Goal: Task Accomplishment & Management: Use online tool/utility

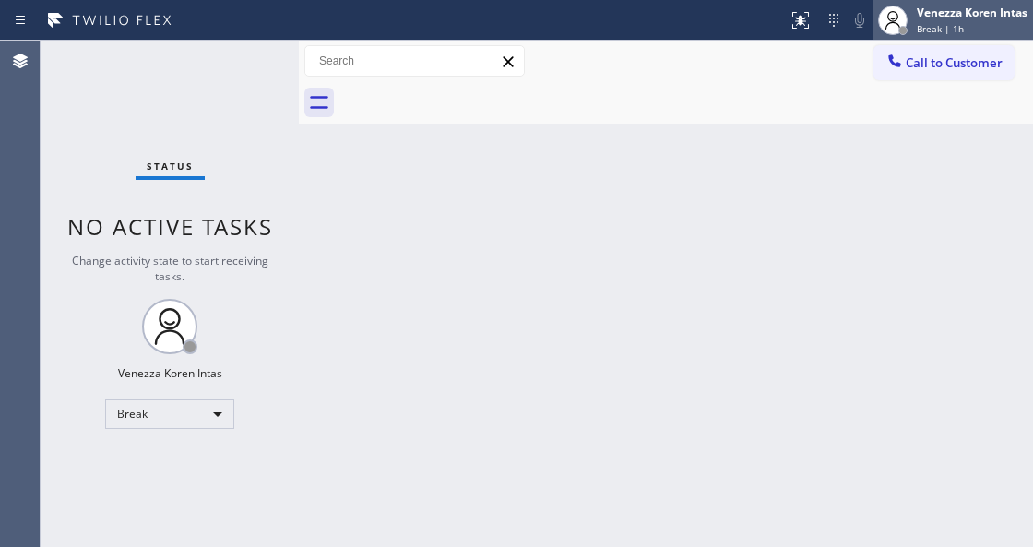
click at [993, 6] on div "Venezza Koren Intas" at bounding box center [972, 13] width 111 height 16
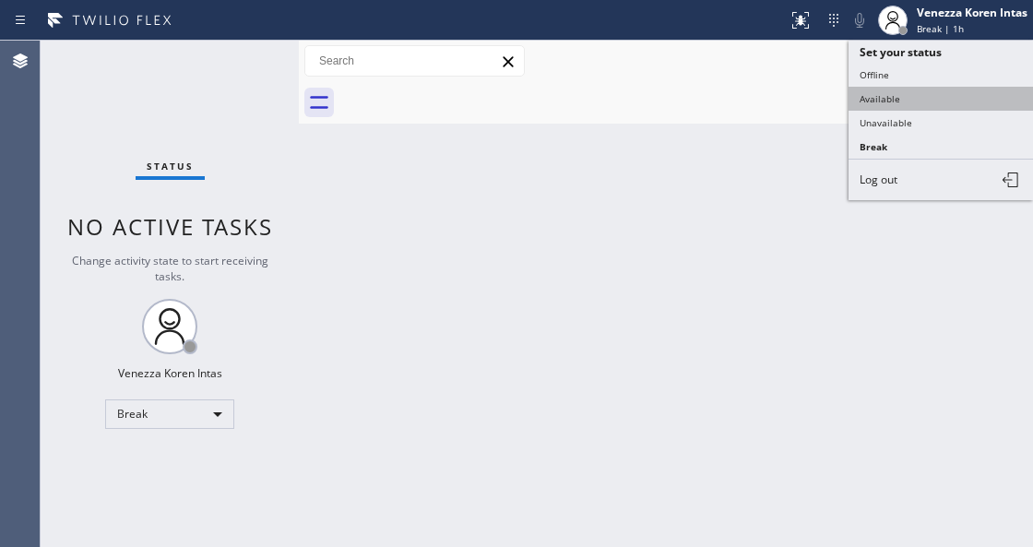
click at [959, 92] on button "Available" at bounding box center [941, 99] width 184 height 24
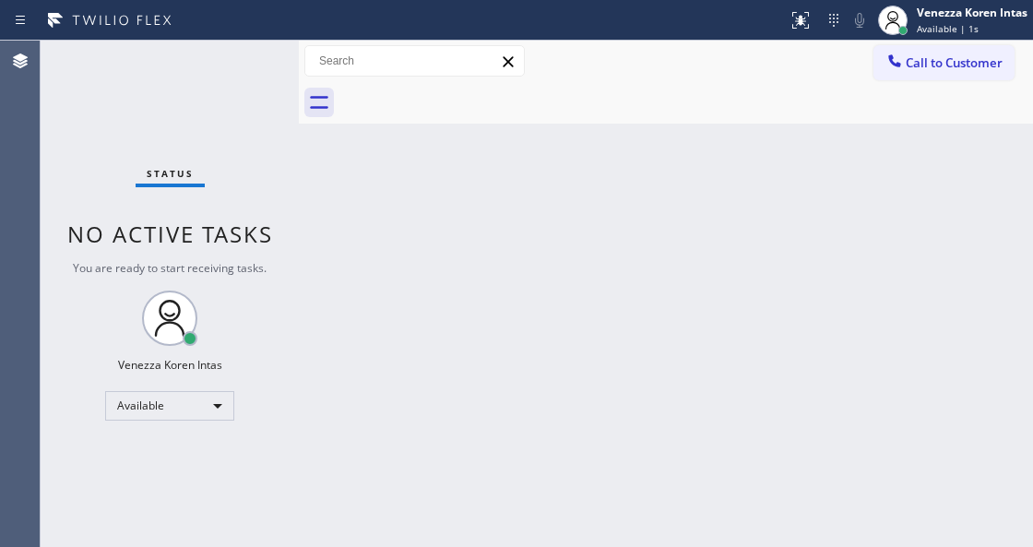
drag, startPoint x: 274, startPoint y: 248, endPoint x: 279, endPoint y: 264, distance: 16.6
click at [276, 250] on div "Status No active tasks You are ready to start receiving tasks. Venezza Koren In…" at bounding box center [170, 294] width 258 height 506
drag, startPoint x: 369, startPoint y: 281, endPoint x: 378, endPoint y: 279, distance: 9.4
click at [371, 279] on div "Back to Dashboard Change Sender ID Customers Technicians Select a contact Outbo…" at bounding box center [666, 294] width 734 height 506
click at [242, 59] on div "Status No active tasks You are ready to start receiving tasks. Venezza Koren In…" at bounding box center [170, 294] width 258 height 506
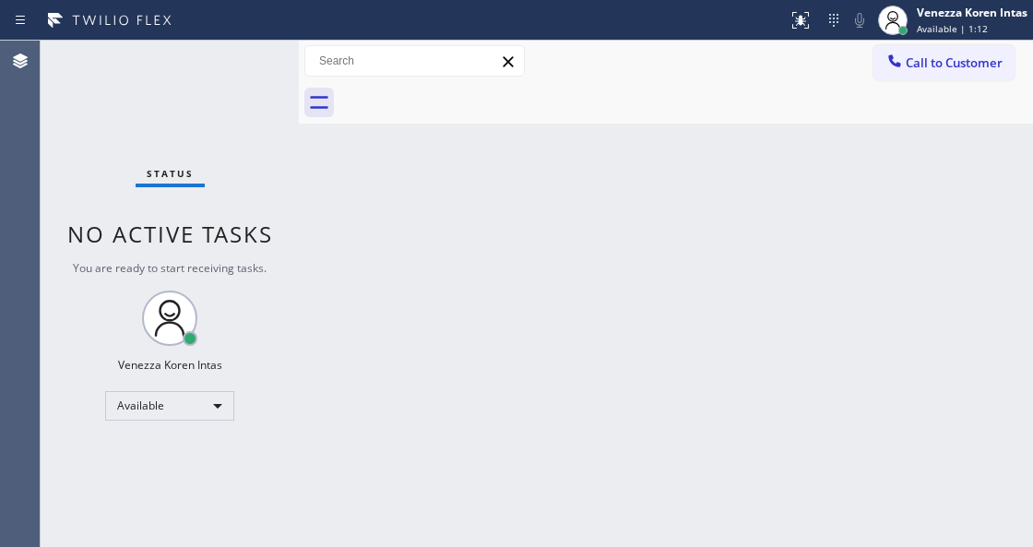
click at [242, 59] on div "Status No active tasks You are ready to start receiving tasks. Venezza Koren In…" at bounding box center [170, 294] width 258 height 506
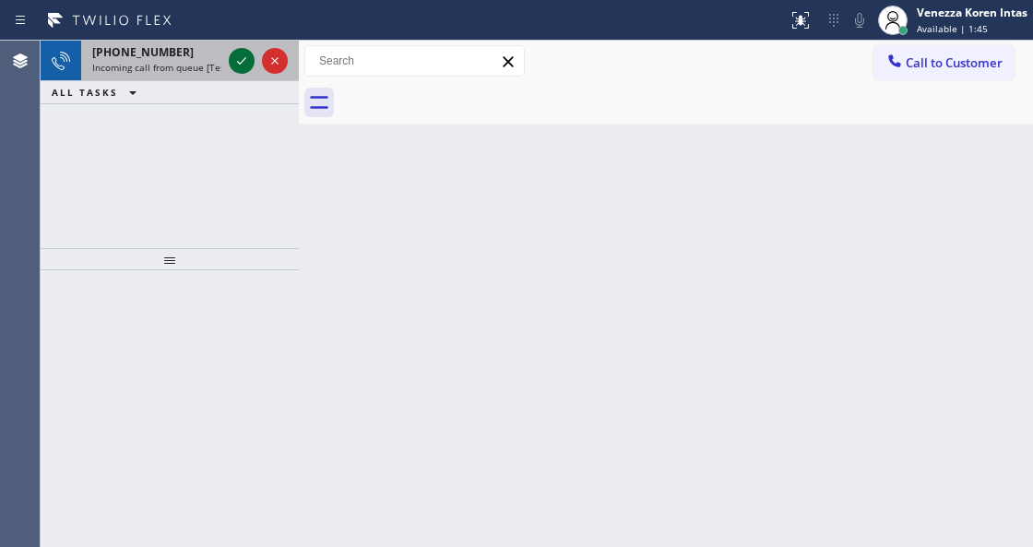
click at [232, 61] on icon at bounding box center [242, 61] width 22 height 22
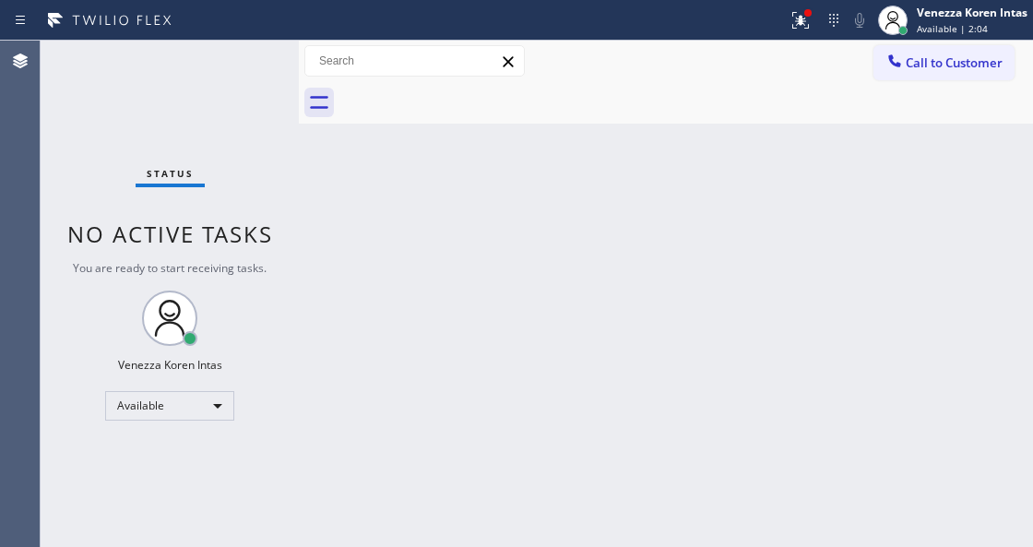
click at [543, 255] on div "Back to Dashboard Change Sender ID Customers Technicians Select a contact Outbo…" at bounding box center [666, 294] width 734 height 506
click at [498, 311] on div "Back to Dashboard Change Sender ID Customers Technicians Select a contact Outbo…" at bounding box center [666, 294] width 734 height 506
click at [828, 19] on icon at bounding box center [834, 20] width 22 height 22
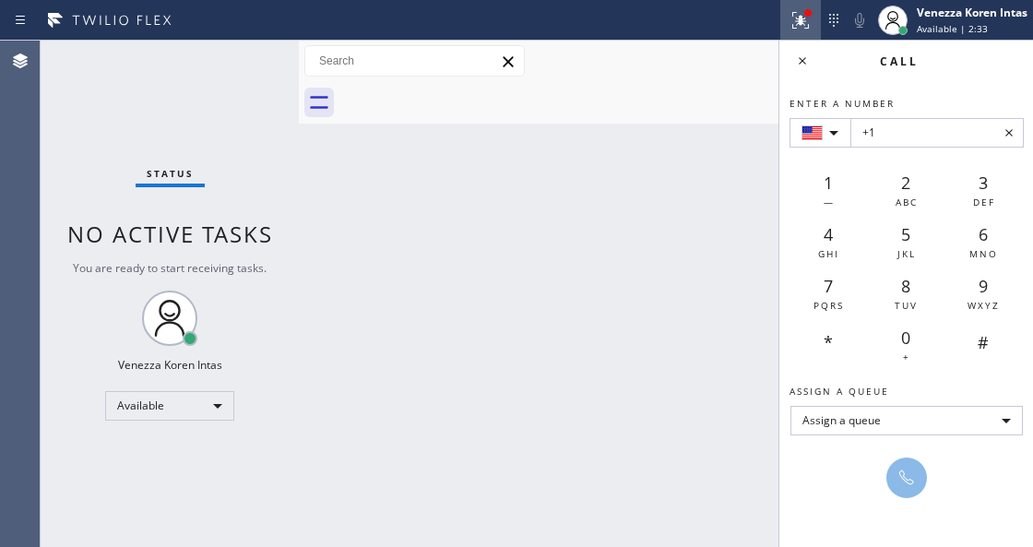
click at [795, 18] on icon at bounding box center [800, 20] width 17 height 17
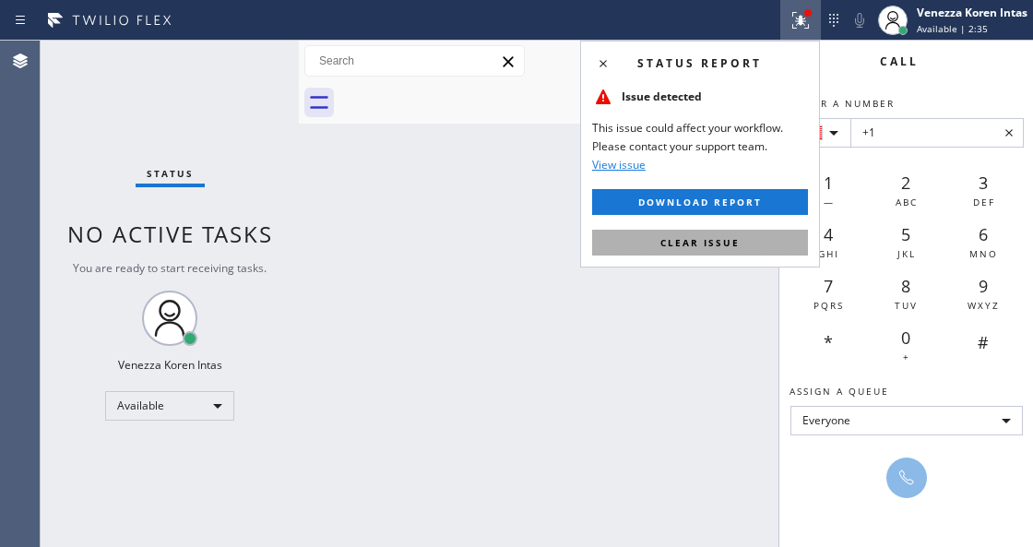
click at [766, 253] on button "Clear issue" at bounding box center [700, 243] width 216 height 26
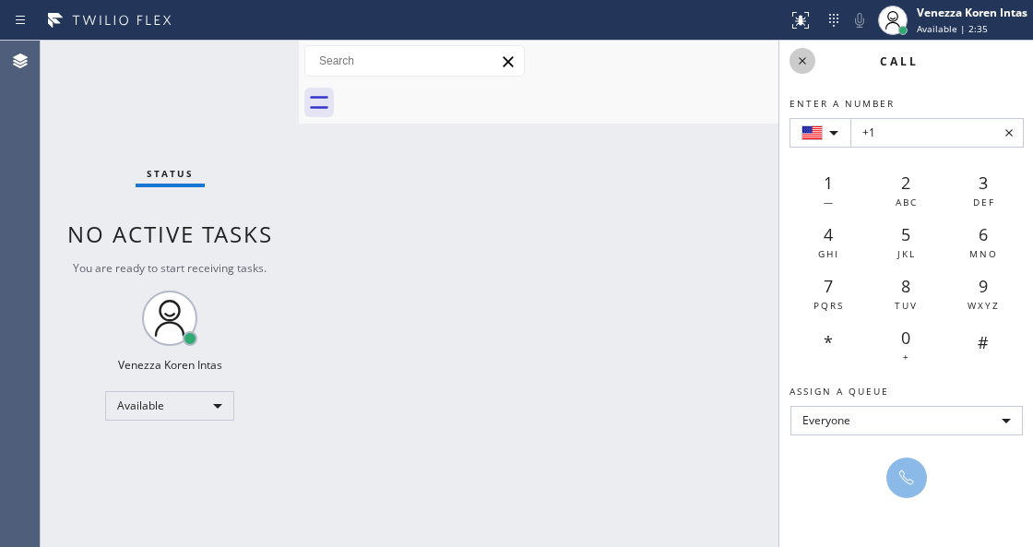
click at [803, 68] on icon at bounding box center [802, 61] width 22 height 22
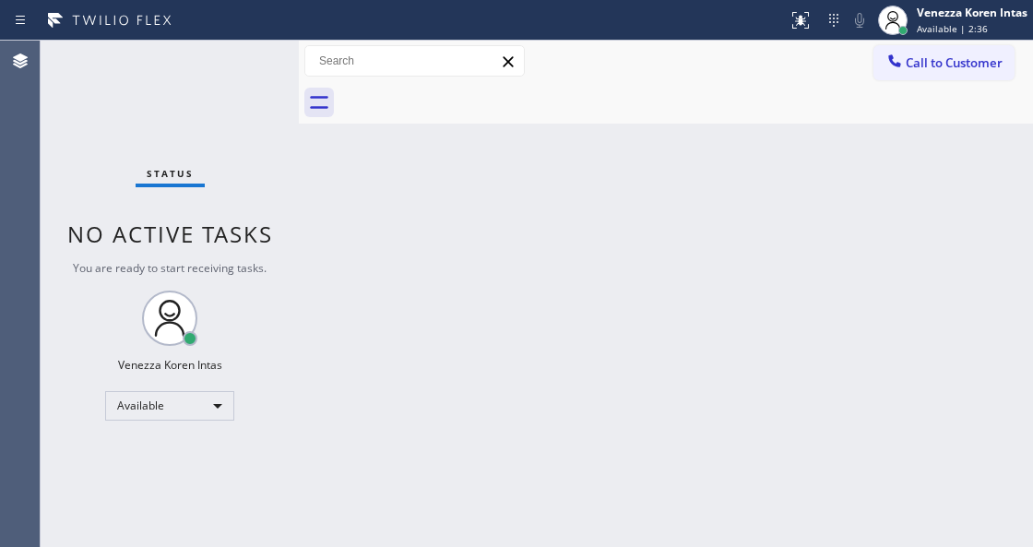
click at [172, 214] on div "Status No active tasks You are ready to start receiving tasks. Venezza Koren In…" at bounding box center [170, 294] width 258 height 506
click at [348, 284] on div "Back to Dashboard Change Sender ID Customers Technicians Select a contact Outbo…" at bounding box center [666, 294] width 734 height 506
drag, startPoint x: 189, startPoint y: 157, endPoint x: 53, endPoint y: 130, distance: 138.2
click at [188, 157] on div "Status No active tasks You are ready to start receiving tasks. Venezza Koren In…" at bounding box center [170, 294] width 258 height 506
click at [188, 131] on div "Status No active tasks You are ready to start receiving tasks. Venezza Koren In…" at bounding box center [170, 294] width 258 height 506
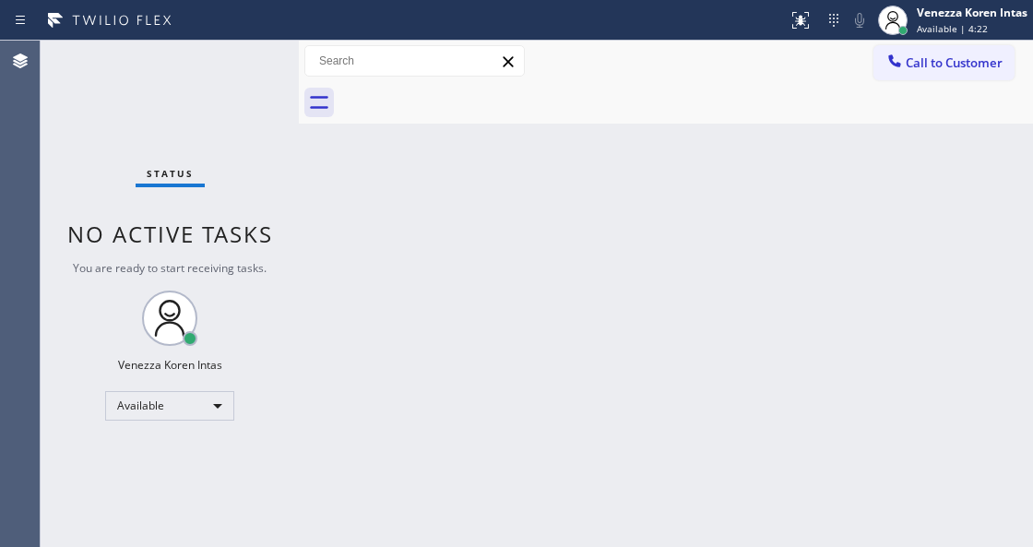
click at [244, 79] on div "Status No active tasks You are ready to start receiving tasks. Venezza Koren In…" at bounding box center [170, 294] width 258 height 506
click at [222, 75] on div "Status No active tasks You are ready to start receiving tasks. Venezza Koren In…" at bounding box center [170, 294] width 258 height 506
click at [354, 136] on div "Back to Dashboard Change Sender ID Customers Technicians Select a contact Outbo…" at bounding box center [666, 294] width 734 height 506
drag, startPoint x: 290, startPoint y: 72, endPoint x: 266, endPoint y: 42, distance: 38.0
click at [271, 50] on div "Status No active tasks You are ready to start receiving tasks. Venezza Koren In…" at bounding box center [170, 294] width 258 height 506
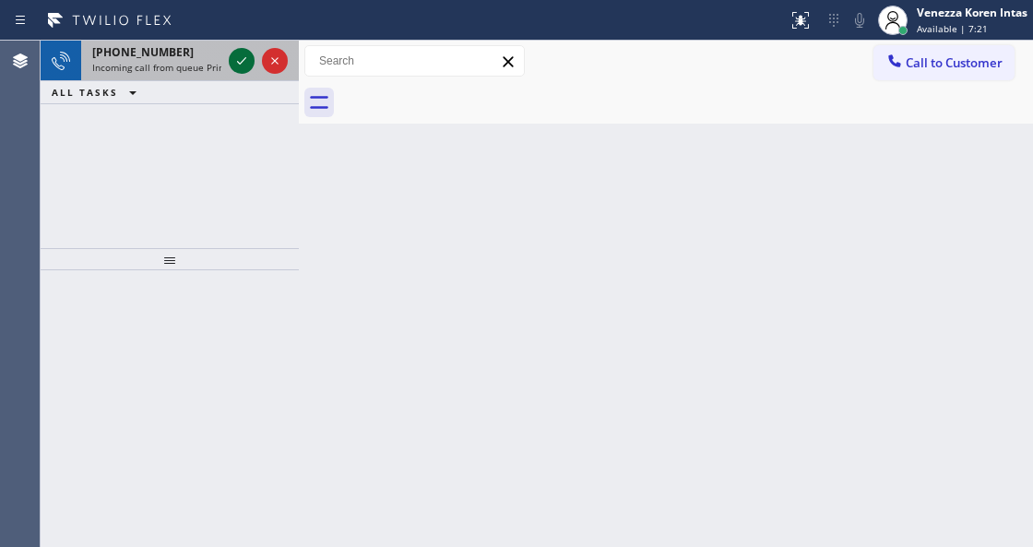
click at [242, 64] on icon at bounding box center [242, 61] width 22 height 22
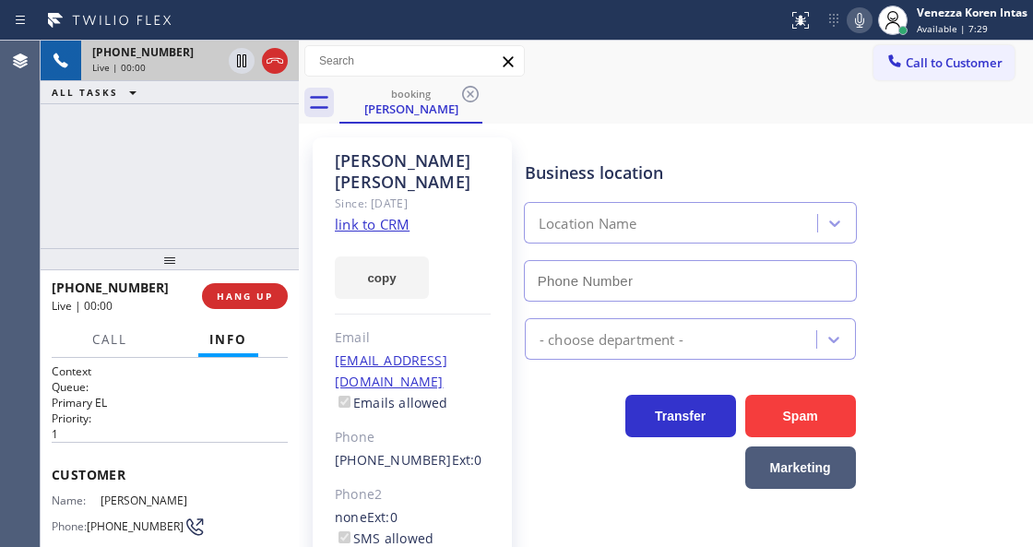
click at [856, 32] on button at bounding box center [860, 20] width 26 height 26
type input "[PHONE_NUMBER]"
click at [856, 32] on button at bounding box center [860, 20] width 26 height 26
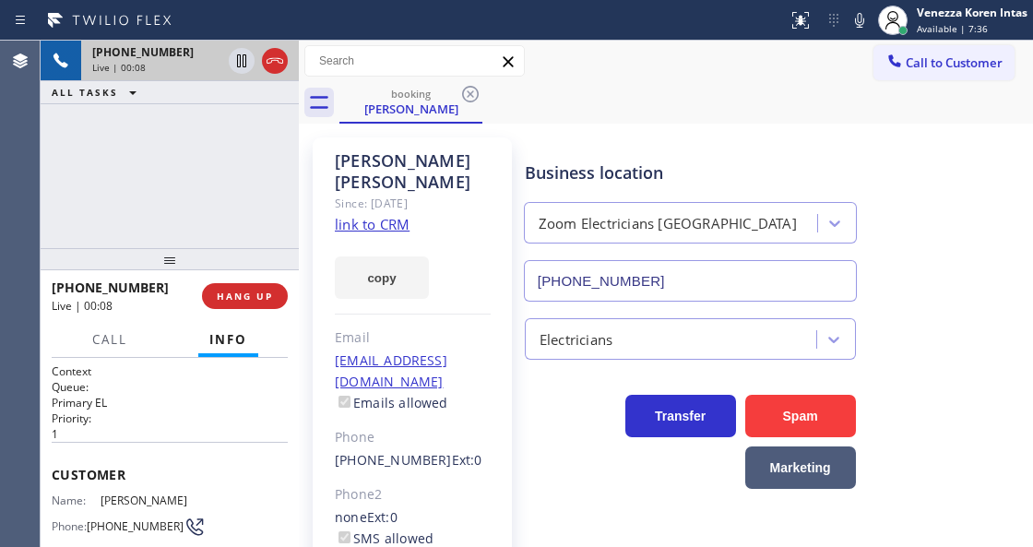
click at [391, 215] on link "link to CRM" at bounding box center [372, 224] width 75 height 18
click at [861, 22] on icon at bounding box center [860, 20] width 22 height 22
click at [246, 54] on icon at bounding box center [242, 61] width 22 height 22
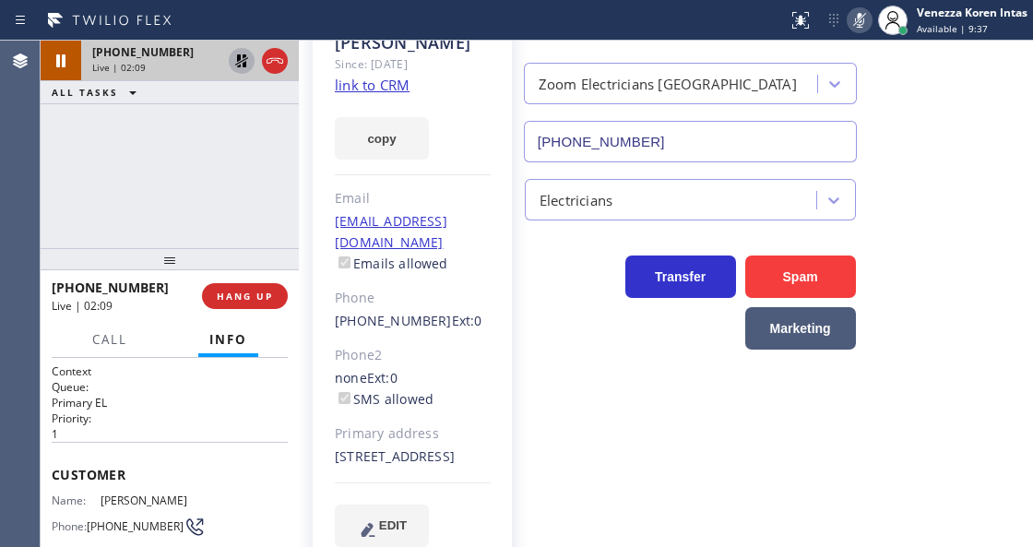
scroll to position [153, 0]
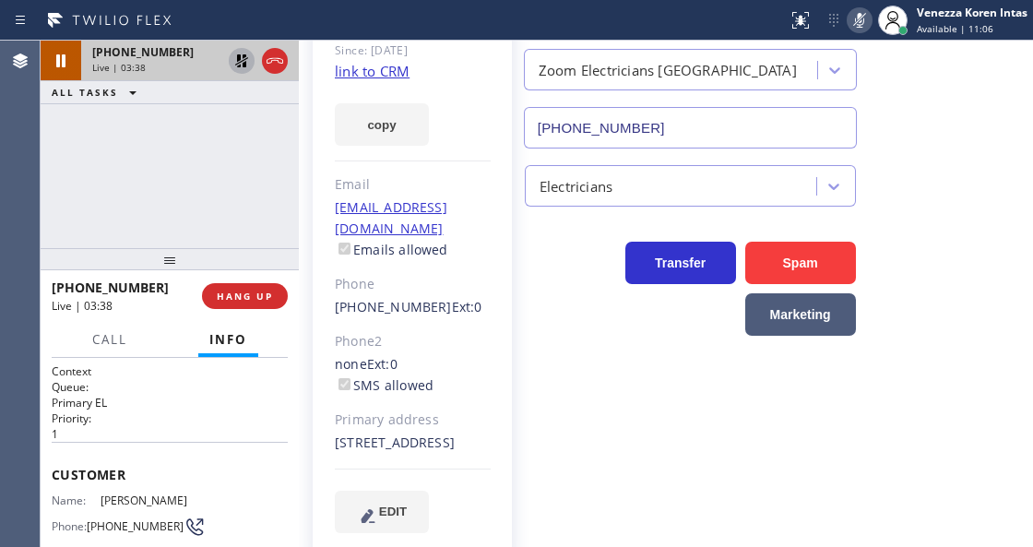
click at [860, 22] on icon at bounding box center [860, 20] width 22 height 22
drag, startPoint x: 238, startPoint y: 64, endPoint x: 380, endPoint y: 210, distance: 204.2
click at [239, 64] on icon at bounding box center [242, 61] width 22 height 22
click at [299, 127] on div at bounding box center [299, 294] width 0 height 506
drag, startPoint x: 242, startPoint y: 159, endPoint x: 280, endPoint y: 168, distance: 39.8
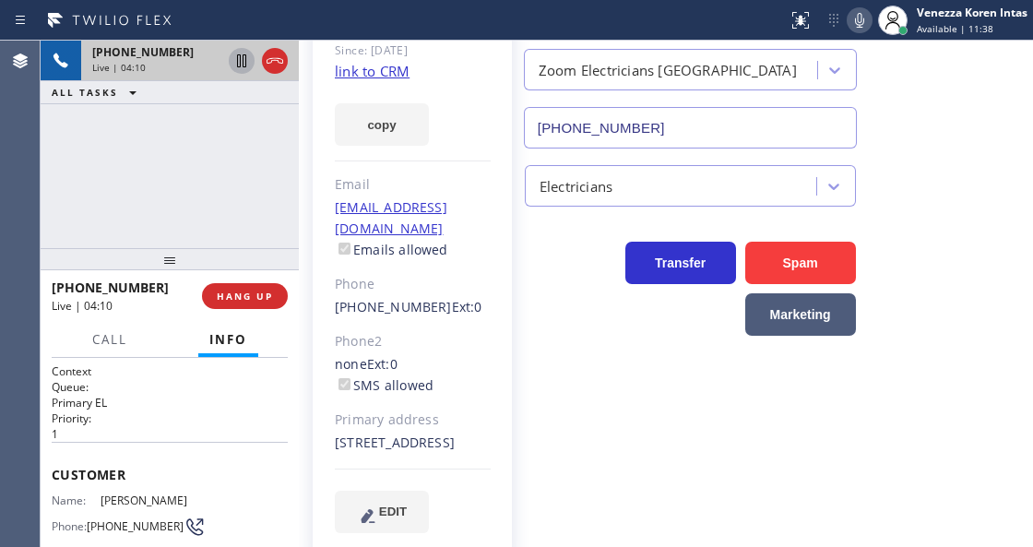
click at [242, 159] on div "[PHONE_NUMBER] Live | 04:10 ALL TASKS ALL TASKS ACTIVE TASKS TASKS IN WRAP UP" at bounding box center [170, 145] width 258 height 208
click at [862, 23] on icon at bounding box center [860, 20] width 22 height 22
click at [241, 63] on icon at bounding box center [242, 61] width 22 height 22
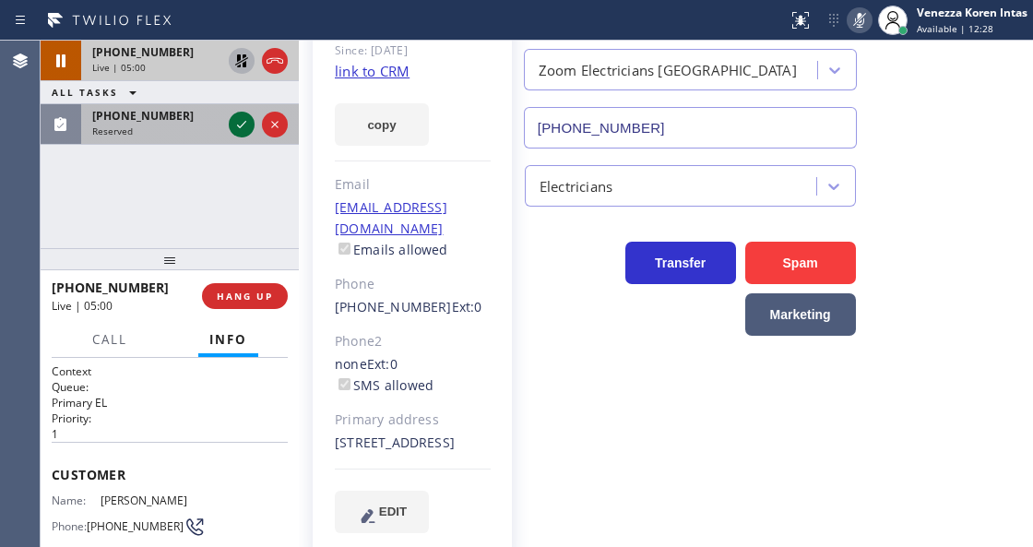
click at [238, 133] on icon at bounding box center [242, 124] width 22 height 22
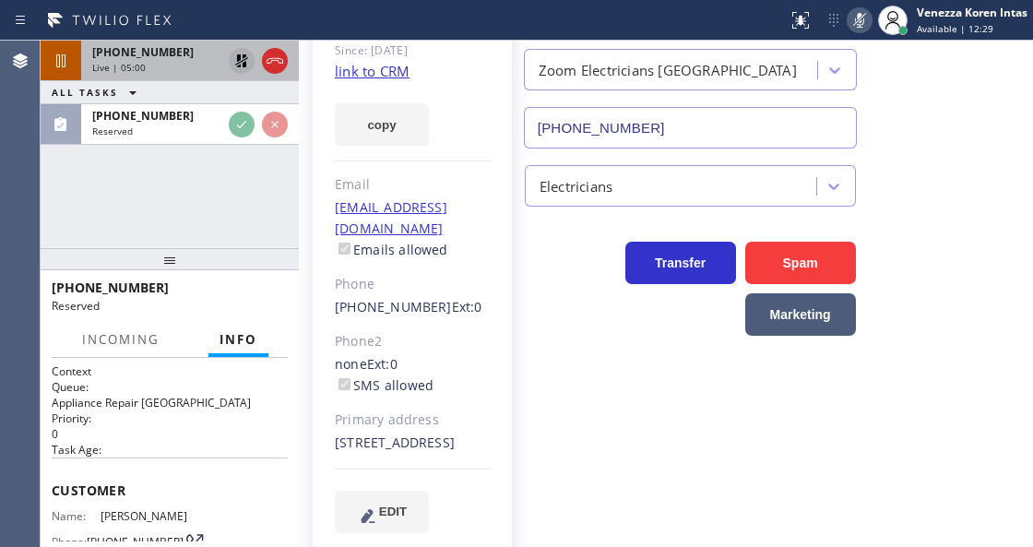
scroll to position [184, 0]
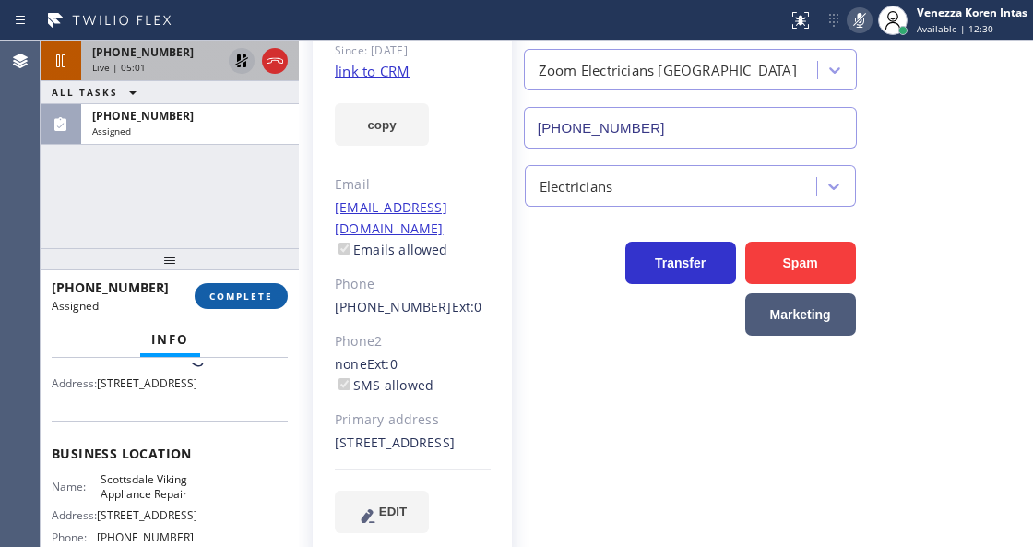
click at [255, 293] on span "COMPLETE" at bounding box center [241, 296] width 64 height 13
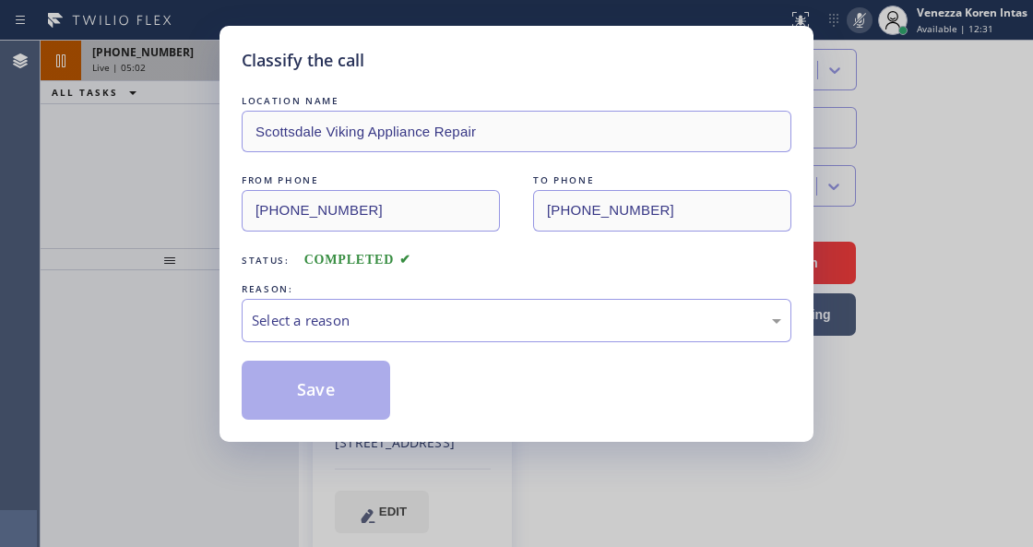
type input "[PHONE_NUMBER]"
click at [408, 325] on div "Select a reason" at bounding box center [516, 320] width 529 height 21
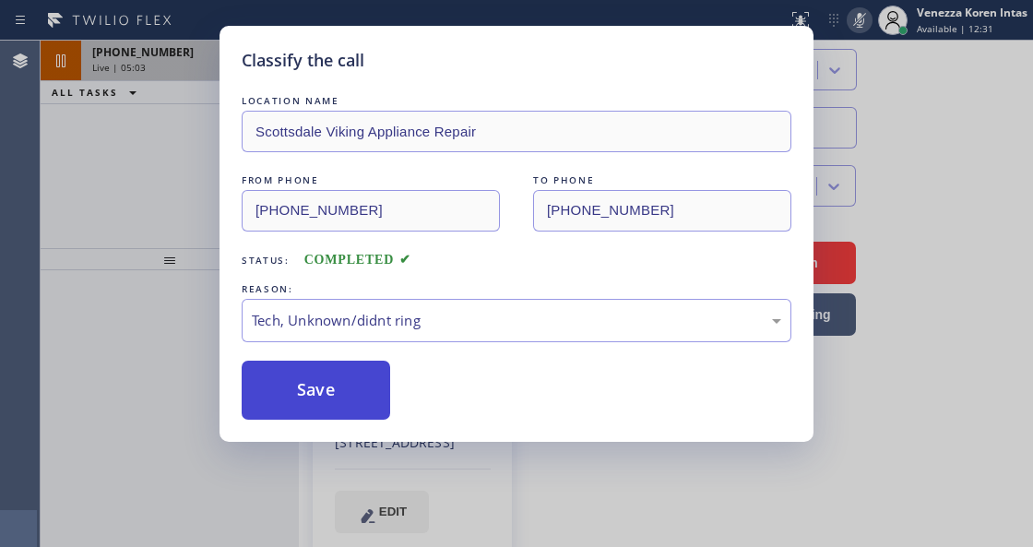
click at [356, 391] on button "Save" at bounding box center [316, 390] width 148 height 59
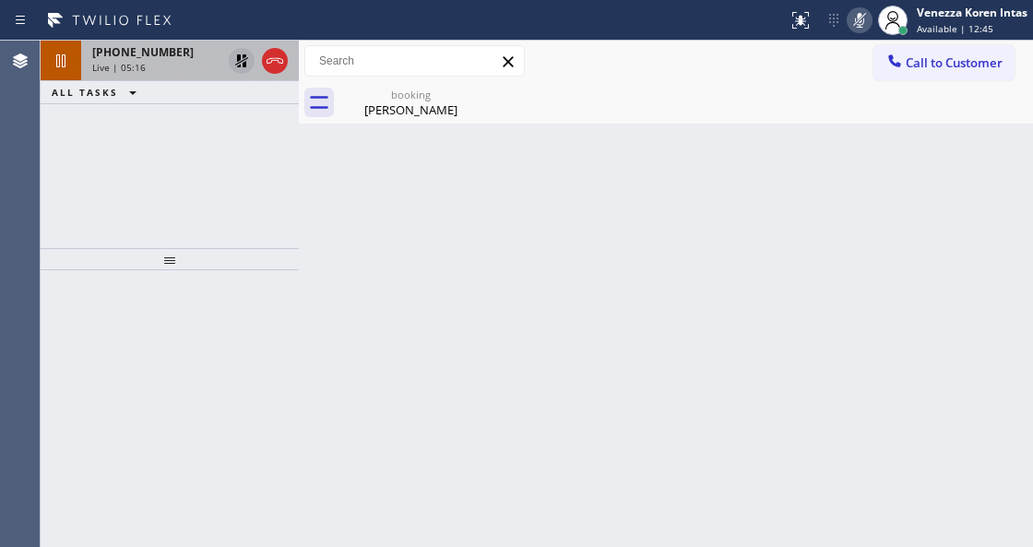
click at [335, 267] on div "Back to Dashboard Change Sender ID Customers Technicians Select a contact Outbo…" at bounding box center [666, 294] width 734 height 506
click at [387, 89] on div "booking" at bounding box center [410, 95] width 139 height 14
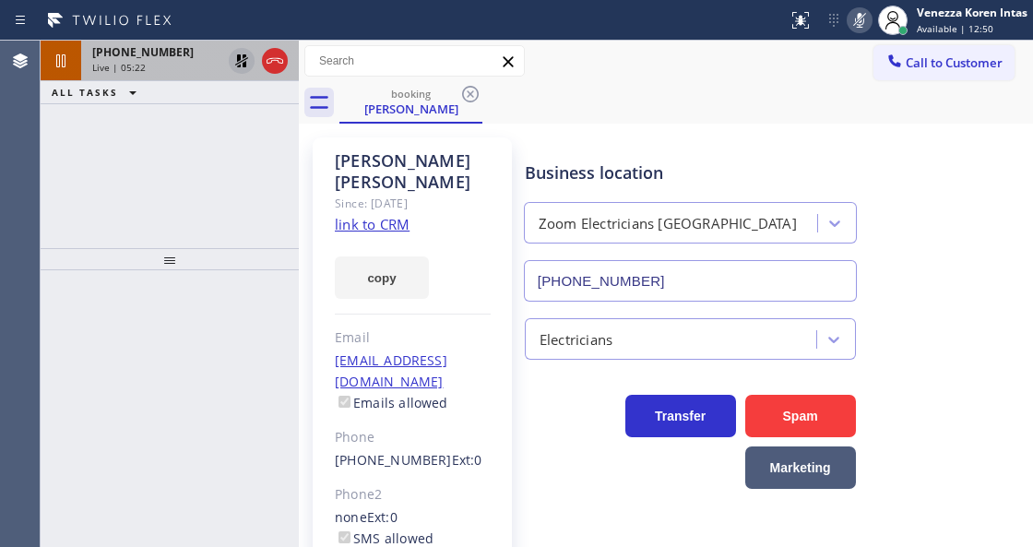
click at [852, 26] on icon at bounding box center [860, 20] width 22 height 22
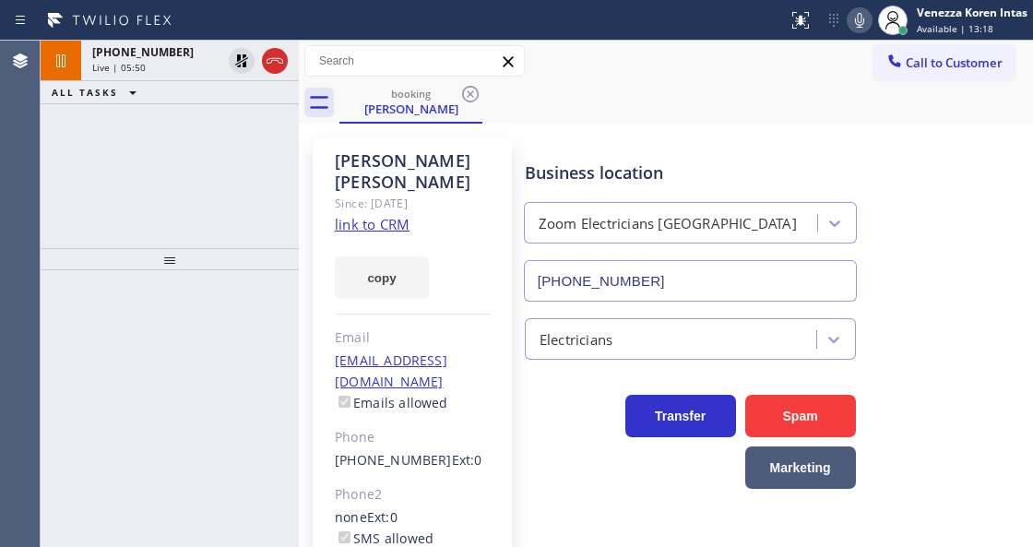
drag, startPoint x: 232, startPoint y: 53, endPoint x: 315, endPoint y: 256, distance: 220.1
click at [235, 61] on icon at bounding box center [242, 61] width 22 height 22
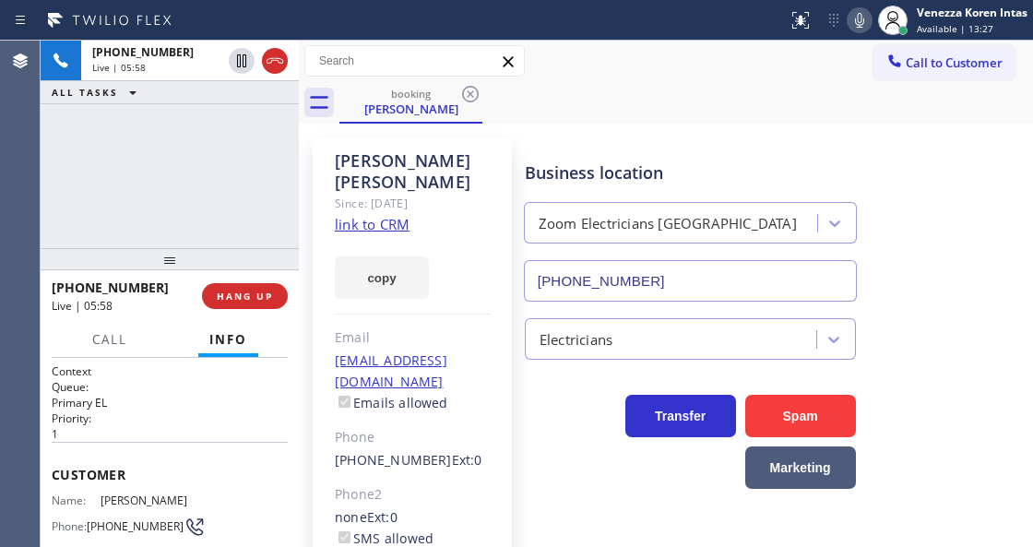
click at [711, 94] on div "booking [PERSON_NAME]" at bounding box center [686, 103] width 694 height 42
click at [251, 301] on span "HANG UP" at bounding box center [245, 296] width 56 height 13
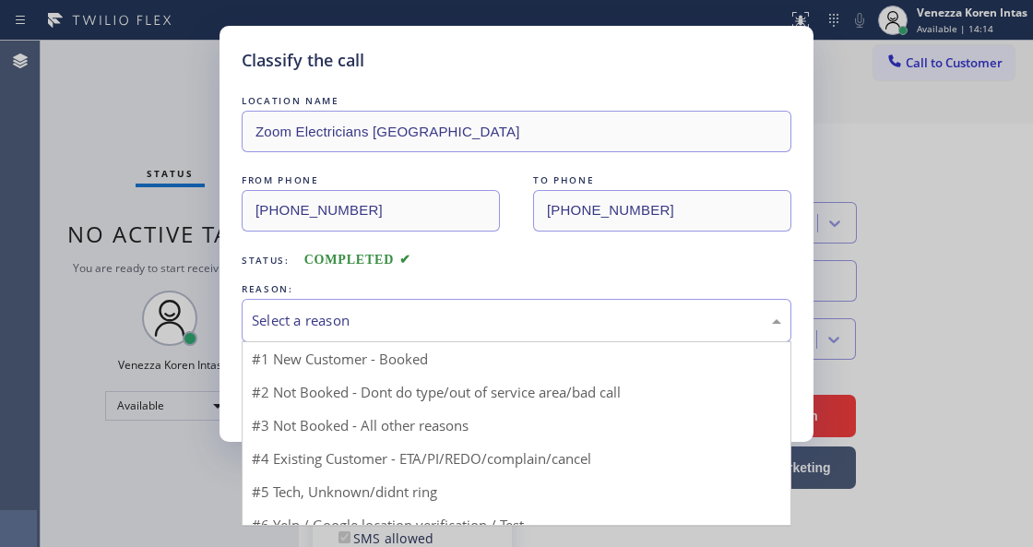
click at [362, 324] on div "Select a reason" at bounding box center [516, 320] width 529 height 21
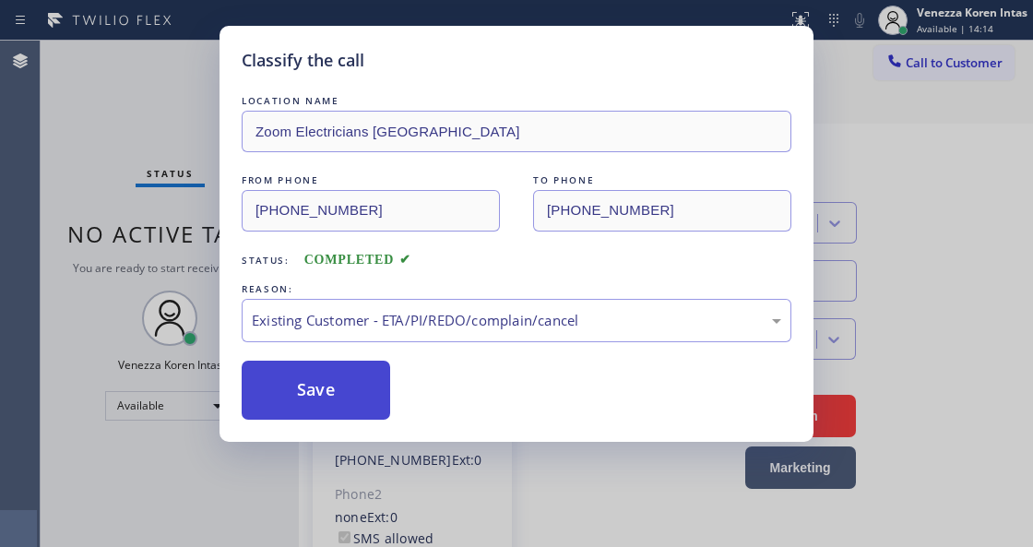
click at [345, 377] on button "Save" at bounding box center [316, 390] width 148 height 59
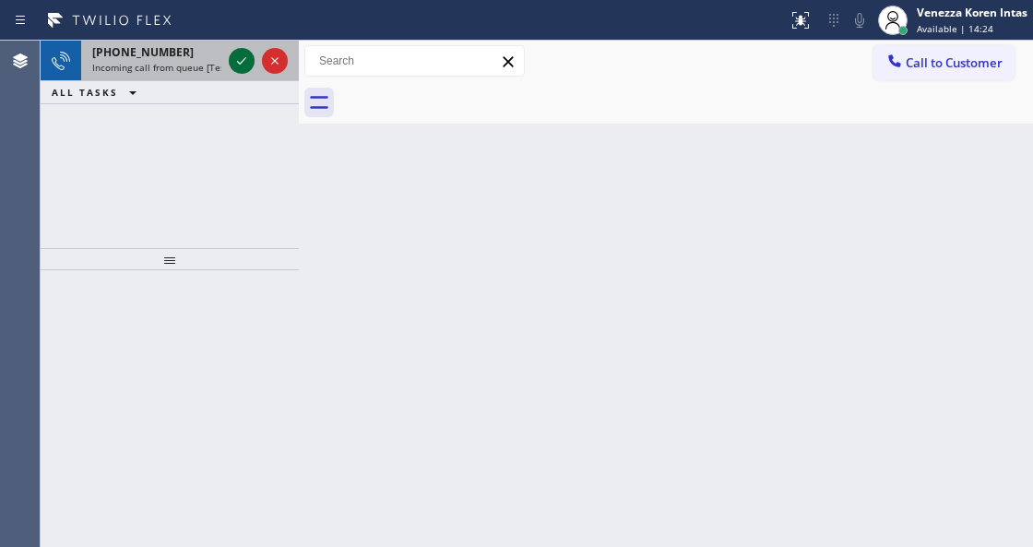
click at [236, 59] on icon at bounding box center [242, 61] width 22 height 22
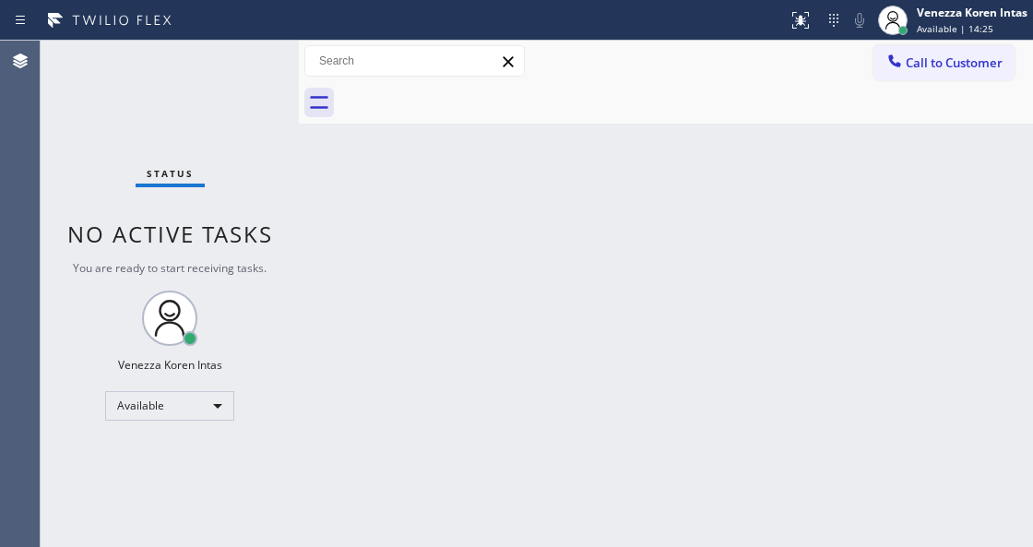
click at [241, 56] on div "Status No active tasks You are ready to start receiving tasks. Venezza Koren In…" at bounding box center [170, 294] width 258 height 506
drag, startPoint x: 201, startPoint y: 149, endPoint x: 309, endPoint y: 278, distance: 167.6
click at [202, 151] on div "Status No active tasks You are ready to start receiving tasks. Venezza Koren In…" at bounding box center [170, 294] width 258 height 506
click at [391, 541] on div "Back to Dashboard Change Sender ID Customers Technicians Select a contact Outbo…" at bounding box center [666, 294] width 734 height 506
click at [805, 11] on div at bounding box center [807, 12] width 7 height 7
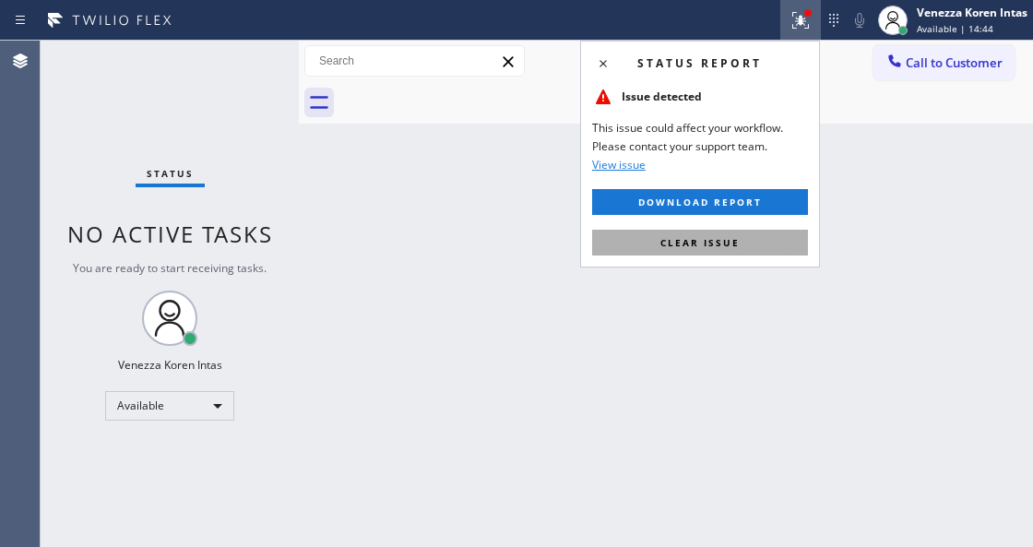
click at [758, 240] on button "Clear issue" at bounding box center [700, 243] width 216 height 26
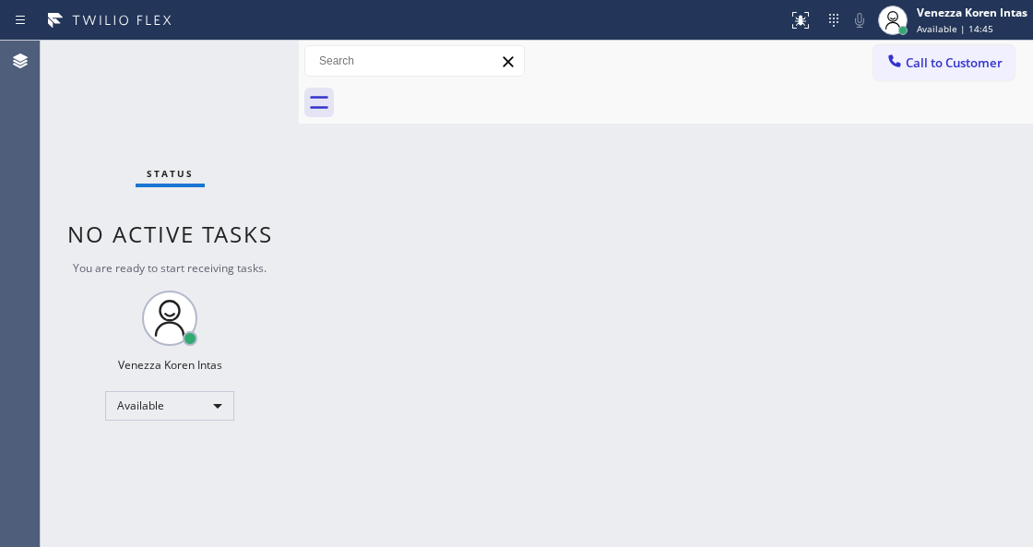
click at [847, 284] on div "Back to Dashboard Change Sender ID Customers Technicians Select a contact Outbo…" at bounding box center [666, 294] width 734 height 506
drag, startPoint x: 184, startPoint y: 95, endPoint x: 162, endPoint y: 101, distance: 22.2
click at [181, 96] on div "Status No active tasks You are ready to start receiving tasks. Venezza Koren In…" at bounding box center [170, 294] width 258 height 506
drag, startPoint x: 369, startPoint y: 276, endPoint x: 406, endPoint y: 280, distance: 37.2
click at [369, 276] on div "Back to Dashboard Change Sender ID Customers Technicians Select a contact Outbo…" at bounding box center [666, 294] width 734 height 506
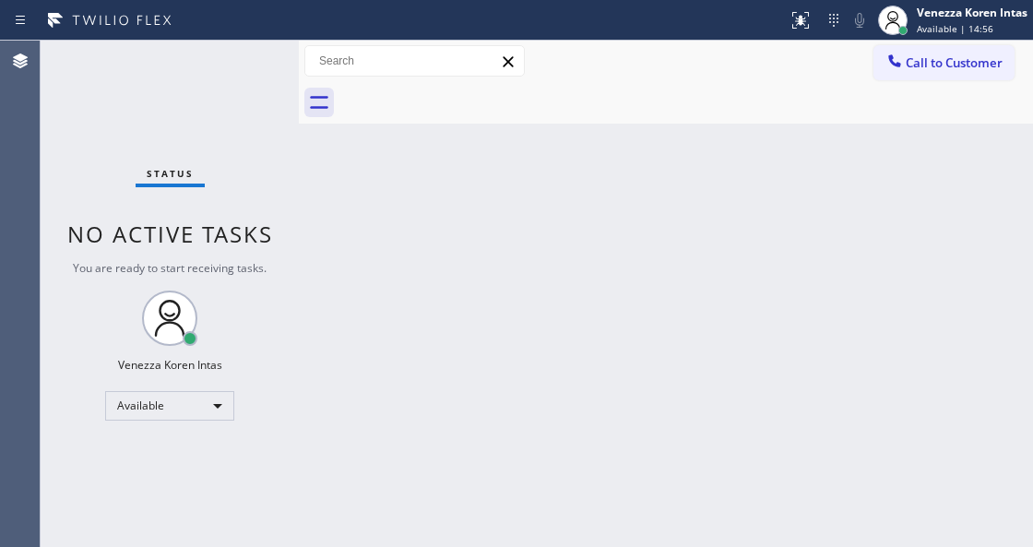
click at [452, 290] on div "Back to Dashboard Change Sender ID Customers Technicians Select a contact Outbo…" at bounding box center [666, 294] width 734 height 506
drag, startPoint x: 507, startPoint y: 200, endPoint x: 411, endPoint y: 433, distance: 251.4
click at [507, 202] on div "Back to Dashboard Change Sender ID Customers Technicians Select a contact Outbo…" at bounding box center [666, 294] width 734 height 506
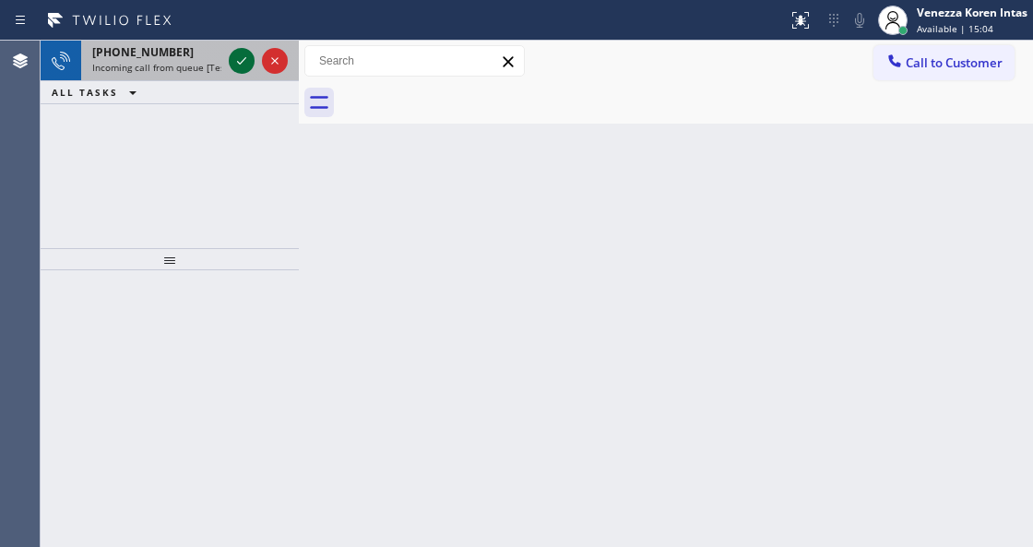
click at [240, 66] on icon at bounding box center [242, 61] width 22 height 22
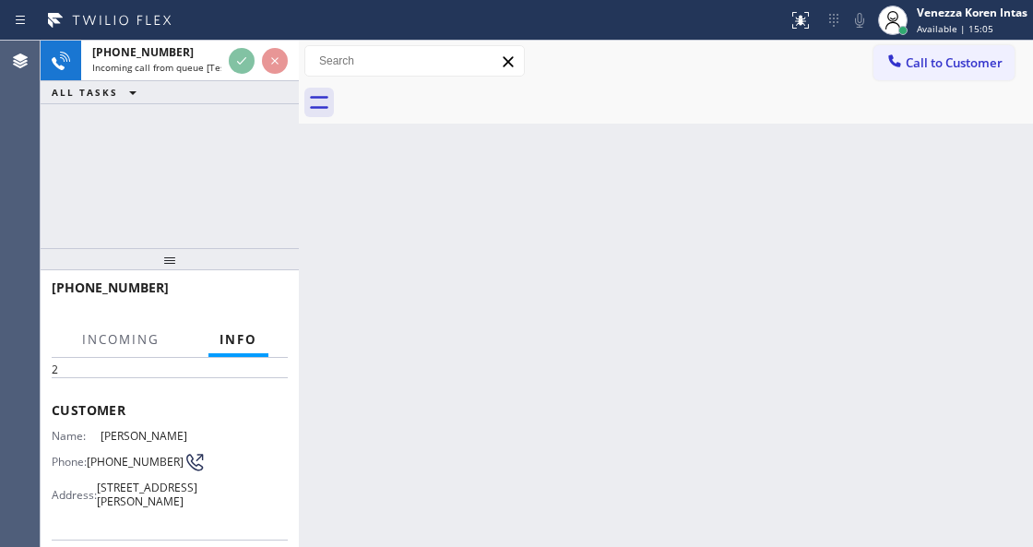
scroll to position [123, 0]
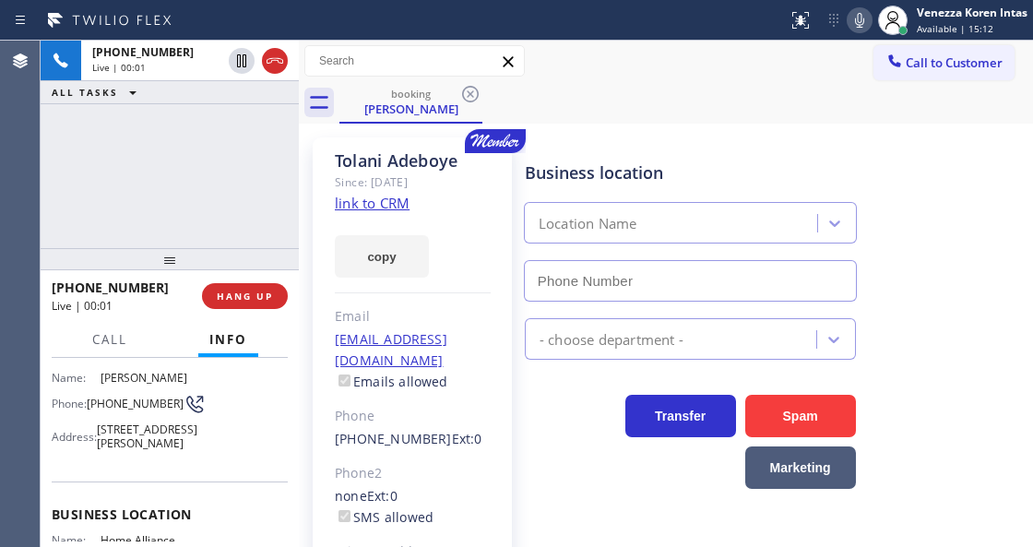
type input "[PHONE_NUMBER]"
drag, startPoint x: 265, startPoint y: 212, endPoint x: 314, endPoint y: 217, distance: 49.1
click at [265, 212] on div "[PHONE_NUMBER] Live | 00:01 ALL TASKS ALL TASKS ACTIVE TASKS TASKS IN WRAP UP" at bounding box center [170, 145] width 258 height 208
click at [368, 212] on link "link to CRM" at bounding box center [372, 203] width 75 height 18
click at [662, 79] on div "Call to Customer Outbound call Location Sub Zero Repair(TFN) Your caller id pho…" at bounding box center [666, 62] width 734 height 42
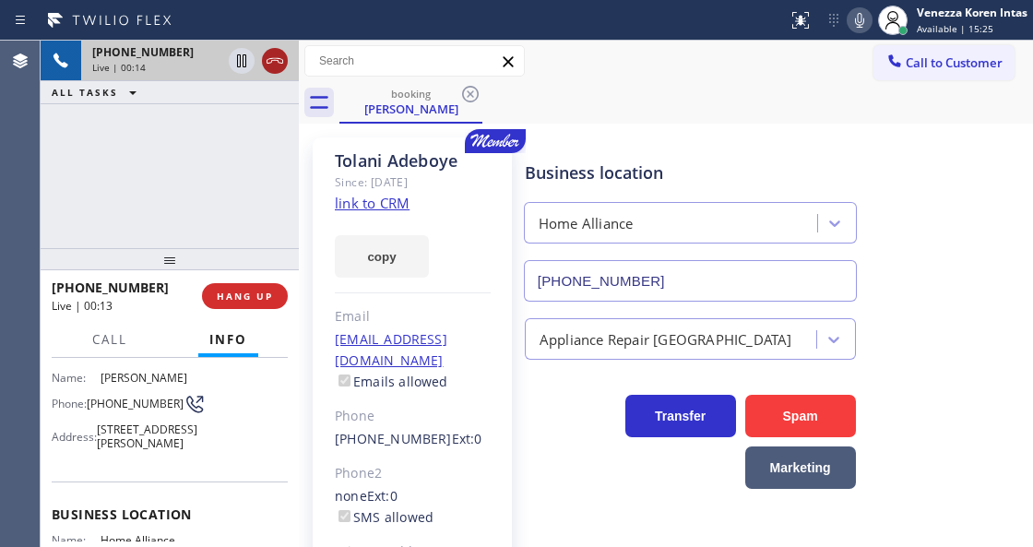
click at [269, 63] on icon at bounding box center [275, 61] width 17 height 6
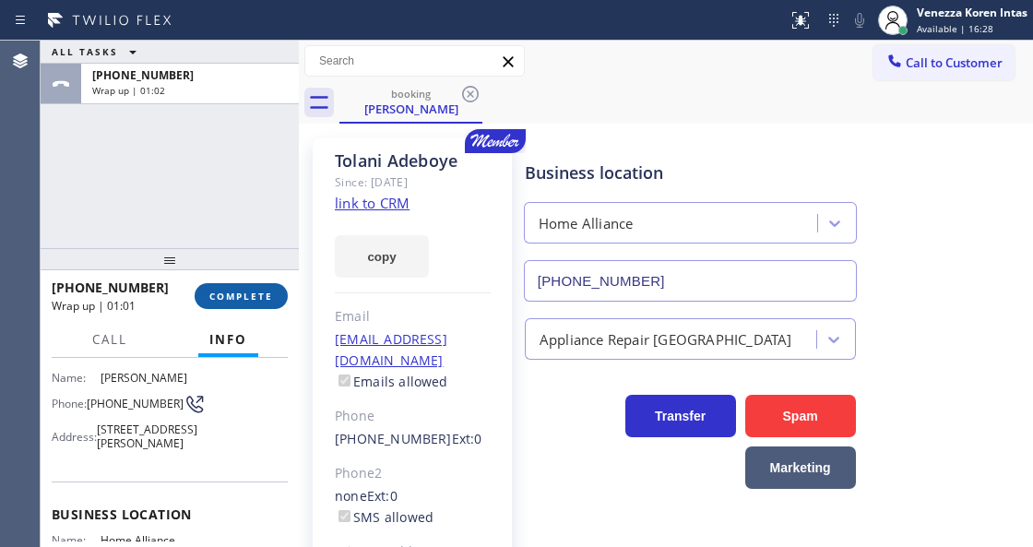
click at [244, 285] on button "COMPLETE" at bounding box center [241, 296] width 93 height 26
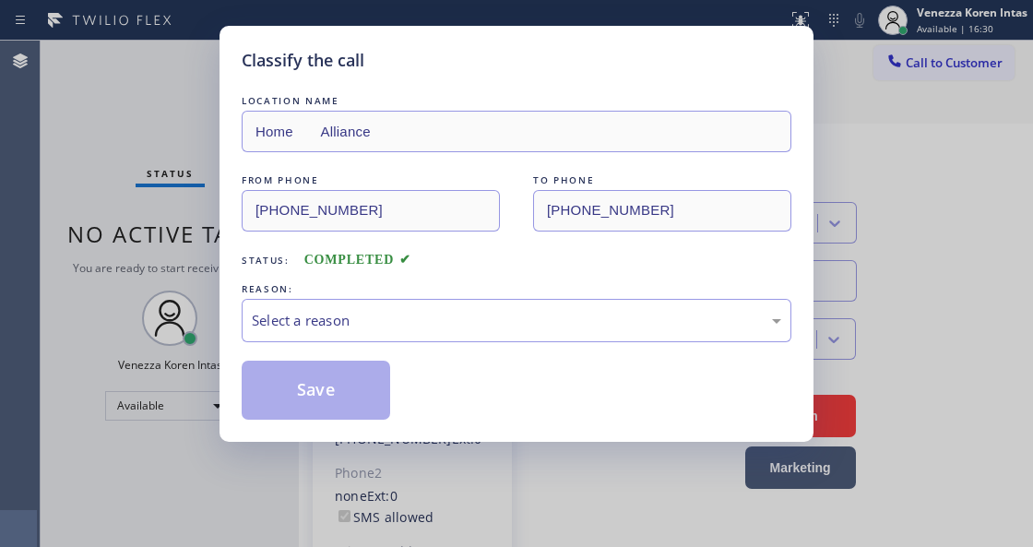
click at [457, 327] on div "Select a reason" at bounding box center [516, 320] width 529 height 21
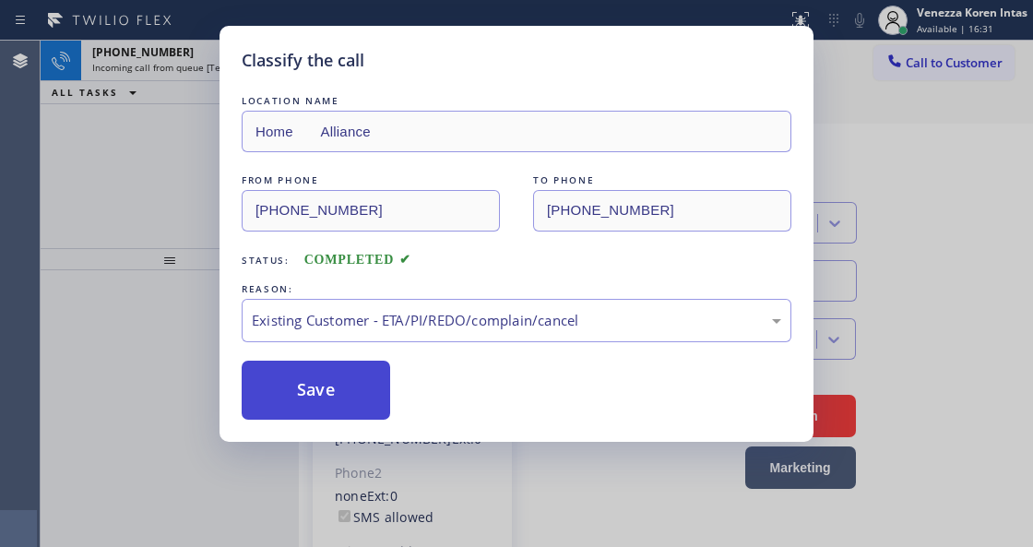
click at [356, 373] on button "Save" at bounding box center [316, 390] width 148 height 59
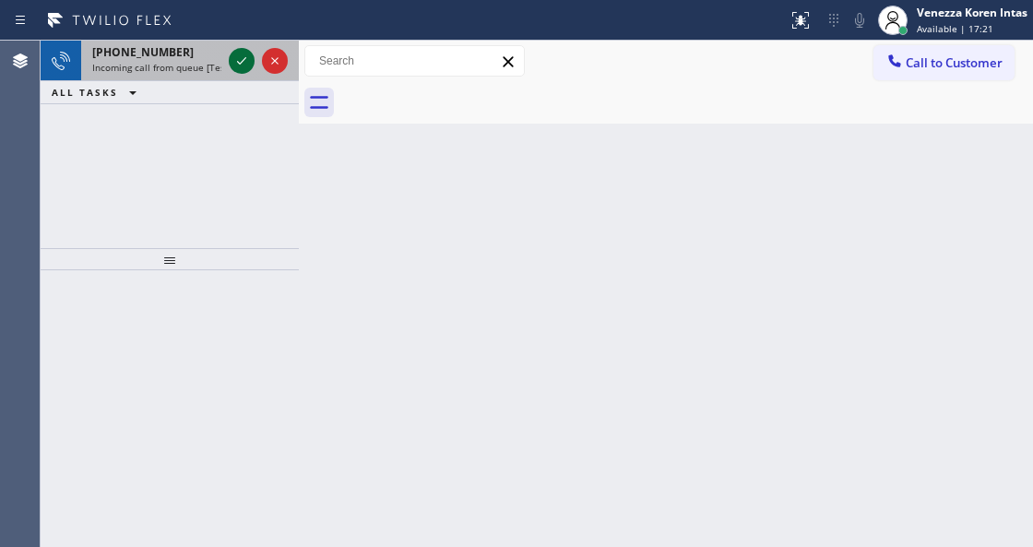
click at [245, 61] on icon at bounding box center [242, 61] width 22 height 22
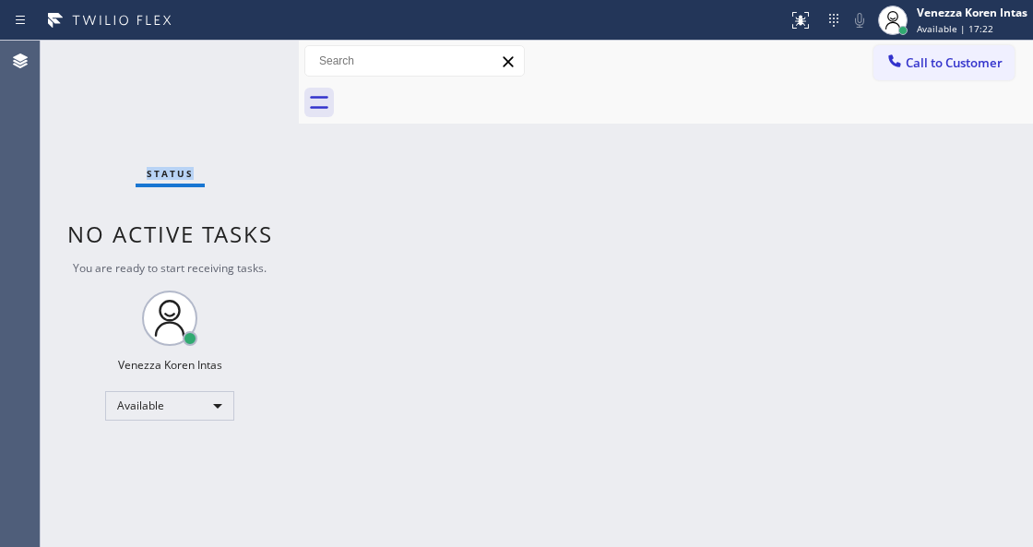
click at [245, 61] on div "Status No active tasks You are ready to start receiving tasks. Venezza Koren In…" at bounding box center [170, 294] width 258 height 506
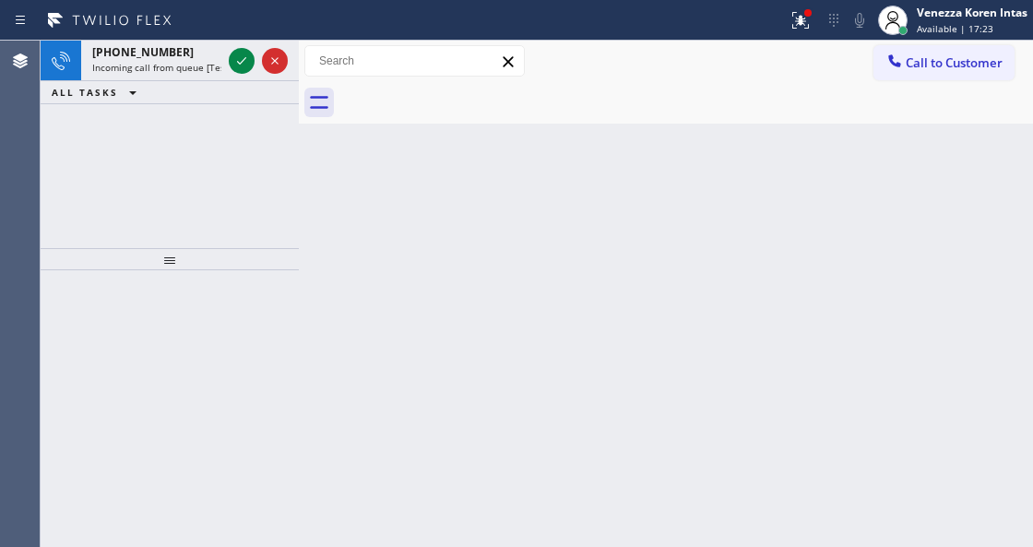
click at [245, 61] on icon at bounding box center [242, 61] width 22 height 22
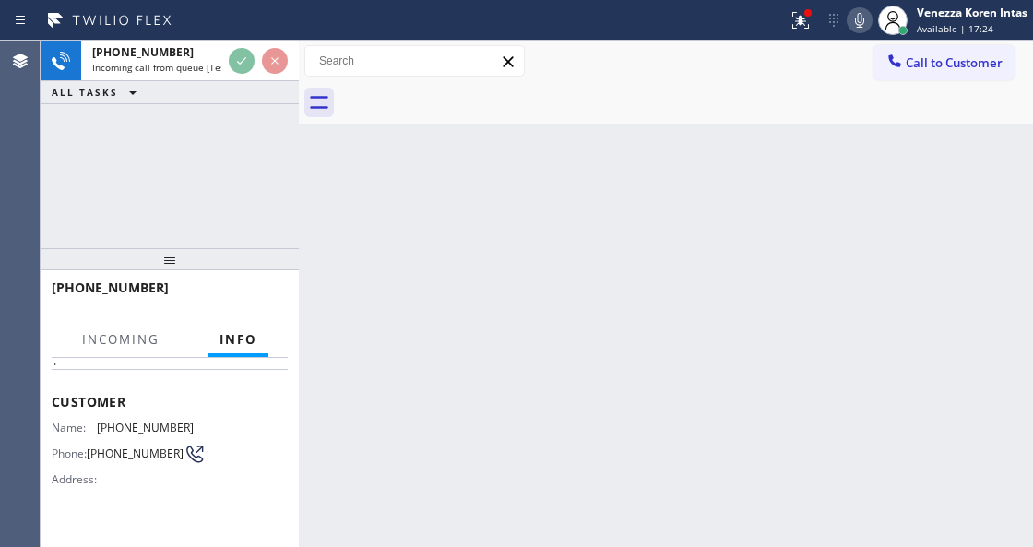
scroll to position [184, 0]
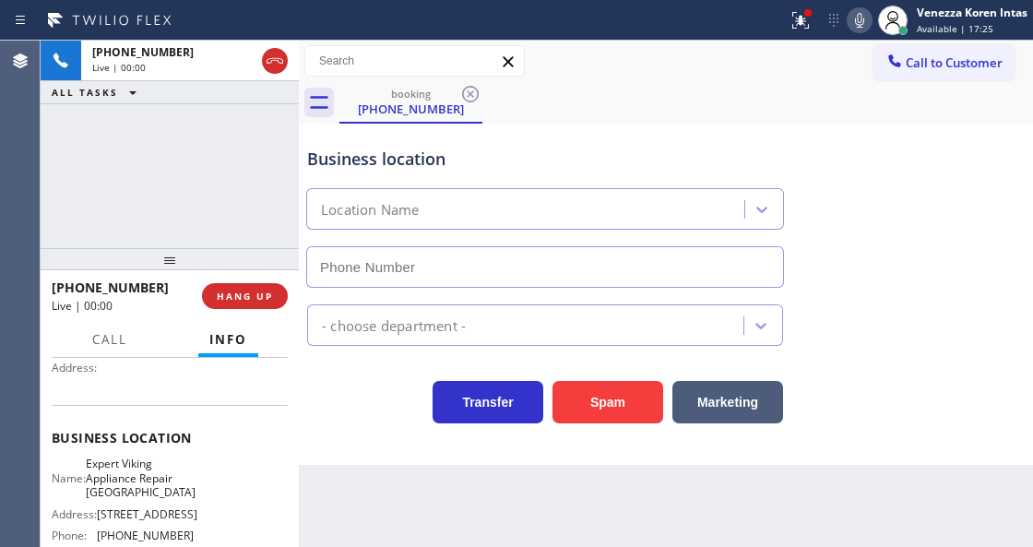
type input "[PHONE_NUMBER]"
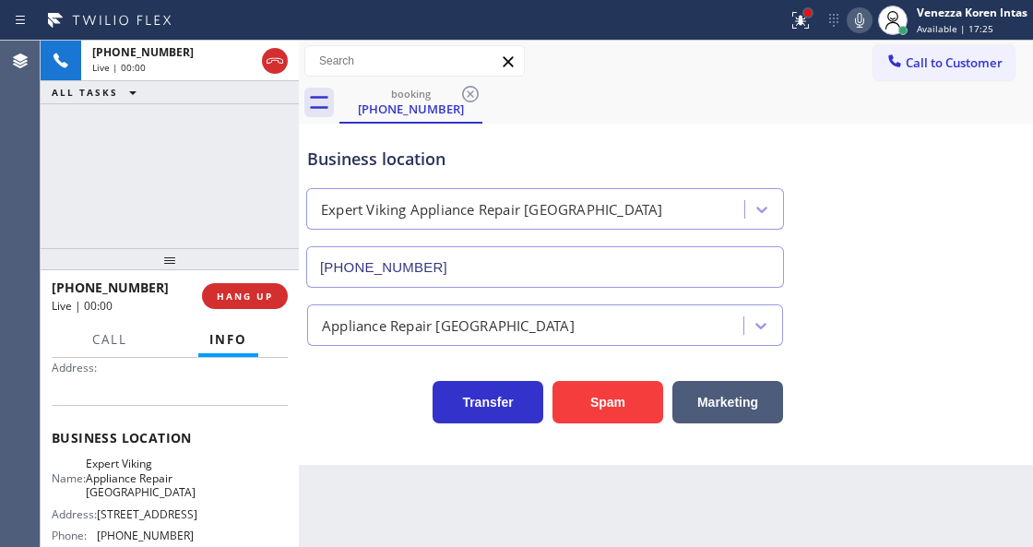
click at [805, 15] on div at bounding box center [807, 12] width 7 height 7
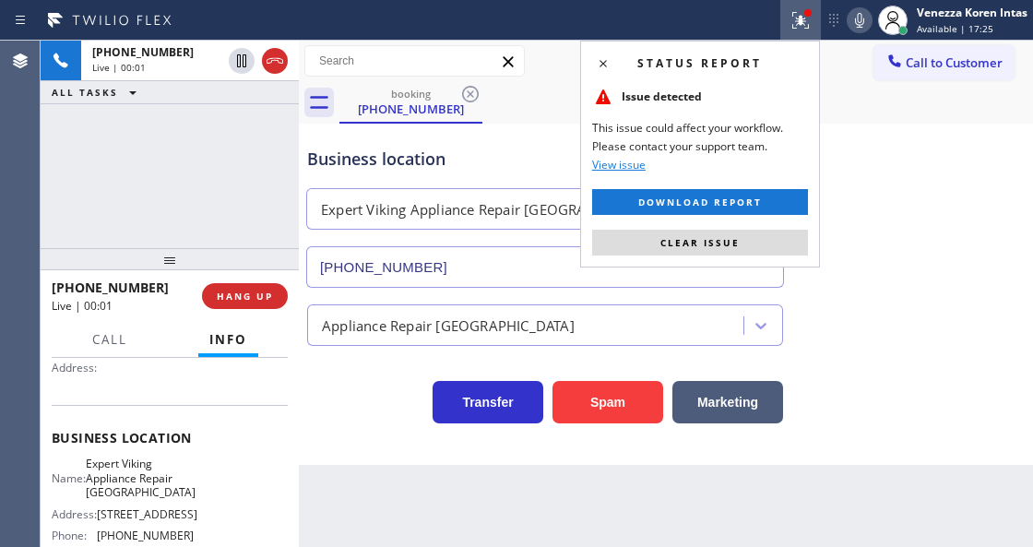
click at [679, 245] on span "Clear issue" at bounding box center [699, 242] width 79 height 13
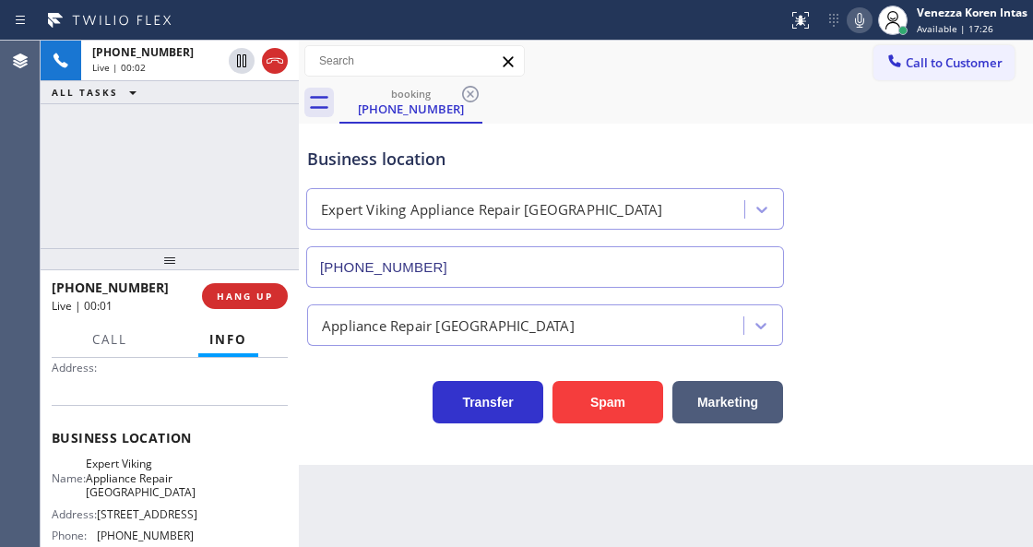
click at [967, 229] on div "Business location Expert Viking Appliance Repair [GEOGRAPHIC_DATA] [PHONE_NUMBE…" at bounding box center [665, 204] width 725 height 167
click at [299, 203] on div at bounding box center [299, 294] width 0 height 506
click at [445, 179] on div "Business location Expert Viking Appliance Repair [GEOGRAPHIC_DATA] [PHONE_NUMBE…" at bounding box center [544, 208] width 483 height 160
click at [188, 399] on div "Customer Name: [PHONE_NUMBER] Phone: [PHONE_NUMBER] Address:" at bounding box center [170, 331] width 236 height 148
click at [718, 86] on div "booking [PHONE_NUMBER]" at bounding box center [686, 103] width 694 height 42
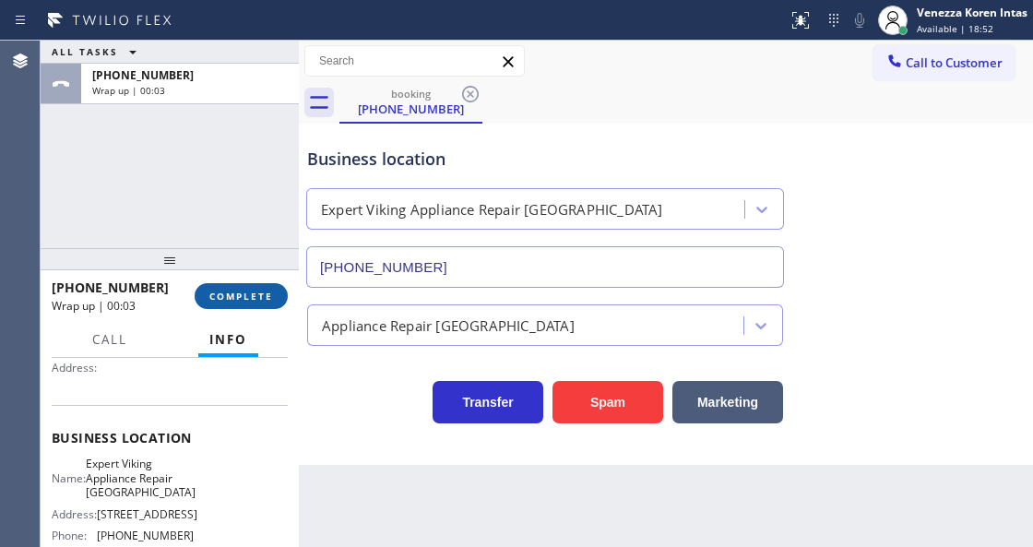
click at [227, 307] on button "COMPLETE" at bounding box center [241, 296] width 93 height 26
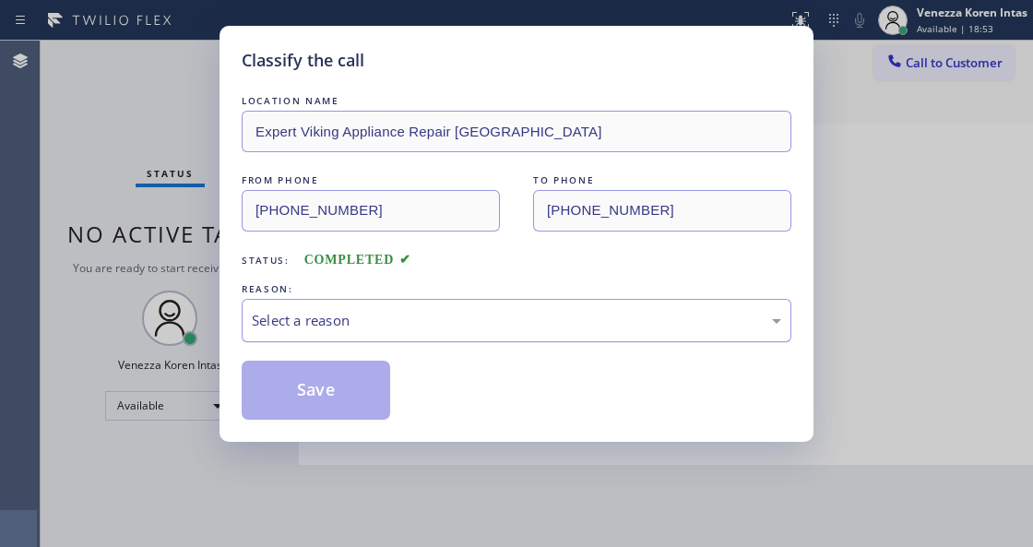
click at [559, 331] on div "Select a reason" at bounding box center [516, 320] width 529 height 21
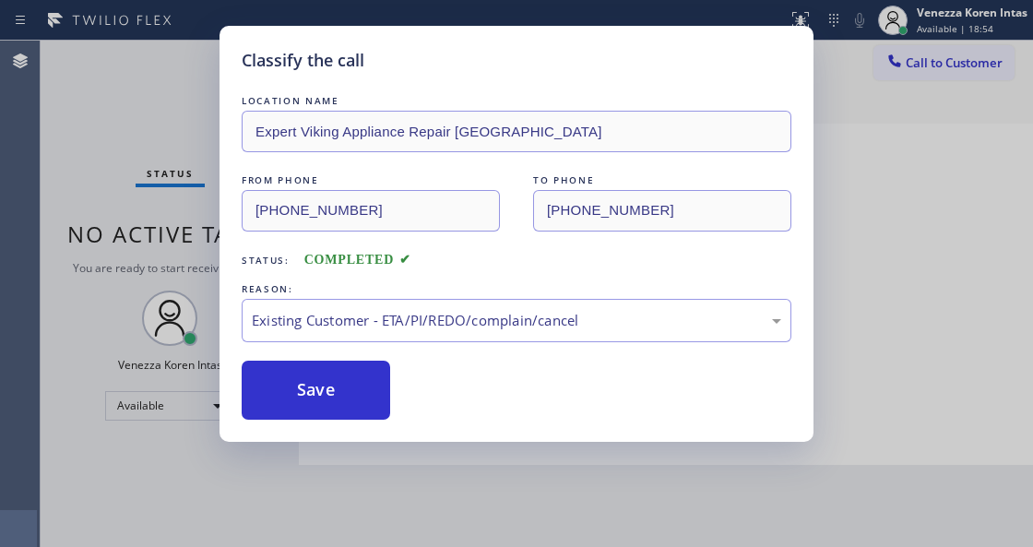
click at [400, 395] on div "Save" at bounding box center [517, 390] width 550 height 59
click at [346, 393] on button "Save" at bounding box center [316, 390] width 148 height 59
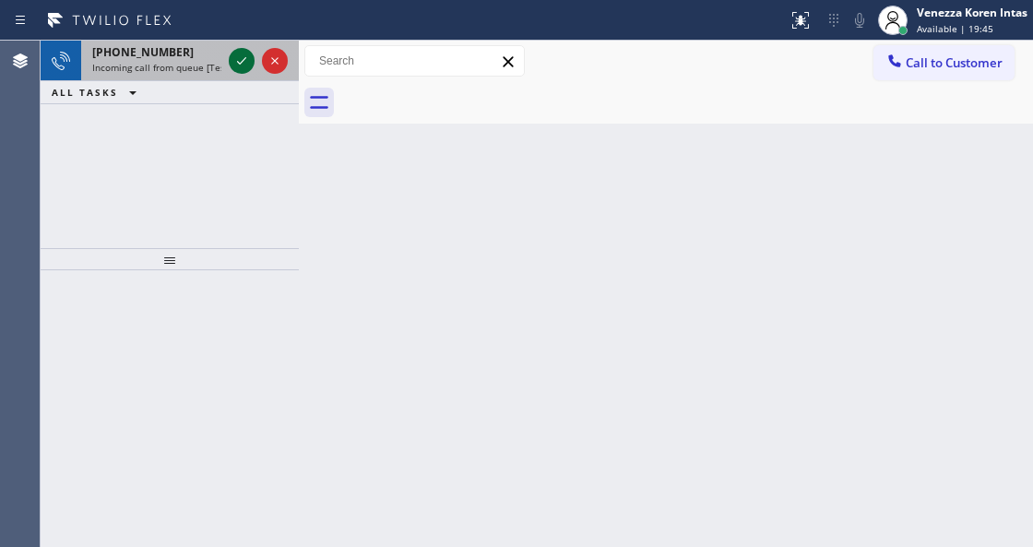
click at [240, 66] on icon at bounding box center [242, 61] width 22 height 22
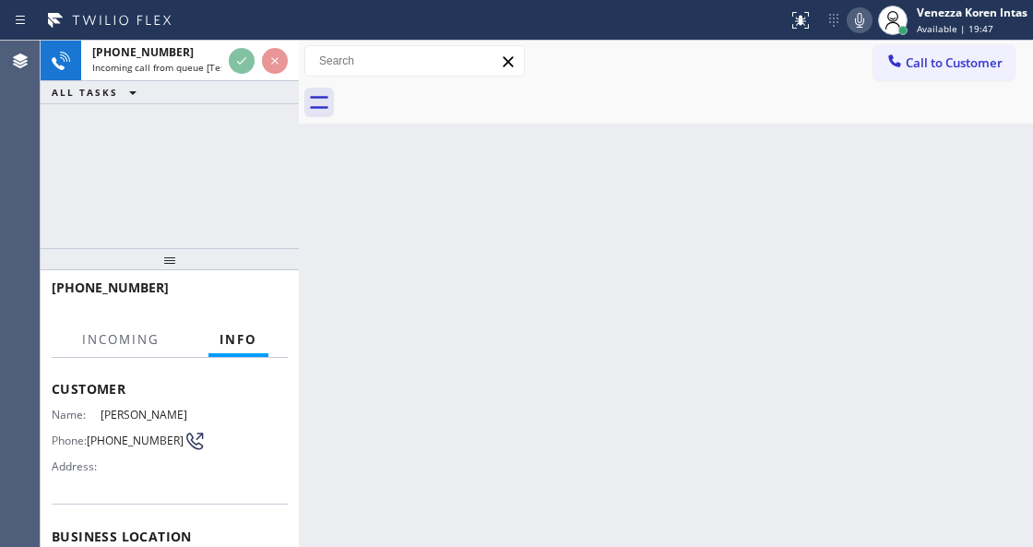
scroll to position [307, 0]
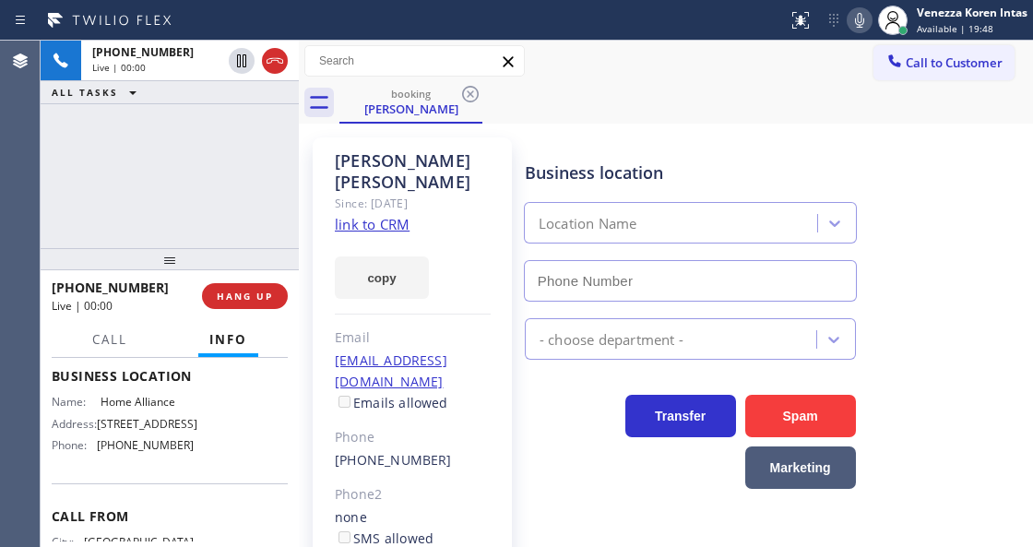
type input "[PHONE_NUMBER]"
click at [377, 215] on link "link to CRM" at bounding box center [372, 224] width 75 height 18
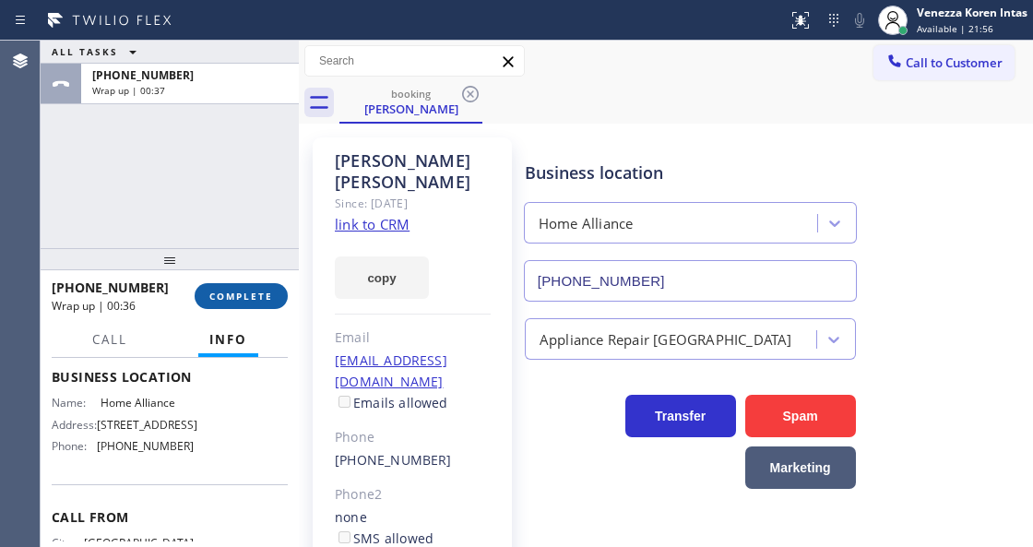
click at [268, 291] on span "COMPLETE" at bounding box center [241, 296] width 64 height 13
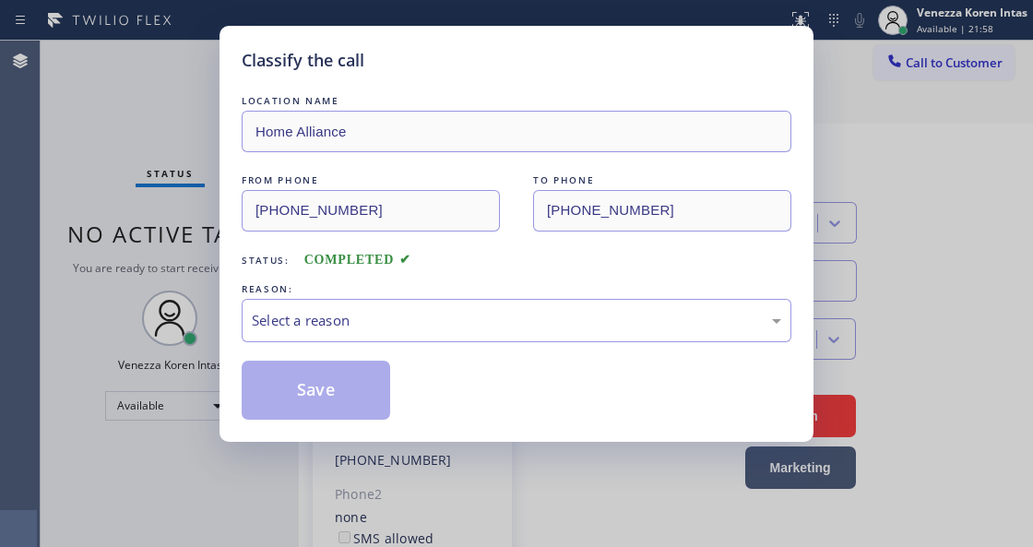
click at [341, 314] on div "Select a reason" at bounding box center [516, 320] width 529 height 21
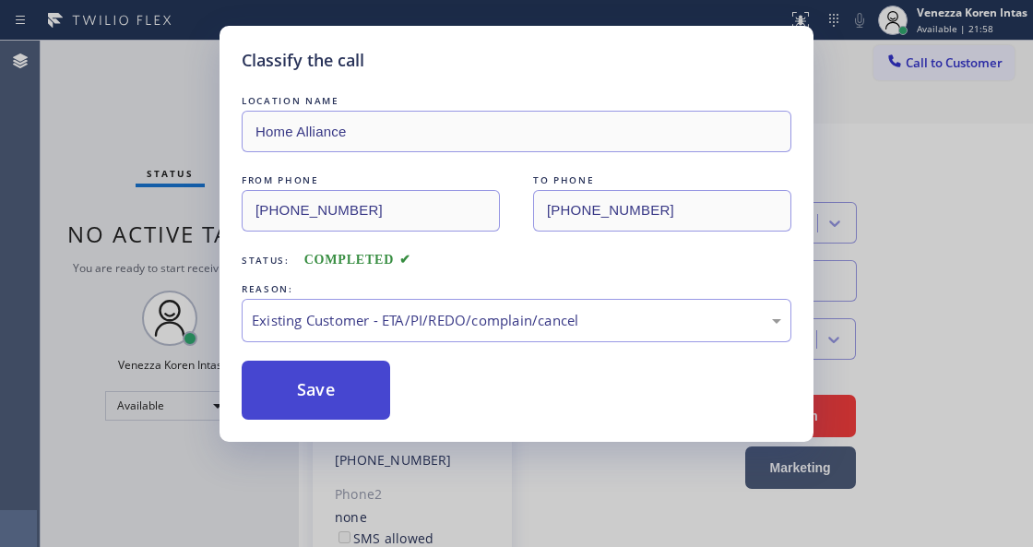
click at [352, 396] on button "Save" at bounding box center [316, 390] width 148 height 59
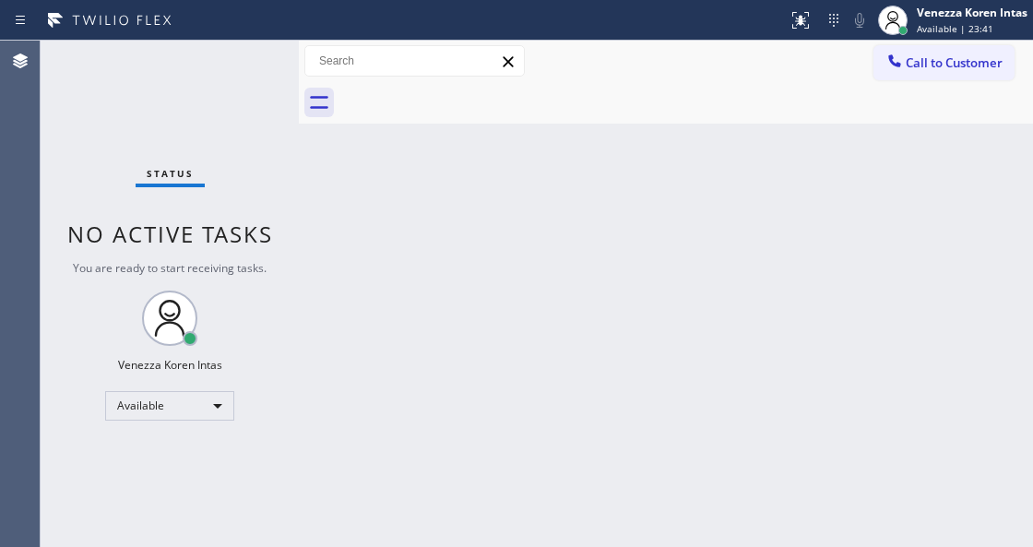
click at [404, 276] on div "Back to Dashboard Change Sender ID Customers Technicians Select a contact Outbo…" at bounding box center [666, 294] width 734 height 506
drag, startPoint x: 336, startPoint y: 244, endPoint x: 472, endPoint y: 123, distance: 182.9
click at [336, 244] on div "Back to Dashboard Change Sender ID Customers Technicians Select a contact Outbo…" at bounding box center [666, 294] width 734 height 506
click at [527, 274] on div "Back to Dashboard Change Sender ID Customers Technicians Select a contact Outbo…" at bounding box center [666, 294] width 734 height 506
click at [271, 63] on div "Status No active tasks You are ready to start receiving tasks. Venezza Koren In…" at bounding box center [170, 294] width 258 height 506
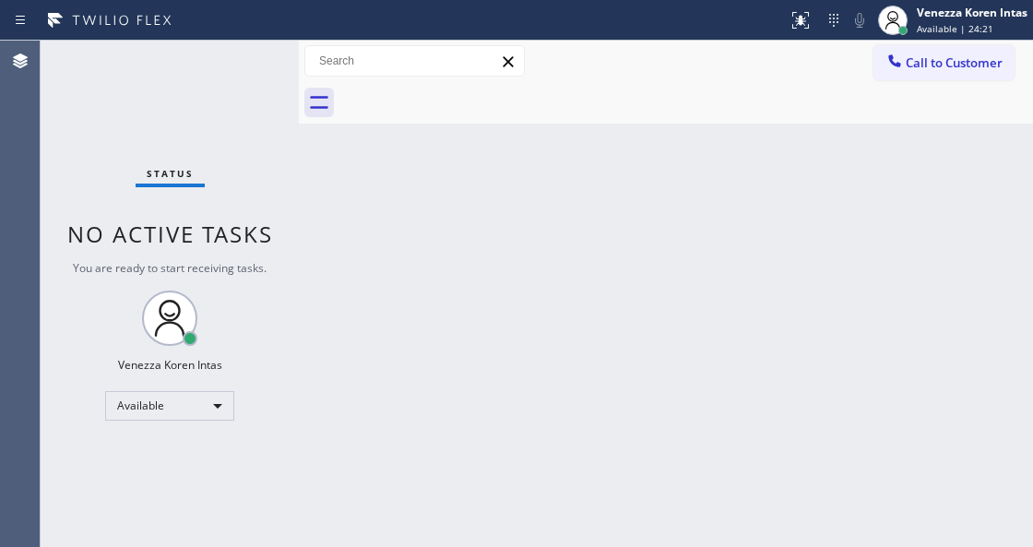
click at [271, 63] on div "Status No active tasks You are ready to start receiving tasks. Venezza Koren In…" at bounding box center [170, 294] width 258 height 506
drag, startPoint x: 405, startPoint y: 279, endPoint x: 469, endPoint y: 222, distance: 84.9
click at [405, 279] on div "Back to Dashboard Change Sender ID Customers Technicians Select a contact Outbo…" at bounding box center [666, 294] width 734 height 506
click at [231, 77] on div "Status No active tasks You are ready to start receiving tasks. Venezza Koren In…" at bounding box center [170, 294] width 258 height 506
click at [247, 140] on div "Status No active tasks You are ready to start receiving tasks. Venezza Koren In…" at bounding box center [170, 294] width 258 height 506
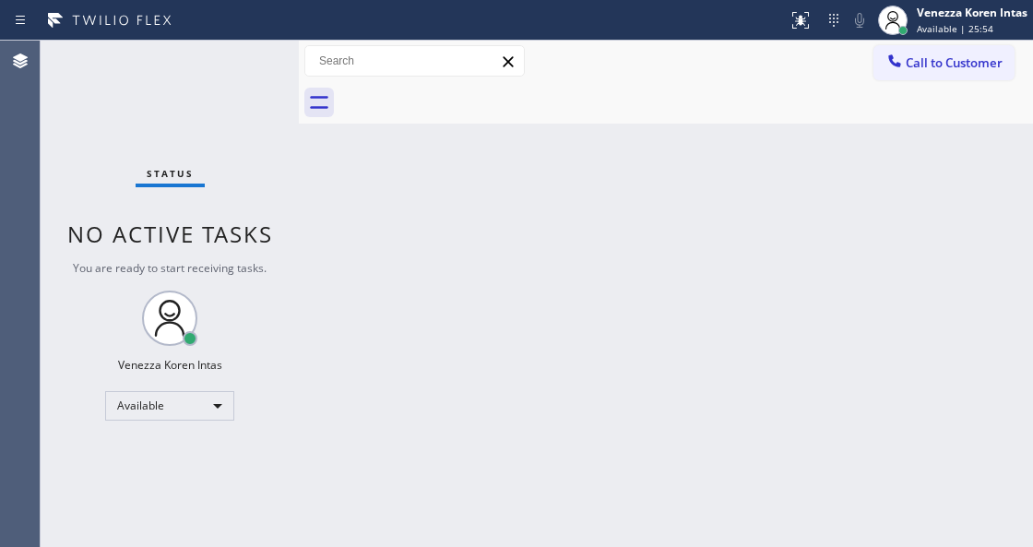
drag, startPoint x: 245, startPoint y: 72, endPoint x: 249, endPoint y: 333, distance: 261.1
click at [245, 72] on div "Status No active tasks You are ready to start receiving tasks. Venezza Koren In…" at bounding box center [170, 294] width 258 height 506
click at [339, 304] on div "Back to Dashboard Change Sender ID Customers Technicians Select a contact Outbo…" at bounding box center [666, 294] width 734 height 506
click at [234, 59] on div "Status No active tasks You are ready to start receiving tasks. Venezza Koren In…" at bounding box center [170, 294] width 258 height 506
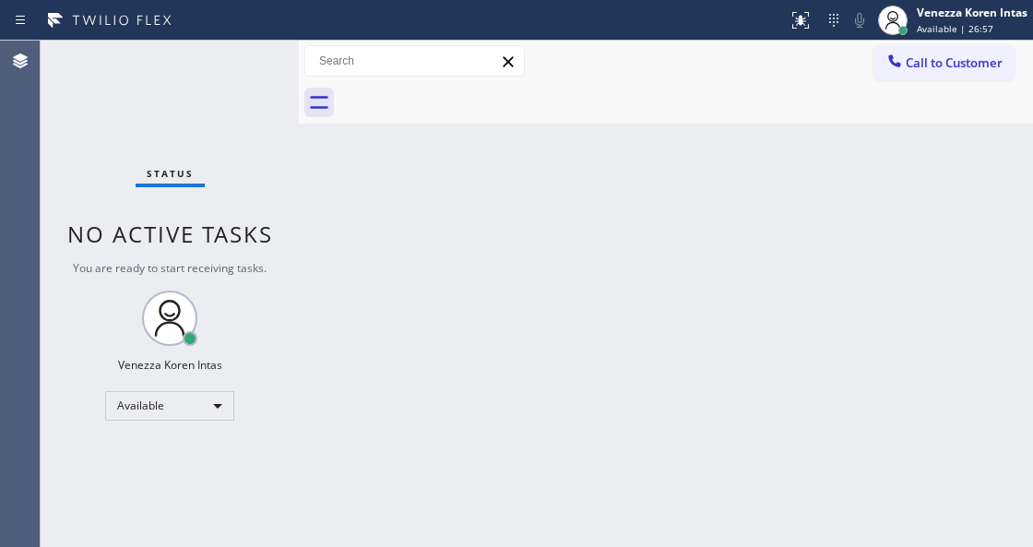
drag, startPoint x: 172, startPoint y: 108, endPoint x: 224, endPoint y: 231, distance: 133.5
click at [172, 108] on div "Status No active tasks You are ready to start receiving tasks. Venezza Koren In…" at bounding box center [170, 294] width 258 height 506
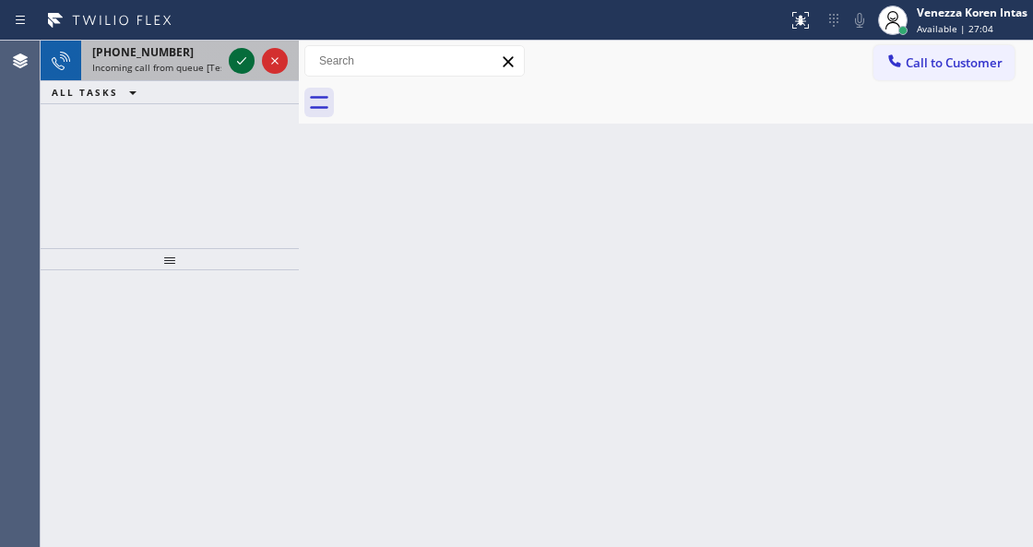
click at [243, 59] on icon at bounding box center [242, 61] width 22 height 22
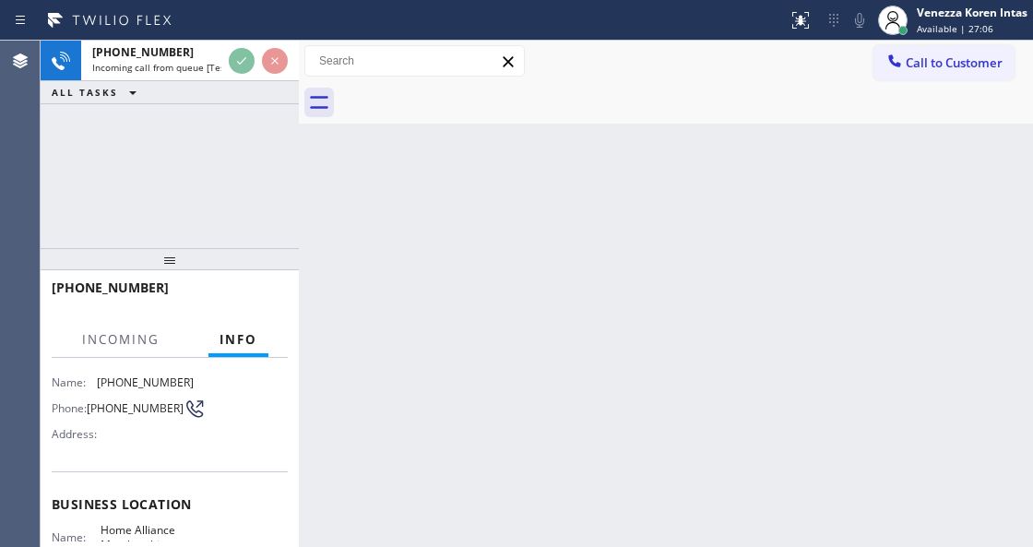
scroll to position [184, 0]
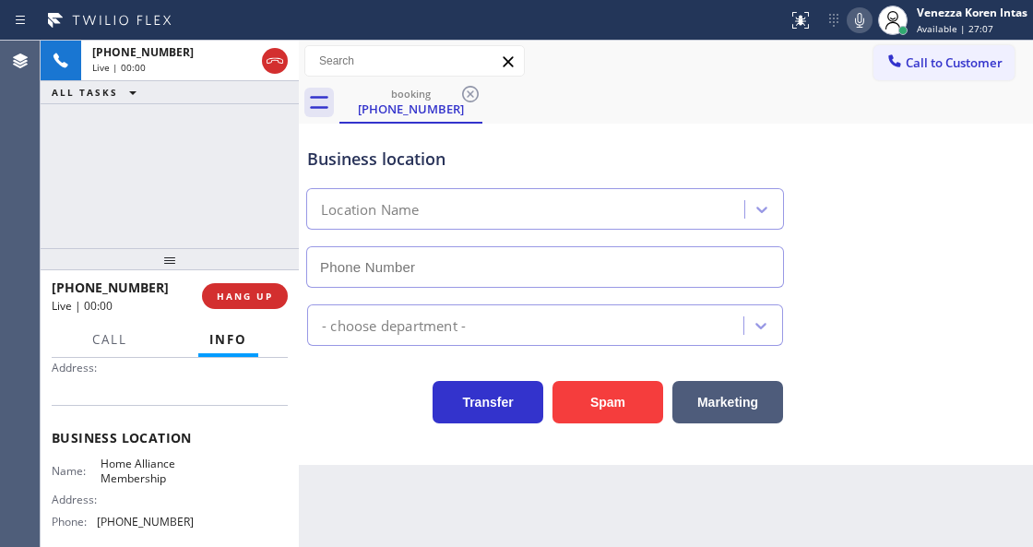
type input "[PHONE_NUMBER]"
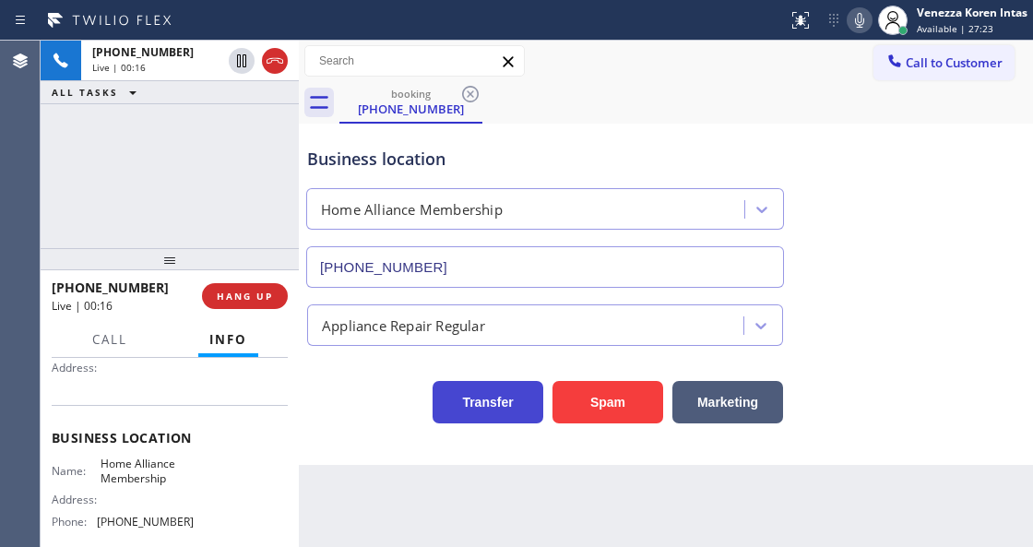
click at [350, 389] on div "Transfer Spam Marketing" at bounding box center [544, 398] width 483 height 52
click at [612, 167] on div "Business location" at bounding box center [545, 159] width 476 height 25
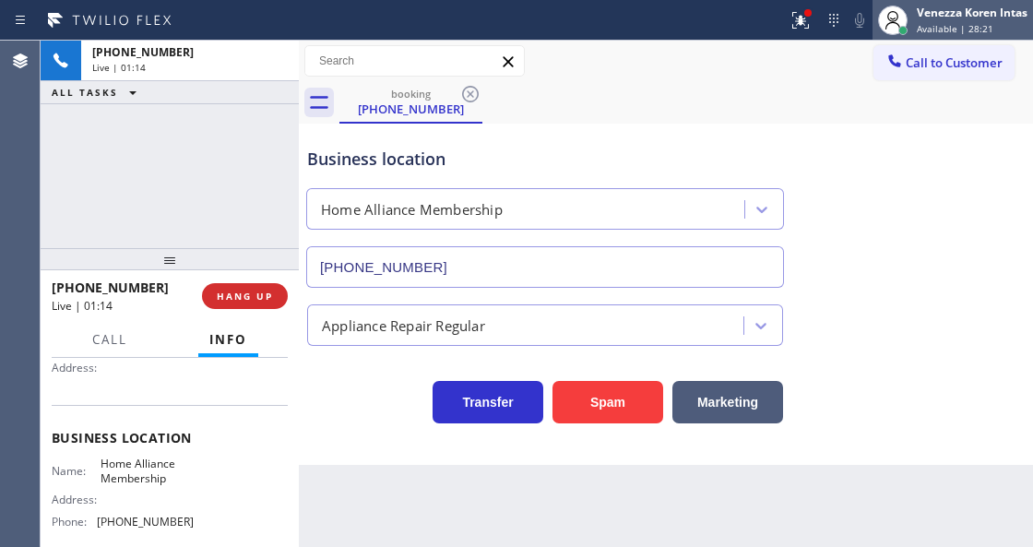
click at [930, 25] on span "Available | 28:21" at bounding box center [955, 28] width 77 height 13
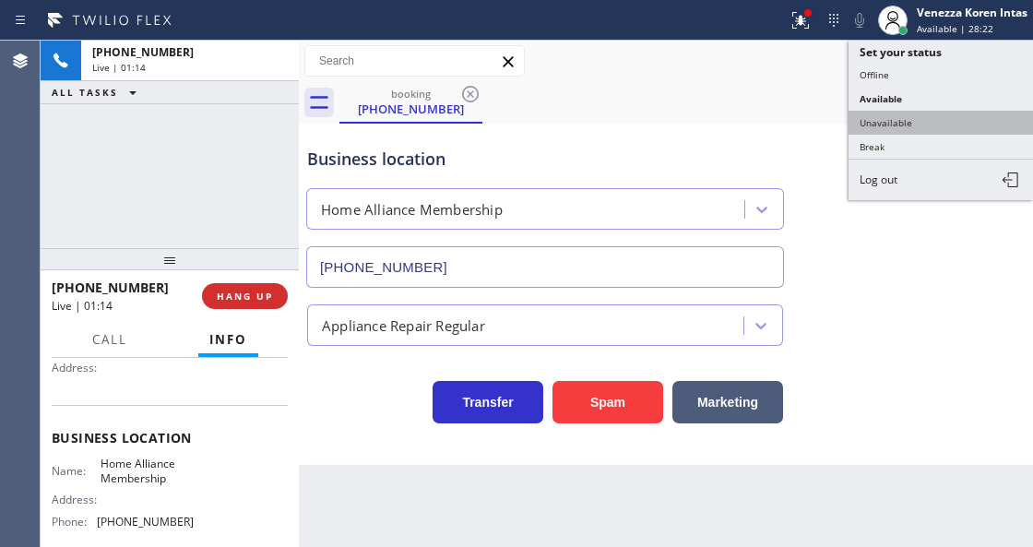
click at [909, 124] on button "Unavailable" at bounding box center [941, 123] width 184 height 24
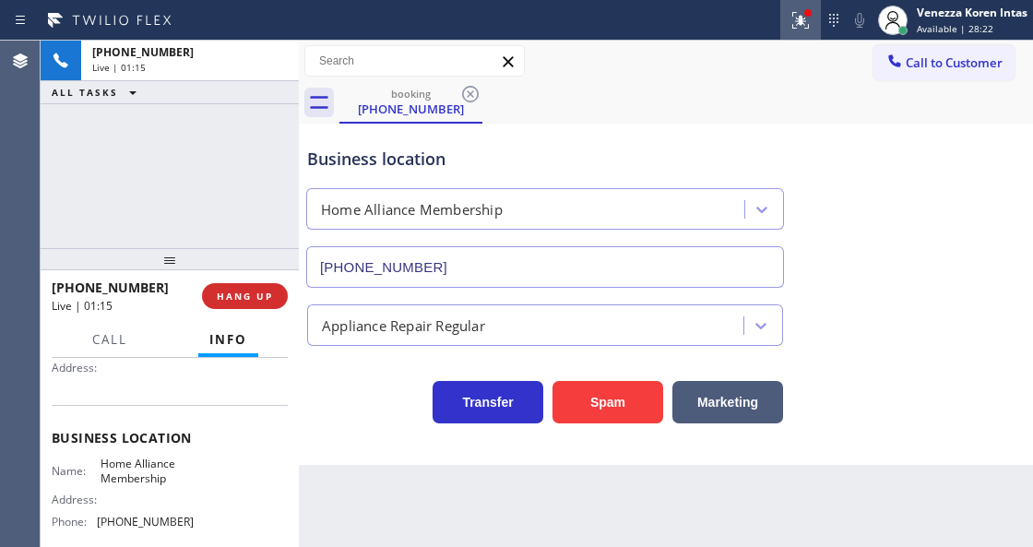
click at [812, 30] on div at bounding box center [800, 20] width 41 height 22
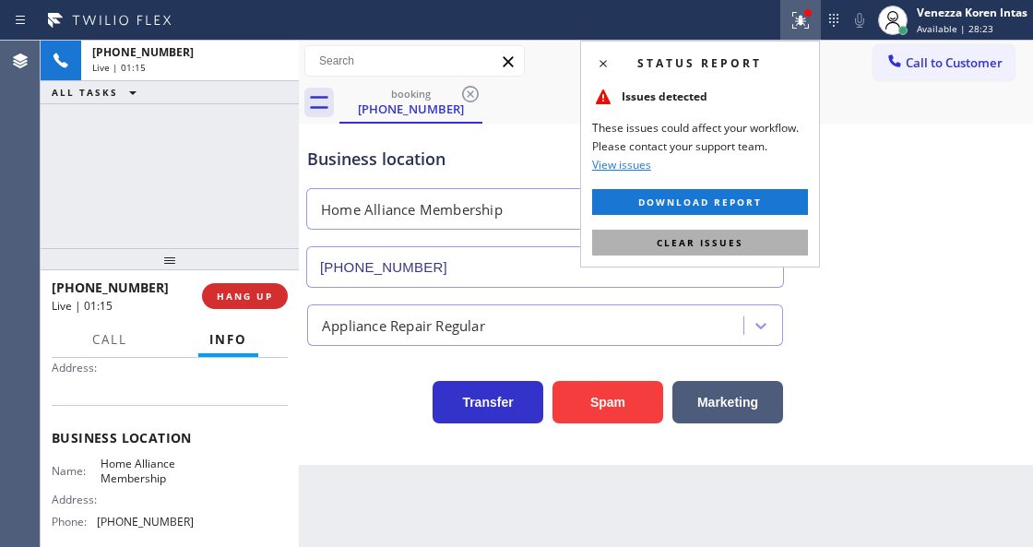
click at [786, 242] on button "Clear issues" at bounding box center [700, 243] width 216 height 26
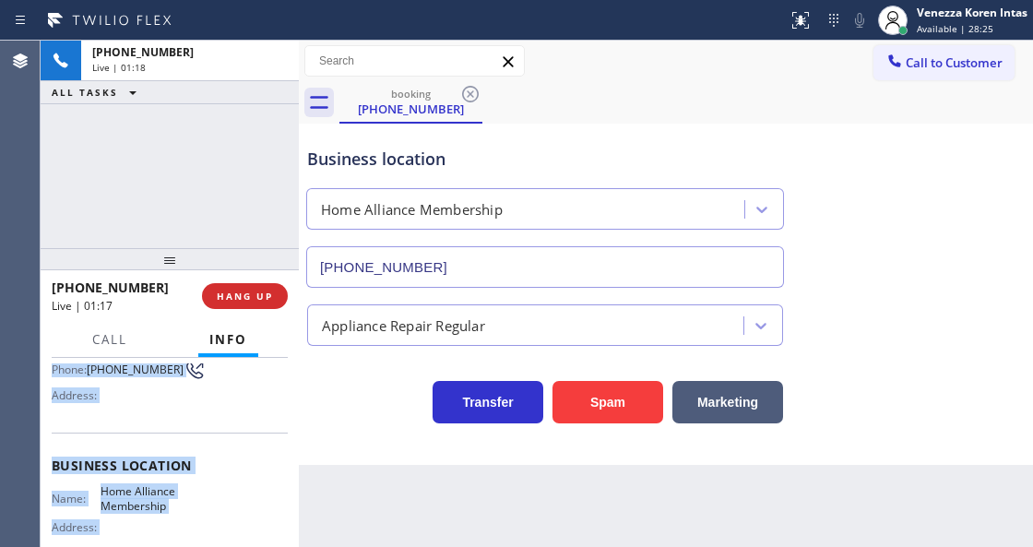
scroll to position [341, 0]
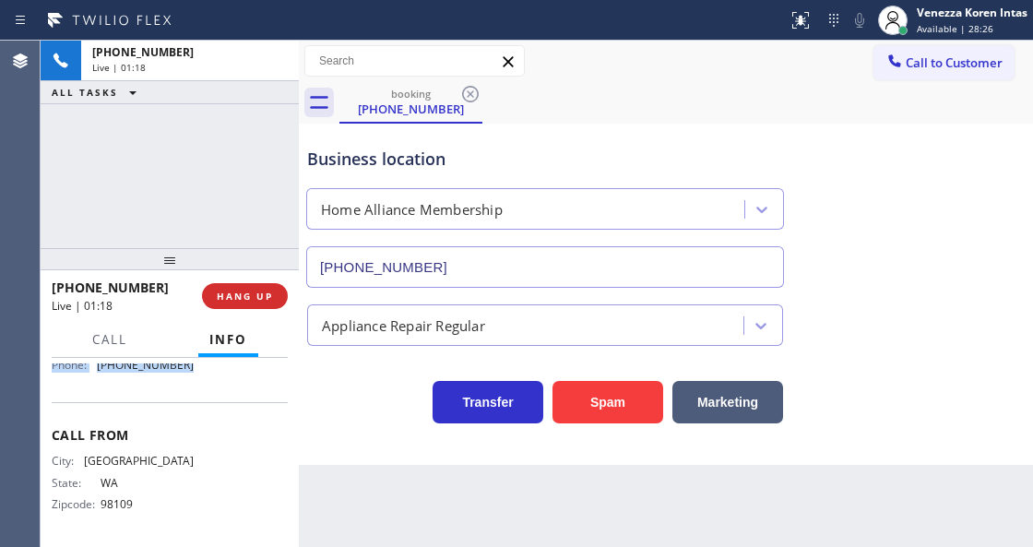
drag, startPoint x: 52, startPoint y: 405, endPoint x: 232, endPoint y: 394, distance: 181.1
click at [232, 394] on div "Context Queue: [Test] All Priority: 1 Customer Name: [PHONE_NUMBER] Phone: [PHO…" at bounding box center [170, 281] width 236 height 519
copy div "Customer Name: [PHONE_NUMBER] Phone: [PHONE_NUMBER] Address: Business location …"
click at [245, 287] on button "HANG UP" at bounding box center [245, 296] width 86 height 26
click at [279, 162] on div "[PHONE_NUMBER] Live | 01:22 ALL TASKS ALL TASKS ACTIVE TASKS TASKS IN WRAP UP" at bounding box center [170, 145] width 258 height 208
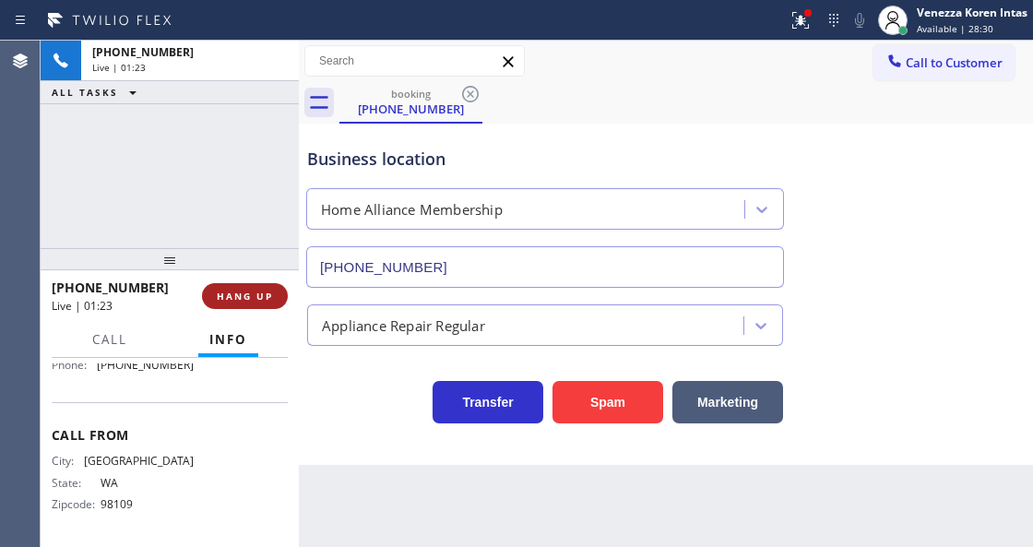
click at [268, 287] on button "HANG UP" at bounding box center [245, 296] width 86 height 26
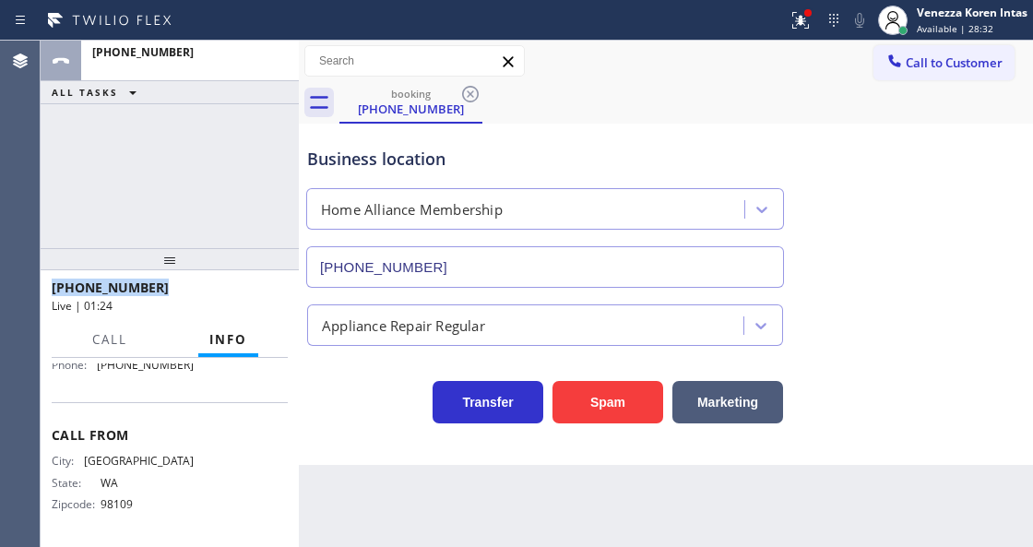
click at [268, 287] on div "[PHONE_NUMBER]" at bounding box center [163, 288] width 223 height 18
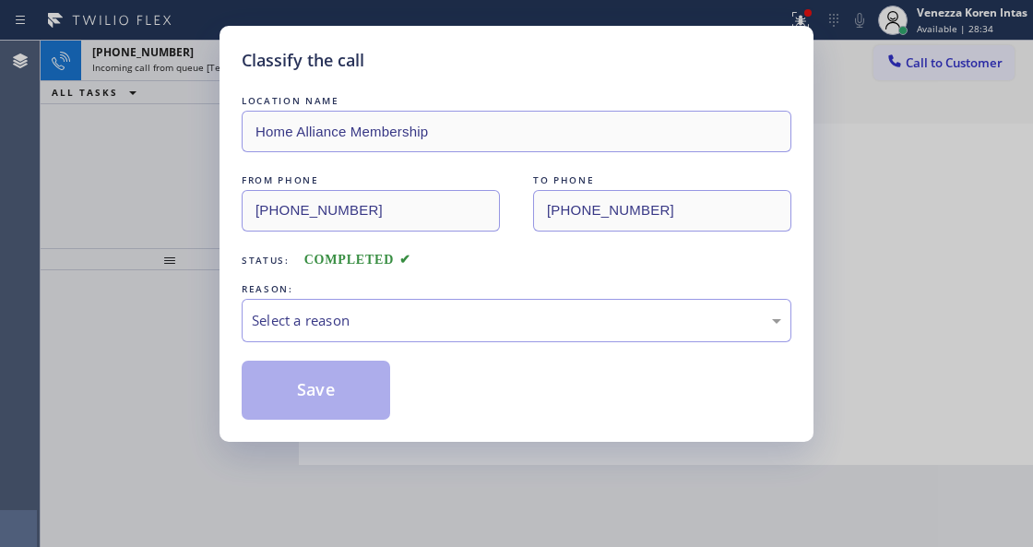
click at [778, 20] on div "Classify the call LOCATION NAME Home Alliance Membership FROM PHONE [PHONE_NUMB…" at bounding box center [516, 273] width 1033 height 547
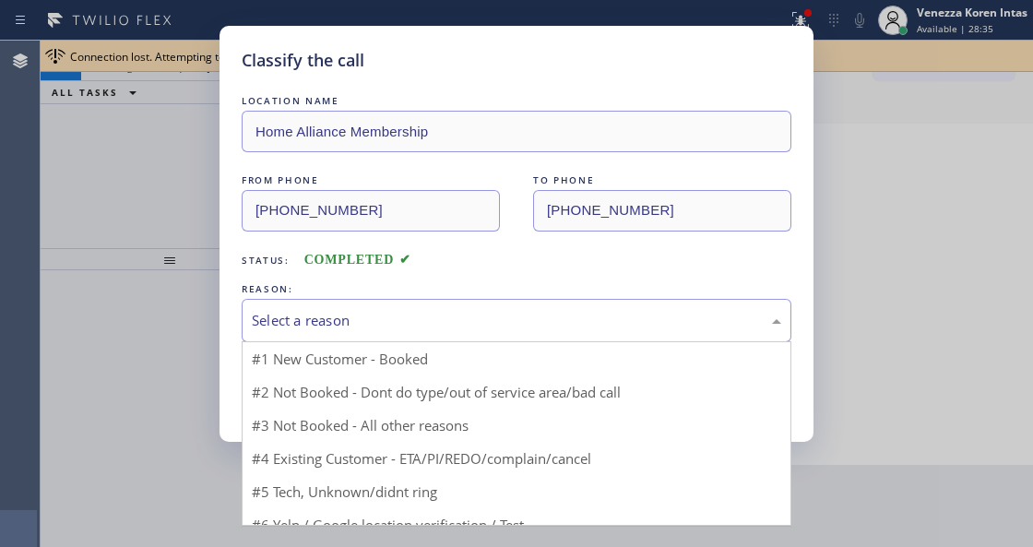
click at [443, 334] on div "Select a reason" at bounding box center [517, 320] width 550 height 43
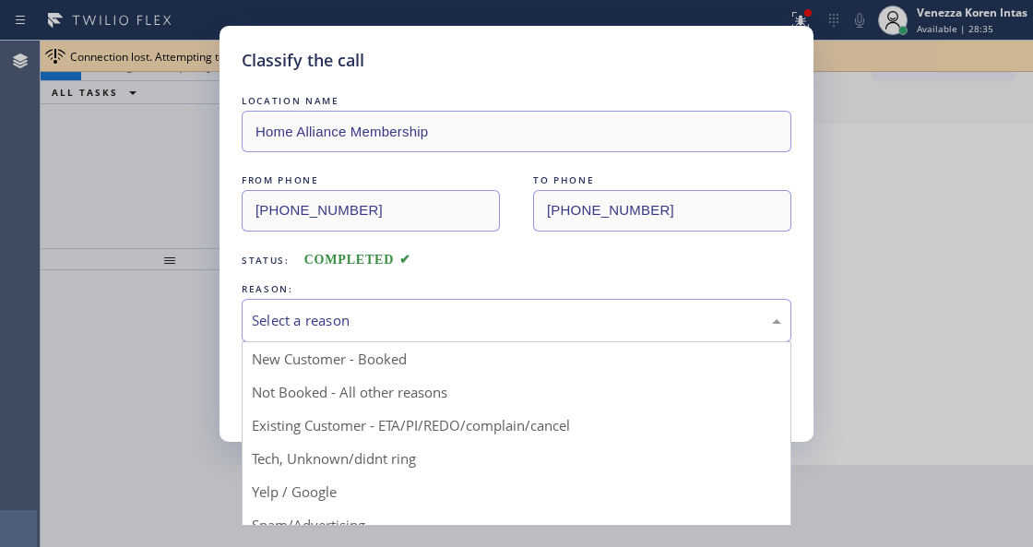
drag, startPoint x: 413, startPoint y: 391, endPoint x: 387, endPoint y: 393, distance: 25.9
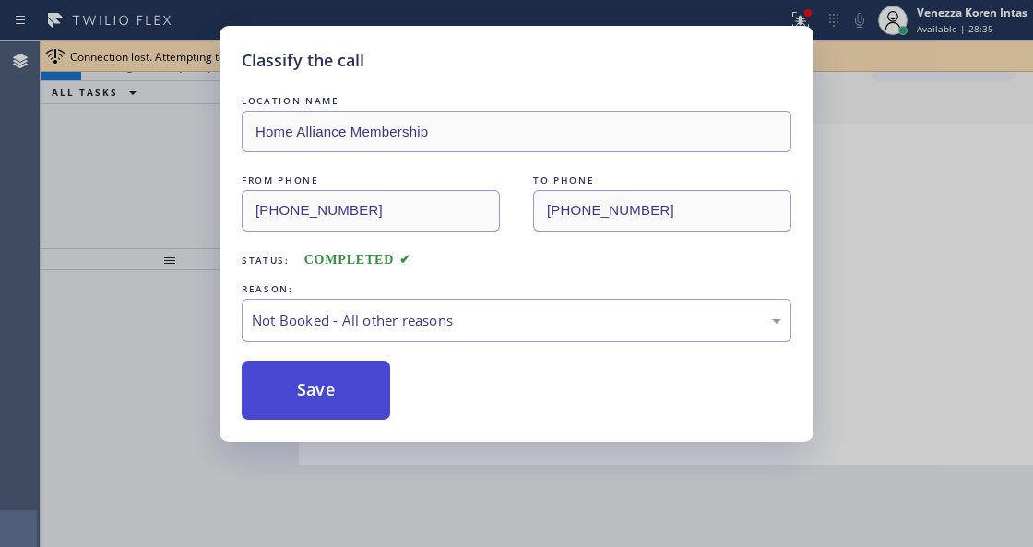
click at [362, 395] on button "Save" at bounding box center [316, 390] width 148 height 59
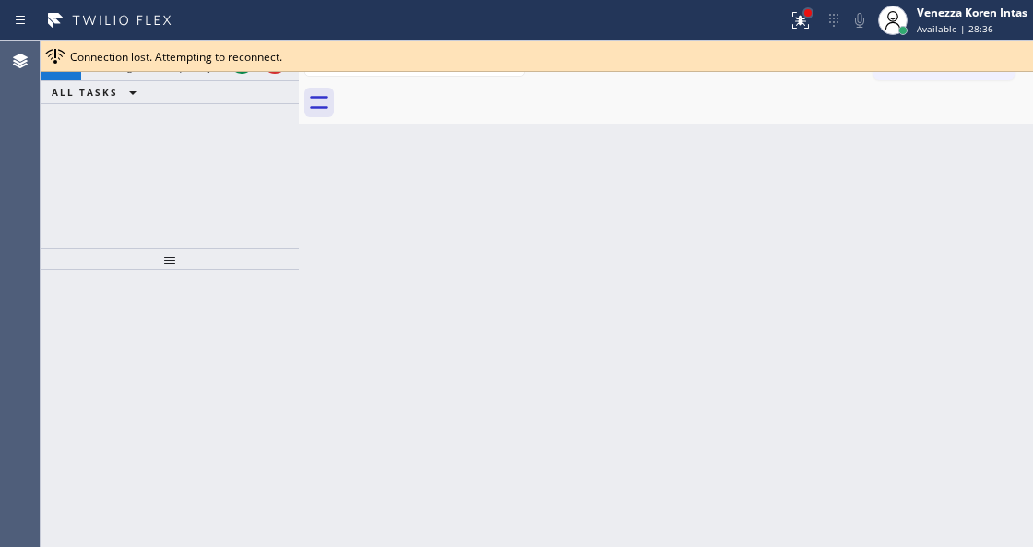
click at [802, 15] on div at bounding box center [807, 12] width 11 height 11
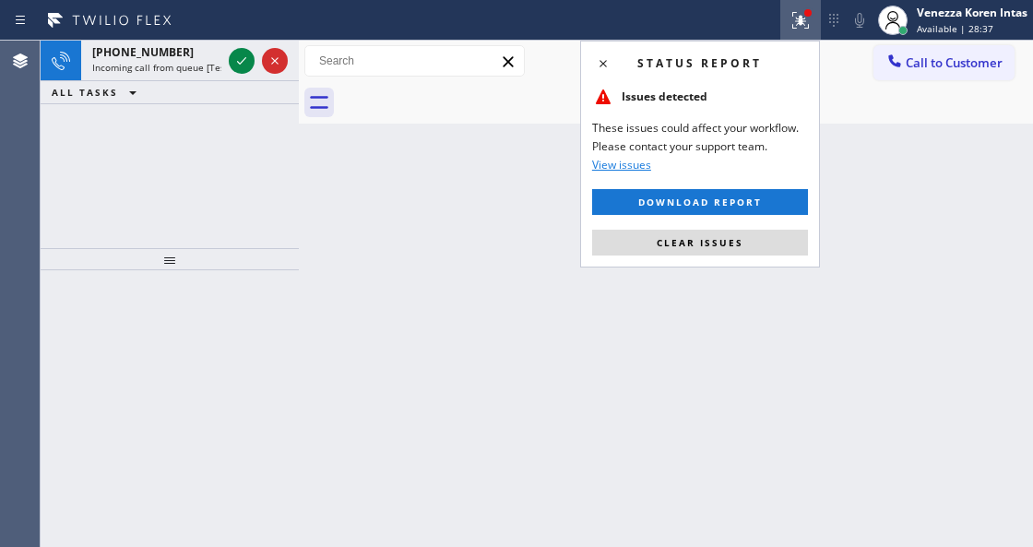
click at [736, 256] on div "Status report Issues detected These issues could affect your workflow. Please c…" at bounding box center [700, 154] width 240 height 227
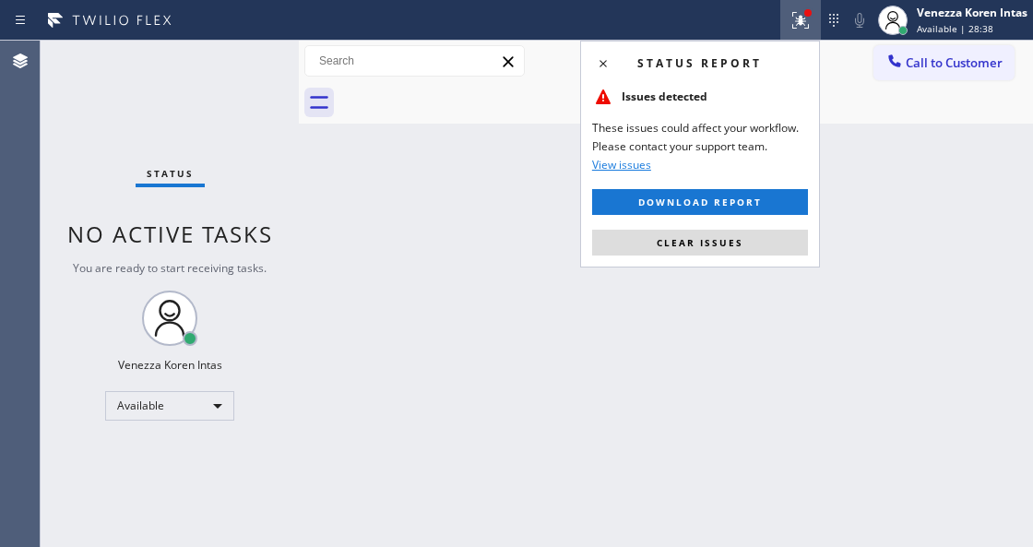
drag, startPoint x: 722, startPoint y: 242, endPoint x: 386, endPoint y: 110, distance: 361.6
click at [718, 243] on span "Clear issues" at bounding box center [700, 242] width 87 height 13
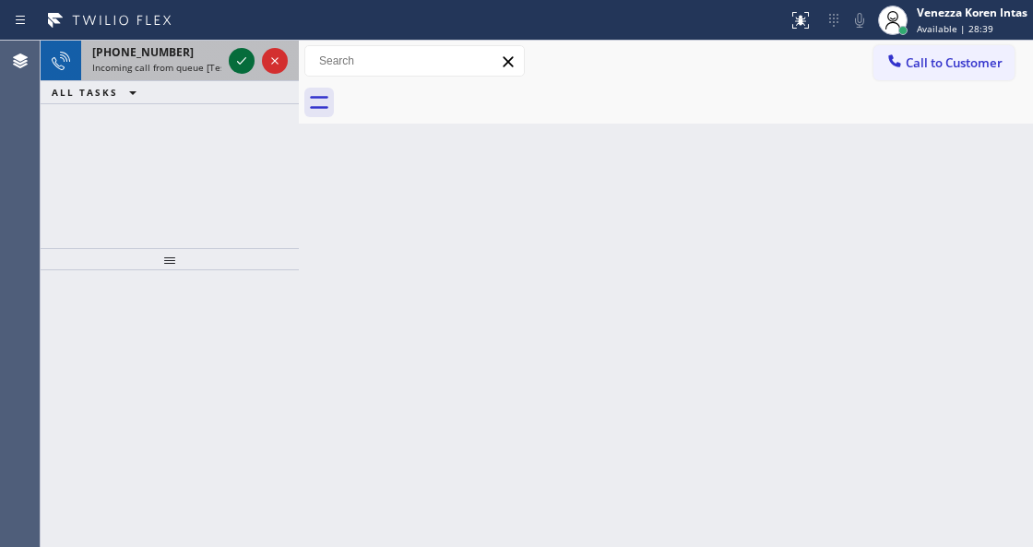
click at [232, 55] on icon at bounding box center [242, 61] width 22 height 22
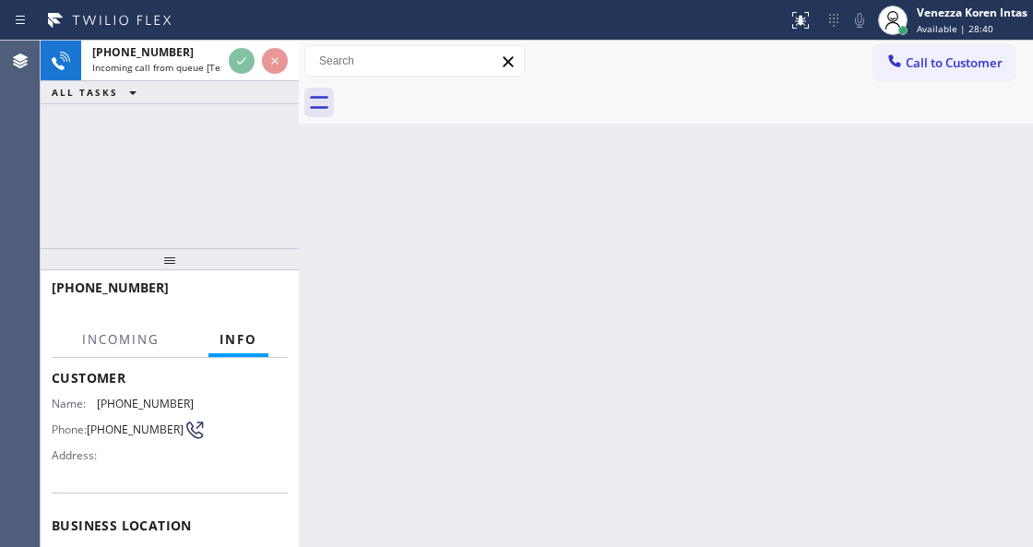
scroll to position [184, 0]
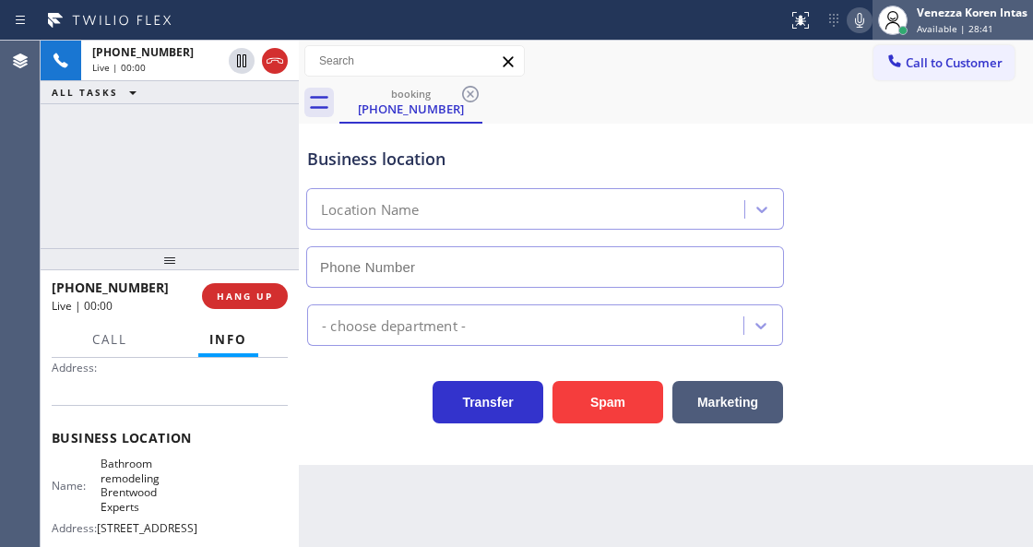
type input "[PHONE_NUMBER]"
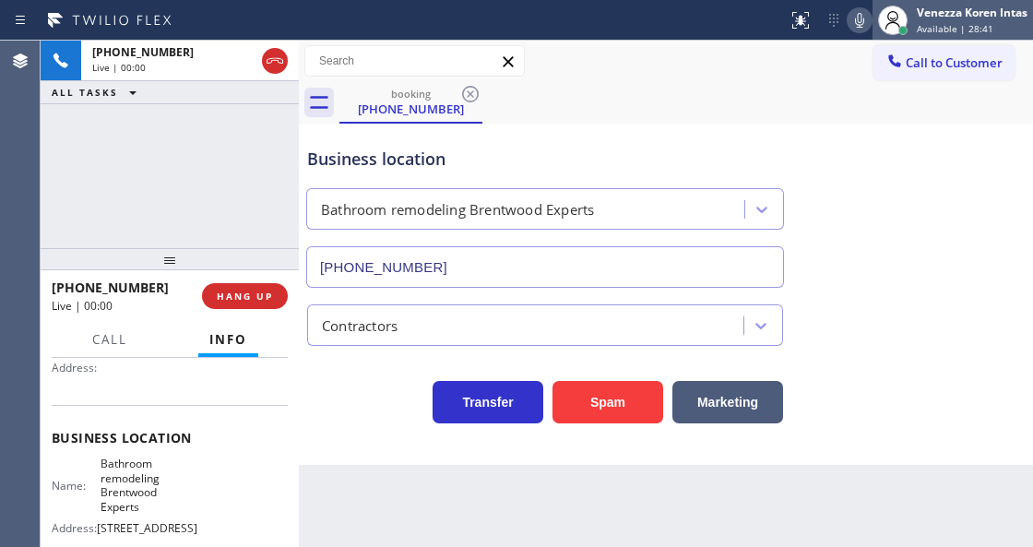
click at [911, 24] on div at bounding box center [893, 20] width 41 height 41
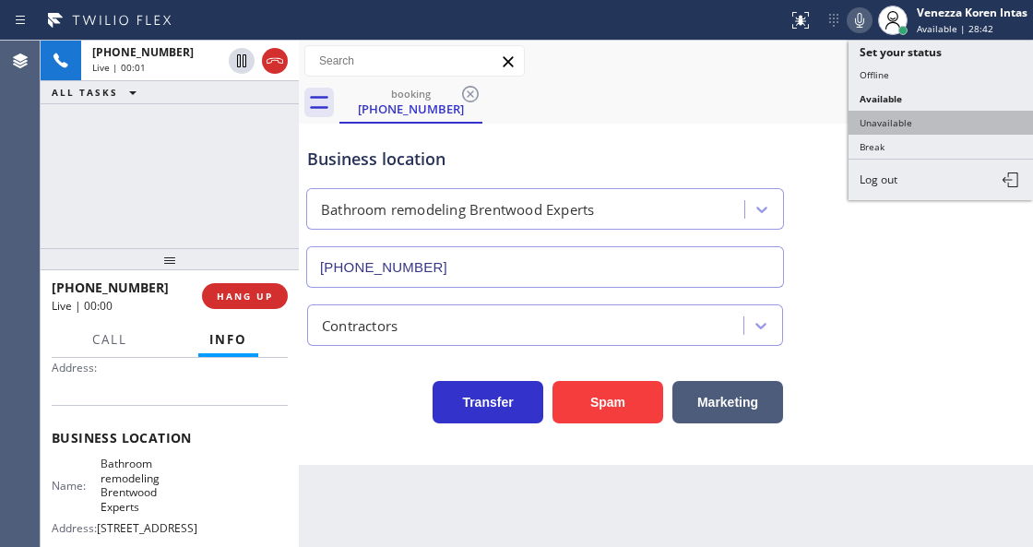
click at [916, 114] on button "Unavailable" at bounding box center [941, 123] width 184 height 24
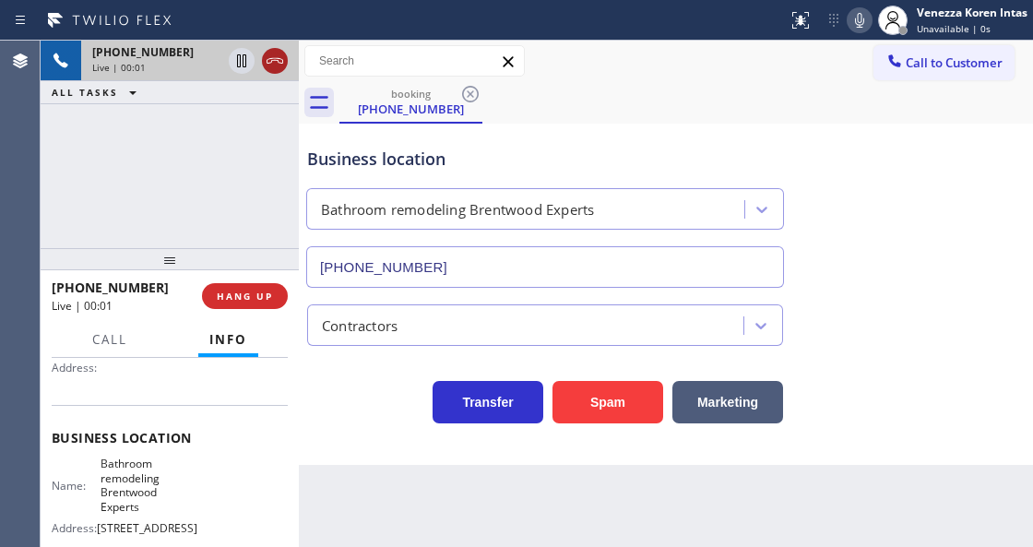
click at [283, 65] on icon at bounding box center [275, 61] width 22 height 22
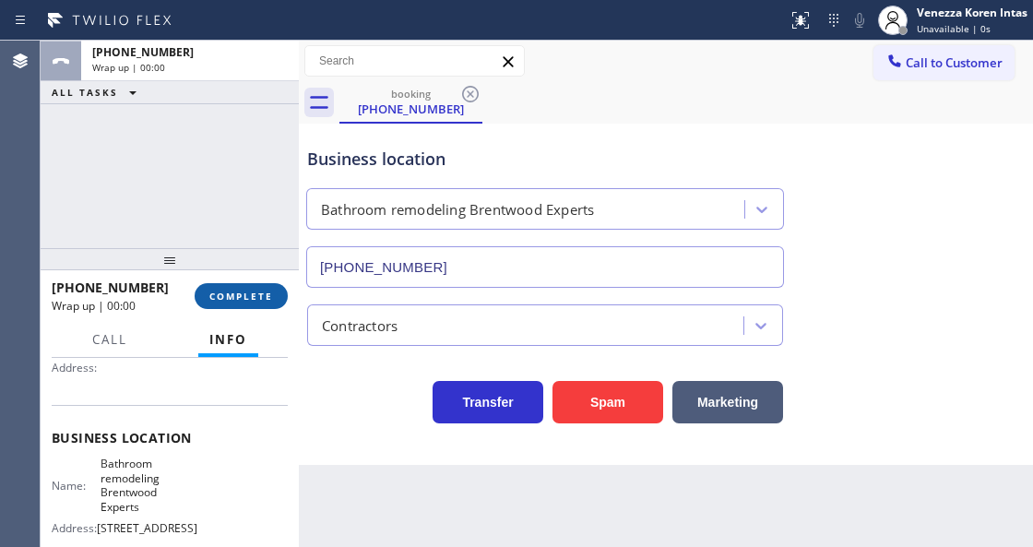
click at [277, 287] on button "COMPLETE" at bounding box center [241, 296] width 93 height 26
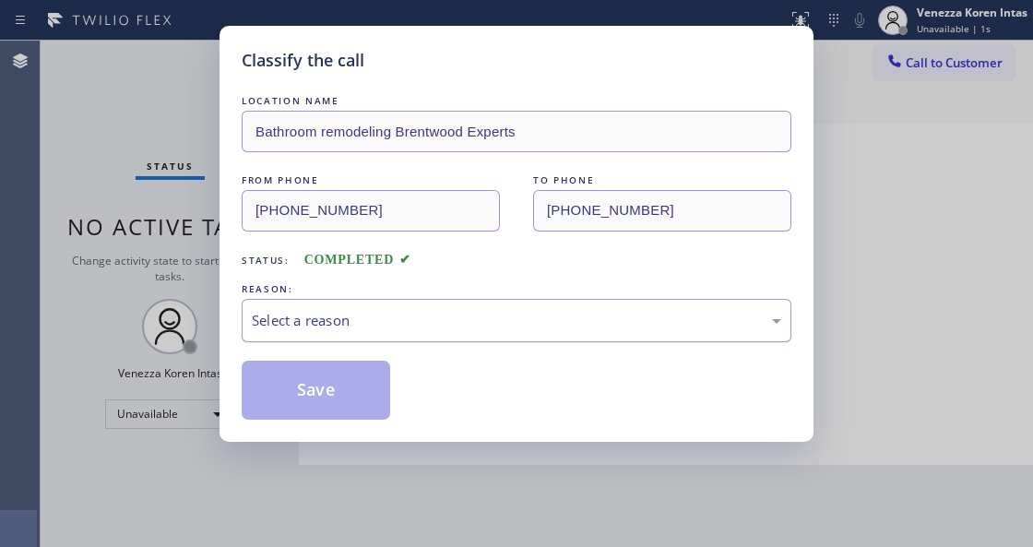
click at [367, 321] on div "Select a reason" at bounding box center [516, 320] width 529 height 21
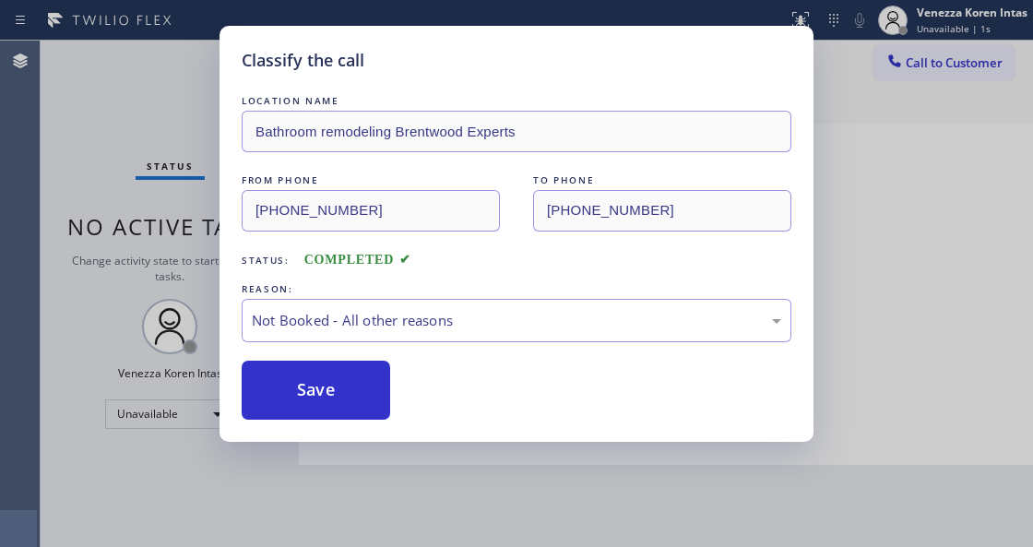
click at [368, 403] on button "Save" at bounding box center [316, 390] width 148 height 59
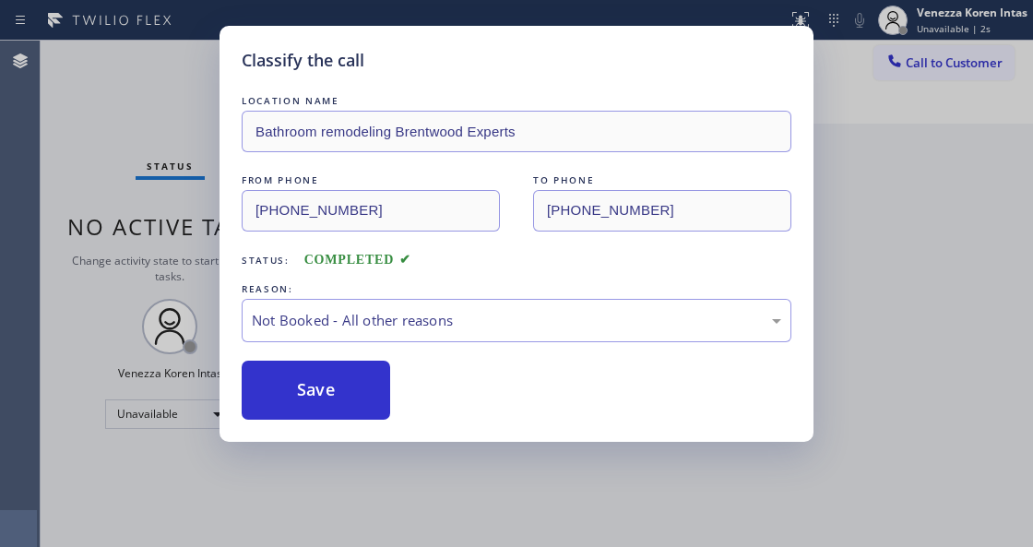
click at [932, 64] on span "Call to Customer" at bounding box center [954, 62] width 97 height 17
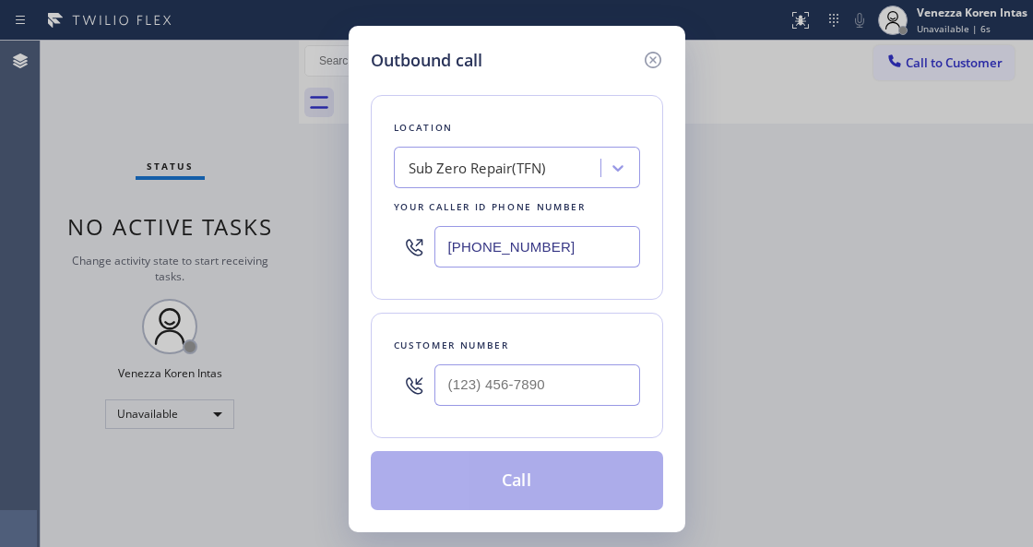
drag, startPoint x: 417, startPoint y: 249, endPoint x: 452, endPoint y: 238, distance: 36.8
click at [383, 241] on div "Location Sub Zero Repair(TFN) Your caller id phone number [PHONE_NUMBER]" at bounding box center [517, 197] width 292 height 205
paste input "55) 946-3605"
type input "[PHONE_NUMBER]"
click at [517, 404] on input "text" at bounding box center [537, 385] width 206 height 42
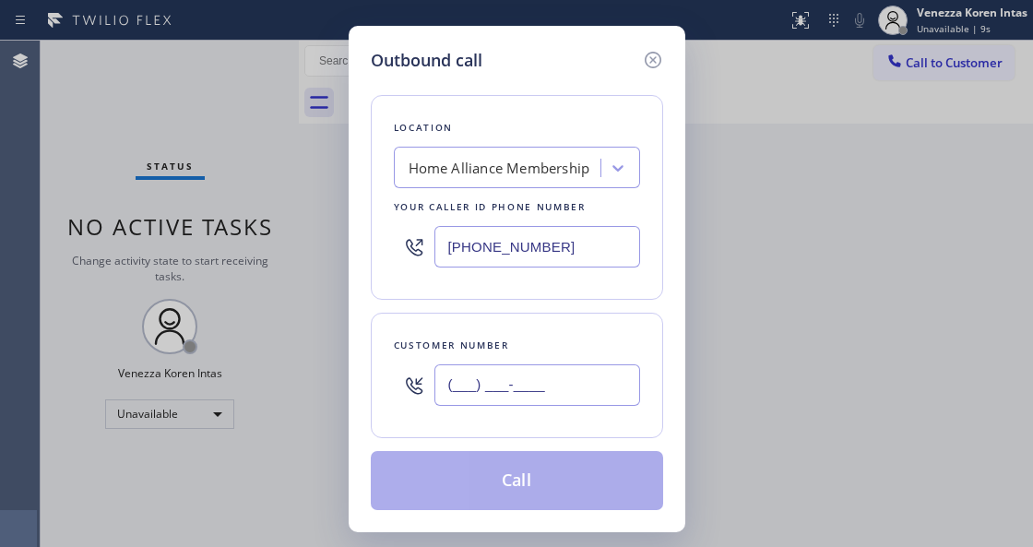
paste input "425) 686-2424"
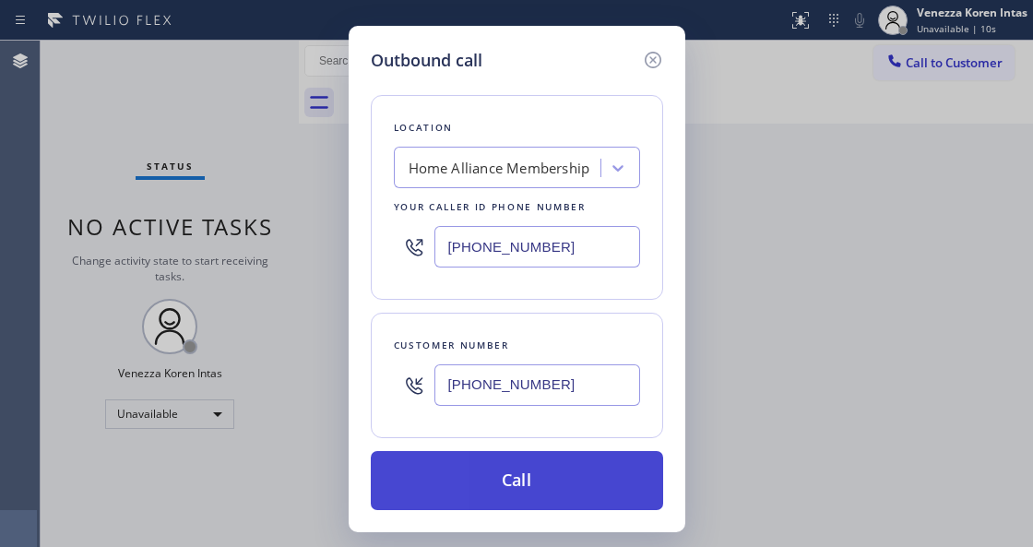
type input "[PHONE_NUMBER]"
click at [521, 483] on button "Call" at bounding box center [517, 480] width 292 height 59
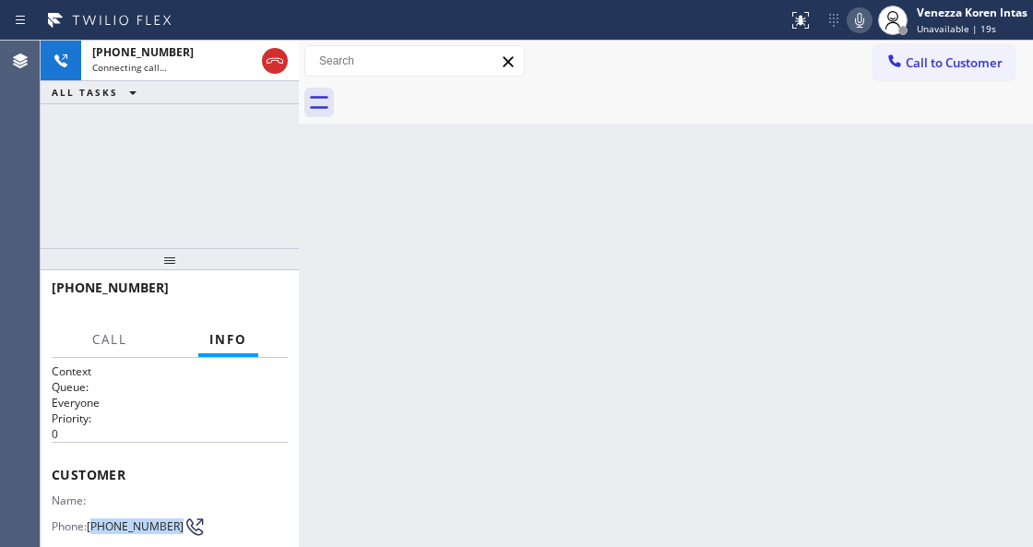
drag, startPoint x: 128, startPoint y: 535, endPoint x: 93, endPoint y: 509, distance: 43.5
click at [93, 519] on span "[PHONE_NUMBER]" at bounding box center [135, 526] width 97 height 14
copy span "425) 686-2424"
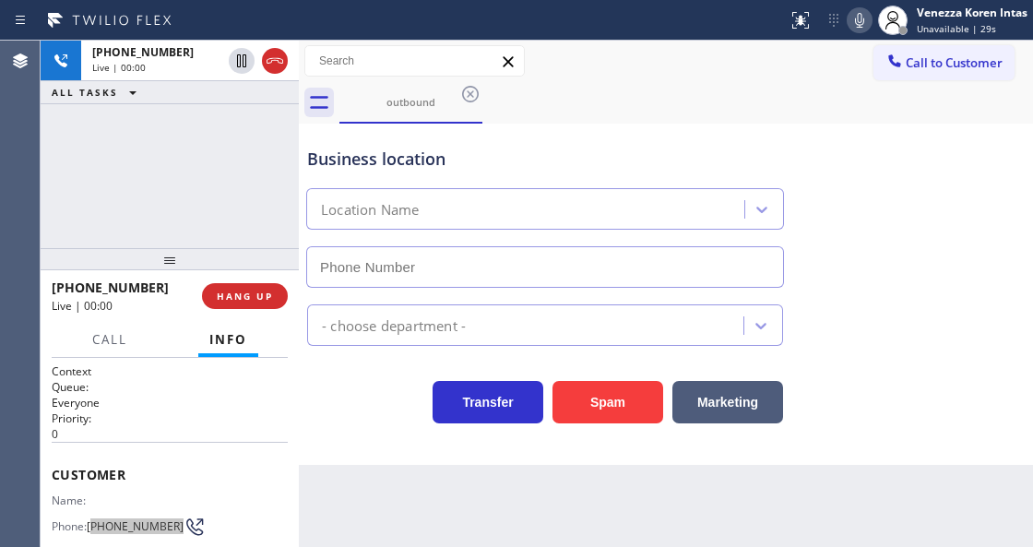
type input "[PHONE_NUMBER]"
click at [616, 126] on div "Business location Home Alliance Membership [PHONE_NUMBER]" at bounding box center [665, 204] width 725 height 167
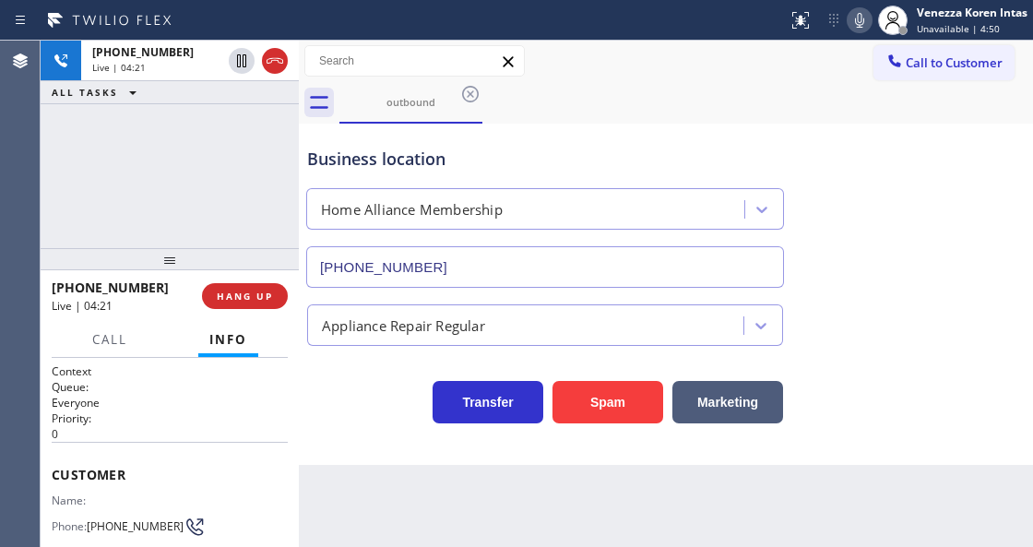
click at [856, 9] on icon at bounding box center [860, 20] width 22 height 22
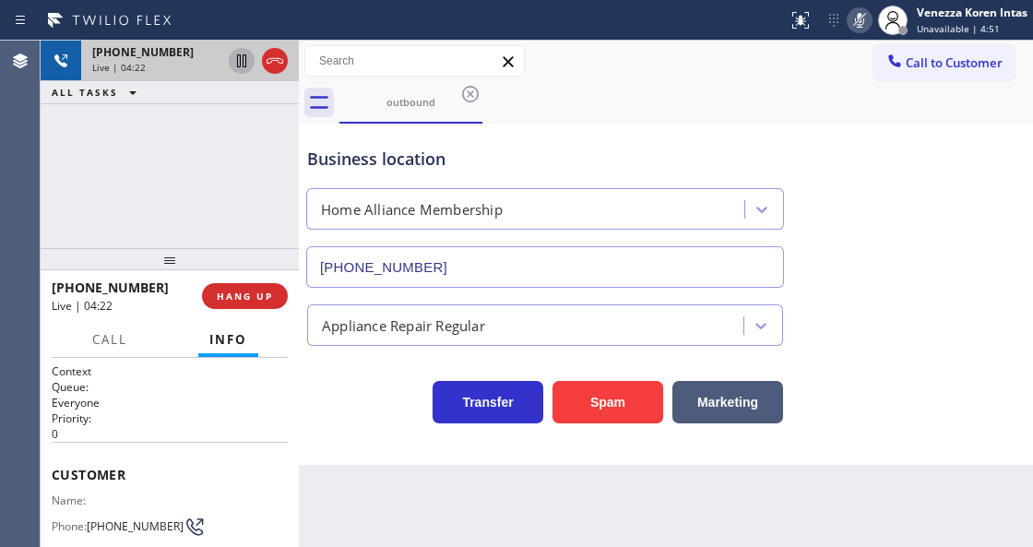
click at [244, 64] on icon at bounding box center [242, 61] width 22 height 22
click at [225, 234] on div "[PHONE_NUMBER] Live | 05:44 ALL TASKS ALL TASKS ACTIVE TASKS TASKS IN WRAP UP" at bounding box center [170, 145] width 258 height 208
click at [861, 16] on rect at bounding box center [859, 18] width 13 height 13
click at [240, 66] on icon at bounding box center [241, 60] width 13 height 13
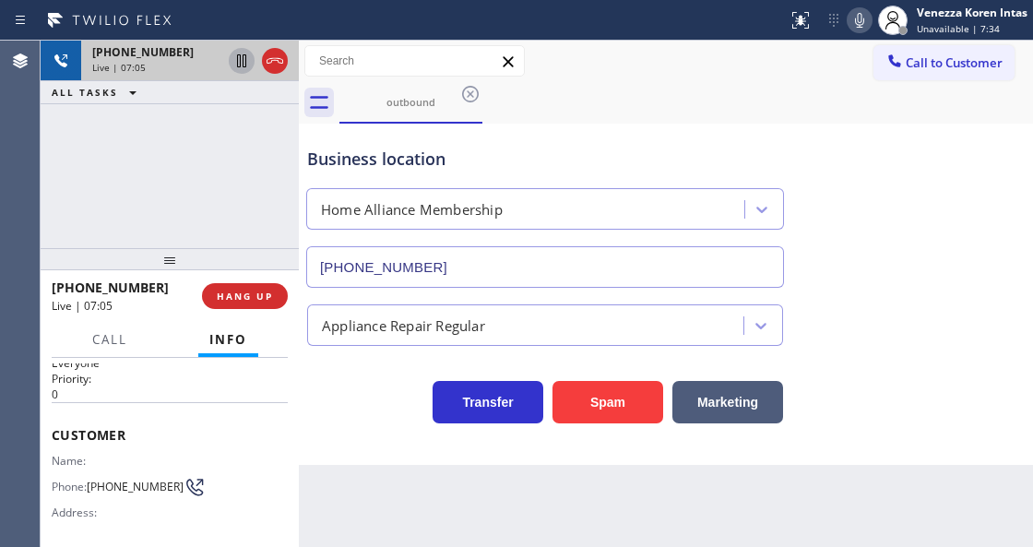
scroll to position [61, 0]
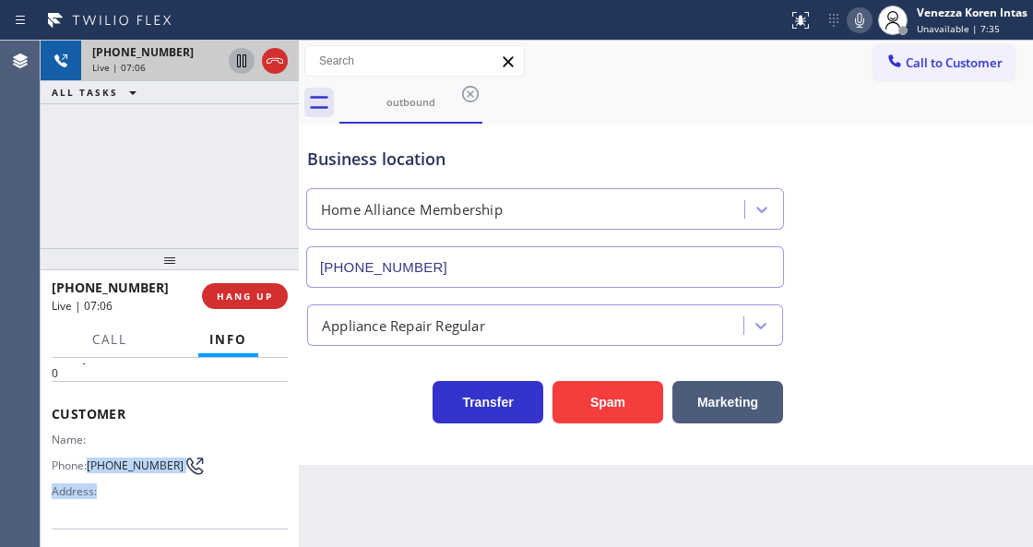
drag, startPoint x: 126, startPoint y: 483, endPoint x: 89, endPoint y: 453, distance: 48.5
click at [89, 453] on div "Name: Phone: [PHONE_NUMBER] Address:" at bounding box center [123, 469] width 142 height 73
click at [89, 455] on div "Phone: [PHONE_NUMBER]" at bounding box center [123, 466] width 142 height 22
drag, startPoint x: 89, startPoint y: 452, endPoint x: 122, endPoint y: 469, distance: 37.1
click at [122, 469] on div "Phone: [PHONE_NUMBER]" at bounding box center [123, 466] width 142 height 22
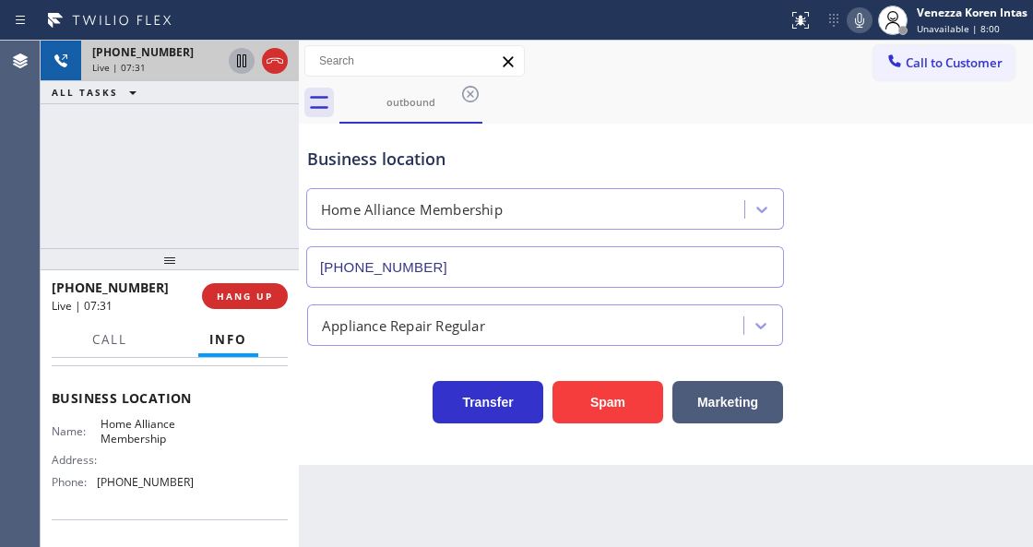
scroll to position [245, 0]
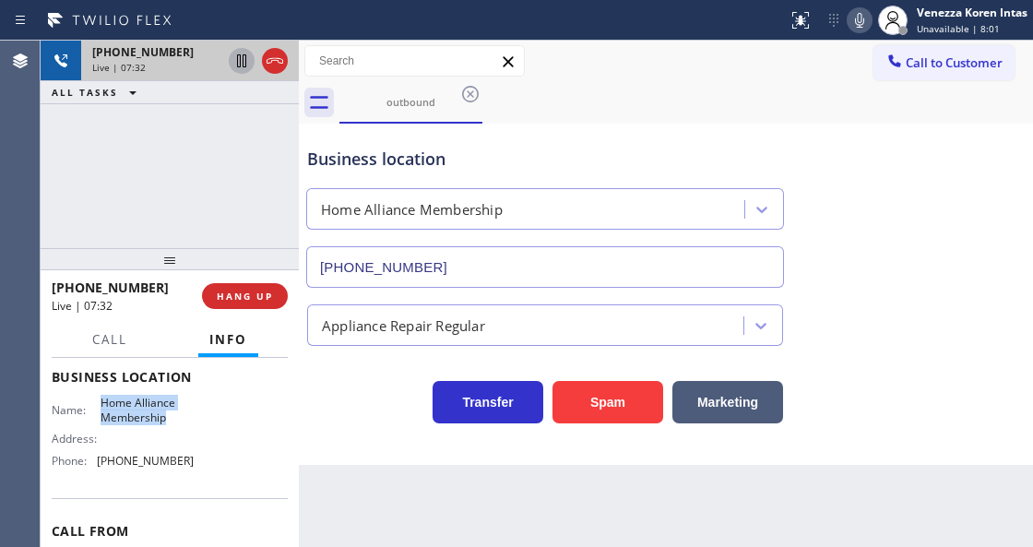
drag, startPoint x: 100, startPoint y: 400, endPoint x: 185, endPoint y: 420, distance: 87.9
click at [185, 420] on span "Home Alliance Membership" at bounding box center [147, 410] width 92 height 29
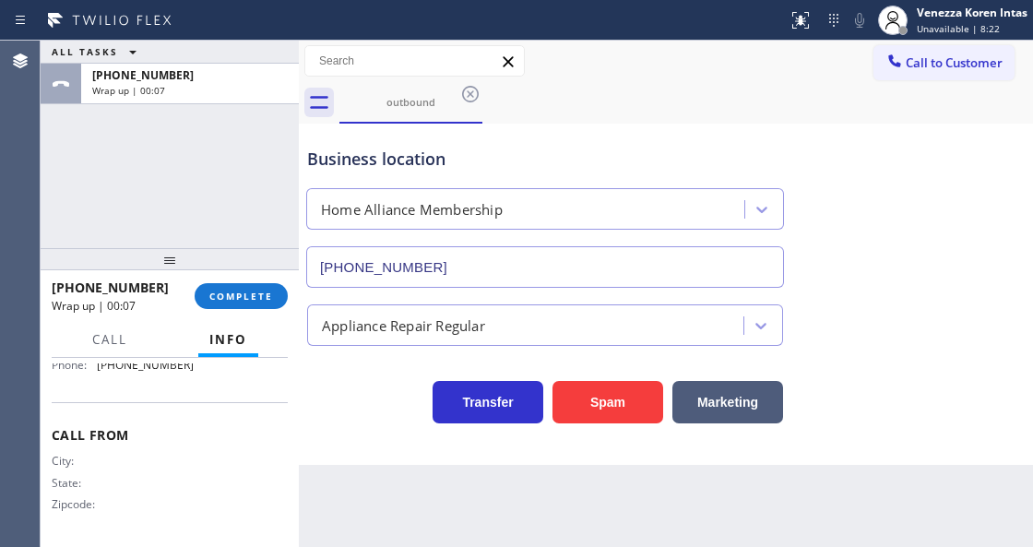
scroll to position [280, 0]
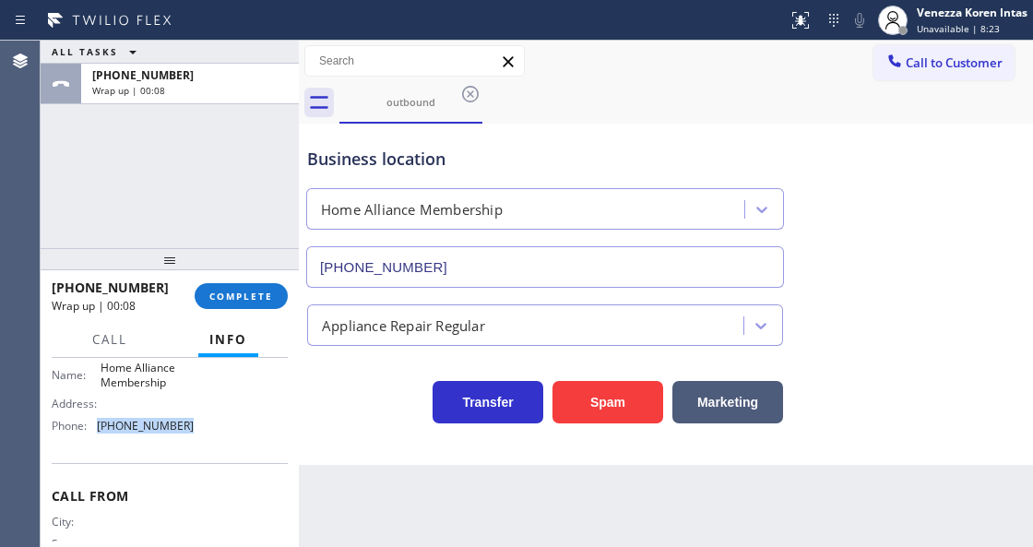
drag, startPoint x: 192, startPoint y: 426, endPoint x: 92, endPoint y: 425, distance: 99.6
click at [92, 425] on div "Name: Home Alliance Membership Address: Phone: [PHONE_NUMBER]" at bounding box center [170, 400] width 236 height 79
copy div "[PHONE_NUMBER]"
click at [254, 286] on button "COMPLETE" at bounding box center [241, 296] width 93 height 26
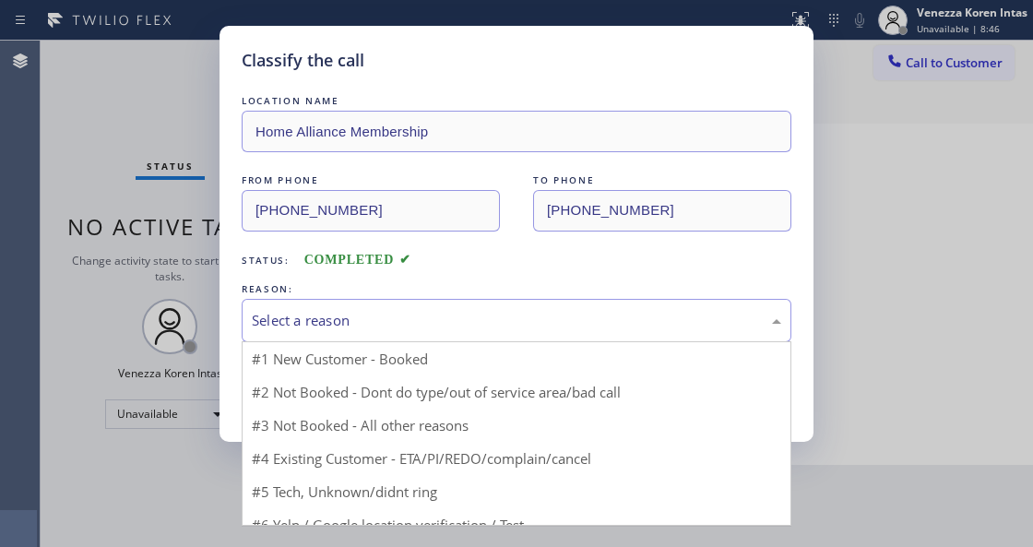
click at [381, 327] on div "Select a reason" at bounding box center [516, 320] width 529 height 21
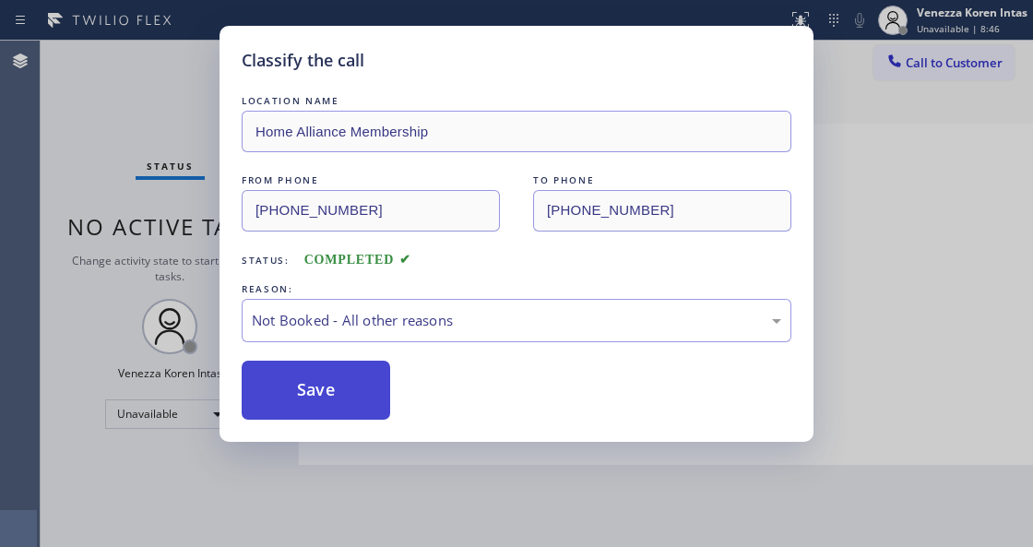
click at [366, 379] on button "Save" at bounding box center [316, 390] width 148 height 59
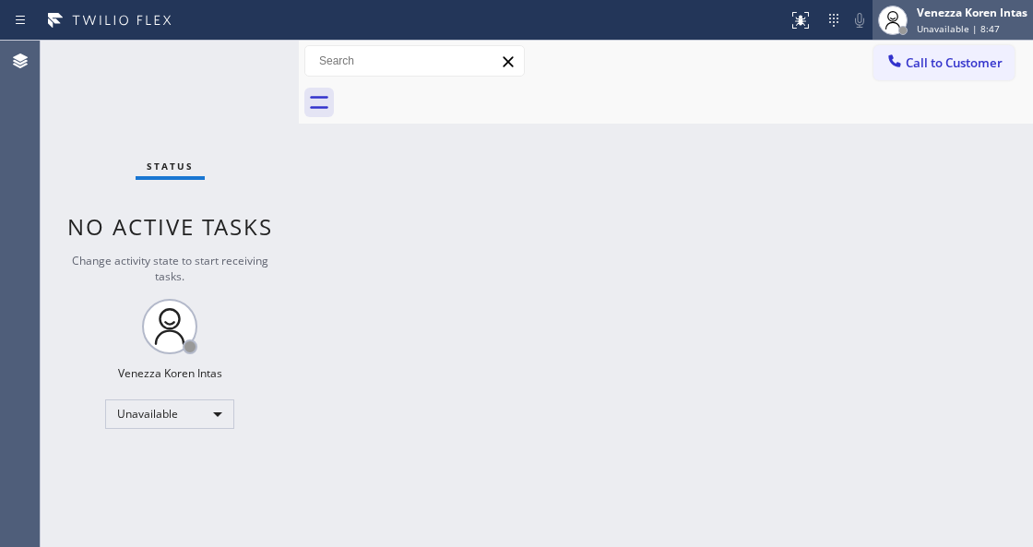
click at [946, 18] on div "Venezza Koren Intas" at bounding box center [972, 13] width 111 height 16
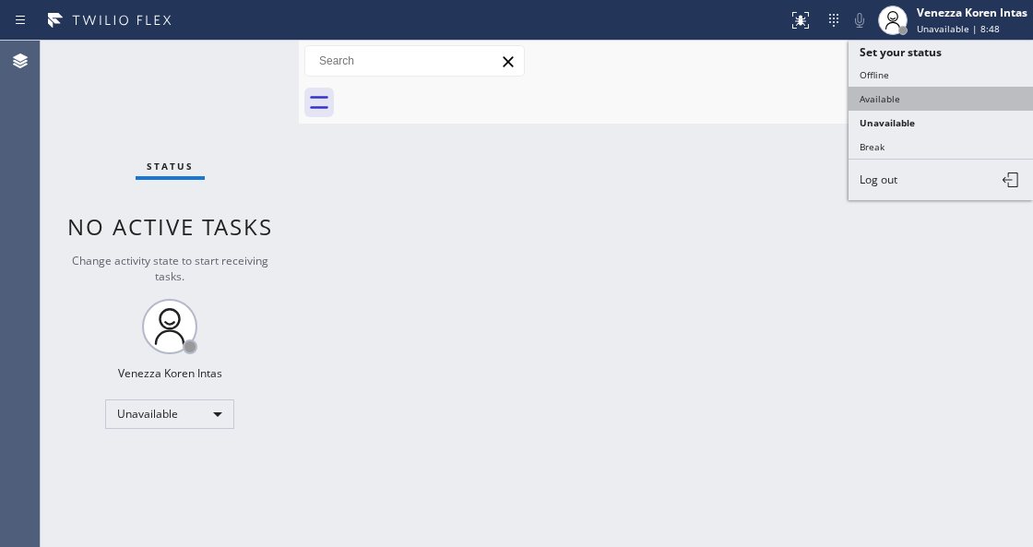
click at [924, 90] on button "Available" at bounding box center [941, 99] width 184 height 24
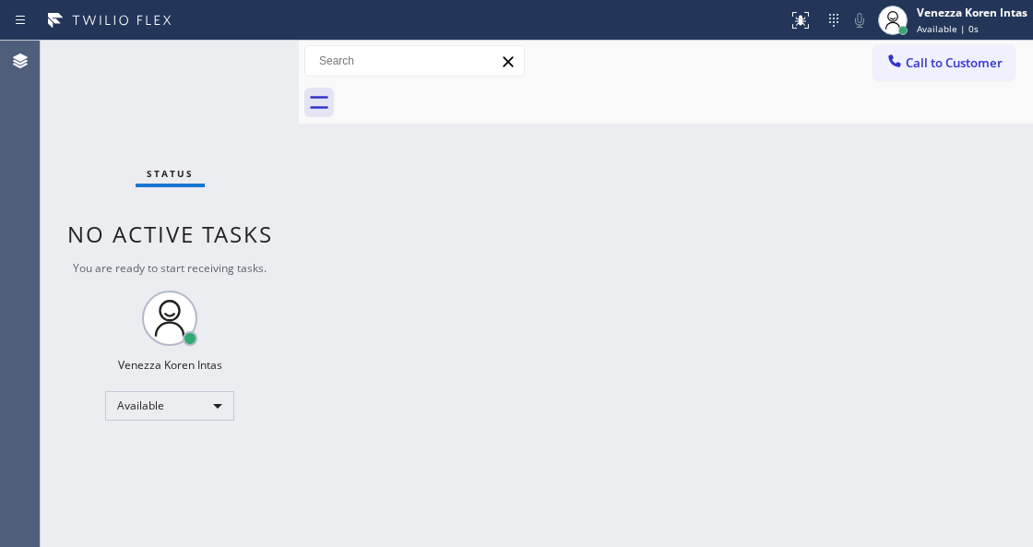
click at [364, 545] on div "Back to Dashboard Change Sender ID Customers Technicians Select a contact Outbo…" at bounding box center [666, 294] width 734 height 506
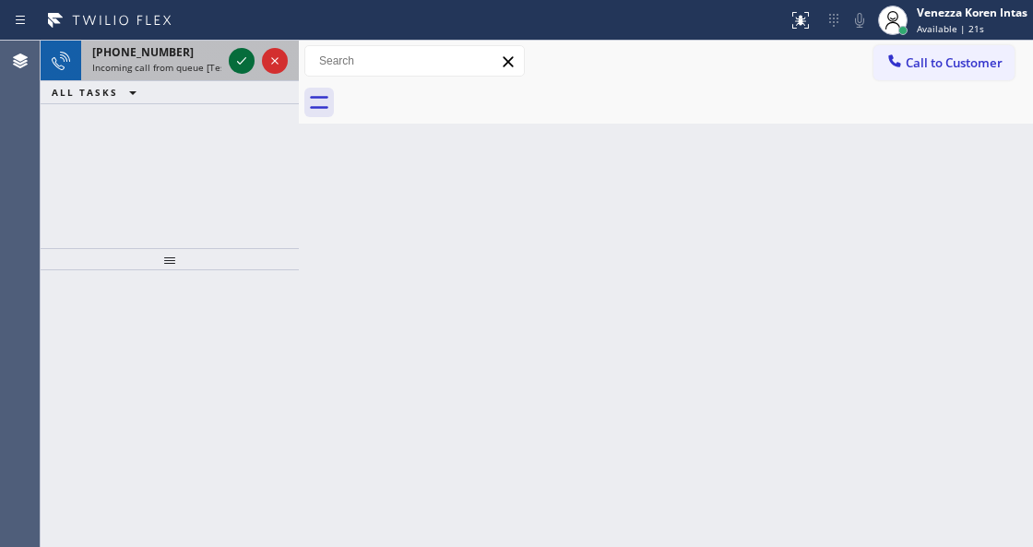
click at [244, 62] on icon at bounding box center [242, 61] width 22 height 22
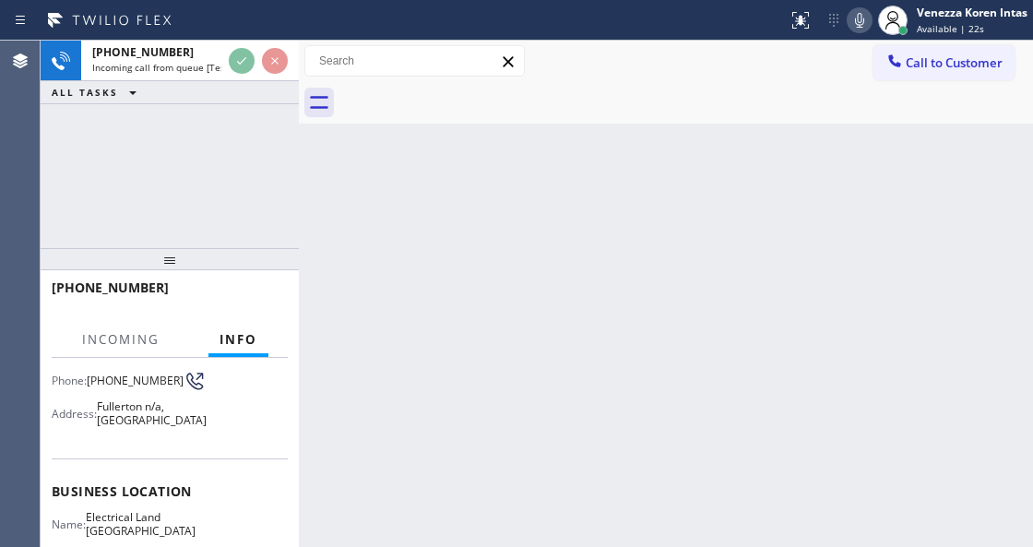
scroll to position [184, 0]
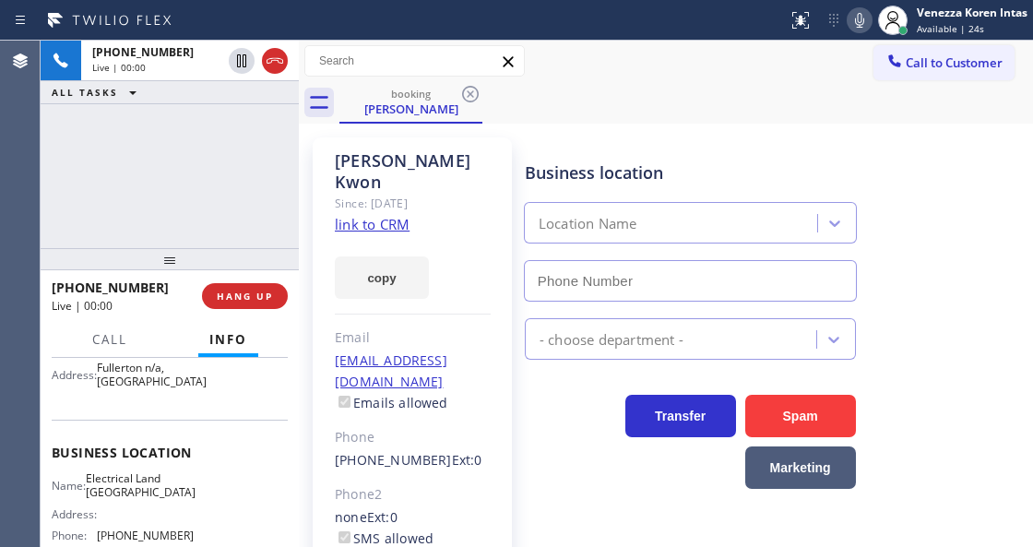
type input "[PHONE_NUMBER]"
click at [365, 215] on link "link to CRM" at bounding box center [372, 224] width 75 height 18
drag, startPoint x: 644, startPoint y: 89, endPoint x: 638, endPoint y: 291, distance: 202.1
click at [645, 90] on div "booking [PERSON_NAME]" at bounding box center [686, 103] width 694 height 42
click at [598, 107] on div "booking [PERSON_NAME]" at bounding box center [686, 103] width 694 height 42
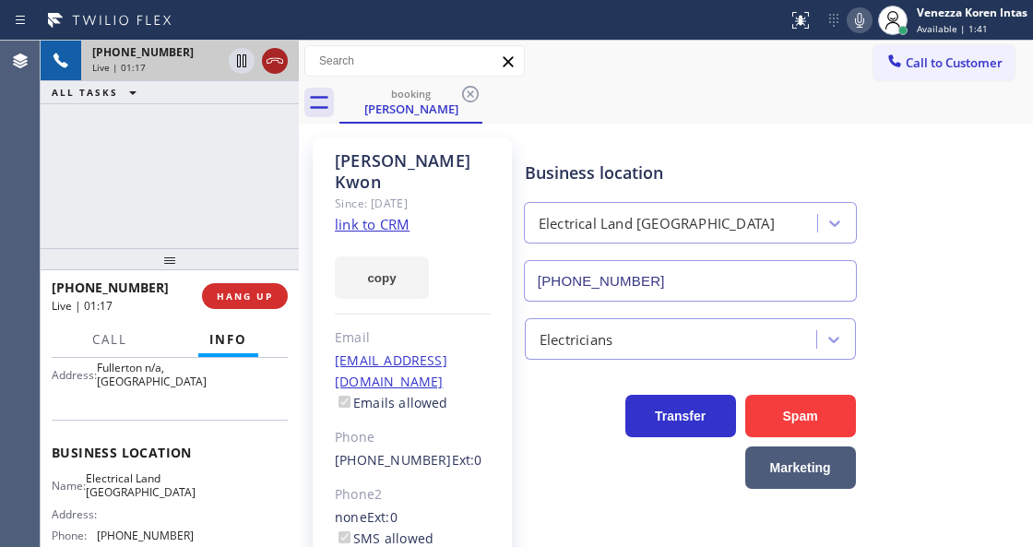
drag, startPoint x: 275, startPoint y: 65, endPoint x: 277, endPoint y: 244, distance: 178.0
click at [274, 66] on icon at bounding box center [275, 61] width 22 height 22
click at [249, 300] on span "HANG UP" at bounding box center [245, 296] width 56 height 13
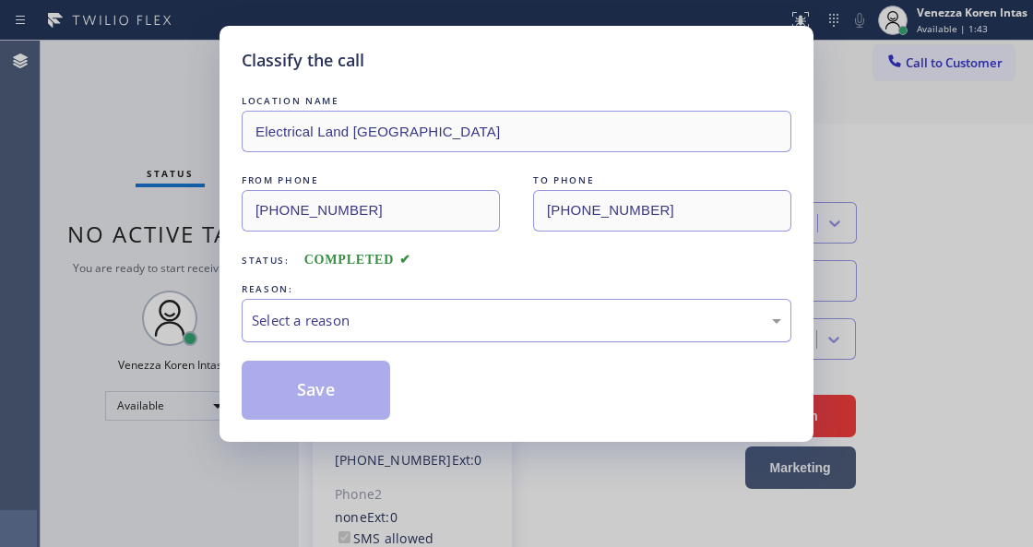
click at [341, 314] on div "Select a reason" at bounding box center [516, 320] width 529 height 21
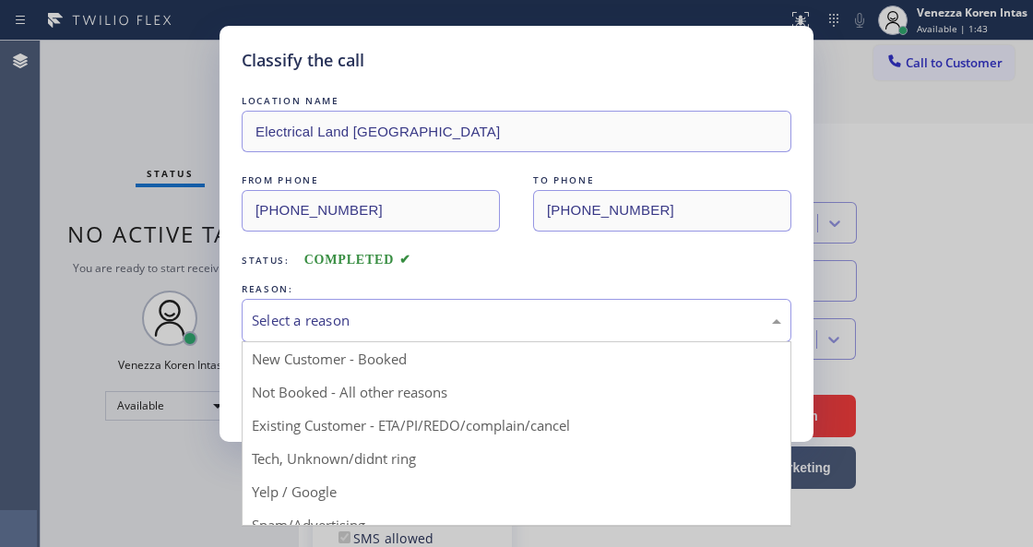
drag, startPoint x: 423, startPoint y: 432, endPoint x: 405, endPoint y: 430, distance: 18.5
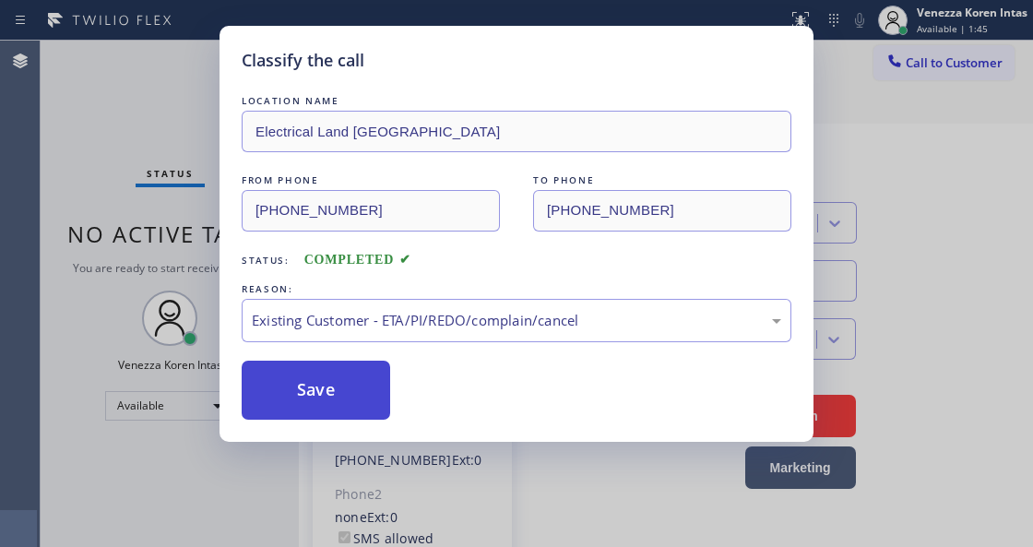
click at [288, 368] on button "Save" at bounding box center [316, 390] width 148 height 59
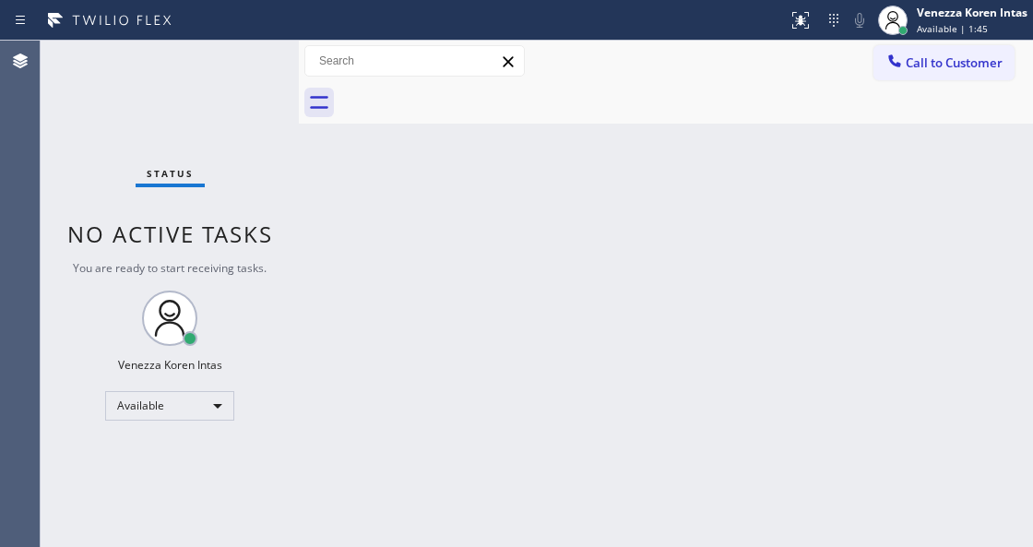
drag, startPoint x: 225, startPoint y: 122, endPoint x: 30, endPoint y: 140, distance: 196.4
click at [201, 132] on div "Status No active tasks You are ready to start receiving tasks. Venezza Koren In…" at bounding box center [170, 294] width 258 height 506
drag, startPoint x: 244, startPoint y: 111, endPoint x: 424, endPoint y: 324, distance: 279.4
click at [243, 116] on div "Status No active tasks You are ready to start receiving tasks. Venezza Koren In…" at bounding box center [170, 294] width 258 height 506
drag, startPoint x: 242, startPoint y: 189, endPoint x: 148, endPoint y: 9, distance: 203.0
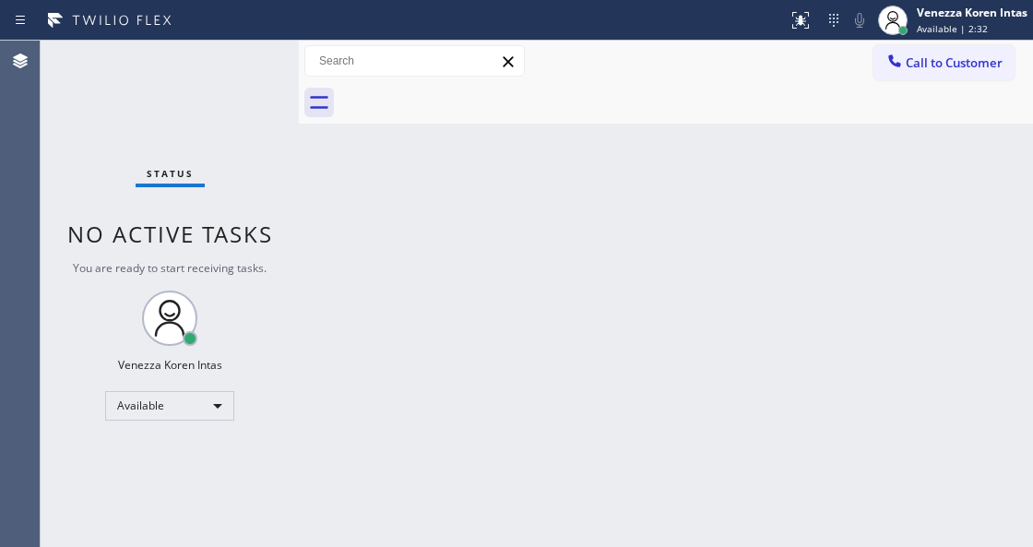
click at [240, 189] on div "Status No active tasks You are ready to start receiving tasks. Venezza Koren In…" at bounding box center [170, 294] width 258 height 506
drag, startPoint x: 389, startPoint y: 269, endPoint x: 315, endPoint y: 209, distance: 95.8
click at [389, 269] on div "Back to Dashboard Change Sender ID Customers Technicians Select a contact Outbo…" at bounding box center [666, 294] width 734 height 506
click at [299, 195] on div at bounding box center [299, 294] width 0 height 506
click at [280, 141] on div "Status No active tasks You are ready to start receiving tasks. Venezza Koren In…" at bounding box center [170, 294] width 258 height 506
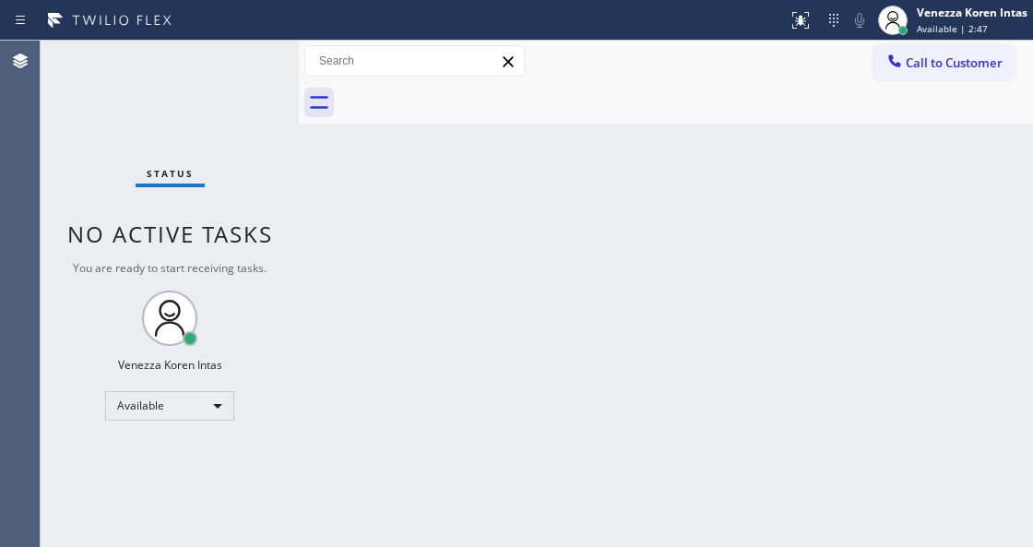
click at [148, 135] on div "Status No active tasks You are ready to start receiving tasks. Venezza Koren In…" at bounding box center [170, 294] width 258 height 506
click at [176, 137] on div "Status No active tasks You are ready to start receiving tasks. Venezza Koren In…" at bounding box center [170, 294] width 258 height 506
drag, startPoint x: 198, startPoint y: 110, endPoint x: 208, endPoint y: 103, distance: 11.3
click at [198, 110] on div "Status No active tasks You are ready to start receiving tasks. Venezza Koren In…" at bounding box center [170, 294] width 258 height 506
click at [227, 92] on div "Status No active tasks You are ready to start receiving tasks. Venezza Koren In…" at bounding box center [170, 294] width 258 height 506
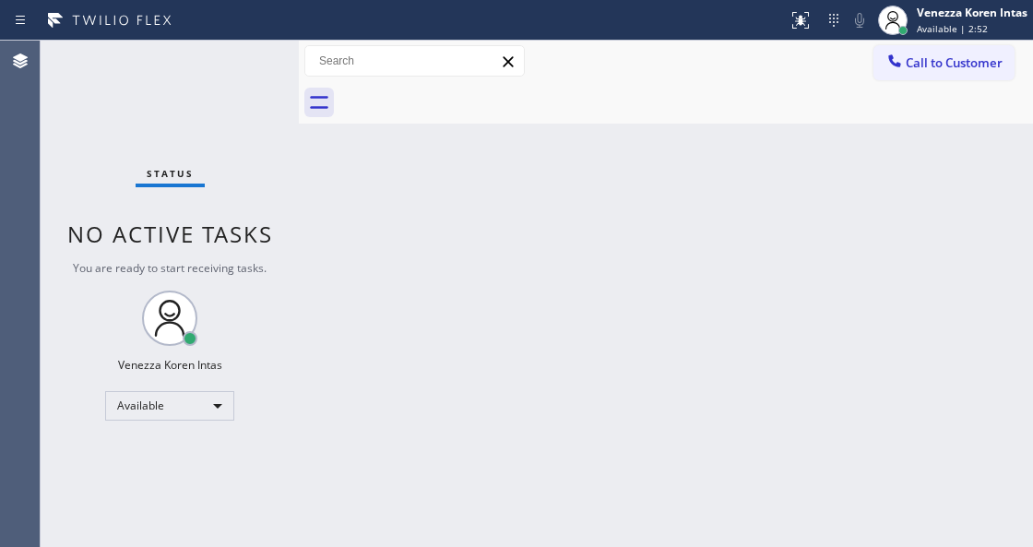
click at [227, 92] on div "Status No active tasks You are ready to start receiving tasks. Venezza Koren In…" at bounding box center [170, 294] width 258 height 506
click at [971, 13] on div "Venezza Koren Intas" at bounding box center [972, 13] width 111 height 16
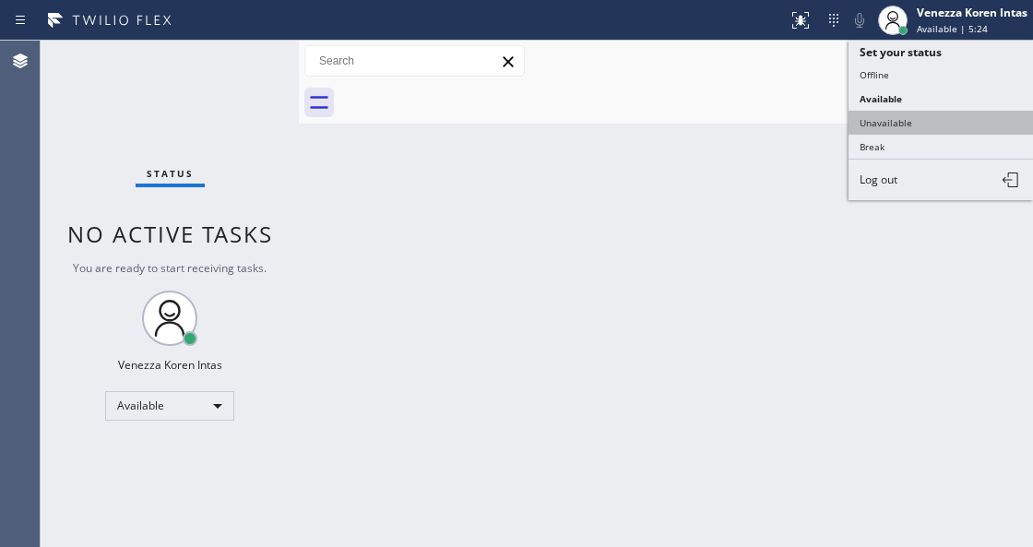
click at [924, 120] on button "Unavailable" at bounding box center [941, 123] width 184 height 24
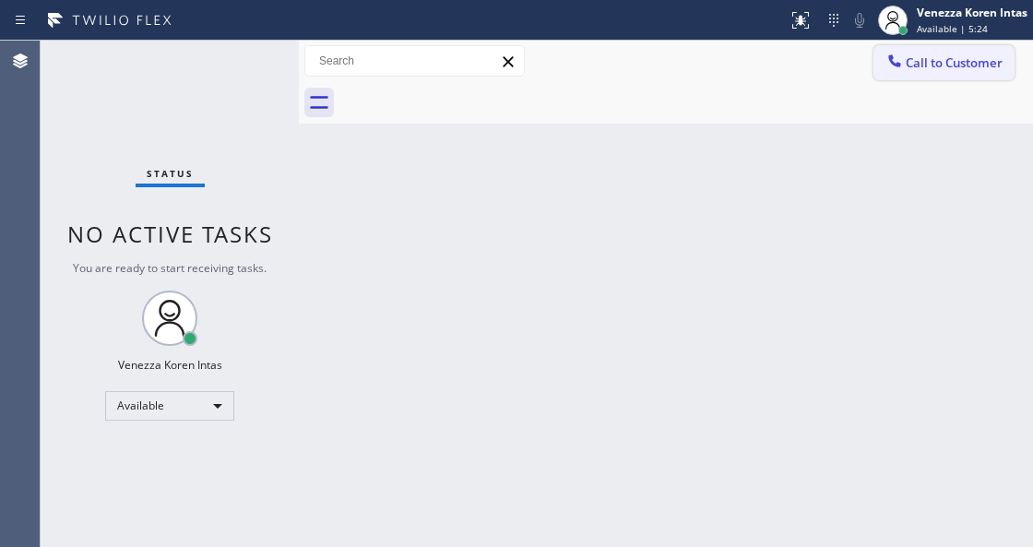
click at [943, 45] on button "Call to Customer" at bounding box center [943, 62] width 141 height 35
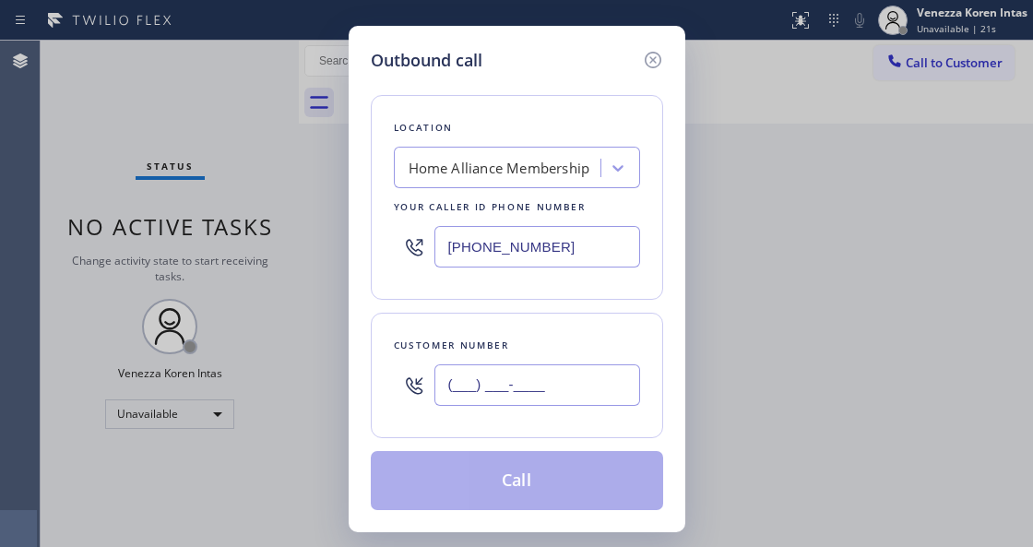
click at [489, 391] on input "(___) ___-____" at bounding box center [537, 385] width 206 height 42
paste input "914) 462-6093"
type input "[PHONE_NUMBER]"
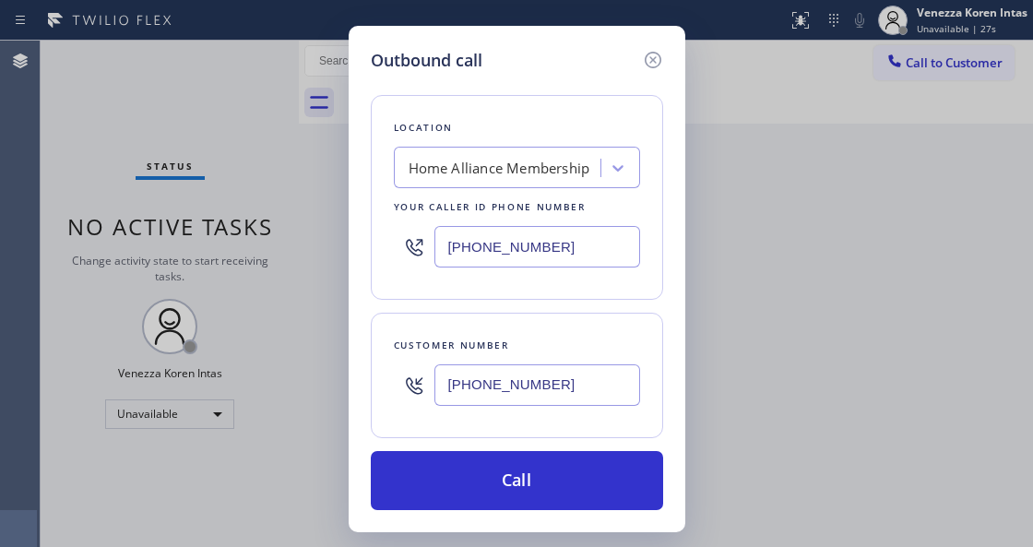
click at [386, 254] on div "Location Home Alliance Membership Your caller id phone number [PHONE_NUMBER]" at bounding box center [517, 197] width 292 height 205
drag, startPoint x: 469, startPoint y: 244, endPoint x: 330, endPoint y: 242, distance: 139.3
click at [314, 244] on div "Outbound call Location Home Alliance Membership Your caller id phone number [PH…" at bounding box center [516, 273] width 1033 height 547
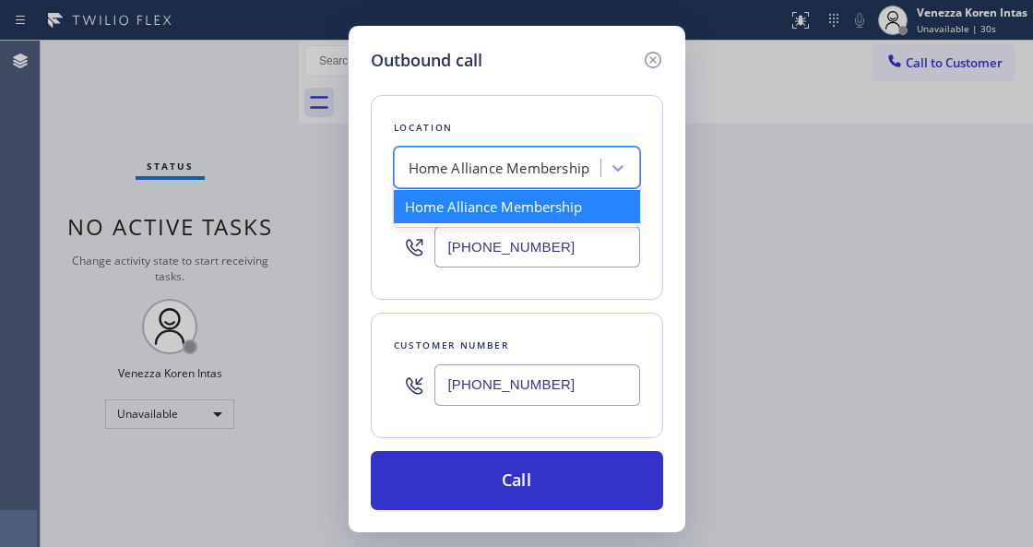
click at [512, 180] on div "Home Alliance Membership" at bounding box center [499, 168] width 201 height 32
paste input "5 Star Appliance Repair"
type input "5 Star Appliance Repair"
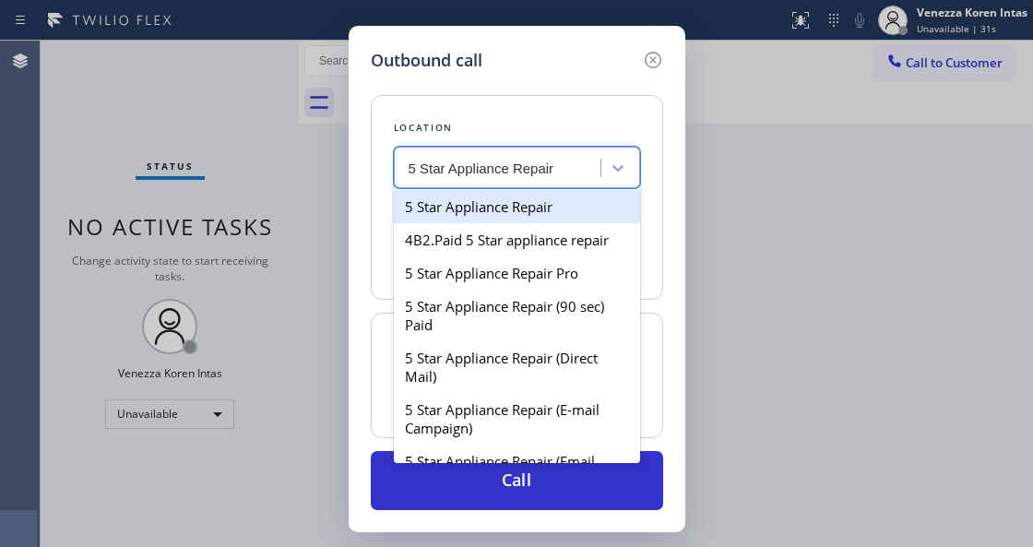
click at [512, 210] on div "5 Star Appliance Repair" at bounding box center [517, 206] width 246 height 33
type input "[PHONE_NUMBER]"
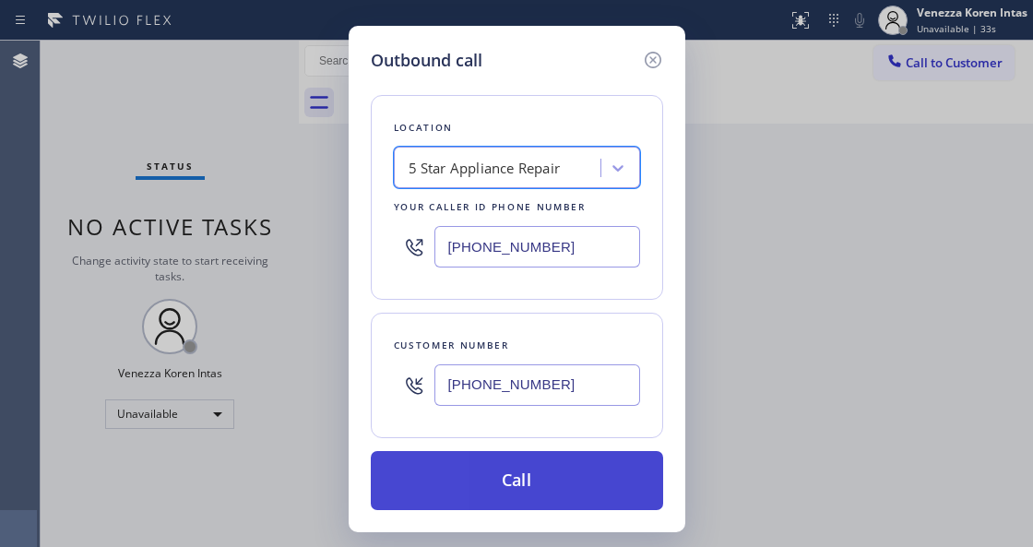
click at [474, 481] on button "Call" at bounding box center [517, 480] width 292 height 59
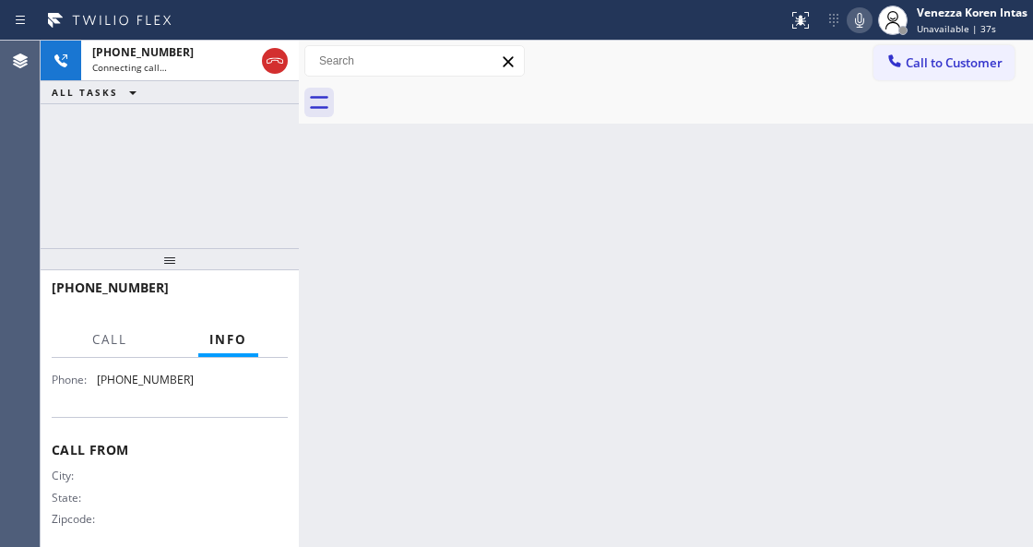
scroll to position [341, 0]
click at [362, 267] on div "Back to Dashboard Change Sender ID Customers Technicians Select a contact Outbo…" at bounding box center [666, 294] width 734 height 506
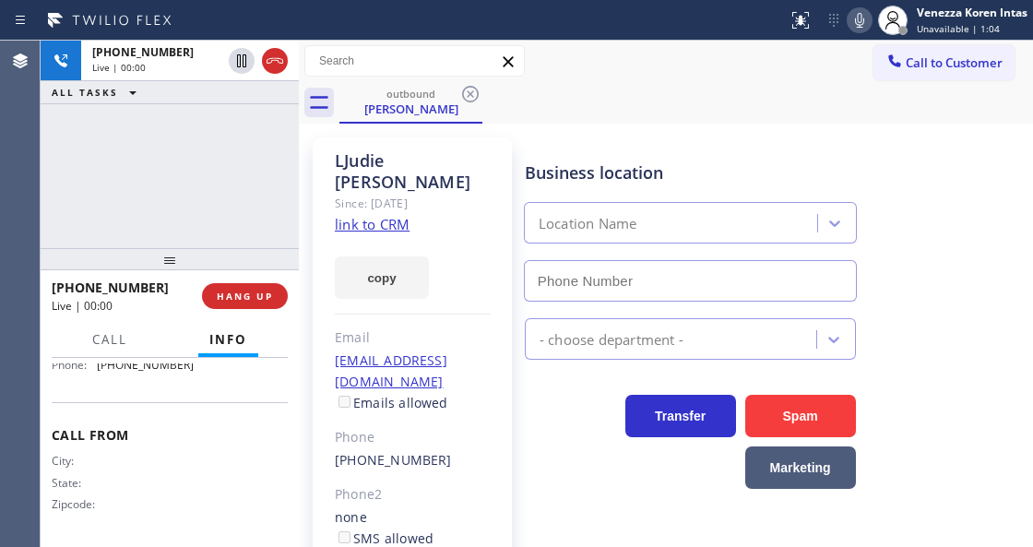
type input "[PHONE_NUMBER]"
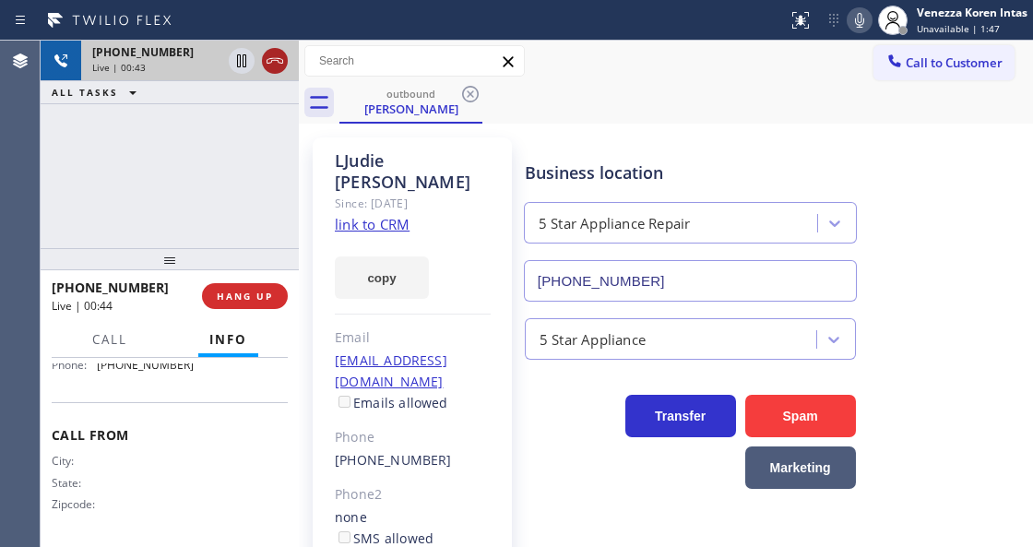
click at [280, 57] on icon at bounding box center [275, 61] width 22 height 22
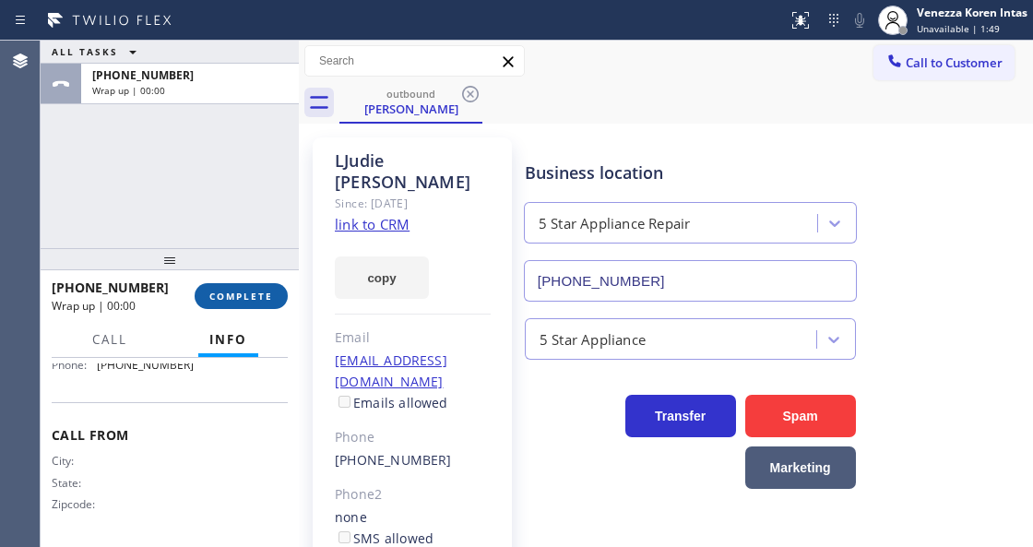
click at [225, 293] on span "COMPLETE" at bounding box center [241, 296] width 64 height 13
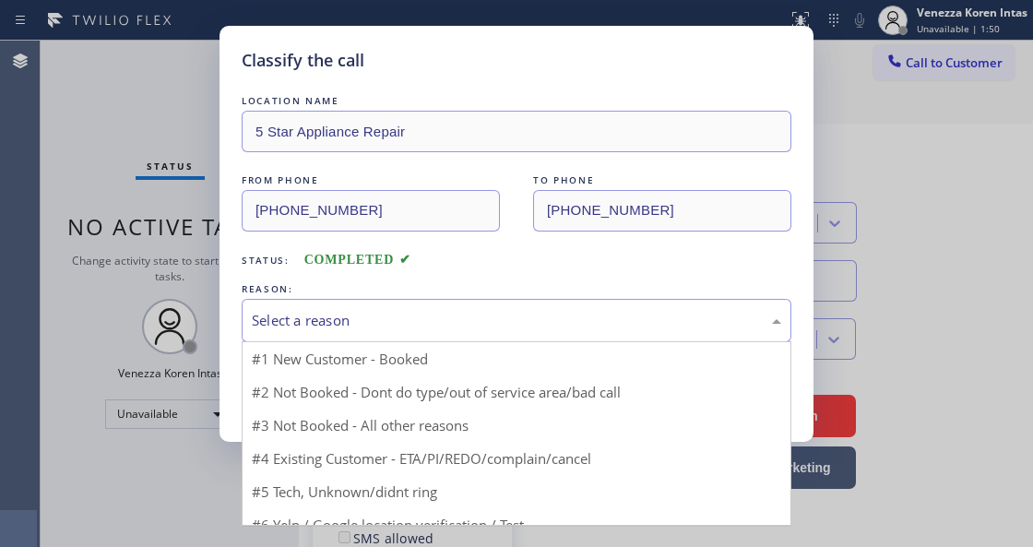
click at [378, 321] on div "Select a reason" at bounding box center [516, 320] width 529 height 21
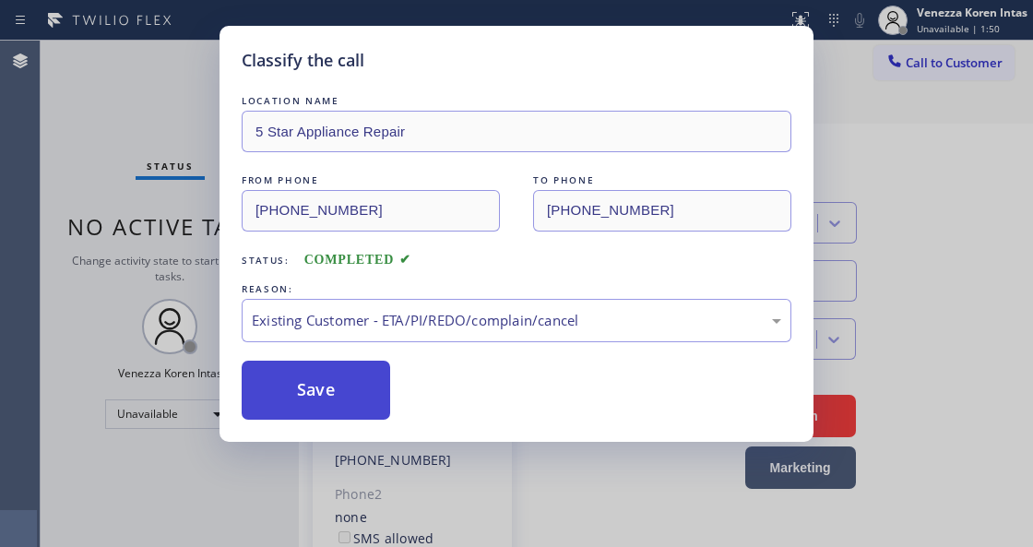
click at [355, 386] on button "Save" at bounding box center [316, 390] width 148 height 59
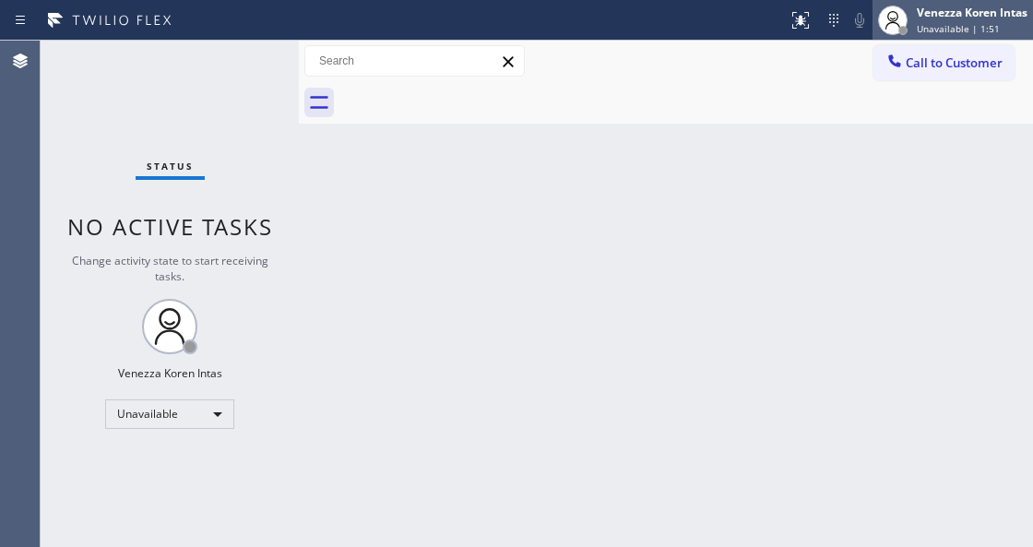
click at [924, 21] on div "Venezza Koren Intas Unavailable | 1:51" at bounding box center [973, 20] width 120 height 32
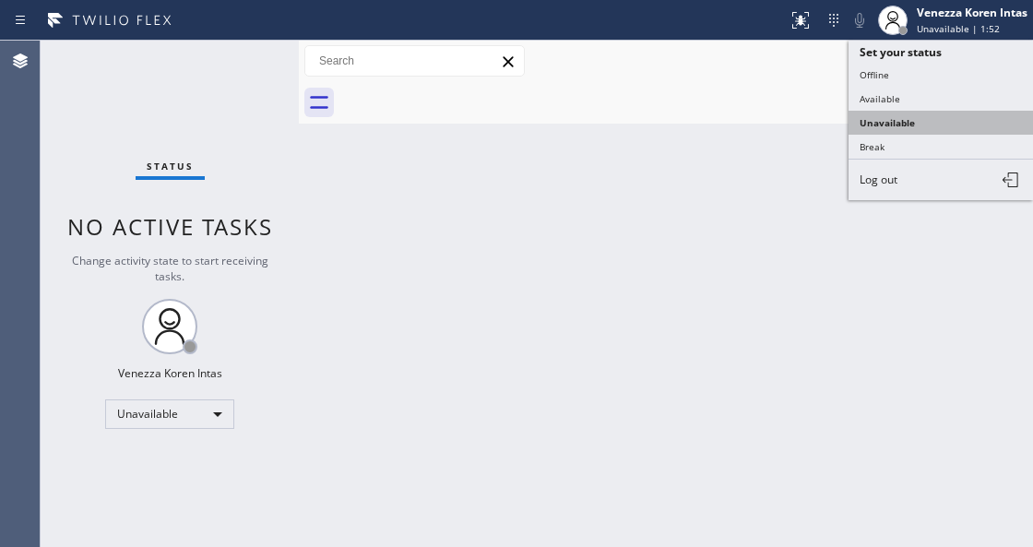
click at [914, 111] on button "Unavailable" at bounding box center [941, 123] width 184 height 24
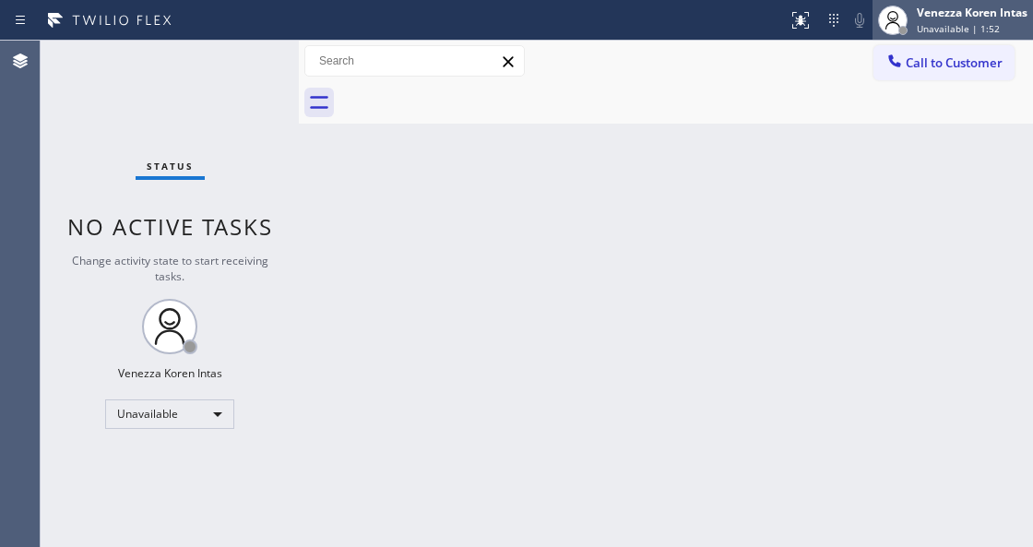
click at [924, 29] on span "Unavailable | 1:52" at bounding box center [958, 28] width 83 height 13
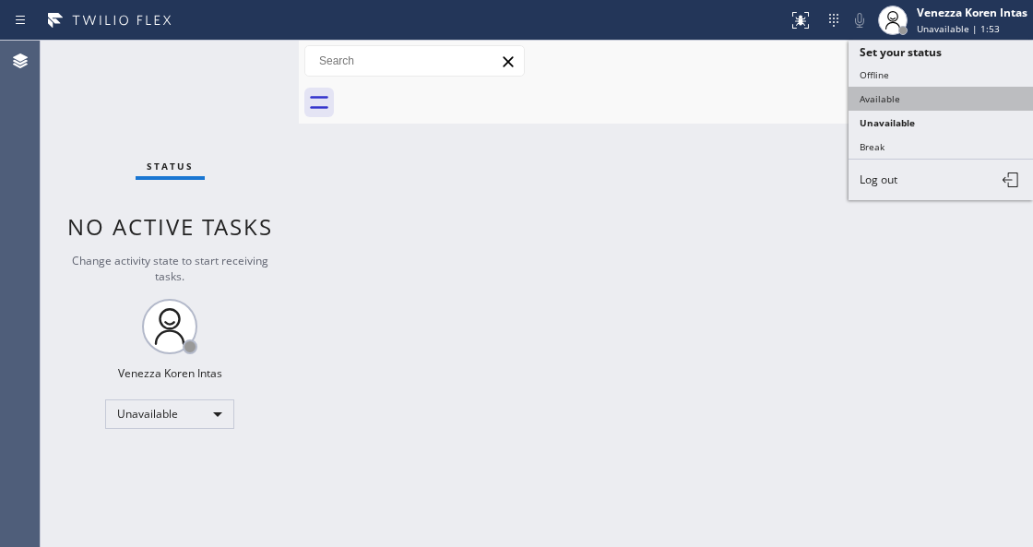
click at [905, 95] on button "Available" at bounding box center [941, 99] width 184 height 24
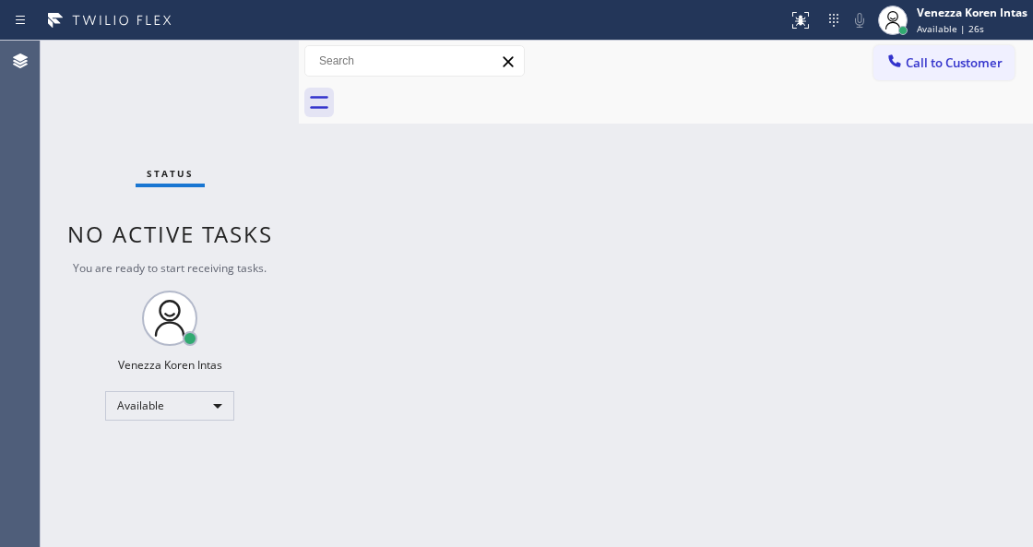
click at [262, 271] on span "You are ready to start receiving tasks." at bounding box center [170, 268] width 194 height 16
click at [138, 116] on div "Status No active tasks You are ready to start receiving tasks. Venezza Koren In…" at bounding box center [170, 294] width 258 height 506
click at [349, 298] on div "Back to Dashboard Change Sender ID Customers Technicians Select a contact Outbo…" at bounding box center [666, 294] width 734 height 506
click at [567, 196] on div "Back to Dashboard Change Sender ID Customers Technicians Select a contact Outbo…" at bounding box center [666, 294] width 734 height 506
click at [232, 141] on div "Status No active tasks You are ready to start receiving tasks. Venezza Koren In…" at bounding box center [170, 294] width 258 height 506
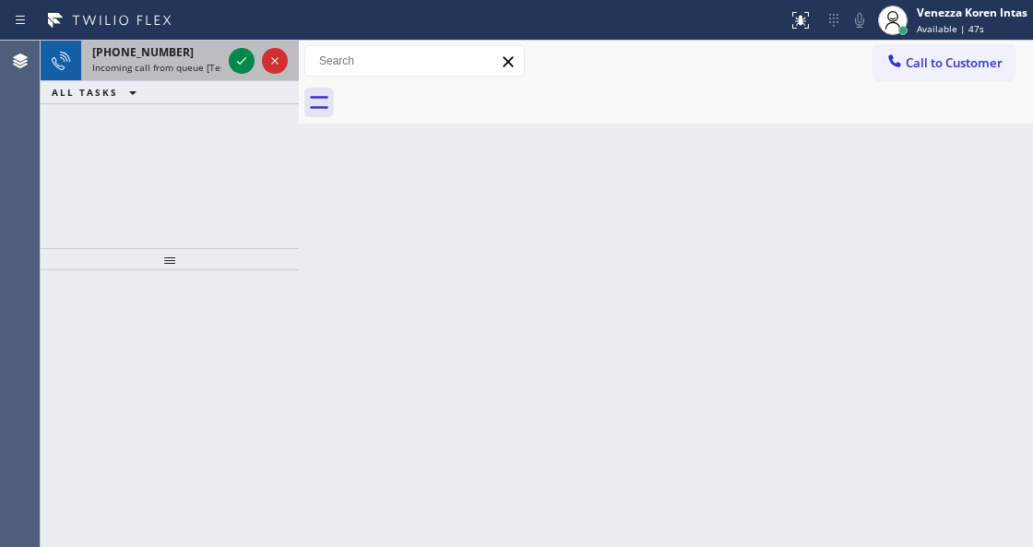
click at [258, 55] on div at bounding box center [258, 61] width 66 height 41
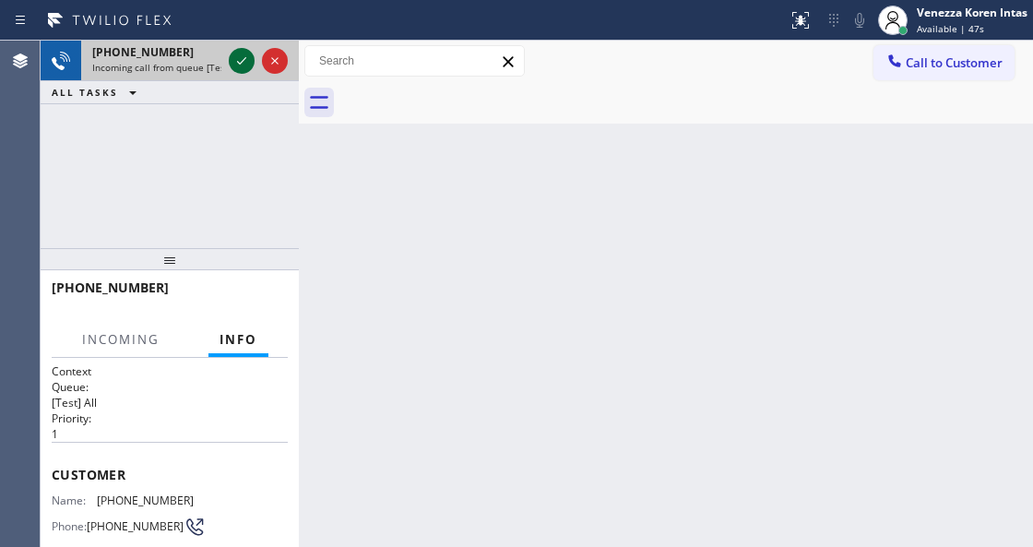
click at [245, 61] on icon at bounding box center [242, 61] width 22 height 22
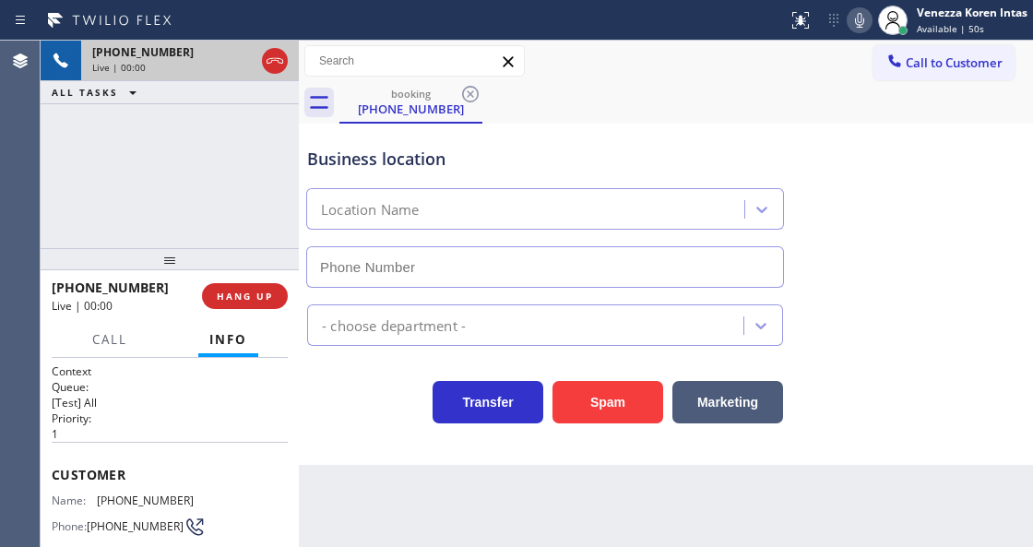
type input "[PHONE_NUMBER]"
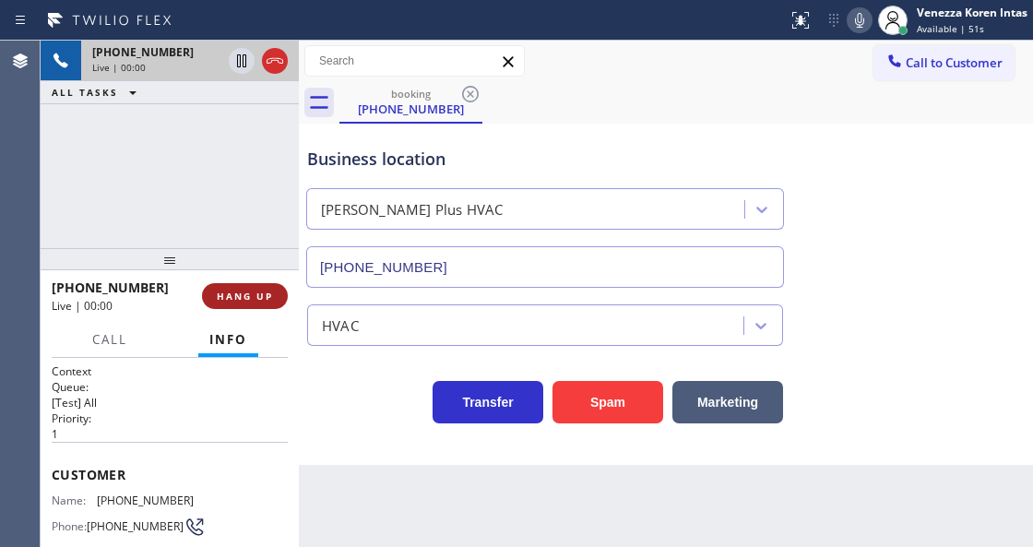
click at [249, 303] on button "HANG UP" at bounding box center [245, 296] width 86 height 26
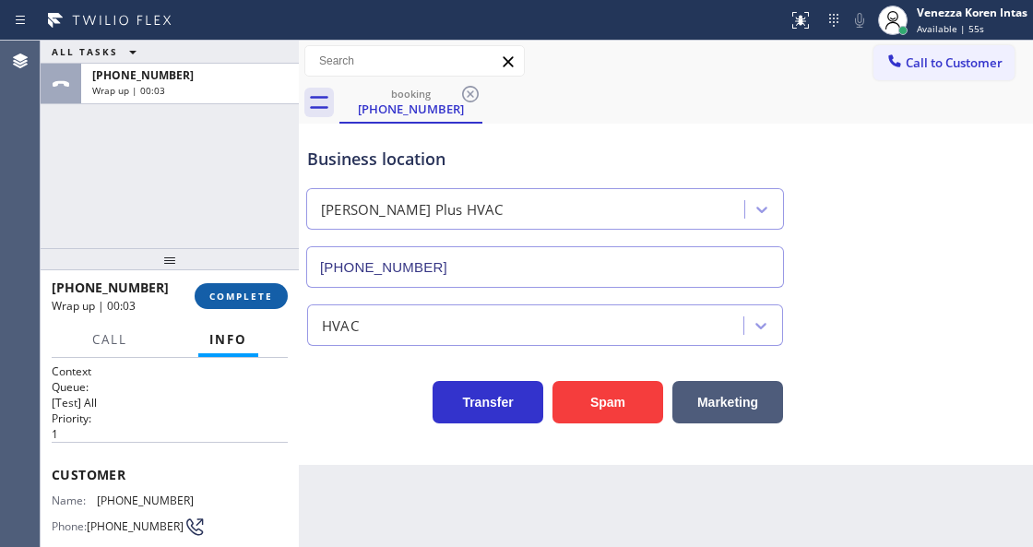
click at [234, 299] on span "COMPLETE" at bounding box center [241, 296] width 64 height 13
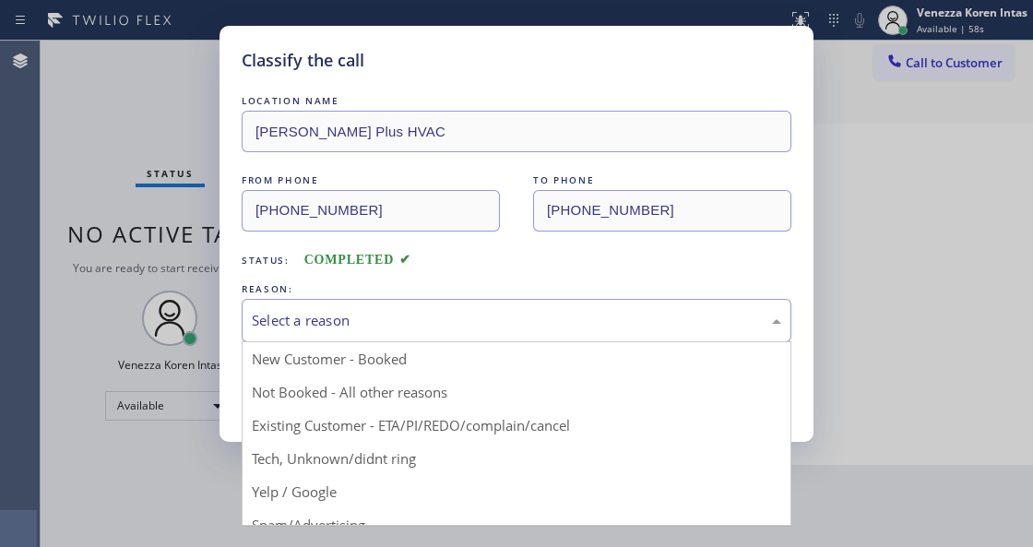
click at [335, 329] on div "Select a reason" at bounding box center [516, 320] width 529 height 21
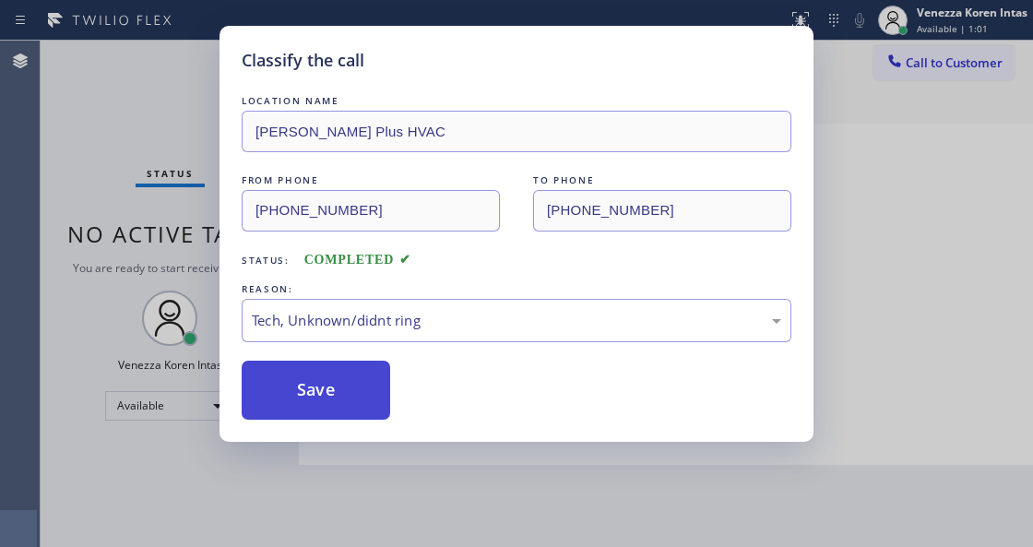
click at [353, 397] on button "Save" at bounding box center [316, 390] width 148 height 59
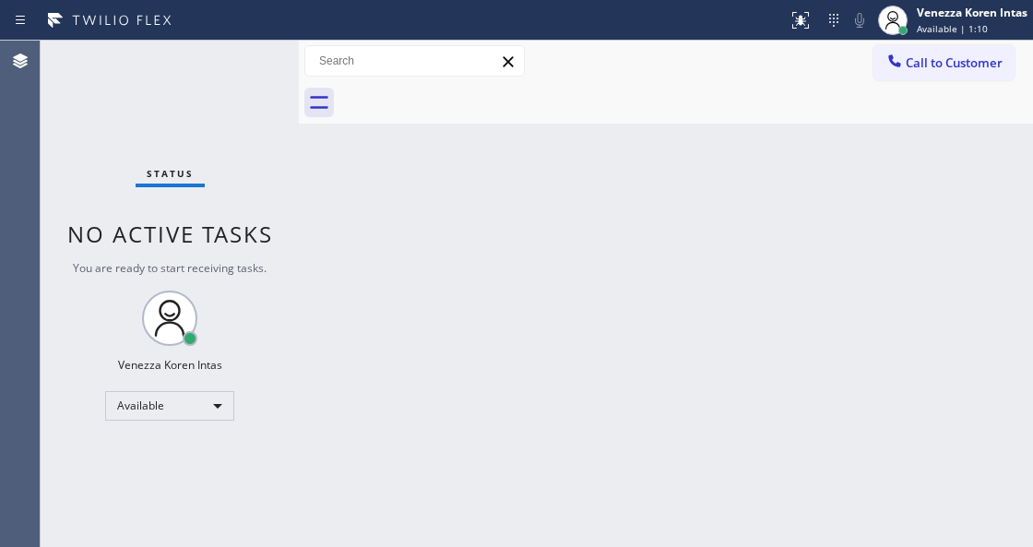
click at [299, 321] on div at bounding box center [299, 294] width 0 height 506
click at [299, 316] on div at bounding box center [299, 294] width 0 height 506
click at [233, 116] on div "Status No active tasks You are ready to start receiving tasks. Venezza Koren In…" at bounding box center [170, 294] width 258 height 506
click at [118, 95] on div "Status No active tasks You are ready to start receiving tasks. Venezza Koren In…" at bounding box center [170, 294] width 258 height 506
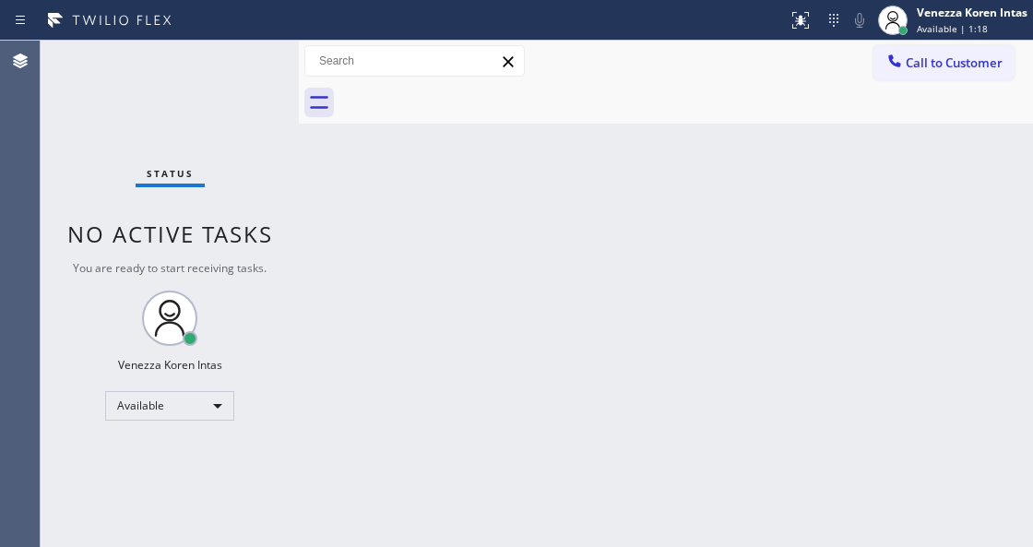
click at [160, 117] on div "Status No active tasks You are ready to start receiving tasks. Venezza Koren In…" at bounding box center [170, 294] width 258 height 506
click at [133, 127] on div "Status No active tasks You are ready to start receiving tasks. Venezza Koren In…" at bounding box center [170, 294] width 258 height 506
click at [238, 208] on div "Status No active tasks You are ready to start receiving tasks. Venezza Koren In…" at bounding box center [170, 294] width 258 height 506
drag, startPoint x: 40, startPoint y: 72, endPoint x: 18, endPoint y: 79, distance: 22.5
click at [35, 75] on div "Agent Desktop" at bounding box center [20, 294] width 41 height 506
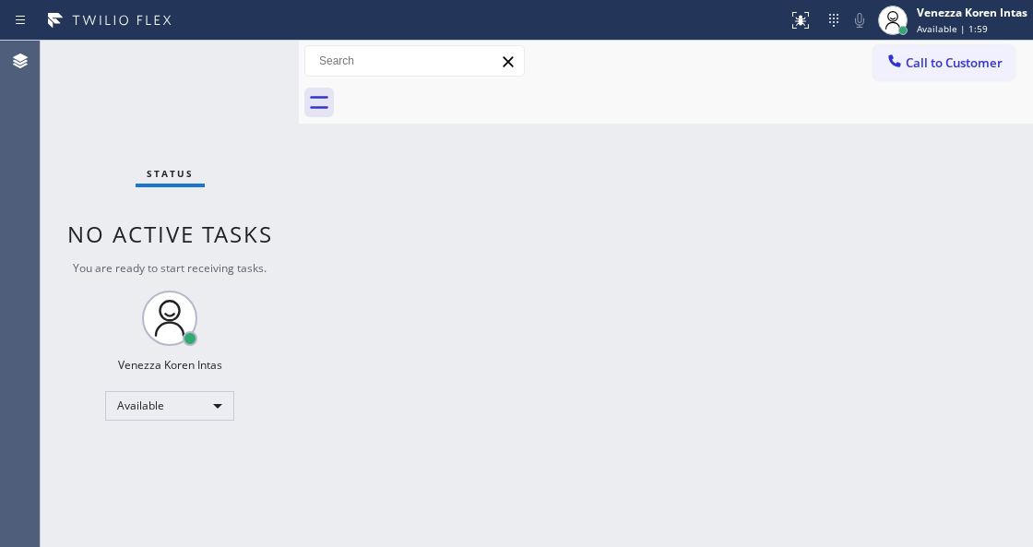
click at [190, 91] on div "Status No active tasks You are ready to start receiving tasks. Venezza Koren In…" at bounding box center [170, 294] width 258 height 506
click at [447, 410] on div "Back to Dashboard Change Sender ID Customers Technicians Select a contact Outbo…" at bounding box center [666, 294] width 734 height 506
drag, startPoint x: 429, startPoint y: 459, endPoint x: 631, endPoint y: 52, distance: 455.0
click at [437, 449] on div "Back to Dashboard Change Sender ID Customers Technicians Select a contact Outbo…" at bounding box center [666, 294] width 734 height 506
click at [601, 245] on div "Back to Dashboard Change Sender ID Customers Technicians Select a contact Outbo…" at bounding box center [666, 294] width 734 height 506
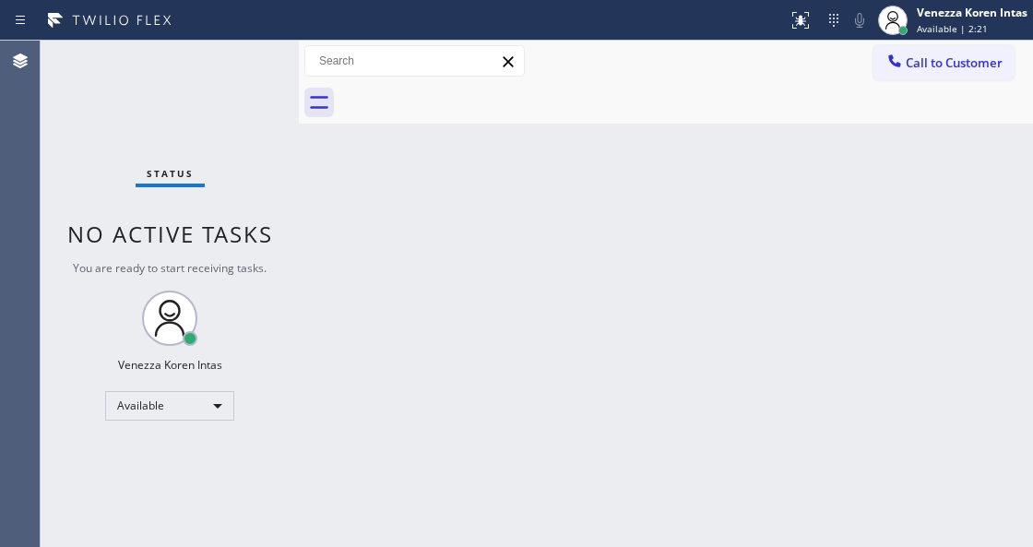
click at [597, 238] on div "Back to Dashboard Change Sender ID Customers Technicians Select a contact Outbo…" at bounding box center [666, 294] width 734 height 506
click at [552, 239] on div "Back to Dashboard Change Sender ID Customers Technicians Select a contact Outbo…" at bounding box center [666, 294] width 734 height 506
click at [374, 541] on div "Back to Dashboard Change Sender ID Customers Technicians Select a contact Outbo…" at bounding box center [666, 294] width 734 height 506
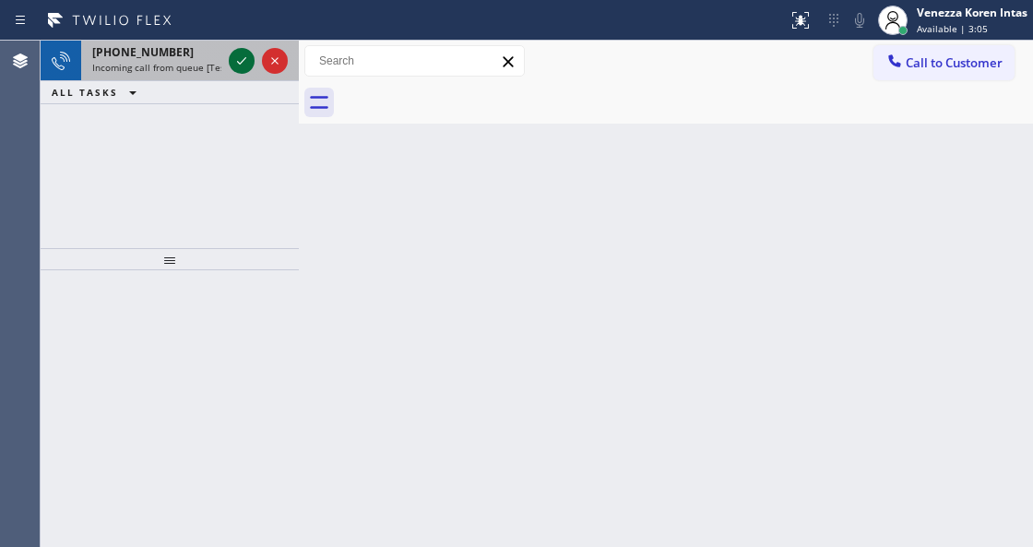
click at [246, 59] on icon at bounding box center [242, 61] width 22 height 22
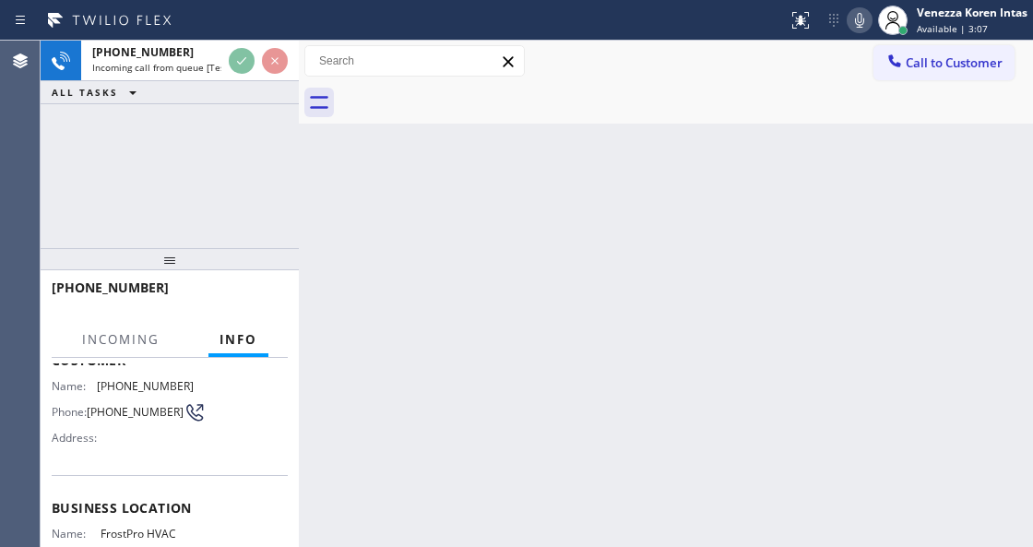
scroll to position [184, 0]
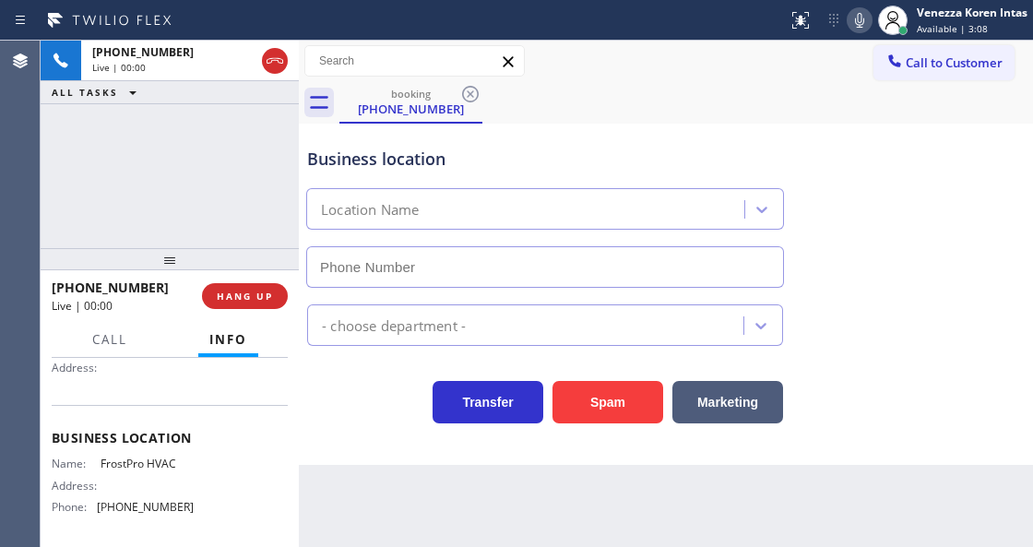
type input "[PHONE_NUMBER]"
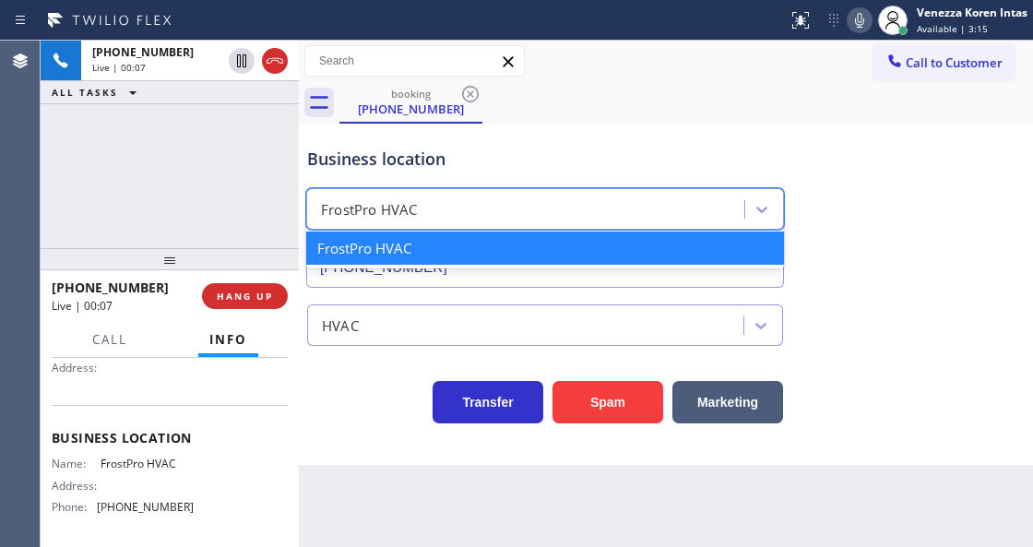
click at [555, 203] on div "FrostPro HVAC" at bounding box center [528, 210] width 433 height 32
click at [481, 148] on div "Business location" at bounding box center [545, 159] width 476 height 25
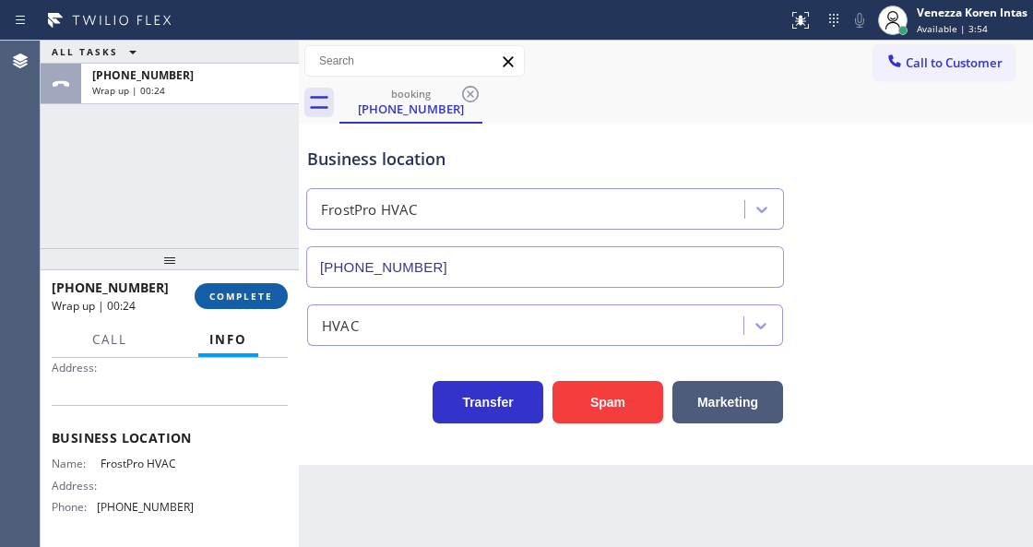
click at [234, 303] on button "COMPLETE" at bounding box center [241, 296] width 93 height 26
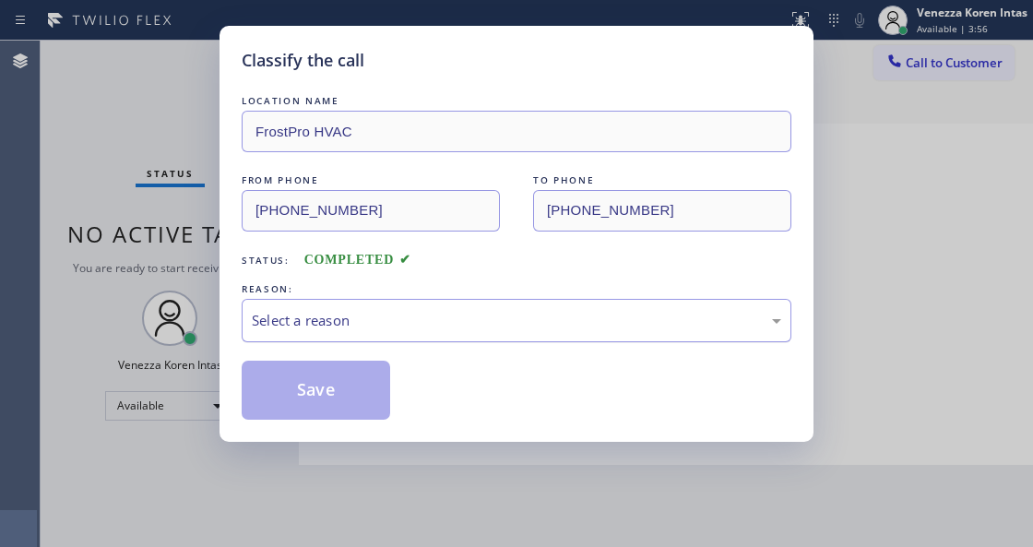
click at [428, 322] on div "Select a reason" at bounding box center [516, 320] width 529 height 21
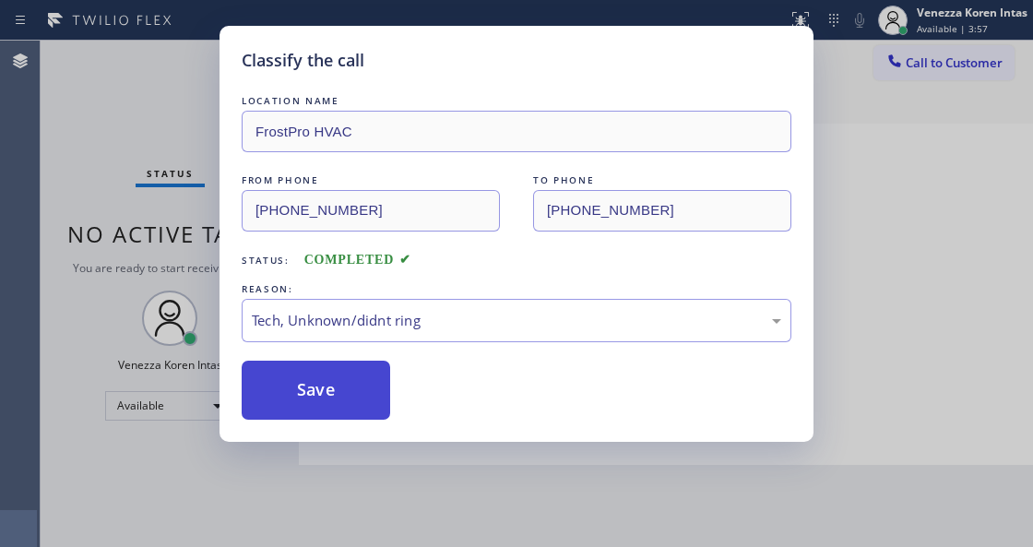
click at [336, 402] on button "Save" at bounding box center [316, 390] width 148 height 59
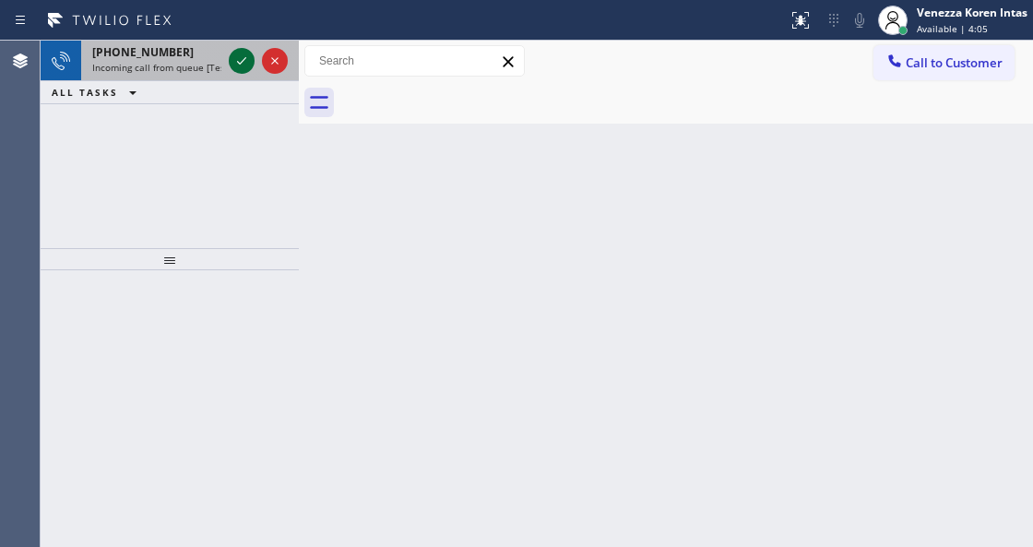
click at [244, 68] on icon at bounding box center [242, 61] width 22 height 22
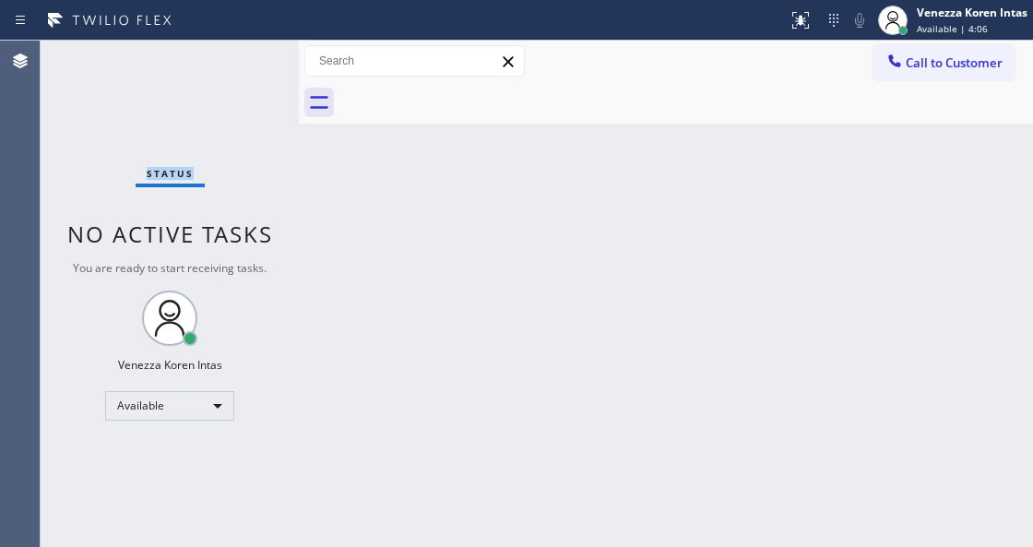
click at [244, 68] on div "Status No active tasks You are ready to start receiving tasks. Venezza Koren In…" at bounding box center [170, 294] width 258 height 506
click at [244, 65] on div "Status No active tasks You are ready to start receiving tasks. Venezza Koren In…" at bounding box center [170, 294] width 258 height 506
click at [242, 59] on div "Status No active tasks You are ready to start receiving tasks. Venezza Koren In…" at bounding box center [170, 294] width 258 height 506
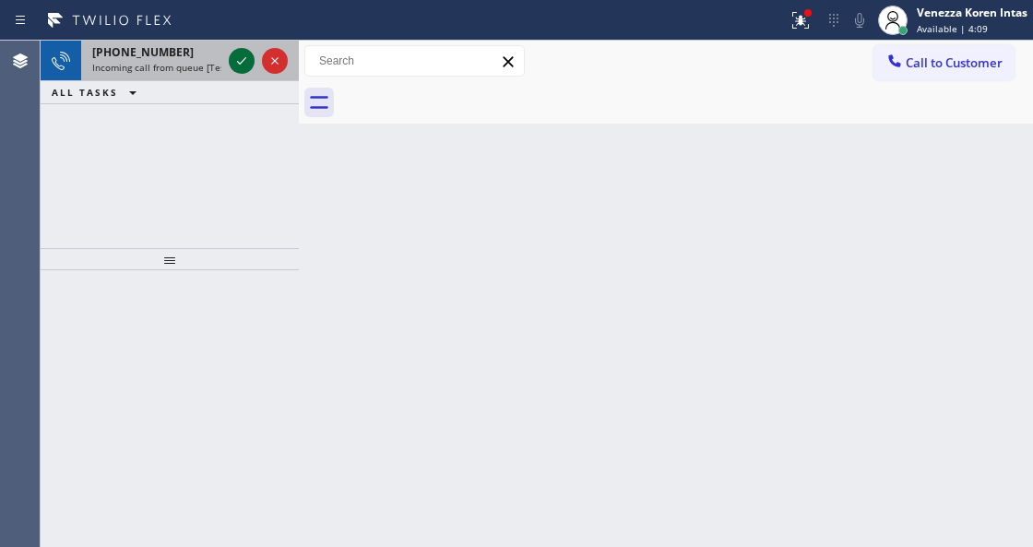
click at [245, 66] on icon at bounding box center [242, 61] width 22 height 22
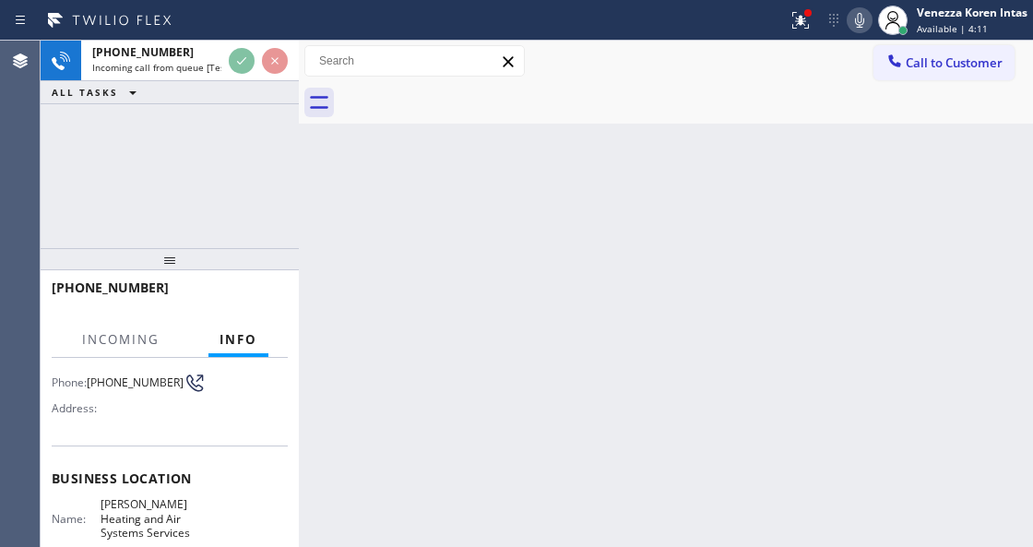
scroll to position [184, 0]
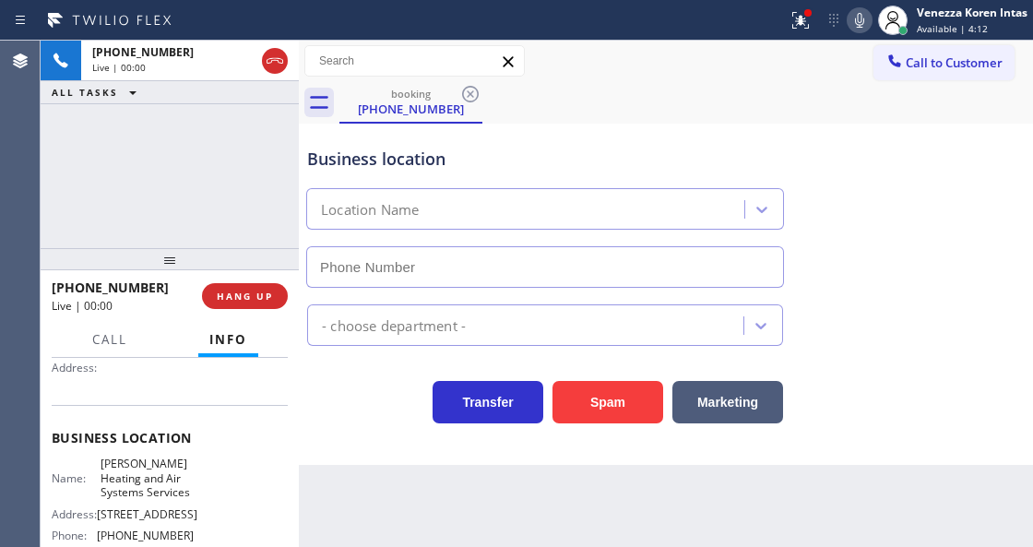
type input "[PHONE_NUMBER]"
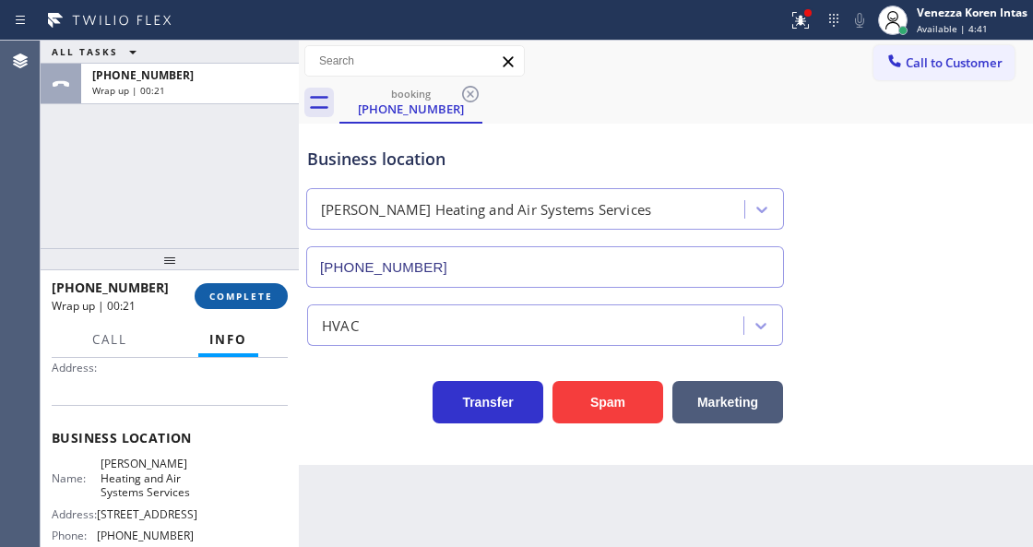
click at [254, 287] on button "COMPLETE" at bounding box center [241, 296] width 93 height 26
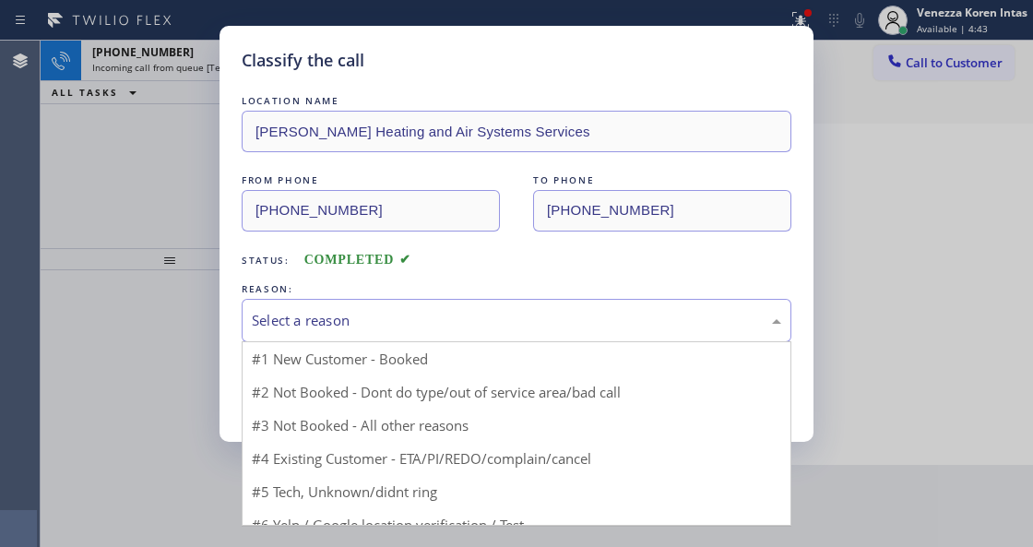
click at [345, 325] on div "Select a reason" at bounding box center [516, 320] width 529 height 21
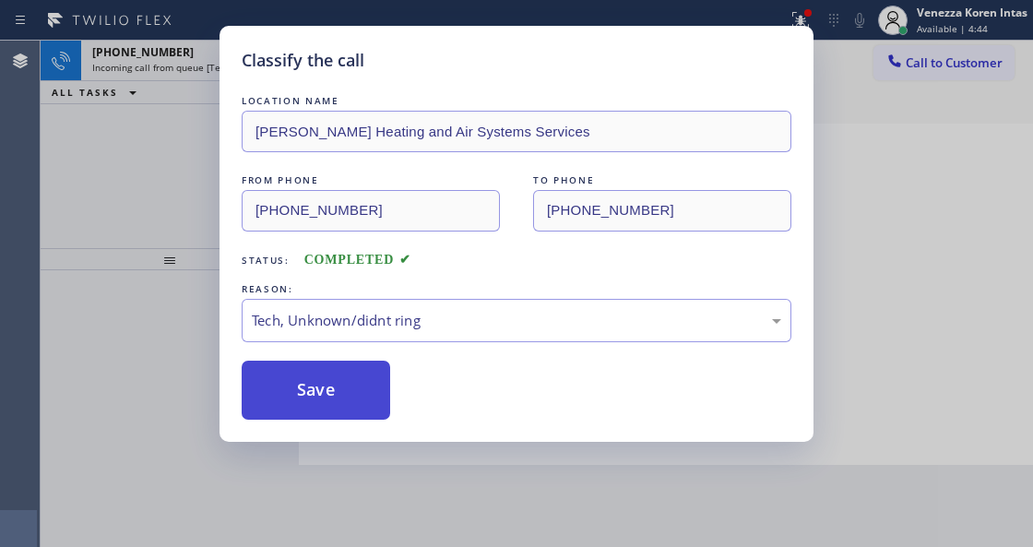
click at [350, 410] on button "Save" at bounding box center [316, 390] width 148 height 59
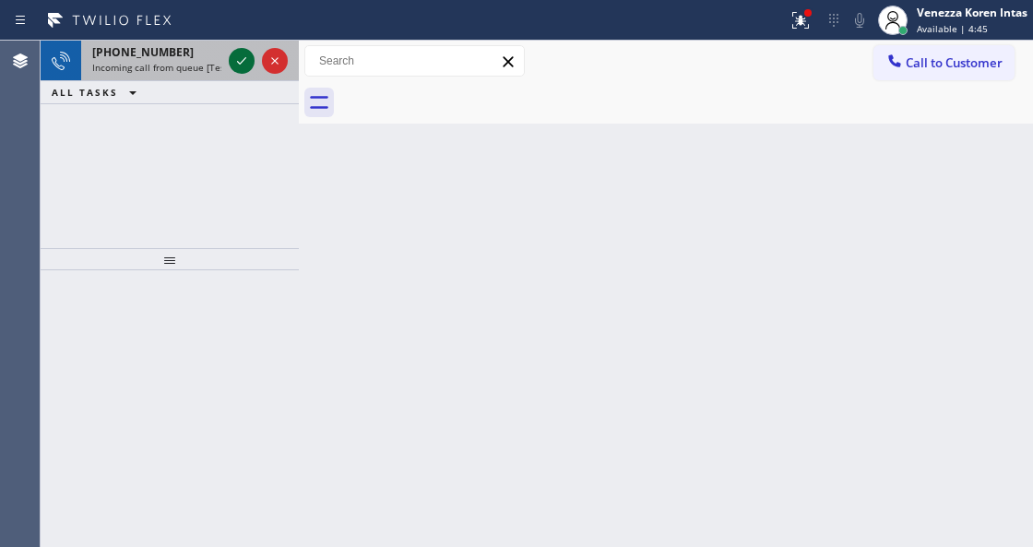
click at [248, 53] on icon at bounding box center [242, 61] width 22 height 22
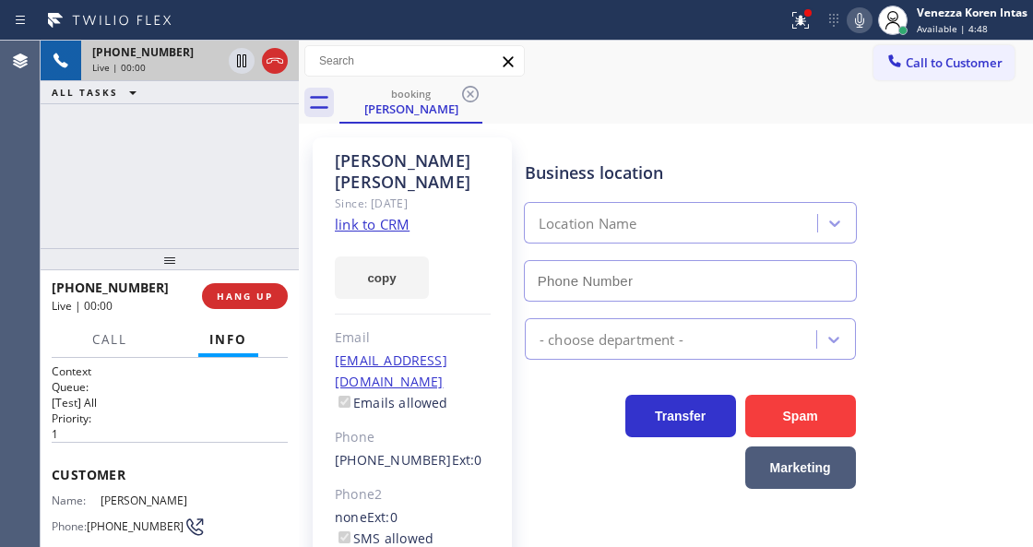
type input "[PHONE_NUMBER]"
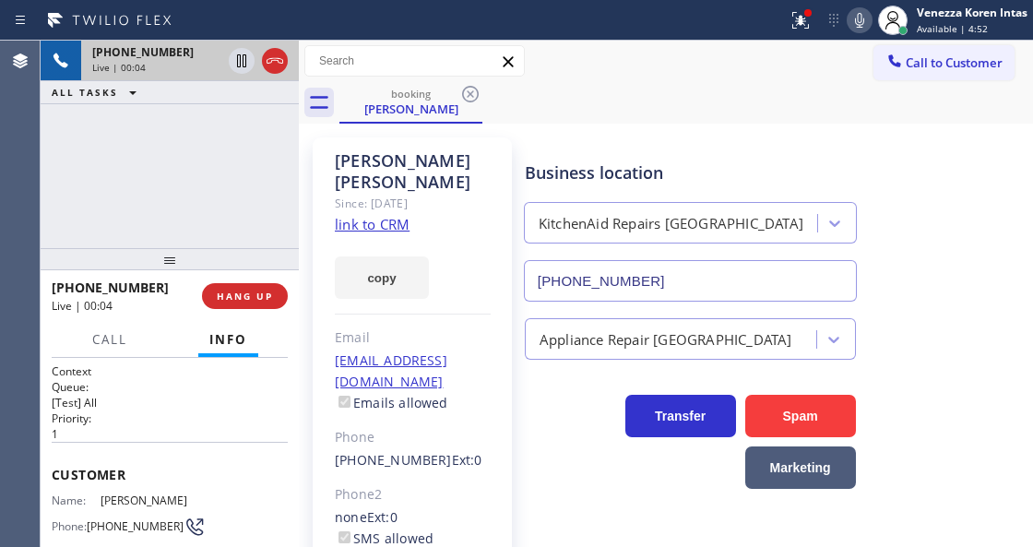
click at [358, 215] on link "link to CRM" at bounding box center [372, 224] width 75 height 18
drag, startPoint x: 810, startPoint y: 26, endPoint x: 802, endPoint y: 41, distance: 16.5
click at [810, 29] on icon at bounding box center [801, 20] width 22 height 22
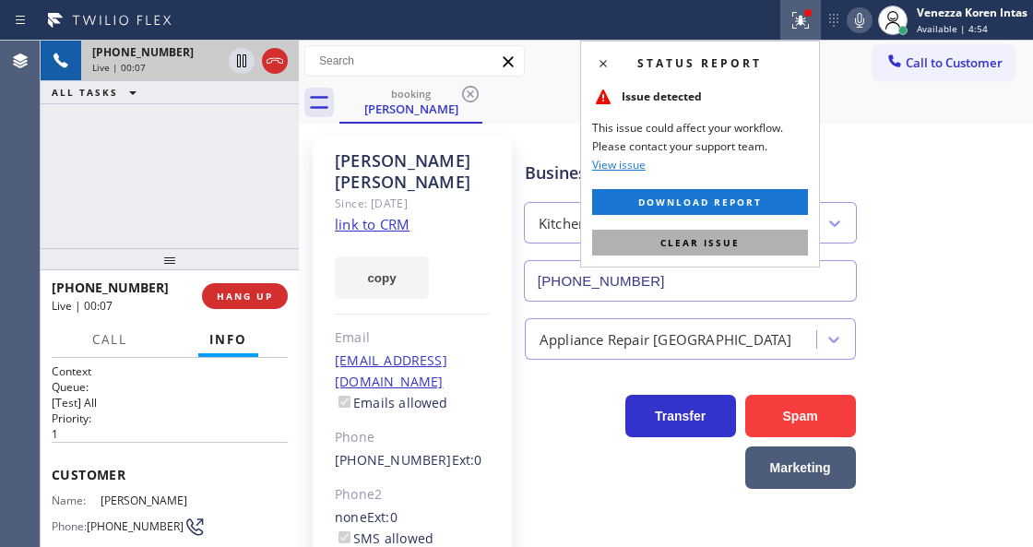
click at [758, 245] on button "Clear issue" at bounding box center [700, 243] width 216 height 26
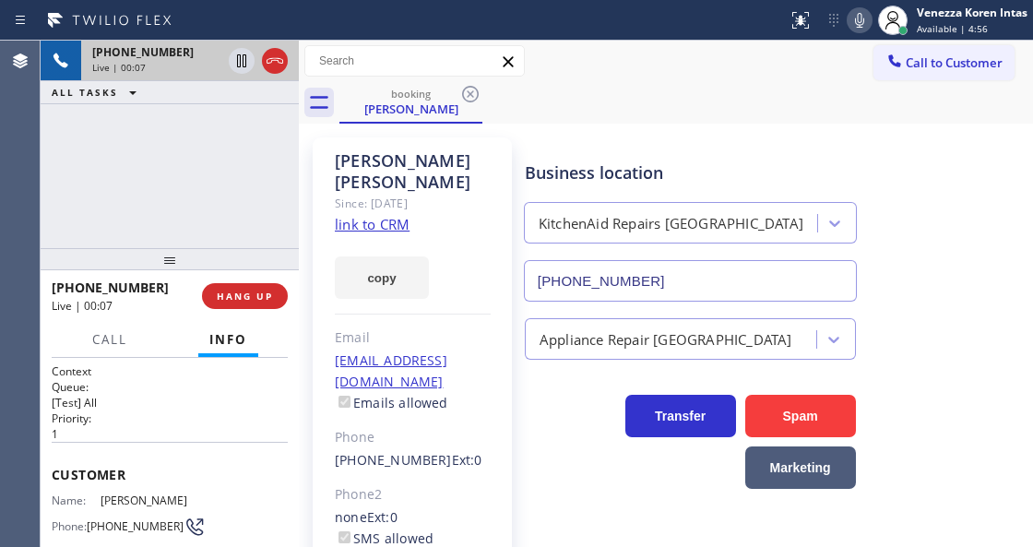
click at [767, 89] on div "booking [PERSON_NAME]" at bounding box center [686, 103] width 694 height 42
click at [700, 124] on div "[PERSON_NAME] Since: [DATE] link to CRM copy Email [EMAIL_ADDRESS][DOMAIN_NAME]…" at bounding box center [666, 423] width 734 height 599
click at [270, 61] on icon at bounding box center [275, 61] width 22 height 22
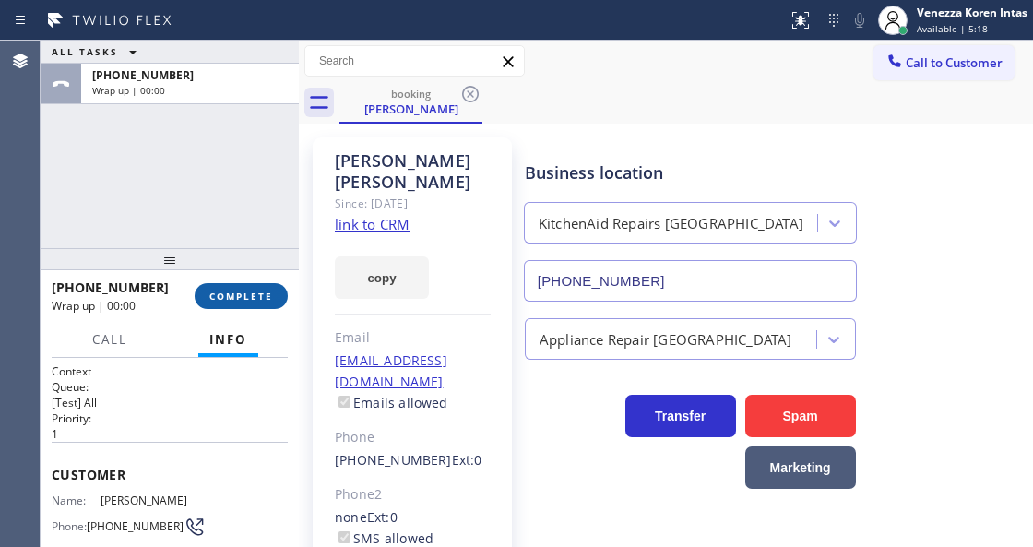
click at [260, 293] on span "COMPLETE" at bounding box center [241, 296] width 64 height 13
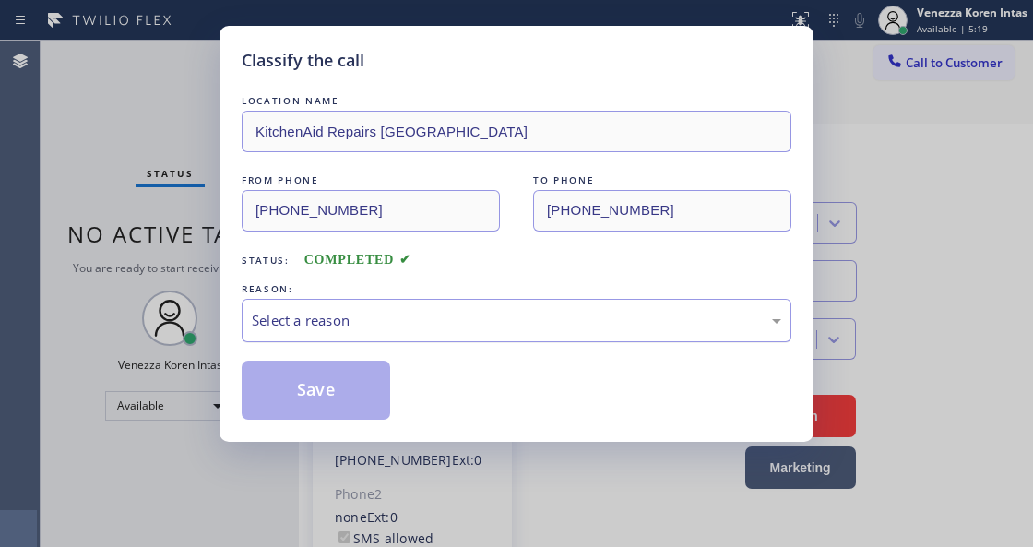
click at [434, 315] on div "Select a reason" at bounding box center [516, 320] width 529 height 21
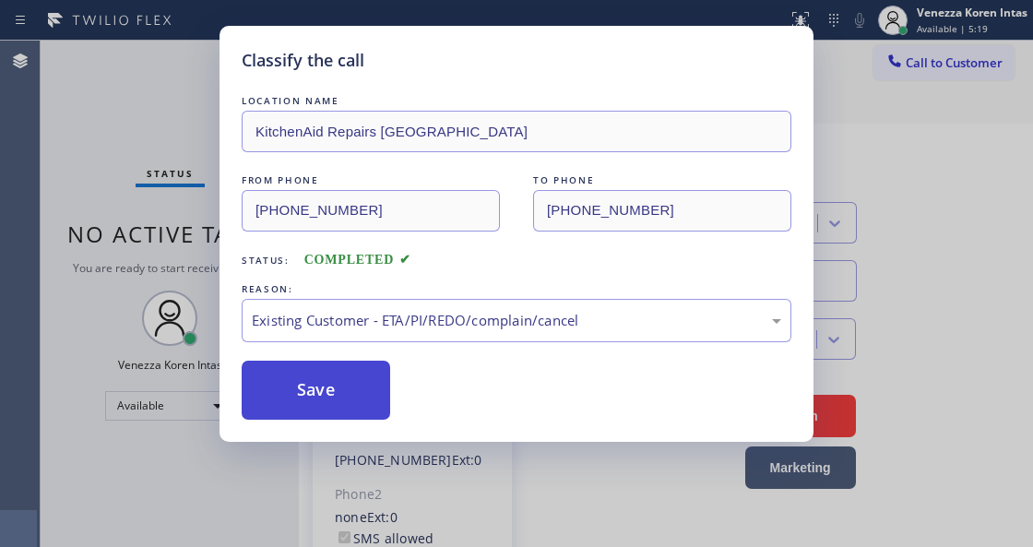
click at [383, 402] on button "Save" at bounding box center [316, 390] width 148 height 59
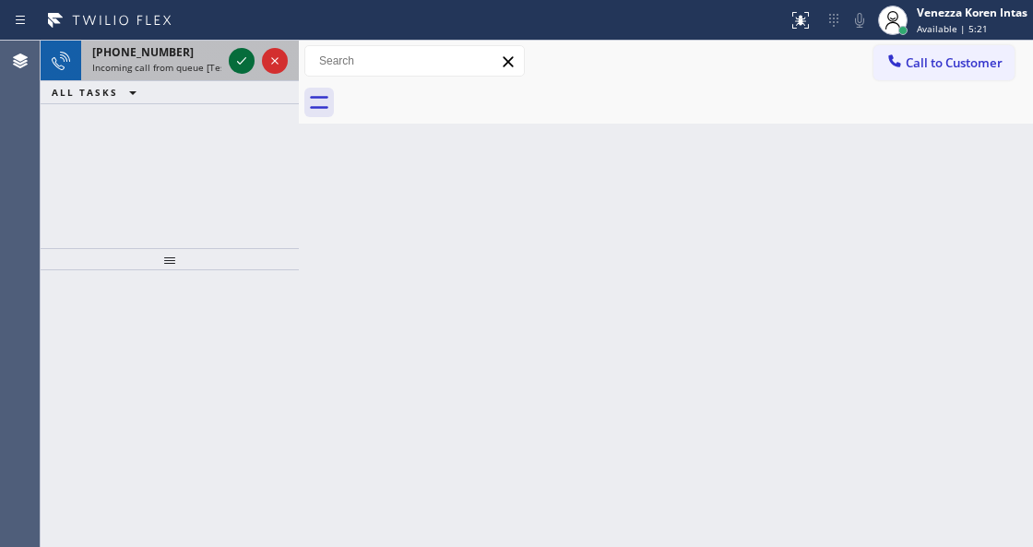
drag, startPoint x: 231, startPoint y: 50, endPoint x: 248, endPoint y: 59, distance: 19.8
click at [232, 50] on div at bounding box center [242, 61] width 26 height 22
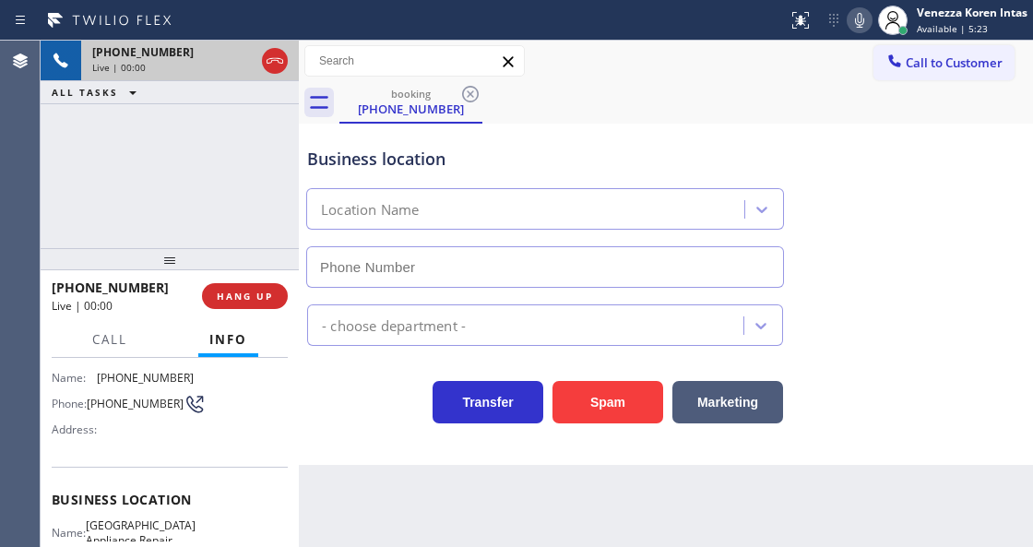
type input "[PHONE_NUMBER]"
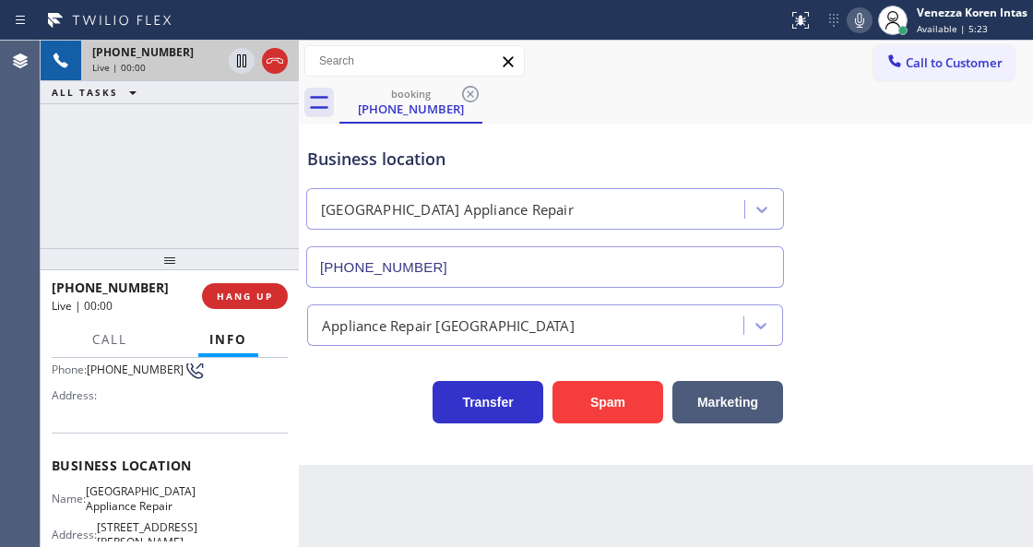
scroll to position [184, 0]
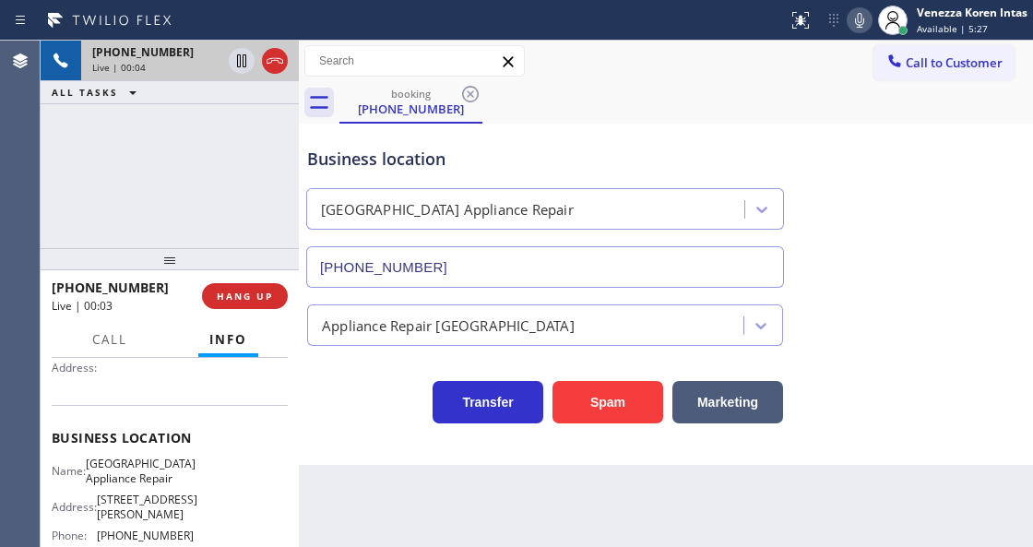
click at [303, 383] on div "Transfer Spam Marketing" at bounding box center [544, 398] width 483 height 52
click at [279, 51] on icon at bounding box center [275, 61] width 22 height 22
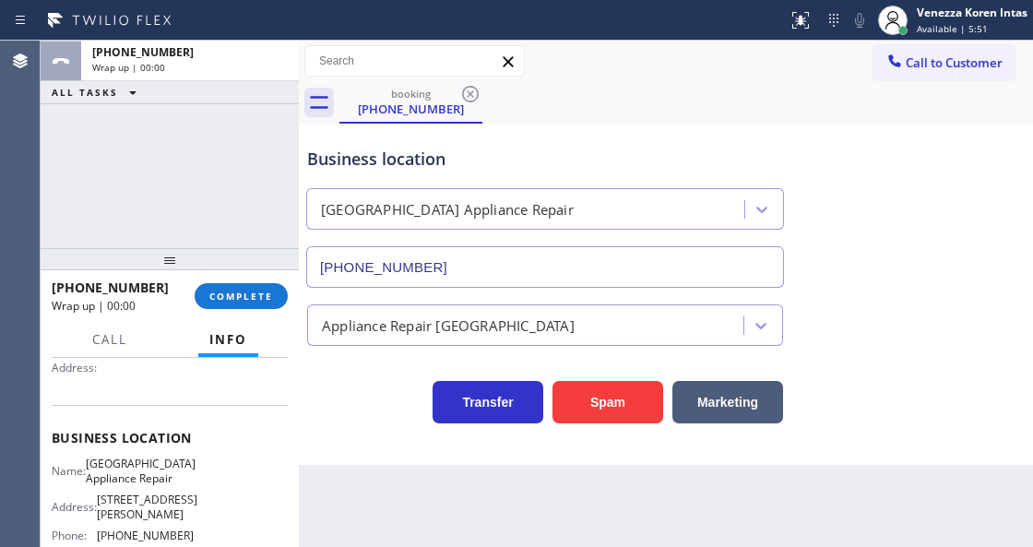
click at [391, 546] on div "Back to Dashboard Change Sender ID Customers Technicians Select a contact Outbo…" at bounding box center [666, 294] width 734 height 506
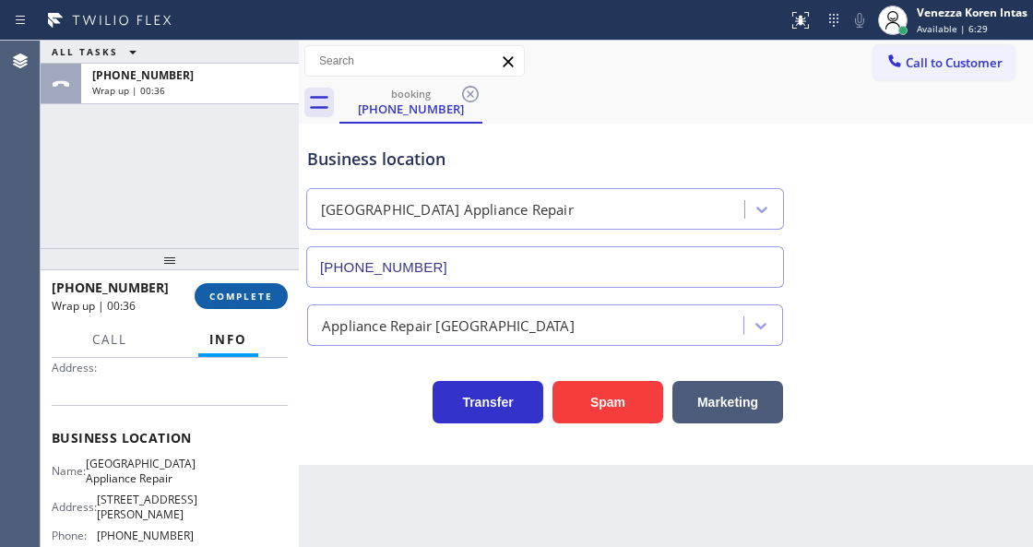
click at [244, 297] on span "COMPLETE" at bounding box center [241, 296] width 64 height 13
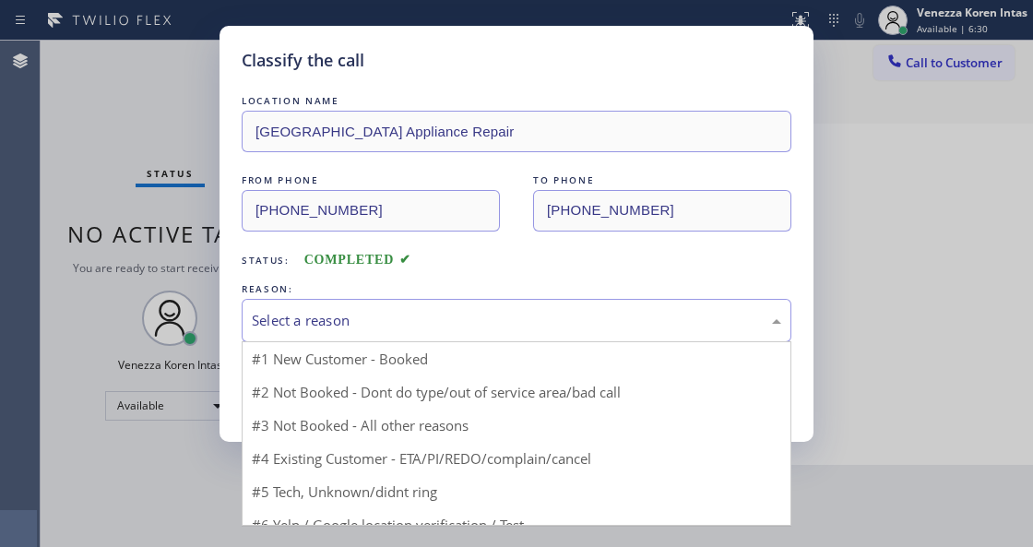
click at [404, 331] on div "Select a reason" at bounding box center [516, 320] width 529 height 21
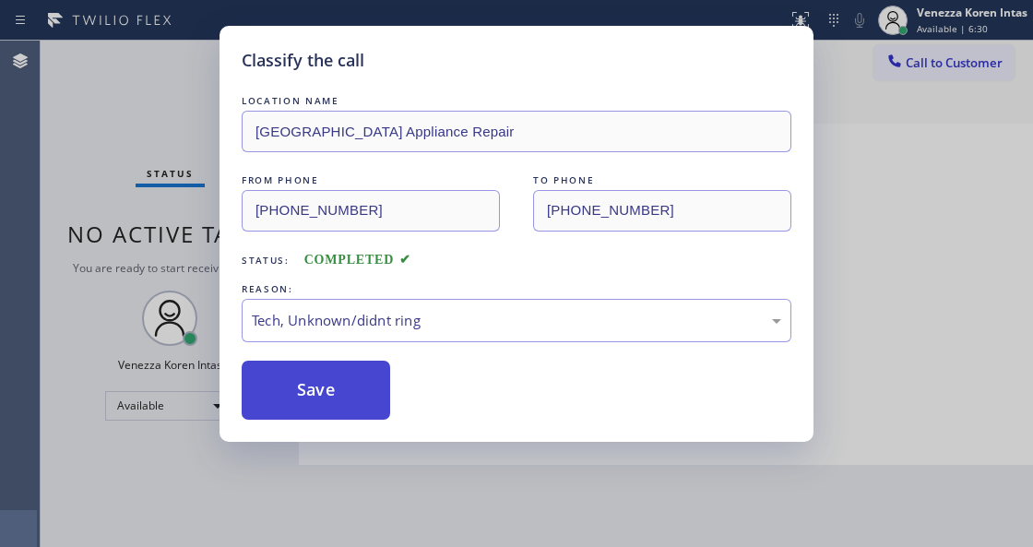
click at [376, 410] on button "Save" at bounding box center [316, 390] width 148 height 59
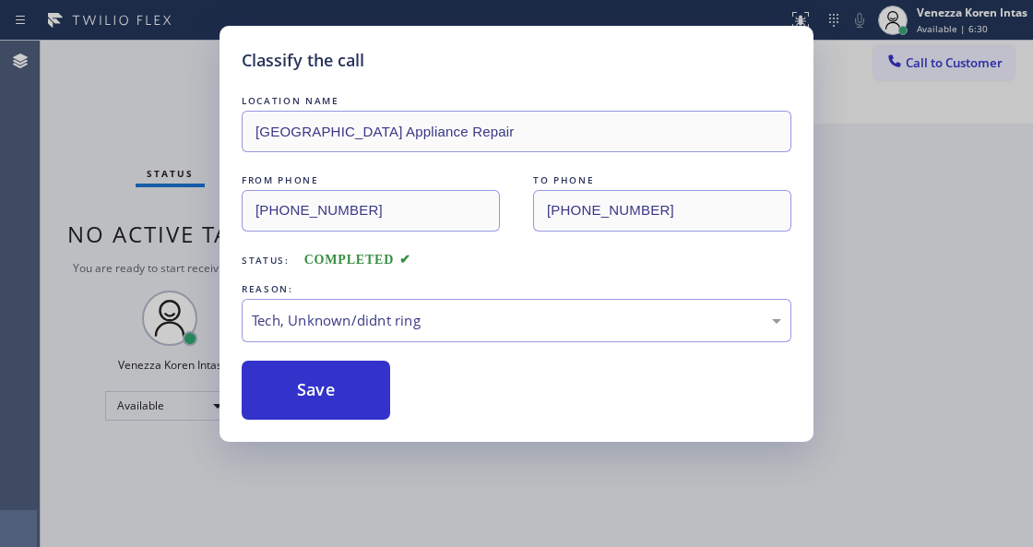
click at [393, 544] on div "Classify the call LOCATION NAME [GEOGRAPHIC_DATA] Appliance Repair FROM PHONE […" at bounding box center [516, 273] width 1033 height 547
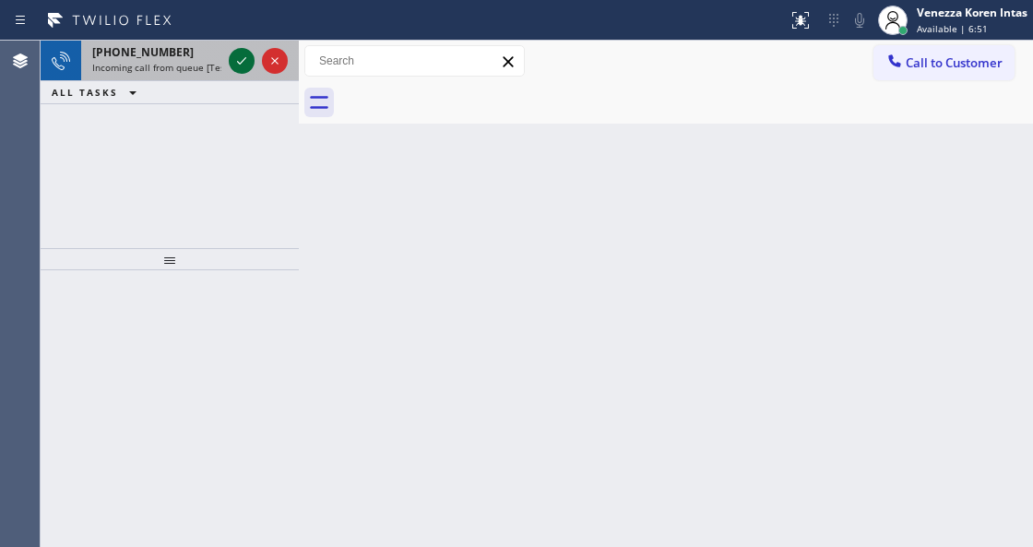
click at [238, 55] on icon at bounding box center [242, 61] width 22 height 22
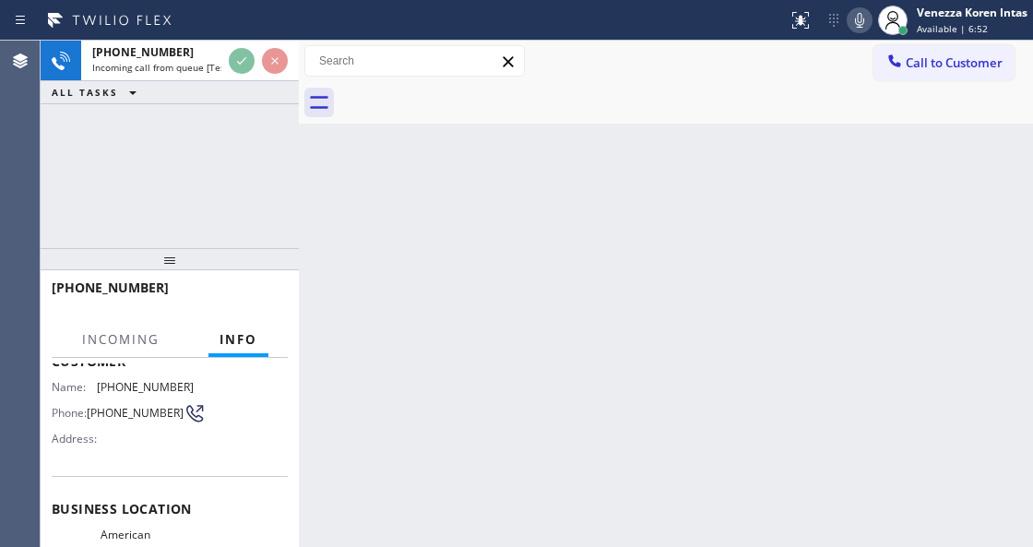
scroll to position [245, 0]
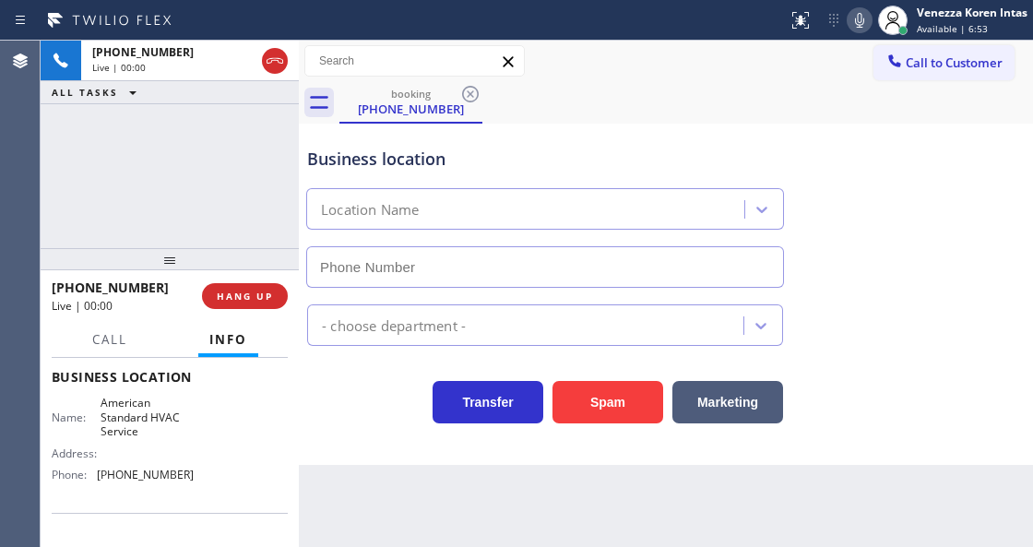
type input "[PHONE_NUMBER]"
click at [581, 542] on div "Back to Dashboard Change Sender ID Customers Technicians Select a contact Outbo…" at bounding box center [666, 294] width 734 height 506
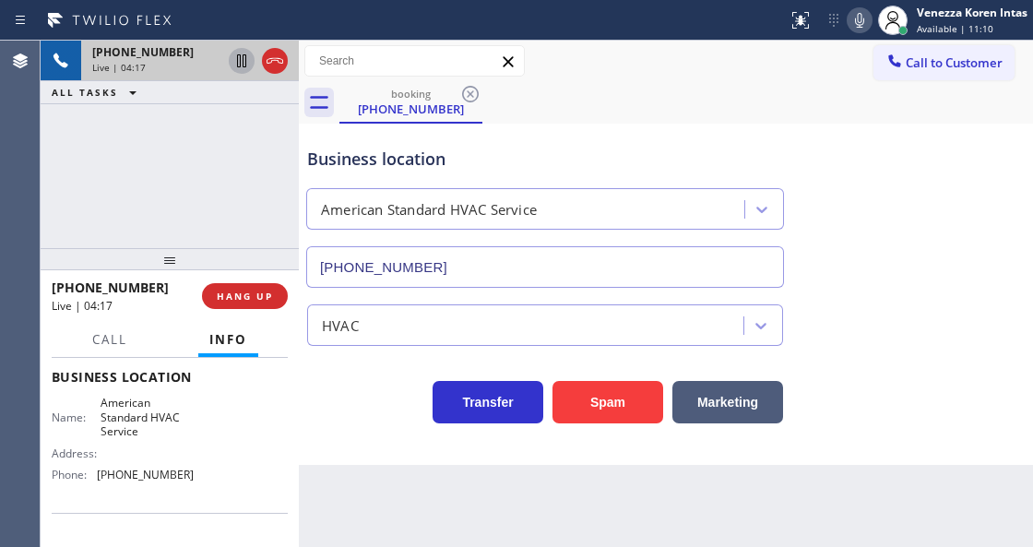
drag, startPoint x: 234, startPoint y: 56, endPoint x: 247, endPoint y: 59, distance: 13.2
click at [234, 56] on icon at bounding box center [242, 61] width 22 height 22
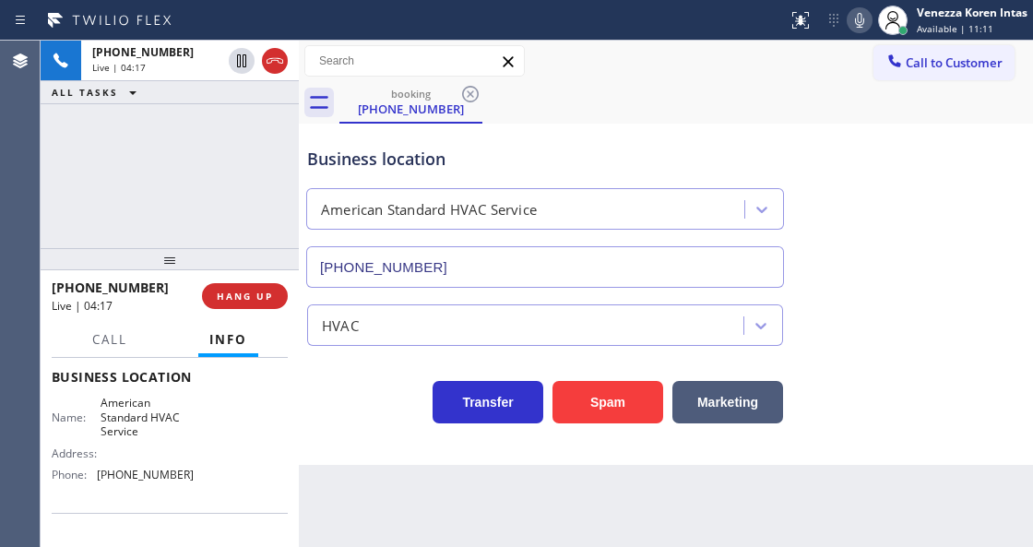
click at [855, 20] on icon at bounding box center [859, 20] width 9 height 15
click at [225, 159] on div "[PHONE_NUMBER] Live | 04:36 ALL TASKS ALL TASKS ACTIVE TASKS TASKS IN WRAP UP" at bounding box center [170, 145] width 258 height 208
drag, startPoint x: 96, startPoint y: 397, endPoint x: 144, endPoint y: 434, distance: 60.5
click at [144, 434] on div "Name: American Standard HVAC Service" at bounding box center [123, 417] width 142 height 42
copy span "American Standard HVAC Service"
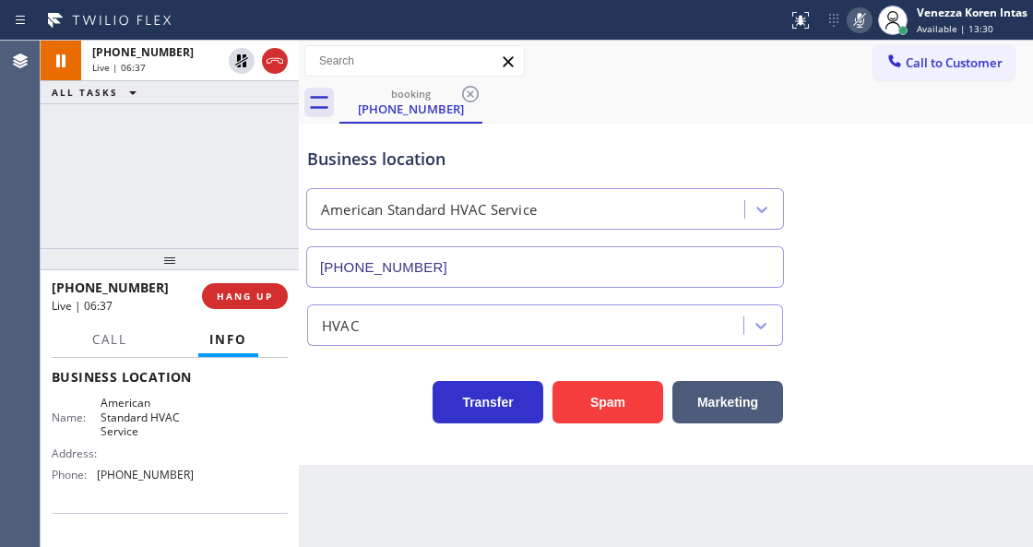
click at [378, 399] on div "Transfer Spam Marketing" at bounding box center [544, 398] width 483 height 52
drag, startPoint x: 240, startPoint y: 60, endPoint x: 412, endPoint y: 72, distance: 172.9
click at [240, 60] on icon at bounding box center [242, 61] width 22 height 22
click at [853, 34] on div "Status report No issues detected If you experience an issue, please download th…" at bounding box center [906, 20] width 253 height 41
click at [860, 26] on icon at bounding box center [859, 20] width 9 height 15
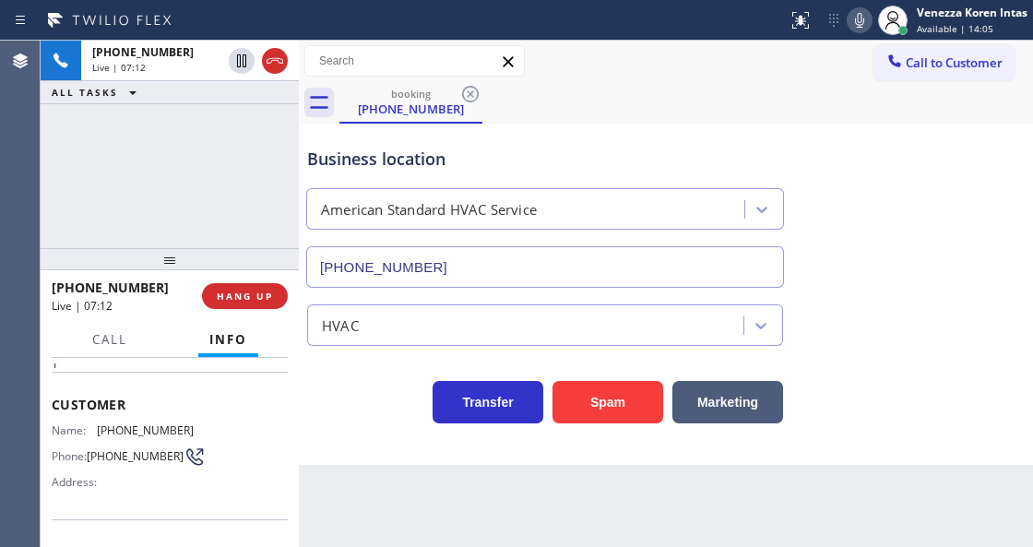
scroll to position [0, 0]
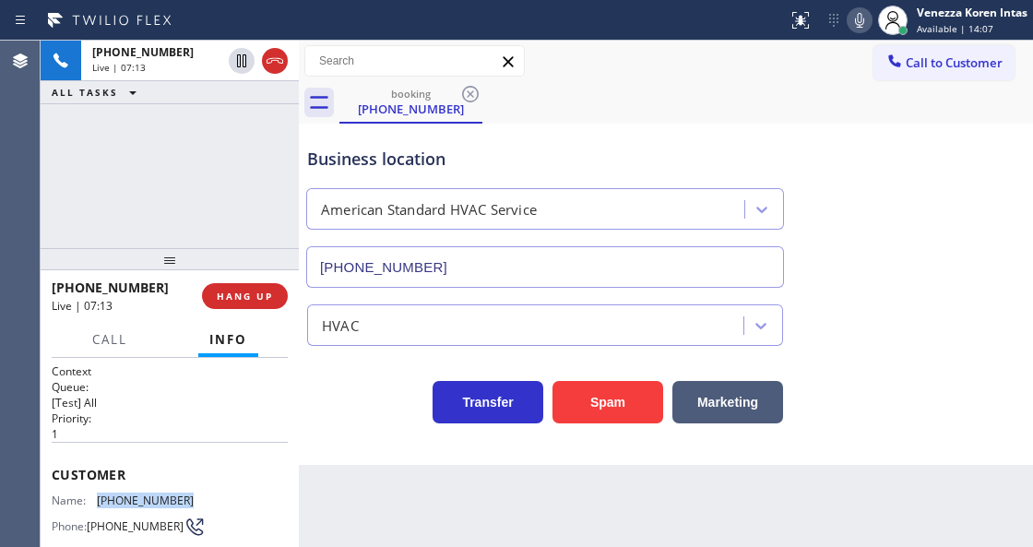
drag, startPoint x: 190, startPoint y: 497, endPoint x: 95, endPoint y: 503, distance: 95.2
click at [95, 503] on div "Name: [PHONE_NUMBER] Phone: [PHONE_NUMBER] Address:" at bounding box center [170, 529] width 236 height 73
copy div "[PHONE_NUMBER]"
click at [217, 210] on div "[PHONE_NUMBER] Live | 10:01 ALL TASKS ALL TASKS ACTIVE TASKS TASKS IN WRAP UP" at bounding box center [170, 145] width 258 height 208
click at [860, 20] on icon at bounding box center [859, 20] width 9 height 15
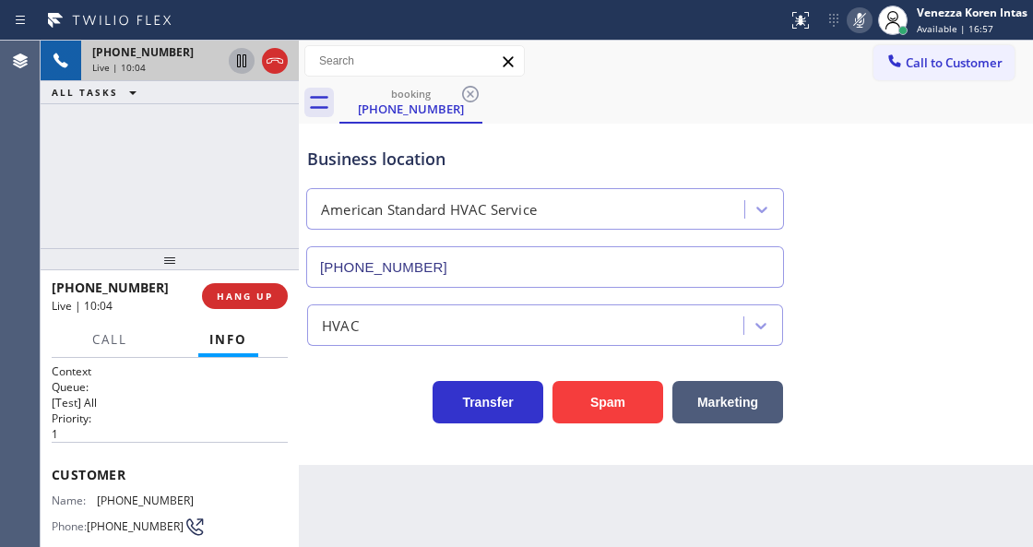
click at [244, 60] on icon at bounding box center [241, 60] width 9 height 13
click at [860, 19] on icon at bounding box center [860, 20] width 22 height 22
click at [241, 60] on icon at bounding box center [242, 61] width 22 height 22
click at [627, 132] on div "Business location American Standard HVAC Service [PHONE_NUMBER]" at bounding box center [544, 208] width 483 height 160
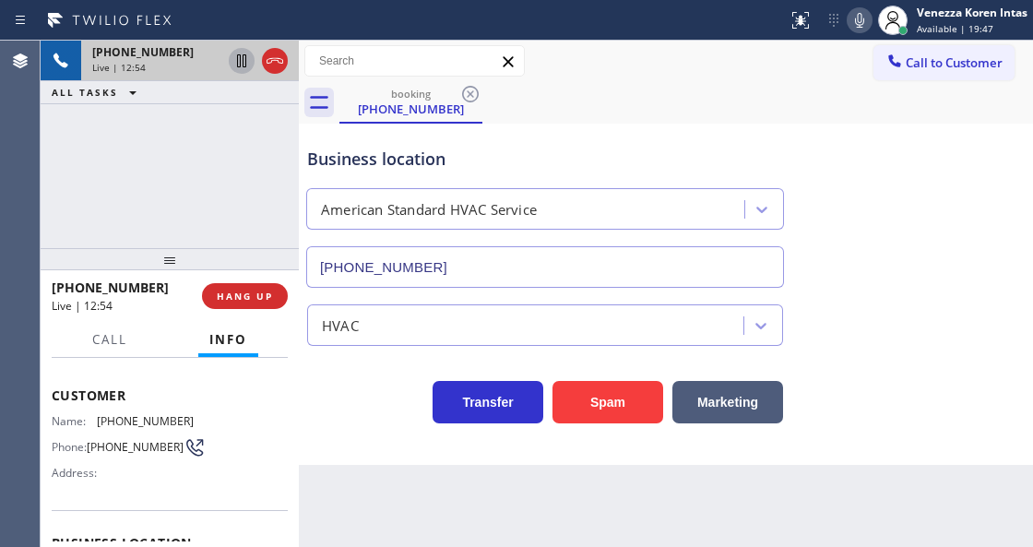
scroll to position [184, 0]
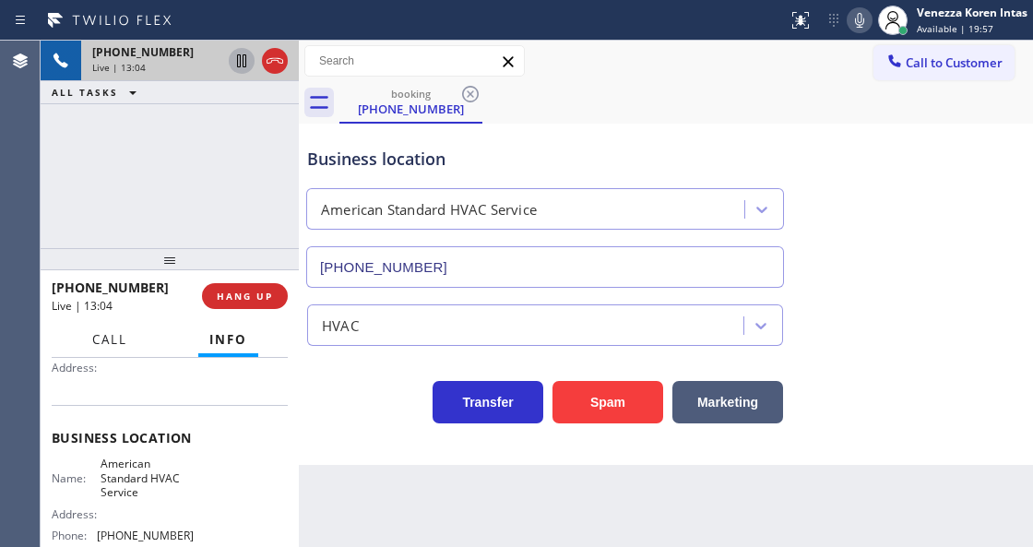
click at [124, 345] on span "Call" at bounding box center [109, 339] width 35 height 17
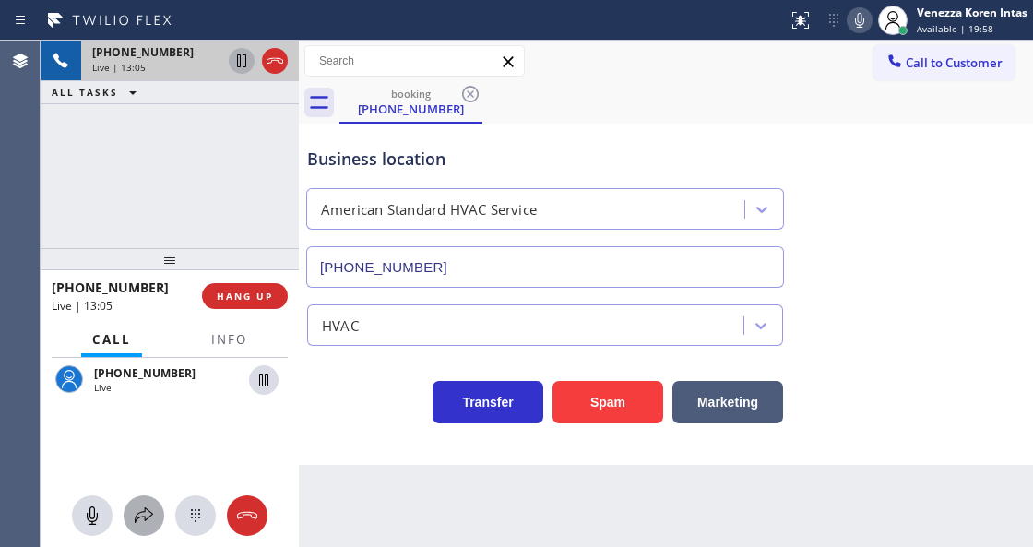
click at [153, 511] on icon at bounding box center [144, 516] width 22 height 22
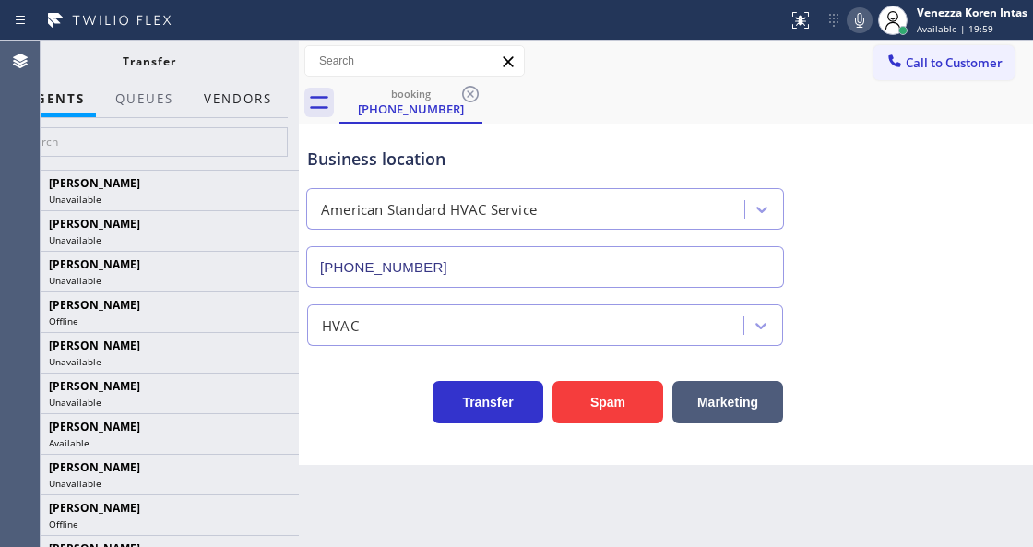
click at [257, 105] on button "Vendors" at bounding box center [238, 99] width 90 height 36
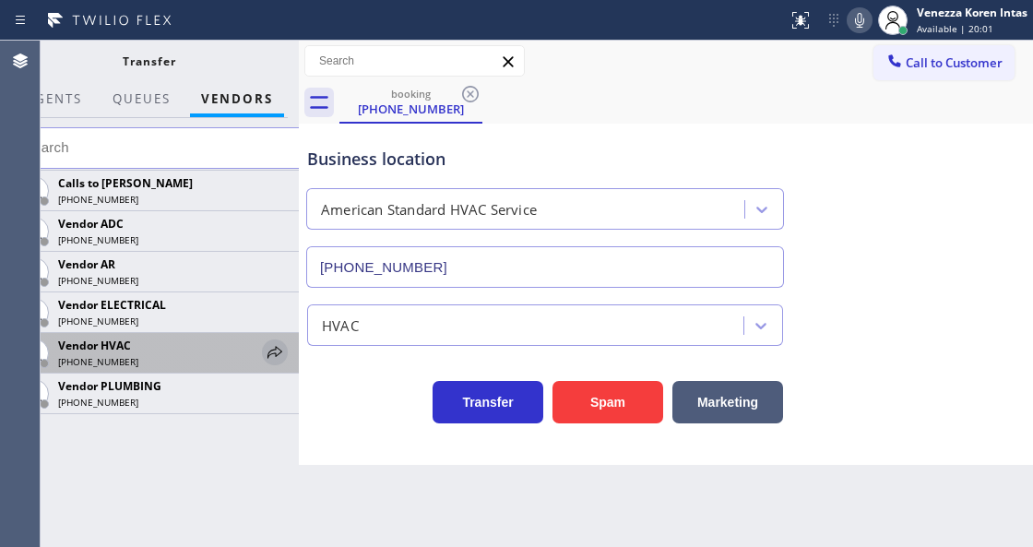
click at [275, 358] on icon at bounding box center [275, 352] width 22 height 22
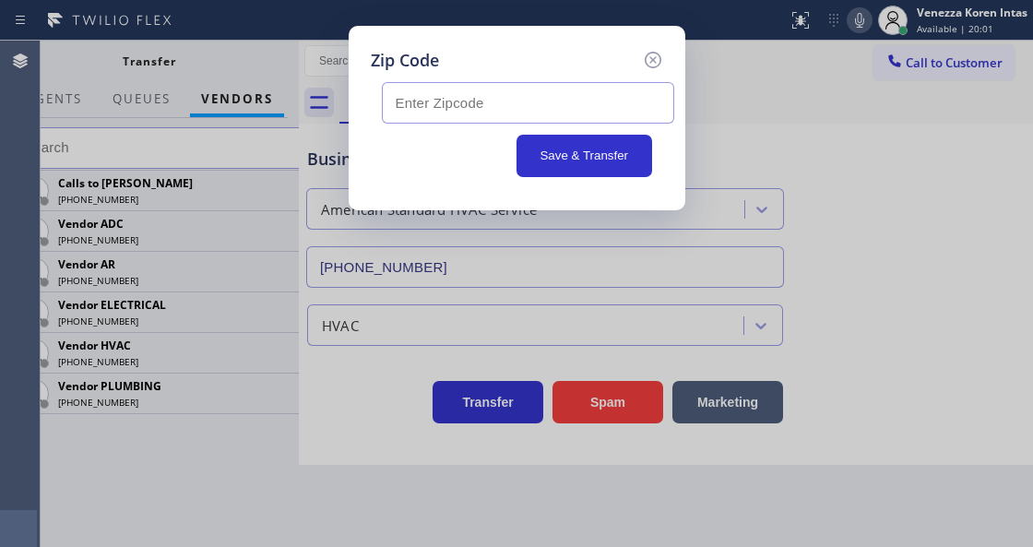
click at [439, 101] on input "text" at bounding box center [528, 103] width 292 height 42
paste input "91316"
type input "91316"
click at [601, 167] on button "Save & Transfer" at bounding box center [585, 156] width 136 height 42
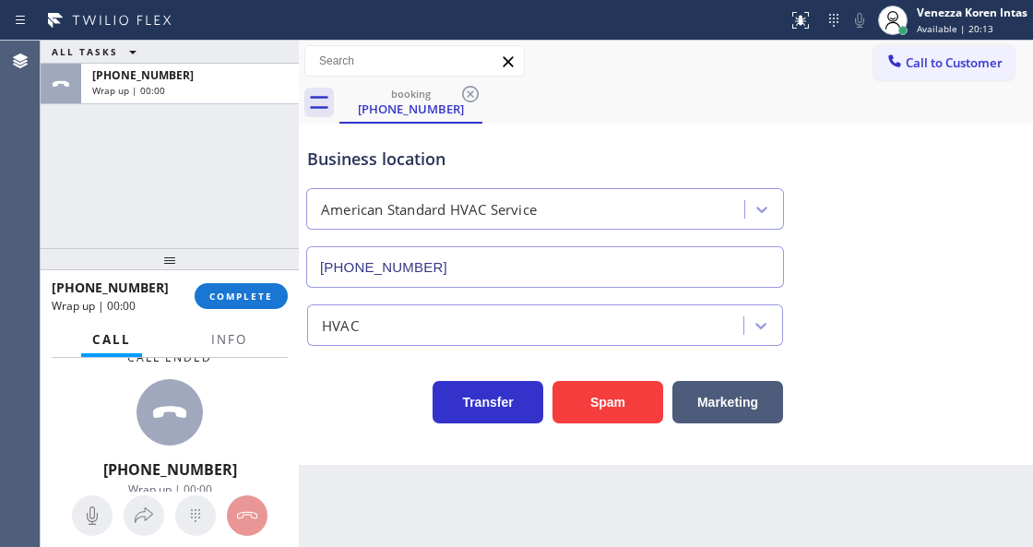
scroll to position [12, 0]
click at [217, 358] on div "Call ended" at bounding box center [170, 354] width 141 height 16
click at [224, 324] on button "Info" at bounding box center [229, 340] width 58 height 36
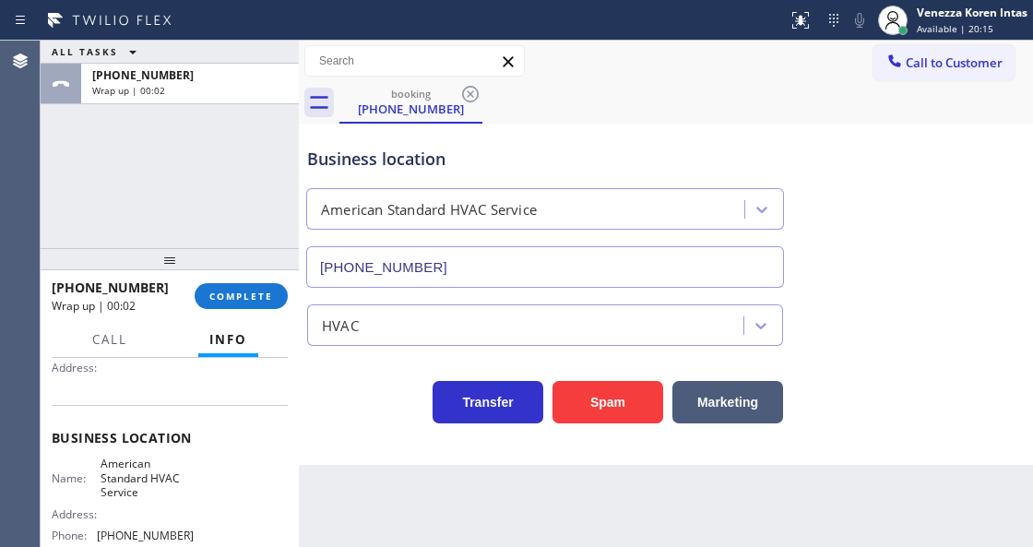
scroll to position [307, 0]
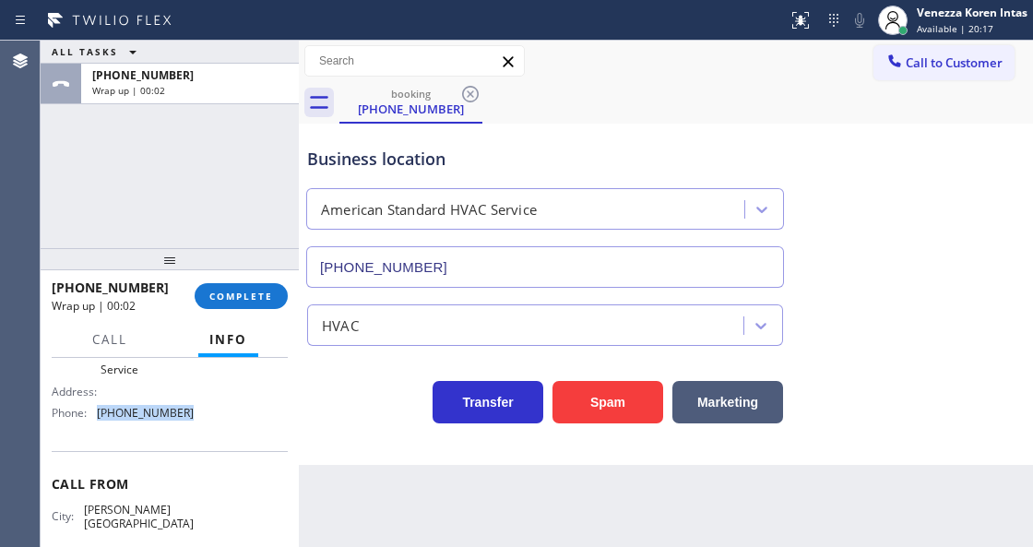
drag, startPoint x: 190, startPoint y: 417, endPoint x: 94, endPoint y: 418, distance: 95.9
click at [94, 418] on div "Name: American Standard HVAC Service Address: Phone: [PHONE_NUMBER]" at bounding box center [170, 380] width 236 height 93
copy div "[PHONE_NUMBER]"
click at [254, 300] on span "COMPLETE" at bounding box center [241, 296] width 64 height 13
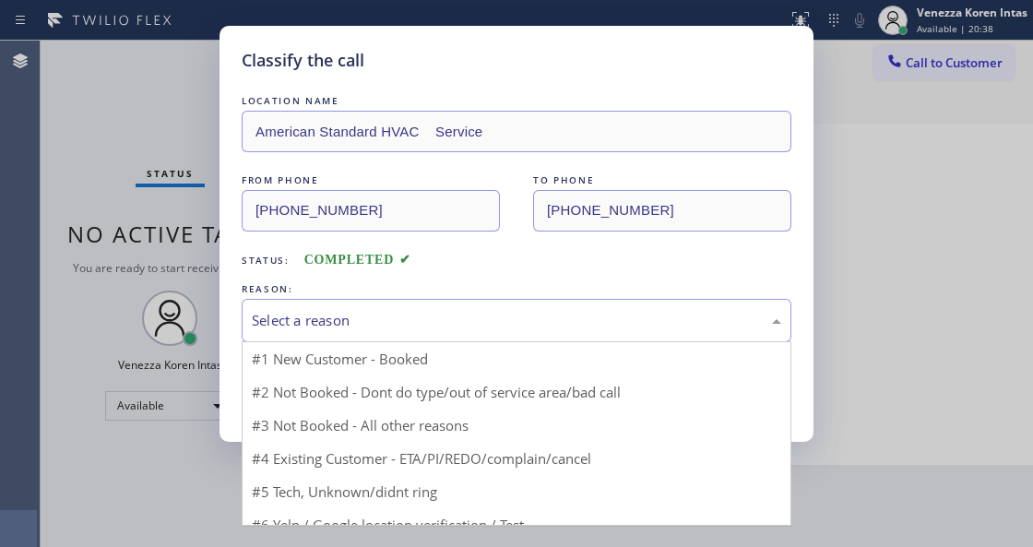
click at [372, 341] on div "Select a reason" at bounding box center [517, 320] width 550 height 43
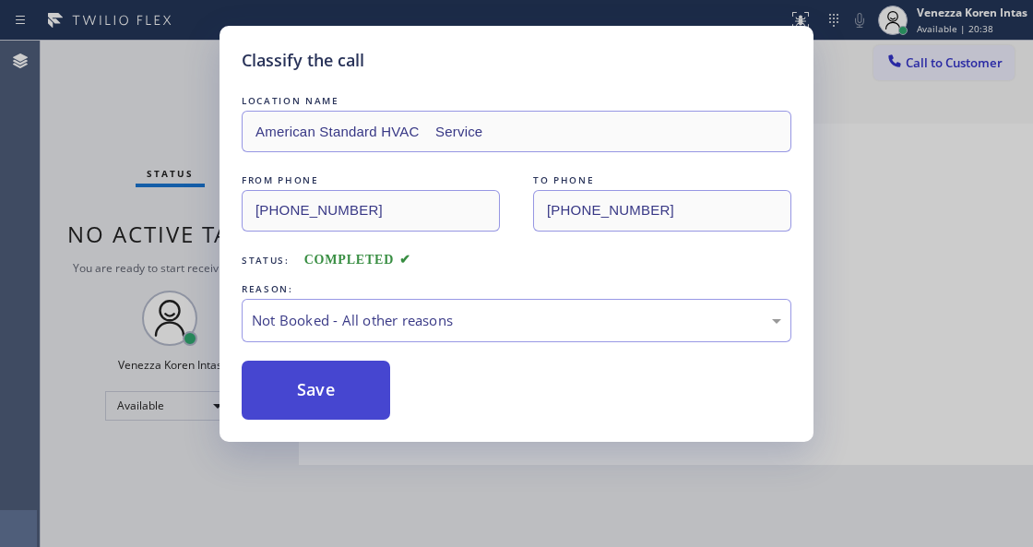
click at [355, 389] on button "Save" at bounding box center [316, 390] width 148 height 59
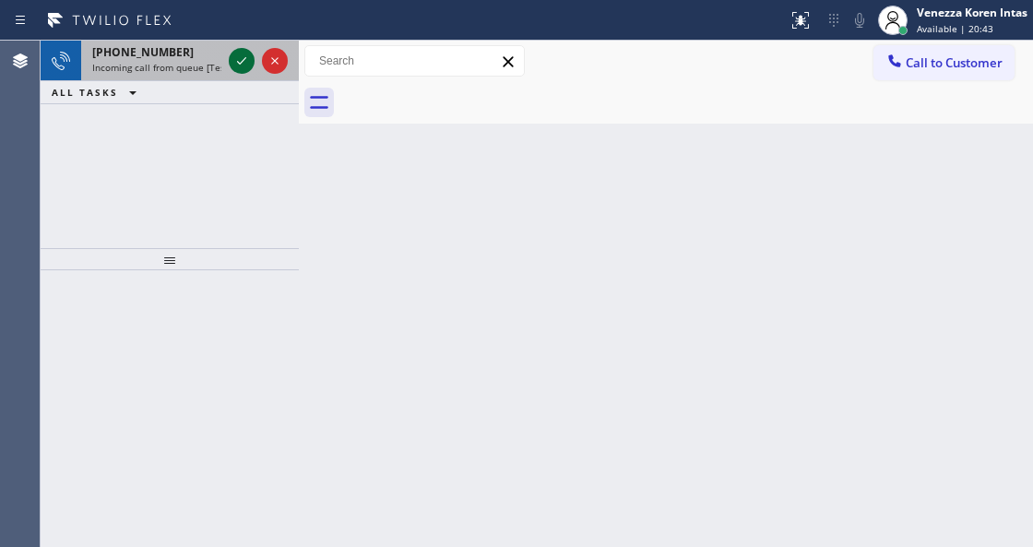
click at [245, 61] on icon at bounding box center [242, 61] width 22 height 22
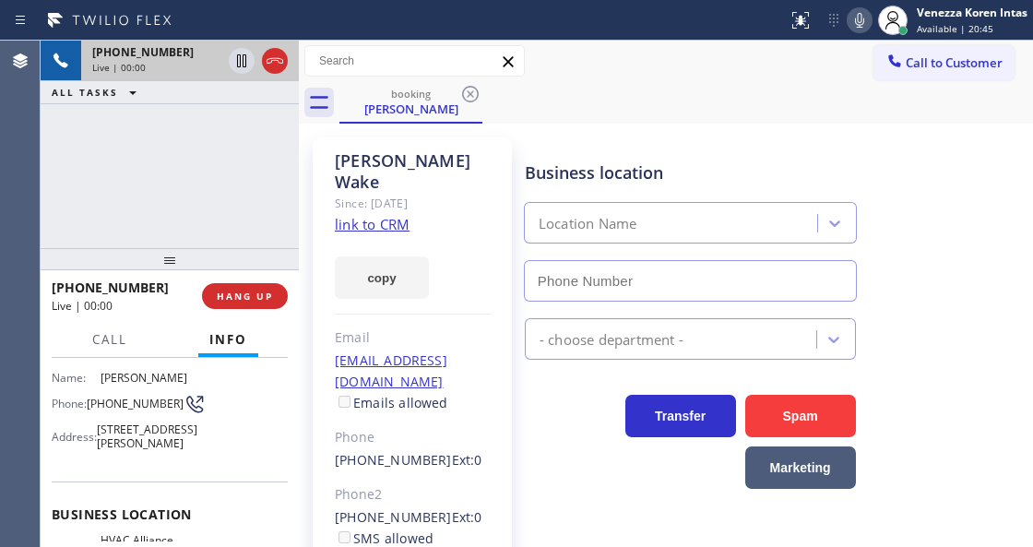
type input "[PHONE_NUMBER]"
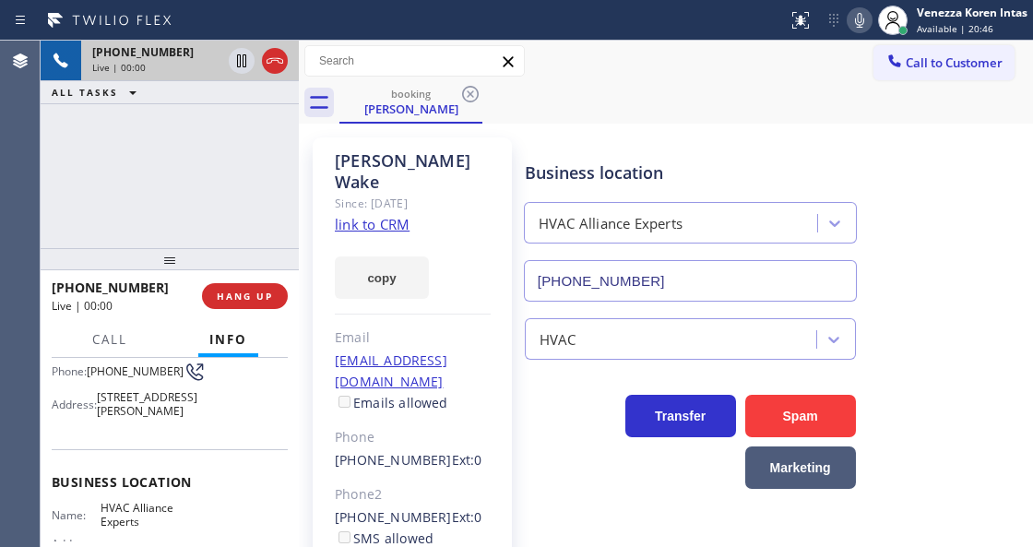
scroll to position [184, 0]
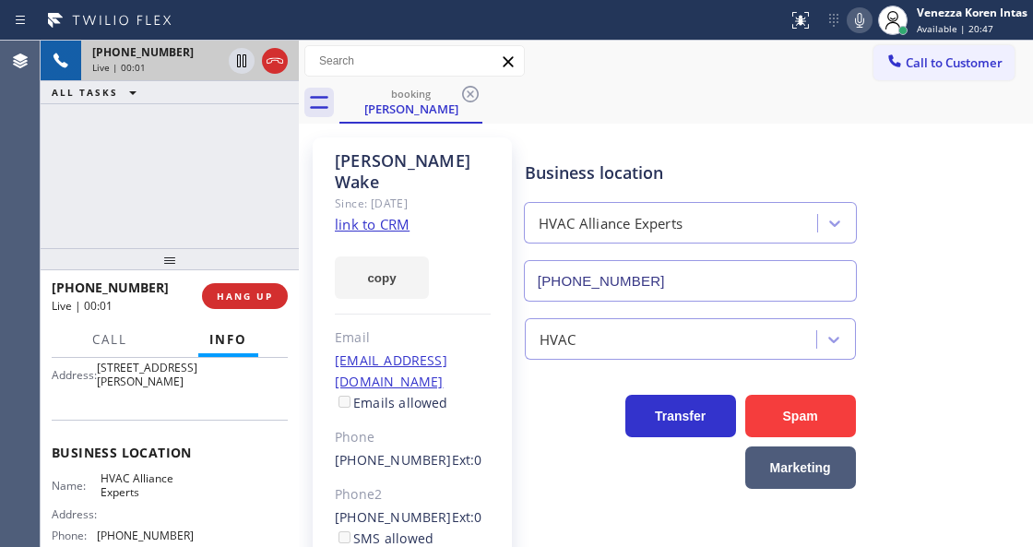
click at [372, 215] on link "link to CRM" at bounding box center [372, 224] width 75 height 18
click at [658, 125] on div "[PERSON_NAME] Since: [DATE] link to CRM copy Email [EMAIL_ADDRESS][DOMAIN_NAME]…" at bounding box center [666, 433] width 734 height 619
click at [710, 141] on div "Business location HVAC Alliance Experts [PHONE_NUMBER]" at bounding box center [774, 218] width 507 height 167
click at [858, 9] on icon at bounding box center [860, 20] width 22 height 22
click at [245, 60] on icon at bounding box center [241, 60] width 9 height 13
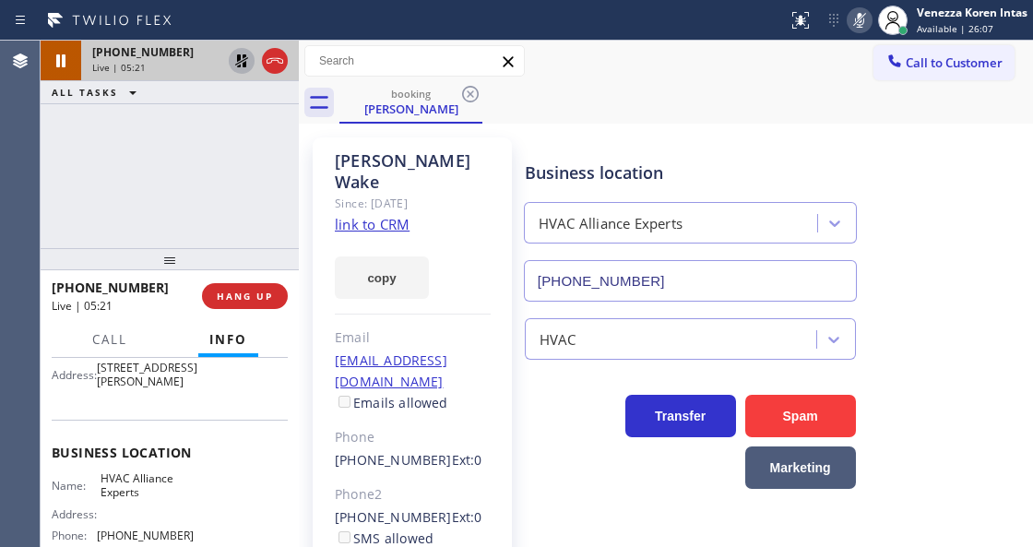
click at [659, 98] on div "booking [PERSON_NAME]" at bounding box center [686, 103] width 694 height 42
click at [685, 146] on div "Business location HVAC Alliance Experts [PHONE_NUMBER]" at bounding box center [690, 222] width 339 height 160
click at [858, 21] on icon at bounding box center [859, 20] width 9 height 15
click at [237, 69] on icon at bounding box center [242, 61] width 22 height 22
click at [230, 419] on div "Customer Name: [PERSON_NAME] Phone: [PHONE_NUMBER] Address: [STREET_ADDRESS][PE…" at bounding box center [170, 337] width 236 height 161
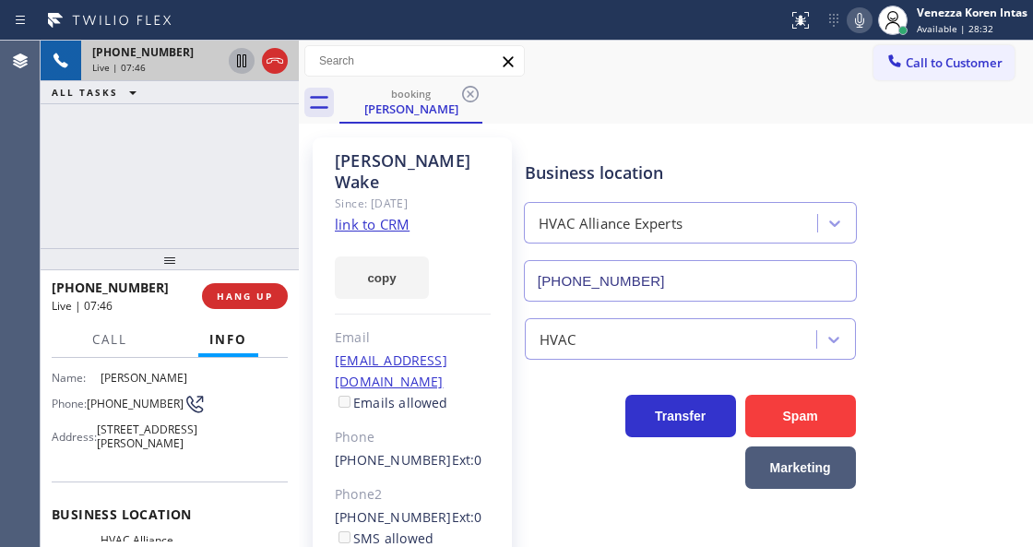
scroll to position [245, 0]
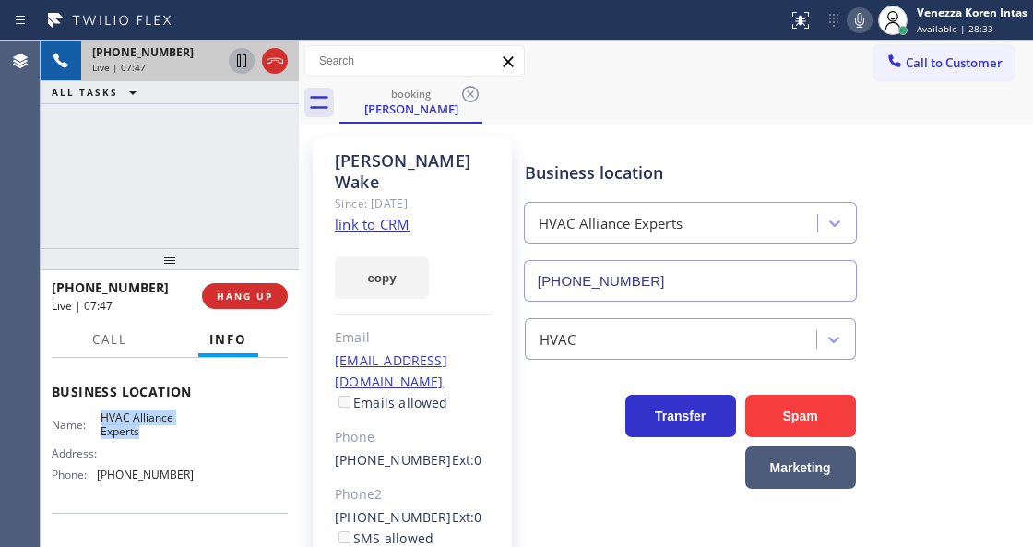
drag, startPoint x: 99, startPoint y: 426, endPoint x: 153, endPoint y: 445, distance: 57.8
click at [153, 439] on span "HVAC Alliance Experts" at bounding box center [147, 424] width 92 height 29
copy span "HVAC Alliance Experts"
click at [553, 199] on div "HVAC Alliance Experts" at bounding box center [690, 219] width 340 height 49
click at [274, 135] on div "[PHONE_NUMBER] Live | 07:53 ALL TASKS ALL TASKS ACTIVE TASKS TASKS IN WRAP UP" at bounding box center [170, 145] width 258 height 208
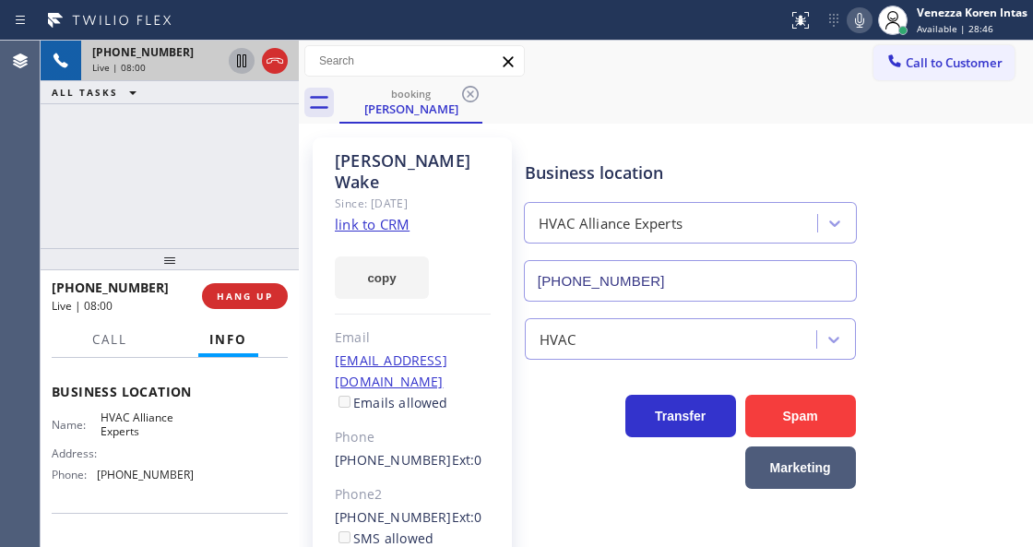
click at [860, 22] on icon at bounding box center [860, 20] width 22 height 22
click at [232, 56] on icon at bounding box center [242, 61] width 22 height 22
click at [863, 12] on icon at bounding box center [860, 20] width 22 height 22
click at [240, 61] on icon at bounding box center [242, 61] width 22 height 22
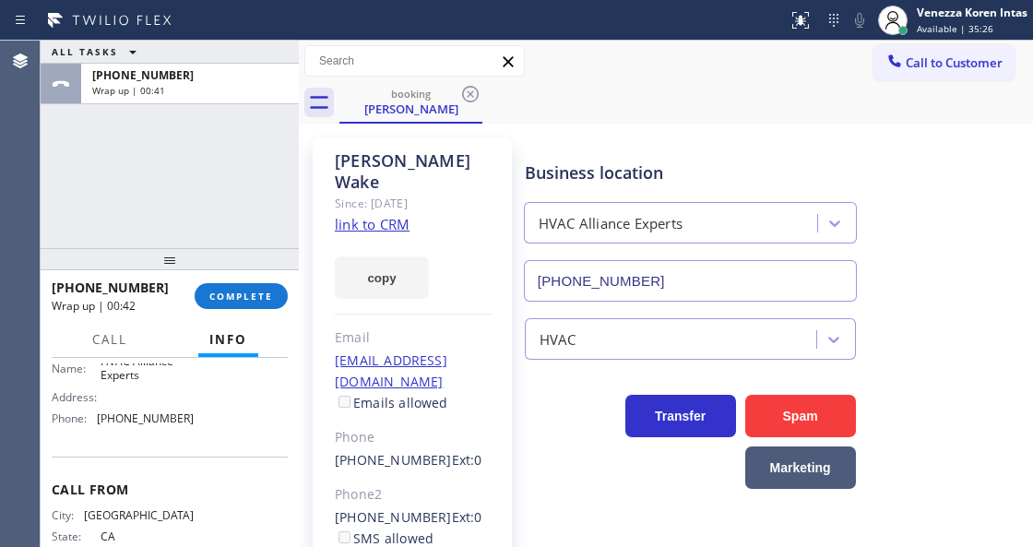
scroll to position [307, 0]
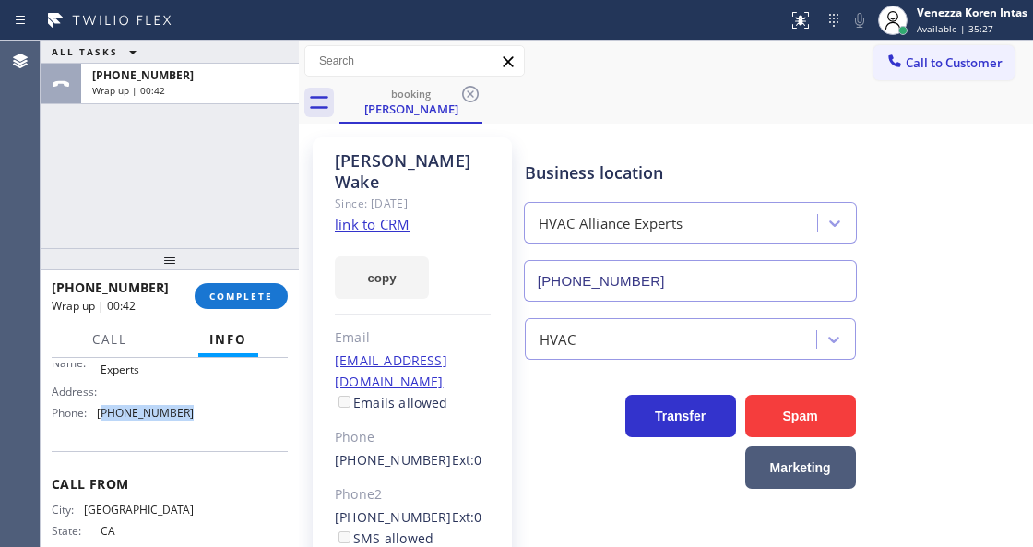
drag, startPoint x: 184, startPoint y: 428, endPoint x: 101, endPoint y: 425, distance: 83.1
click at [101, 420] on span "[PHONE_NUMBER]" at bounding box center [145, 413] width 97 height 14
copy span "833) 558-1241"
drag, startPoint x: 244, startPoint y: 294, endPoint x: 474, endPoint y: 336, distance: 233.4
click at [244, 295] on span "COMPLETE" at bounding box center [241, 296] width 64 height 13
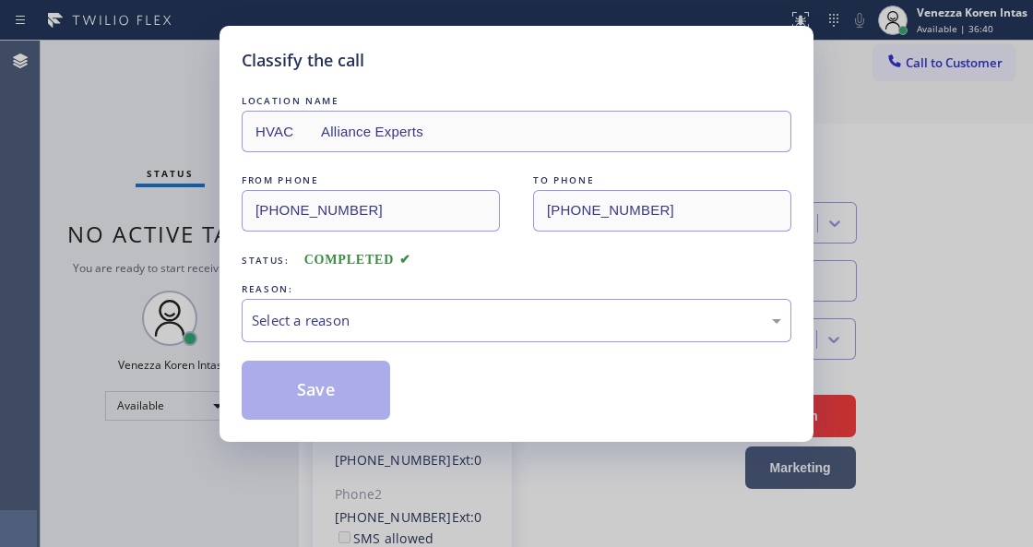
click at [435, 339] on div "Select a reason" at bounding box center [517, 320] width 550 height 43
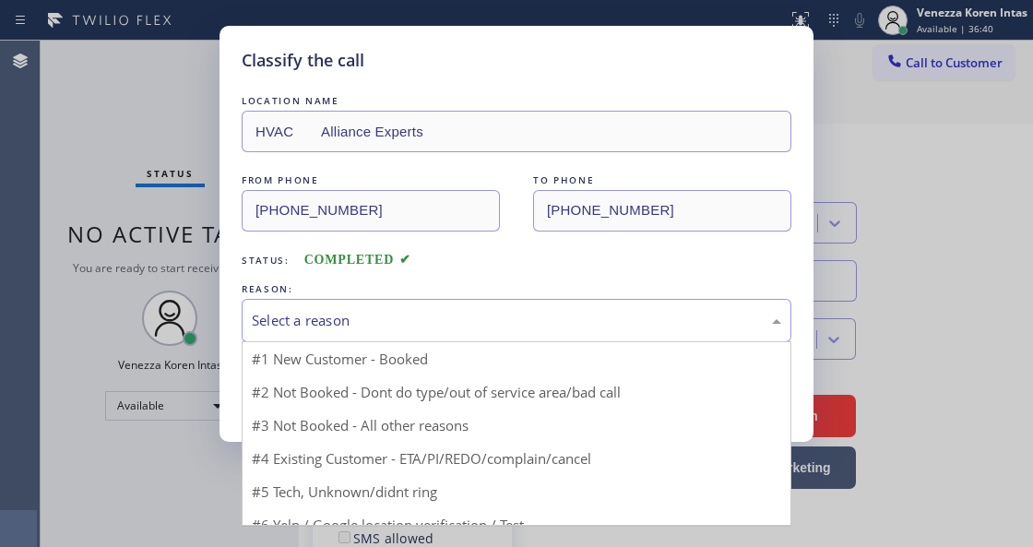
drag, startPoint x: 435, startPoint y: 339, endPoint x: 428, endPoint y: 370, distance: 31.3
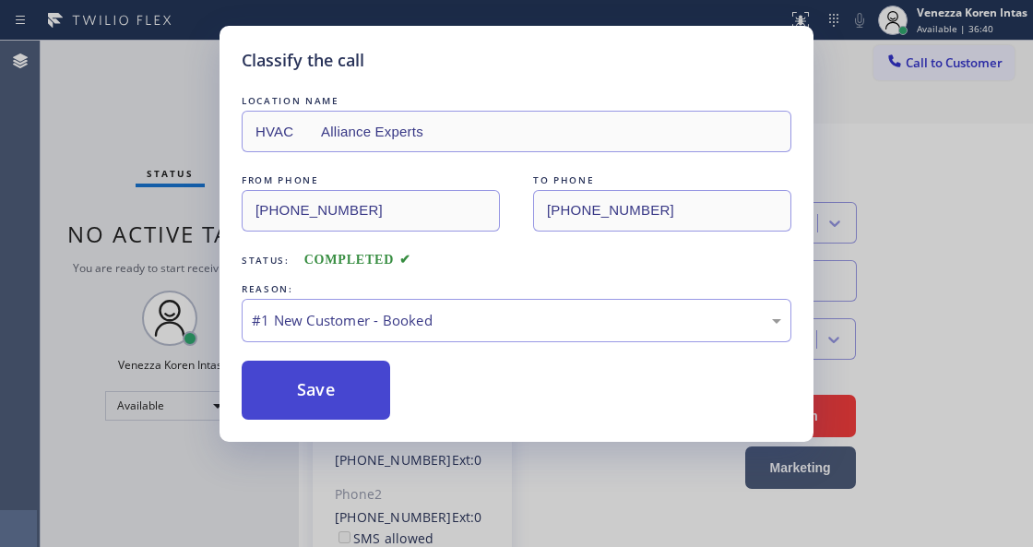
click at [352, 404] on button "Save" at bounding box center [316, 390] width 148 height 59
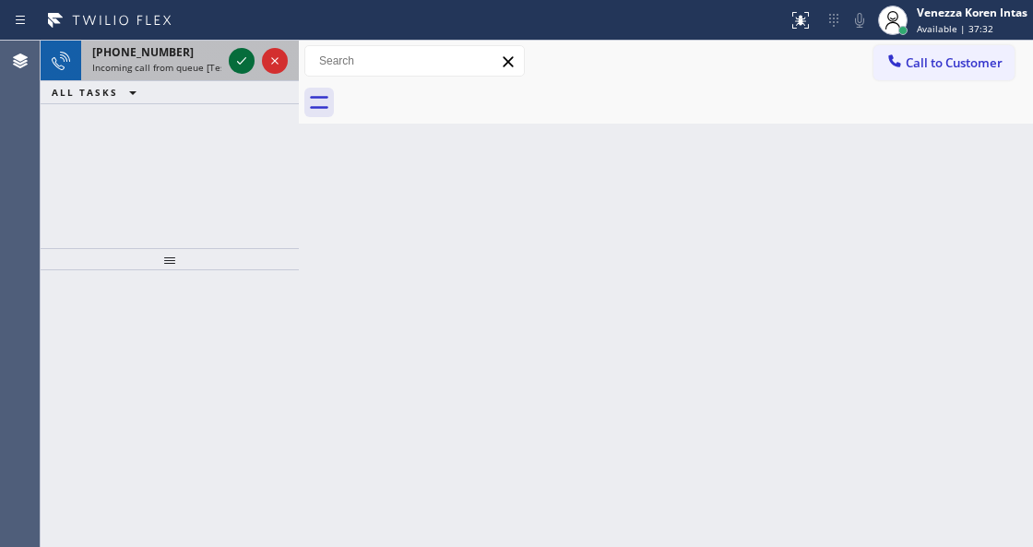
click at [247, 70] on icon at bounding box center [242, 61] width 22 height 22
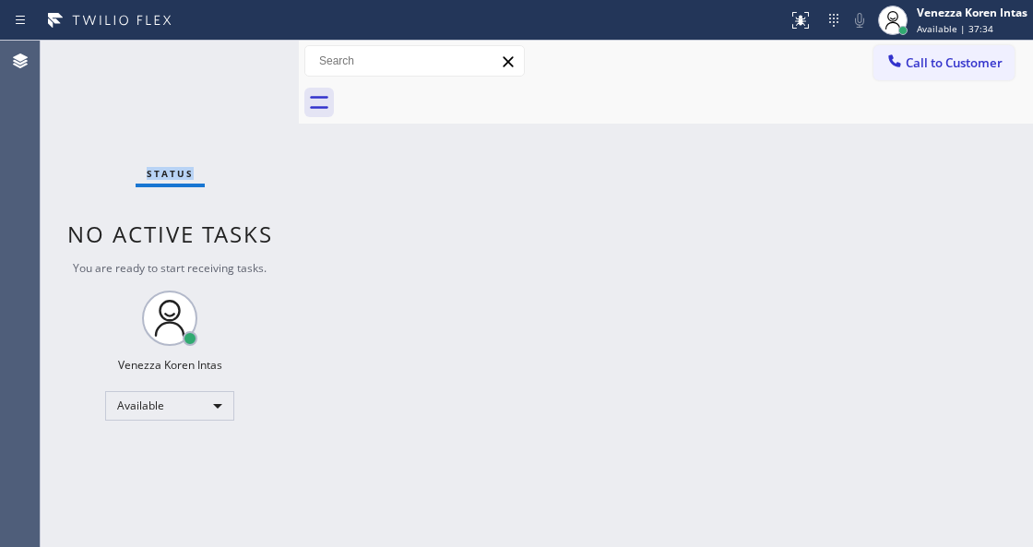
click at [247, 70] on div "Status No active tasks You are ready to start receiving tasks. Venezza Koren In…" at bounding box center [170, 294] width 258 height 506
click at [803, 26] on icon at bounding box center [801, 20] width 22 height 22
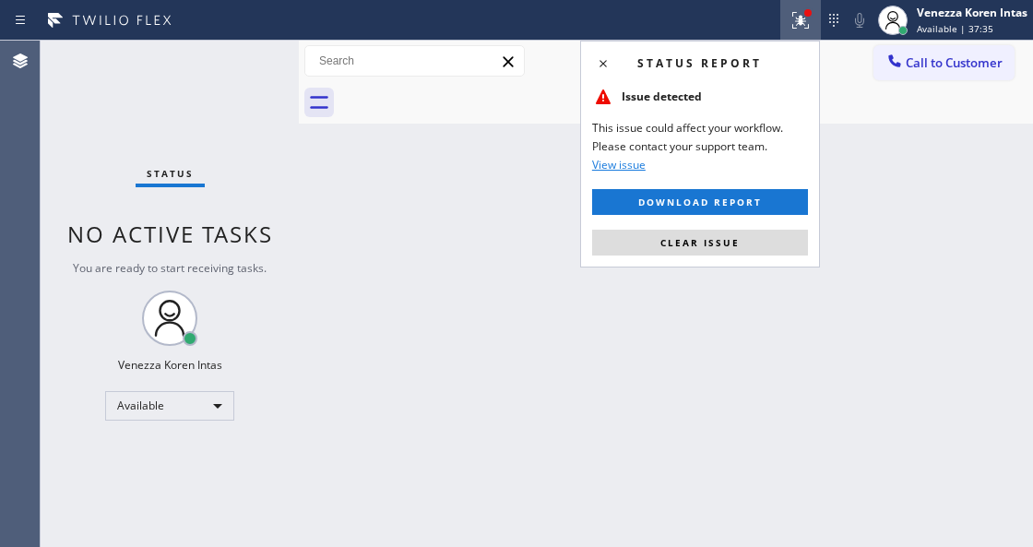
click at [740, 227] on div "Status report Issue detected This issue could affect your workflow. Please cont…" at bounding box center [700, 154] width 240 height 227
click at [750, 244] on button "Clear issue" at bounding box center [700, 243] width 216 height 26
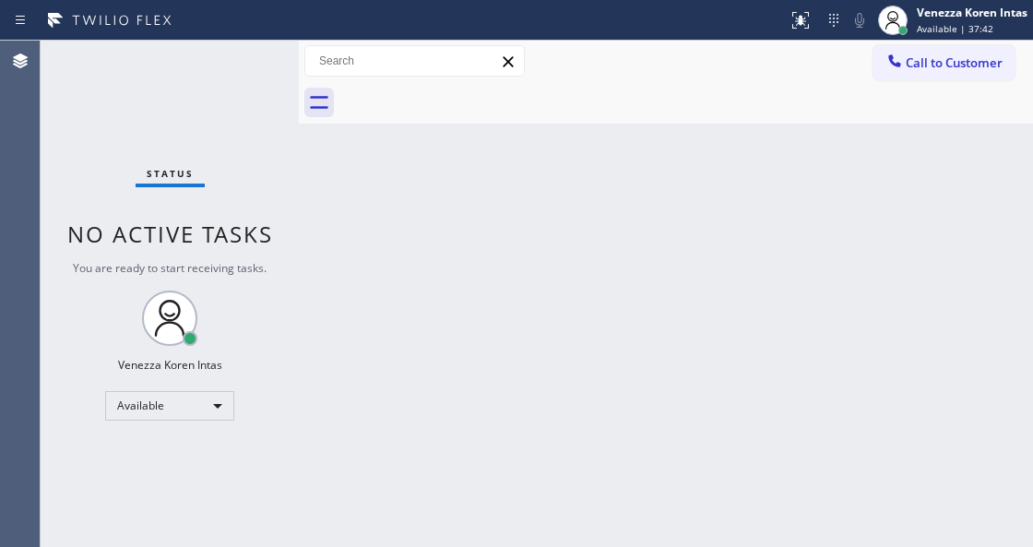
click at [616, 163] on div "Back to Dashboard Change Sender ID Customers Technicians Select a contact Outbo…" at bounding box center [666, 294] width 734 height 506
click at [339, 302] on div "Back to Dashboard Change Sender ID Customers Technicians Select a contact Outbo…" at bounding box center [666, 294] width 734 height 506
drag, startPoint x: 194, startPoint y: 150, endPoint x: 24, endPoint y: 125, distance: 171.7
click at [188, 150] on div "Status No active tasks You are ready to start receiving tasks. Venezza Koren In…" at bounding box center [170, 294] width 258 height 506
click at [202, 103] on div "Status No active tasks You are ready to start receiving tasks. Venezza Koren In…" at bounding box center [170, 294] width 258 height 506
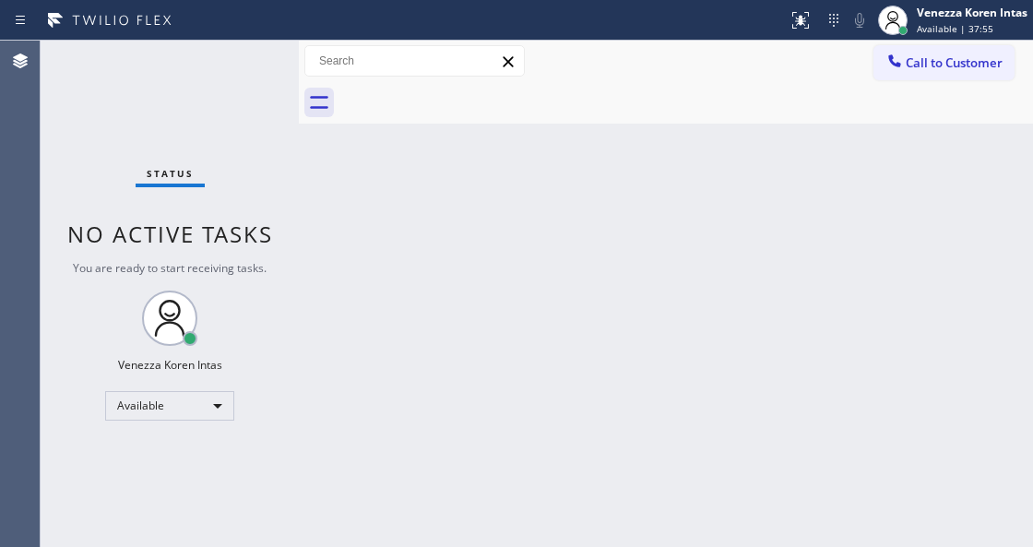
click at [378, 291] on div "Back to Dashboard Change Sender ID Customers Technicians Select a contact Outbo…" at bounding box center [666, 294] width 734 height 506
click at [260, 135] on div "Status No active tasks You are ready to start receiving tasks. Venezza Koren In…" at bounding box center [170, 294] width 258 height 506
click at [271, 65] on div "Status No active tasks You are ready to start receiving tasks. Venezza Koren In…" at bounding box center [170, 294] width 258 height 506
drag, startPoint x: 337, startPoint y: 244, endPoint x: 279, endPoint y: 179, distance: 86.2
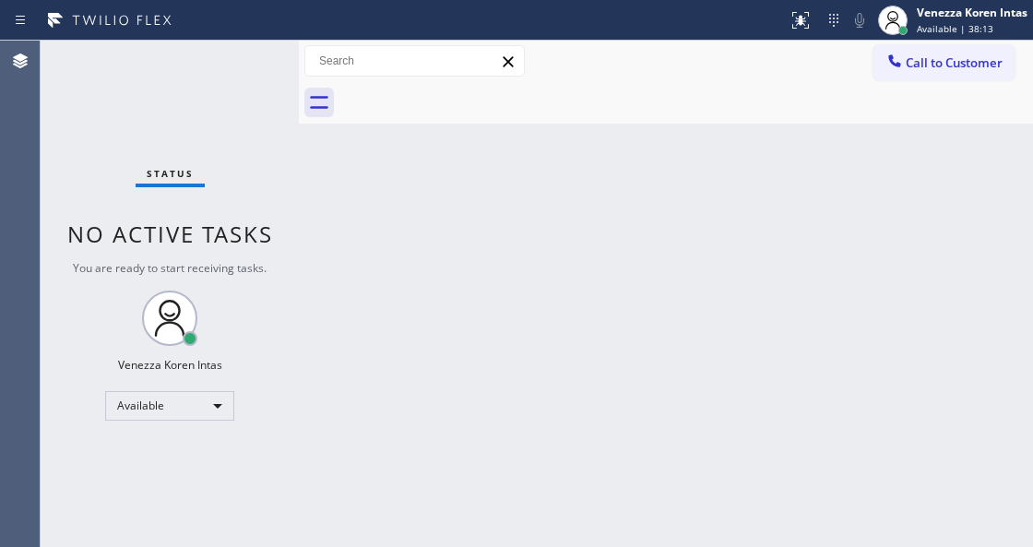
click at [336, 244] on div "Back to Dashboard Change Sender ID Customers Technicians Select a contact Outbo…" at bounding box center [666, 294] width 734 height 506
drag, startPoint x: 273, startPoint y: 170, endPoint x: 248, endPoint y: 95, distance: 78.8
click at [269, 162] on div "Status No active tasks You are ready to start receiving tasks. Venezza Koren In…" at bounding box center [170, 294] width 258 height 506
drag, startPoint x: 248, startPoint y: 95, endPoint x: 266, endPoint y: 70, distance: 30.5
click at [251, 92] on div "Status No active tasks You are ready to start receiving tasks. Venezza Koren In…" at bounding box center [170, 294] width 258 height 506
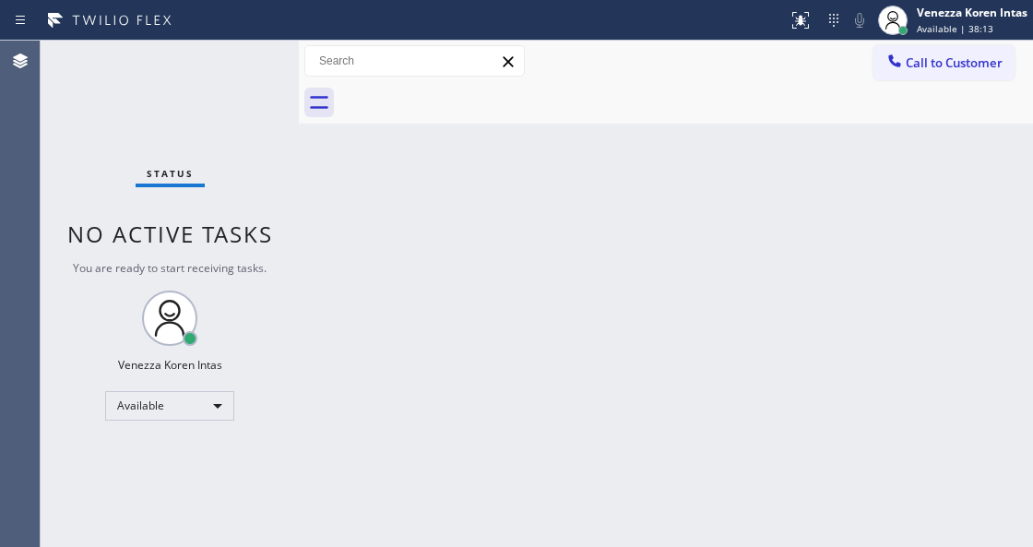
click at [266, 70] on div "Status No active tasks You are ready to start receiving tasks. Venezza Koren In…" at bounding box center [170, 294] width 258 height 506
click at [105, 131] on div "Status No active tasks You are ready to start receiving tasks. Venezza Koren In…" at bounding box center [170, 294] width 258 height 506
click at [343, 318] on div "Back to Dashboard Change Sender ID Customers Technicians Select a contact Outbo…" at bounding box center [666, 294] width 734 height 506
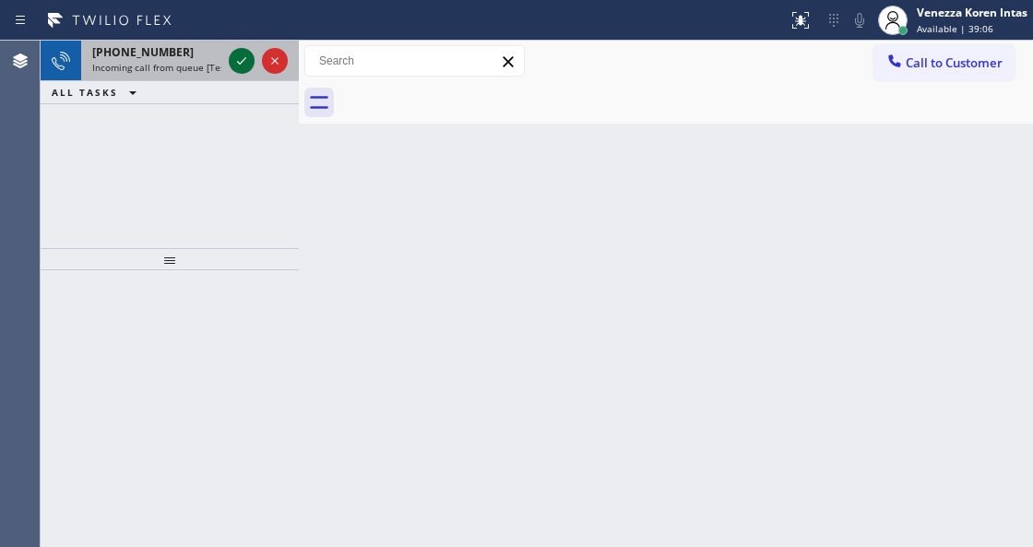
click at [240, 61] on icon at bounding box center [242, 61] width 22 height 22
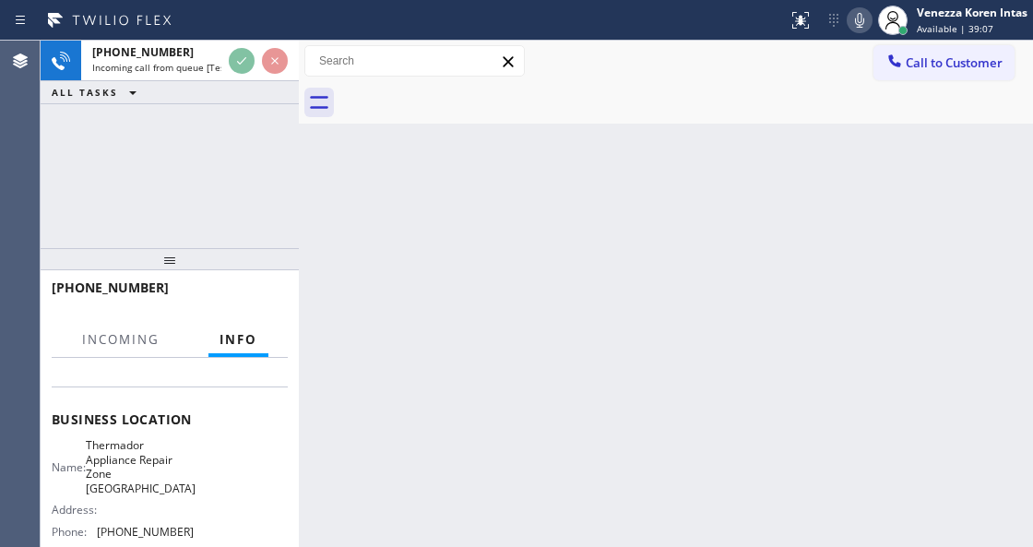
scroll to position [245, 0]
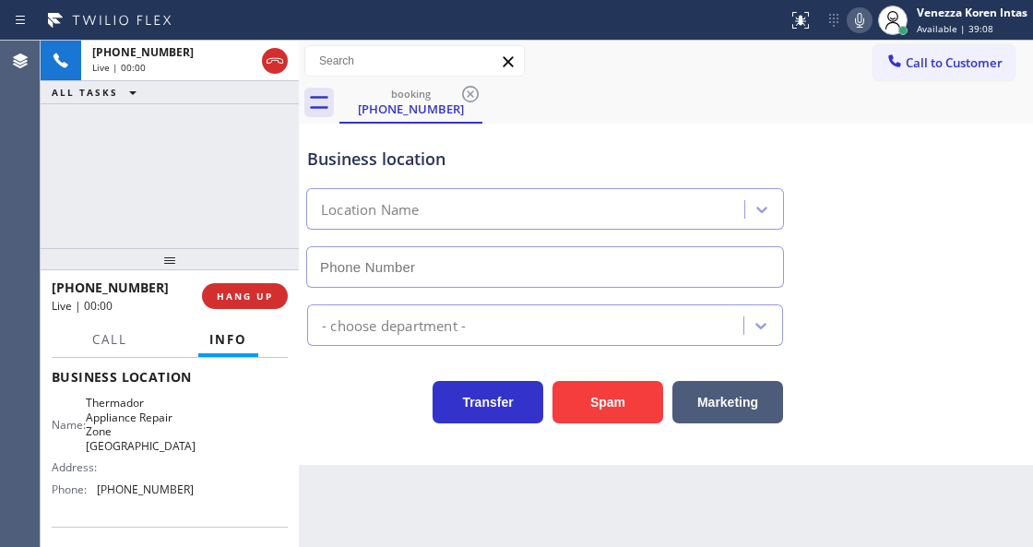
type input "[PHONE_NUMBER]"
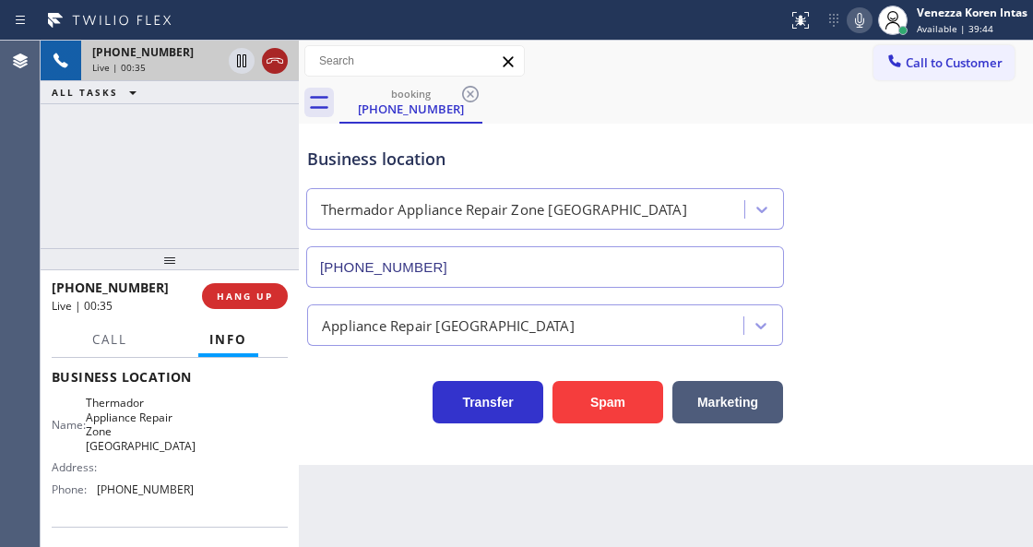
click at [278, 62] on icon at bounding box center [275, 61] width 17 height 6
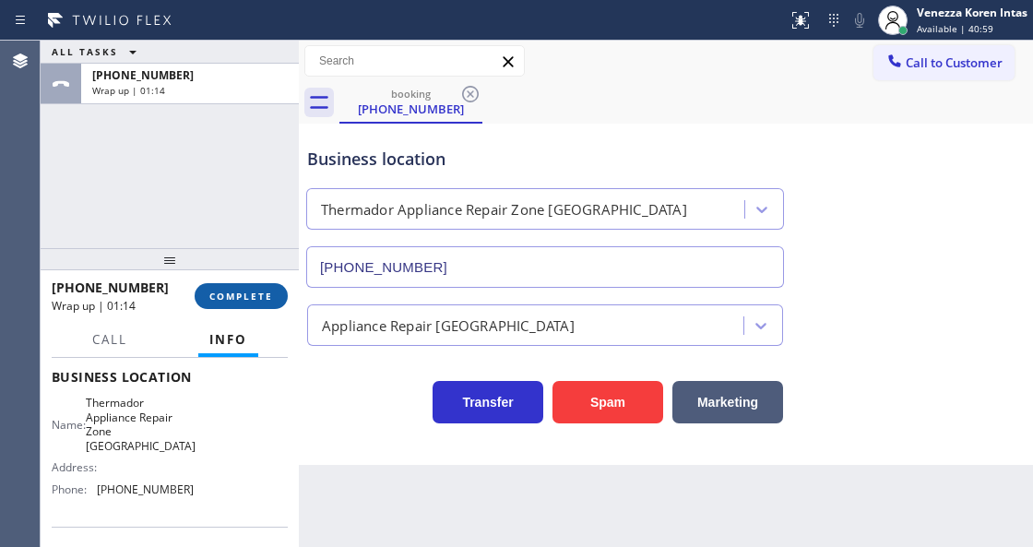
click at [244, 291] on span "COMPLETE" at bounding box center [241, 296] width 64 height 13
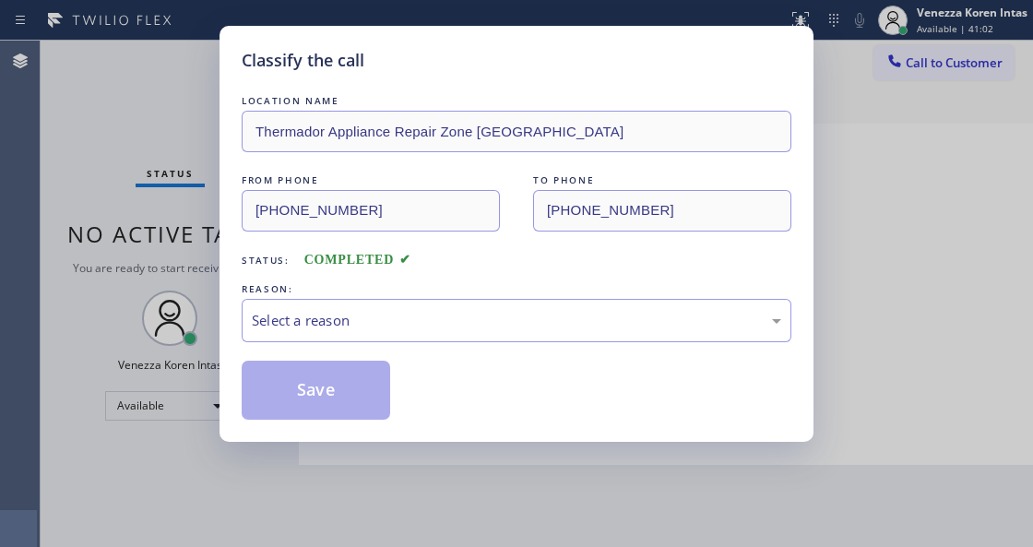
click at [397, 327] on div "Select a reason" at bounding box center [516, 320] width 529 height 21
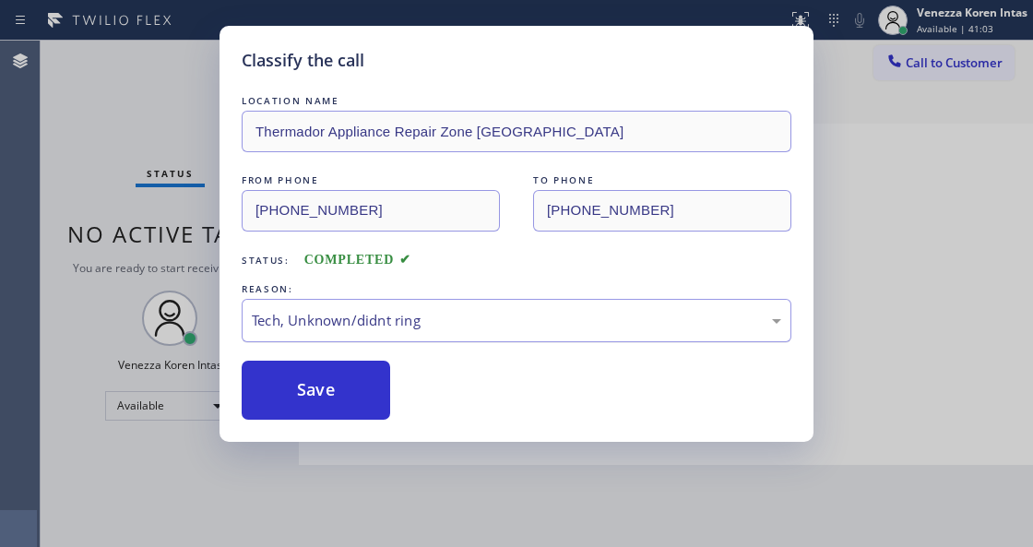
click at [366, 328] on div "Tech, Unknown/didnt ring" at bounding box center [516, 320] width 529 height 21
click at [336, 401] on button "Save" at bounding box center [316, 390] width 148 height 59
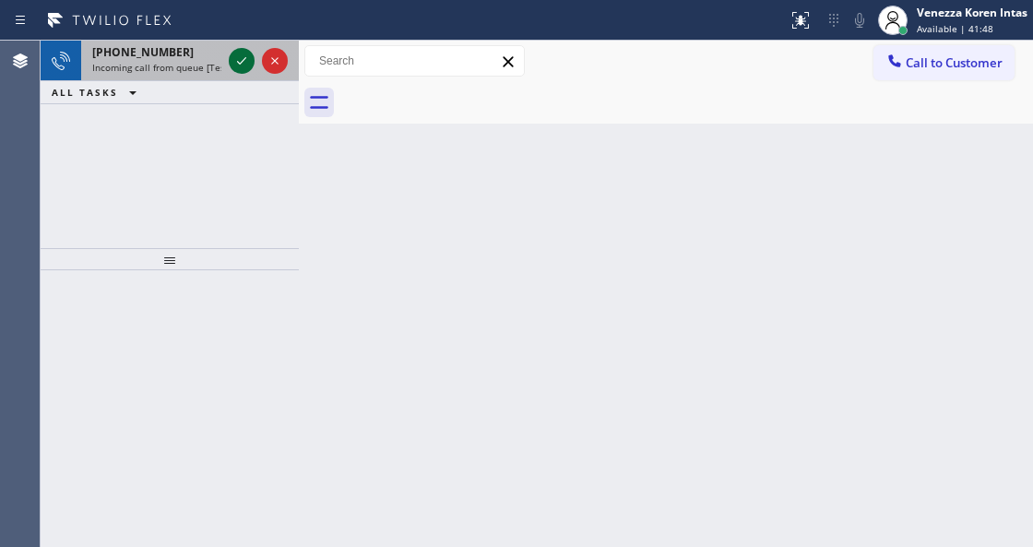
click at [244, 65] on icon at bounding box center [242, 61] width 22 height 22
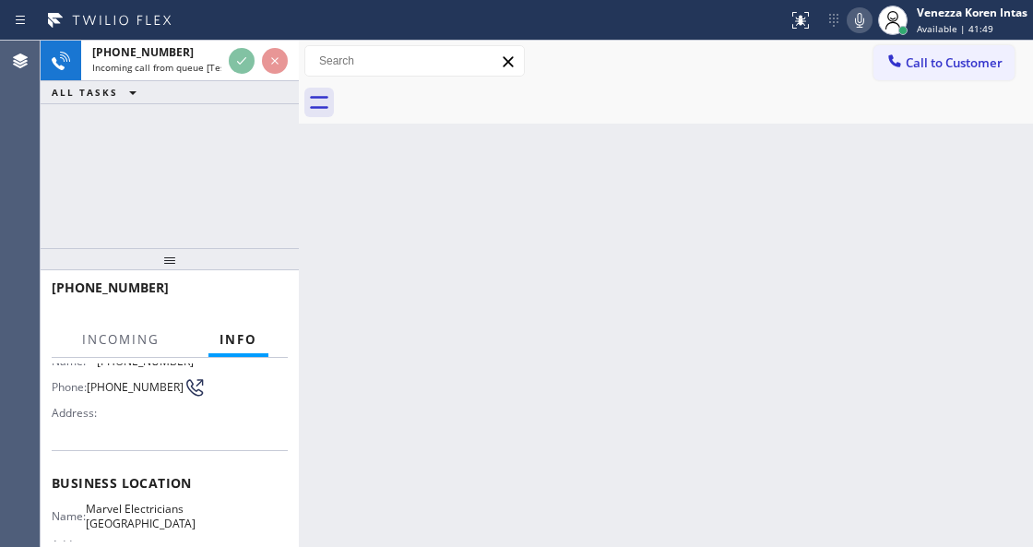
scroll to position [245, 0]
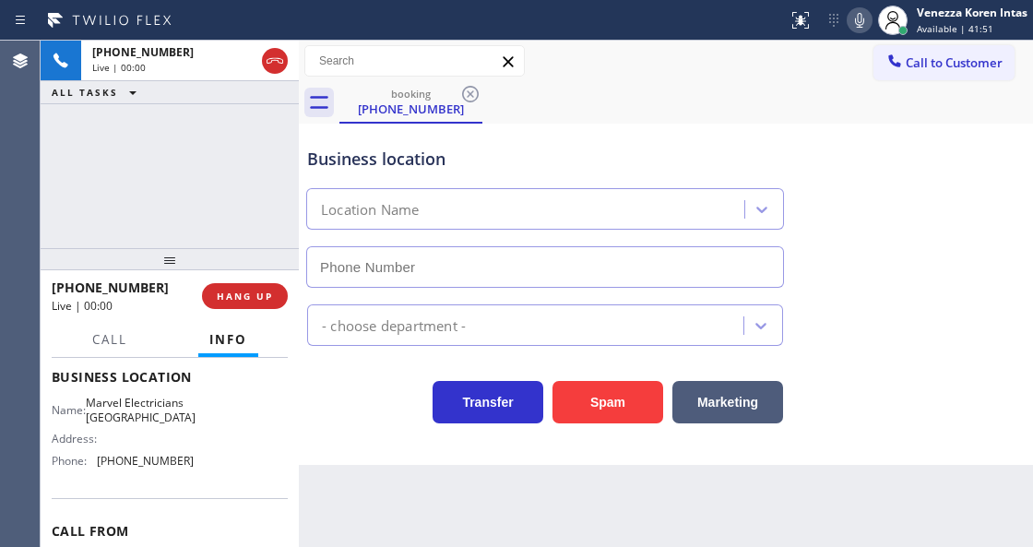
type input "[PHONE_NUMBER]"
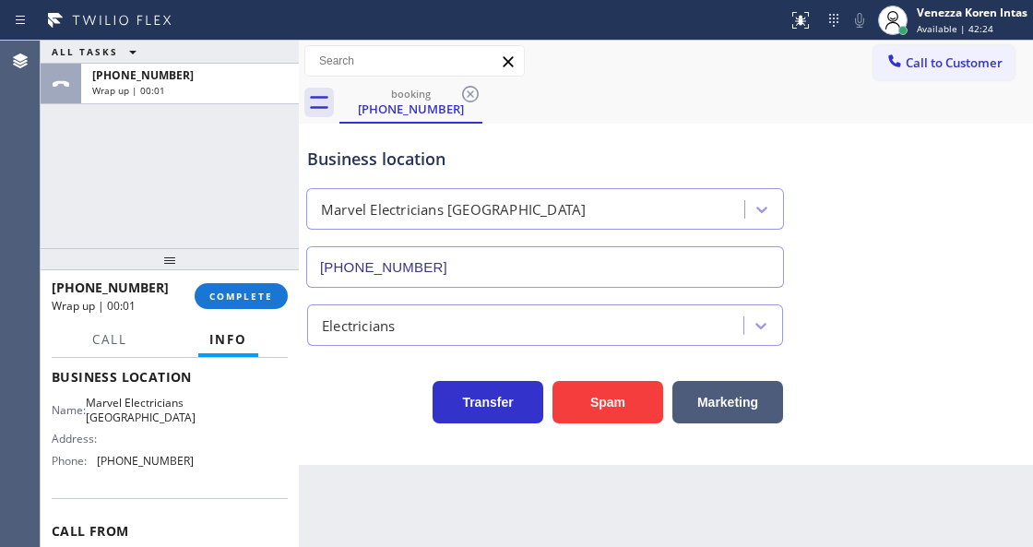
click at [362, 372] on div "Transfer Spam Marketing" at bounding box center [665, 393] width 725 height 59
click at [254, 293] on span "COMPLETE" at bounding box center [241, 296] width 64 height 13
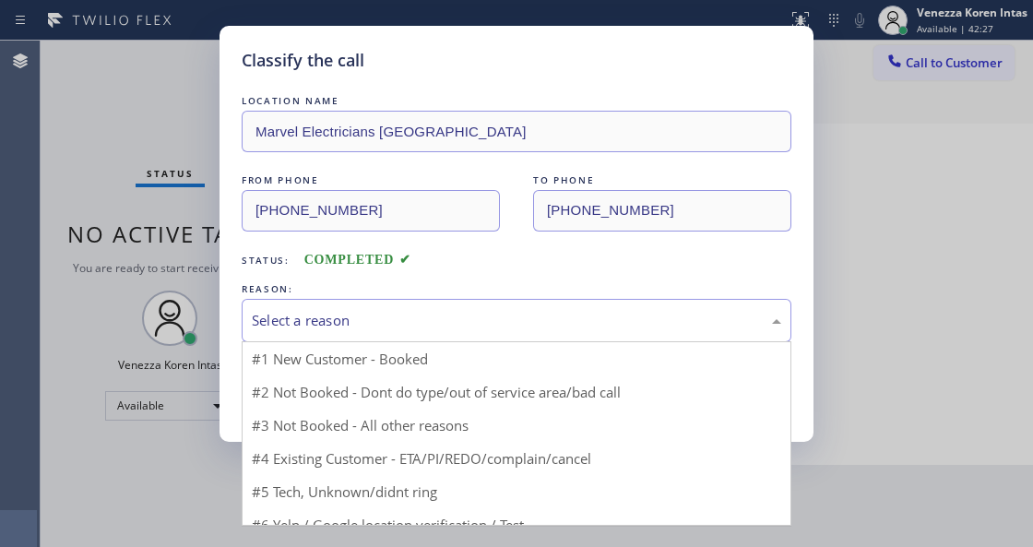
click at [415, 342] on div "Select a reason #1 New Customer - Booked #2 Not Booked - Dont do type/out of se…" at bounding box center [517, 320] width 550 height 43
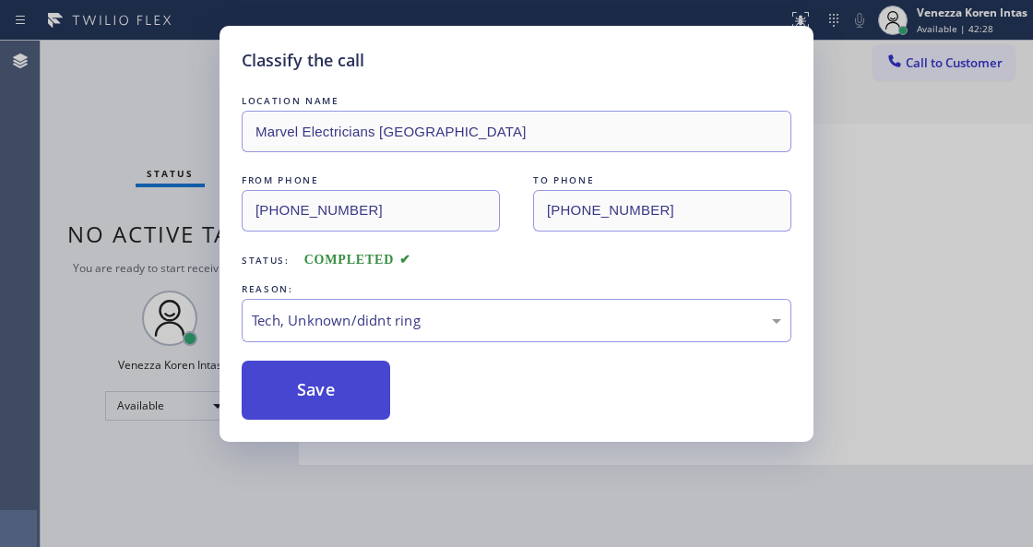
click at [365, 401] on button "Save" at bounding box center [316, 390] width 148 height 59
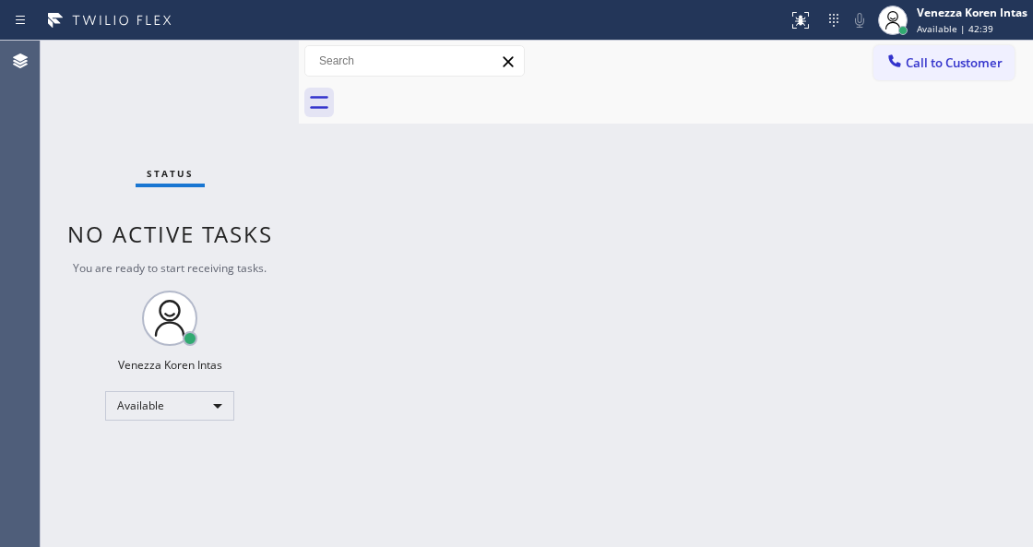
click at [286, 225] on div "Status No active tasks You are ready to start receiving tasks. Venezza Koren In…" at bounding box center [170, 294] width 258 height 506
drag, startPoint x: 221, startPoint y: 166, endPoint x: 215, endPoint y: 102, distance: 64.0
click at [220, 154] on div "Status No active tasks You are ready to start receiving tasks. Venezza Koren In…" at bounding box center [170, 294] width 258 height 506
click at [210, 112] on div "Status No active tasks You are ready to start receiving tasks. Venezza Koren In…" at bounding box center [170, 294] width 258 height 506
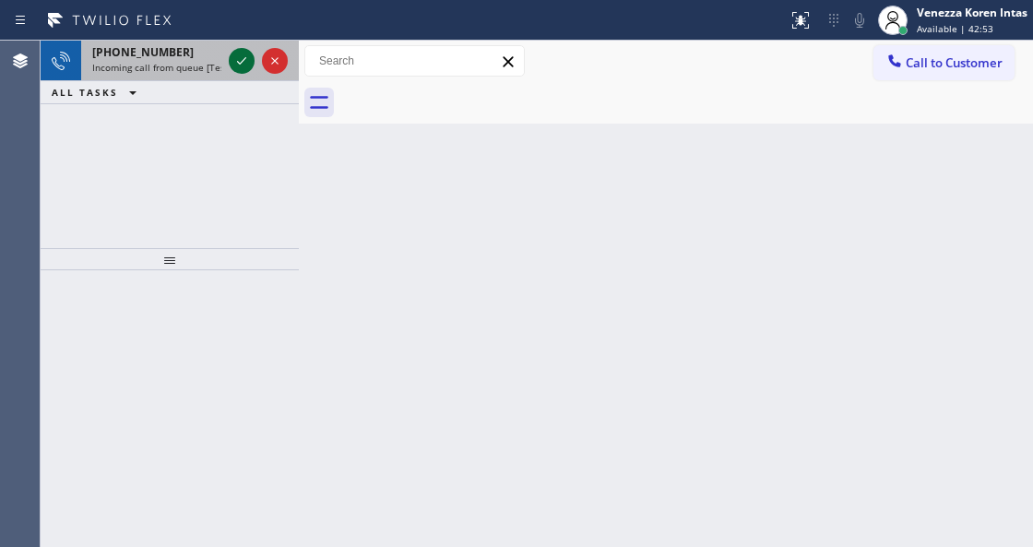
click at [236, 53] on icon at bounding box center [242, 61] width 22 height 22
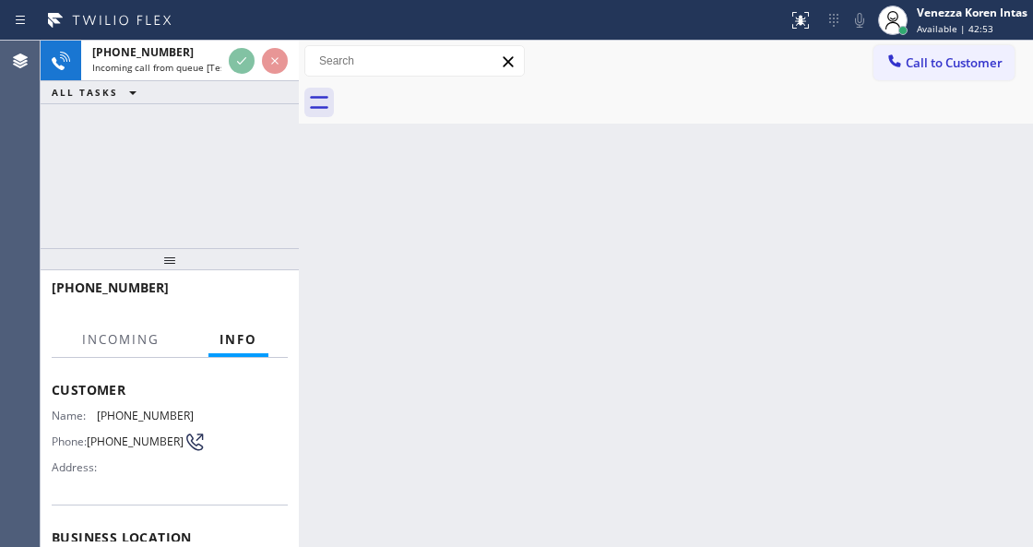
scroll to position [184, 0]
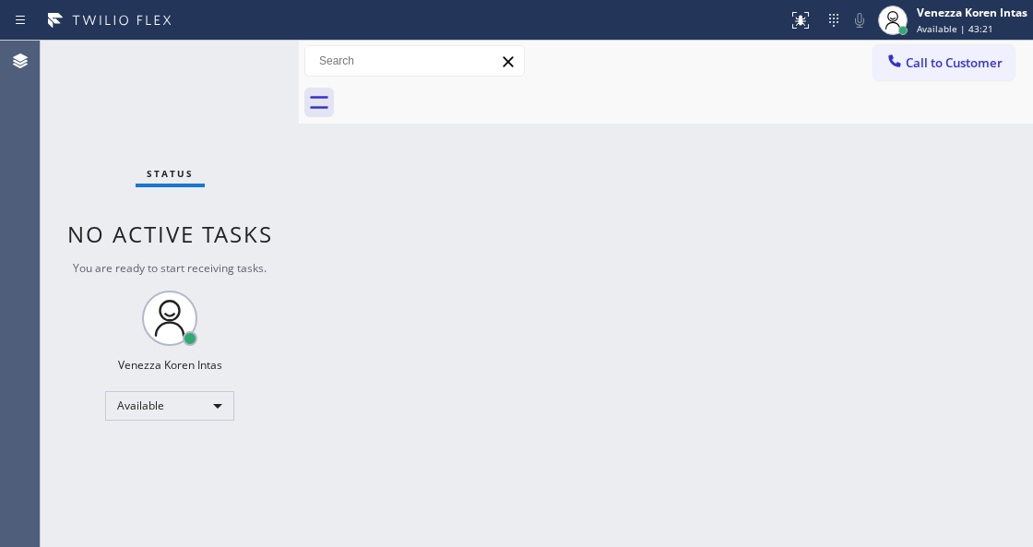
click at [494, 168] on div "Back to Dashboard Change Sender ID Customers Technicians Select a contact Outbo…" at bounding box center [666, 294] width 734 height 506
drag, startPoint x: 127, startPoint y: 198, endPoint x: 63, endPoint y: 122, distance: 100.1
click at [127, 197] on div "Status No active tasks You are ready to start receiving tasks. Venezza Koren In…" at bounding box center [170, 294] width 258 height 506
click at [244, 57] on div "Status No active tasks You are ready to start receiving tasks. Venezza Koren In…" at bounding box center [170, 294] width 258 height 506
drag, startPoint x: 228, startPoint y: 98, endPoint x: 44, endPoint y: 141, distance: 188.6
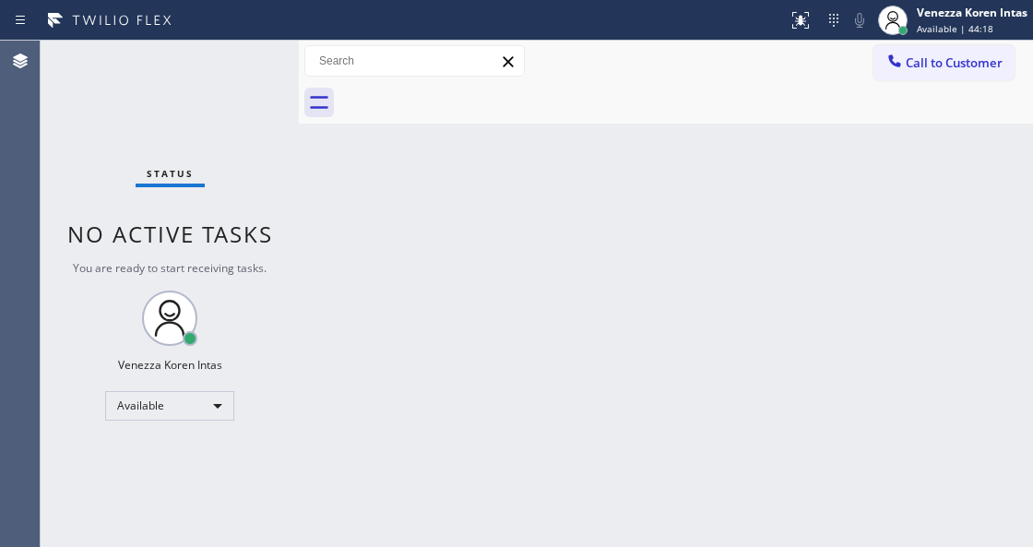
click at [216, 103] on div "Status No active tasks You are ready to start receiving tasks. Venezza Koren In…" at bounding box center [170, 294] width 258 height 506
click at [210, 104] on div "Status No active tasks You are ready to start receiving tasks. Venezza Koren In…" at bounding box center [170, 294] width 258 height 506
click at [241, 37] on div "Status report No issues detected If you experience an issue, please download th…" at bounding box center [516, 20] width 1033 height 41
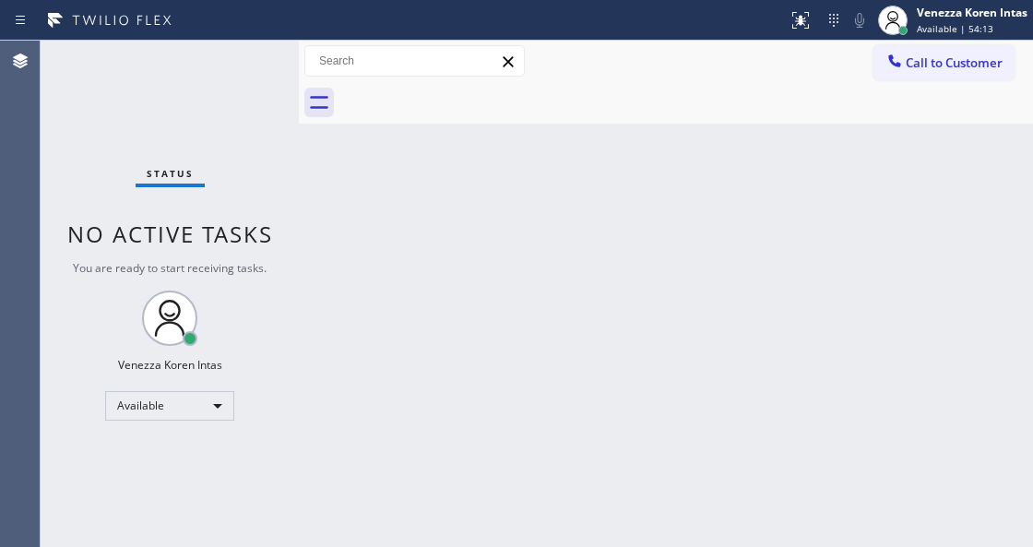
click at [243, 82] on div "Status No active tasks You are ready to start receiving tasks. Venezza Koren In…" at bounding box center [170, 294] width 258 height 506
click at [53, 154] on div "Status No active tasks You are ready to start receiving tasks. Venezza Koren In…" at bounding box center [170, 294] width 258 height 506
click at [61, 159] on div "Status No active tasks You are ready to start receiving tasks. Venezza Koren In…" at bounding box center [170, 294] width 258 height 506
click at [62, 158] on div "Status No active tasks You are ready to start receiving tasks. Venezza Koren In…" at bounding box center [170, 294] width 258 height 506
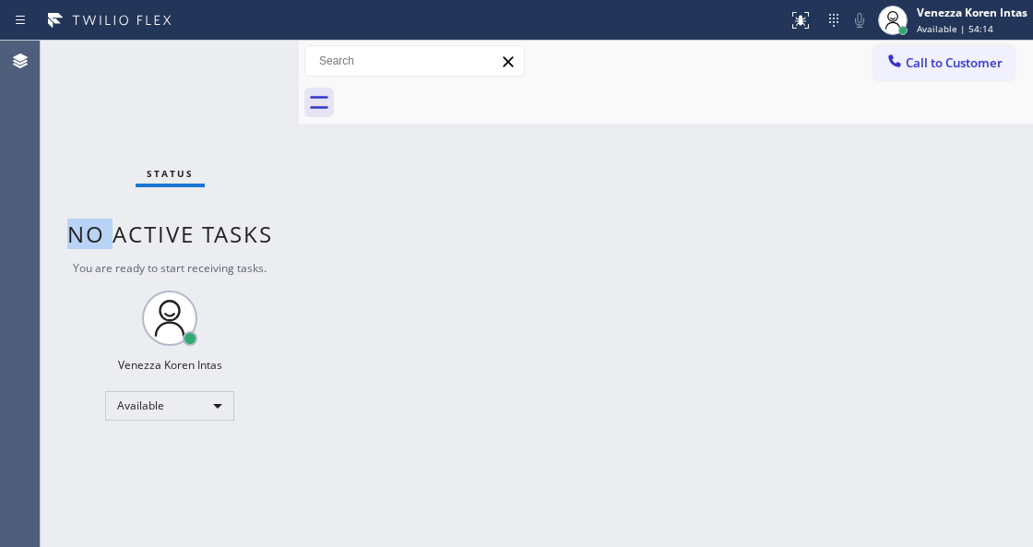
click at [62, 158] on div "Status No active tasks You are ready to start receiving tasks. Venezza Koren In…" at bounding box center [170, 294] width 258 height 506
drag, startPoint x: 62, startPoint y: 168, endPoint x: 23, endPoint y: 151, distance: 42.1
click at [61, 168] on div "Status No active tasks You are ready to start receiving tasks. Venezza Koren In…" at bounding box center [170, 294] width 258 height 506
click at [116, 103] on div "Status No active tasks You are ready to start receiving tasks. Venezza Koren In…" at bounding box center [170, 294] width 258 height 506
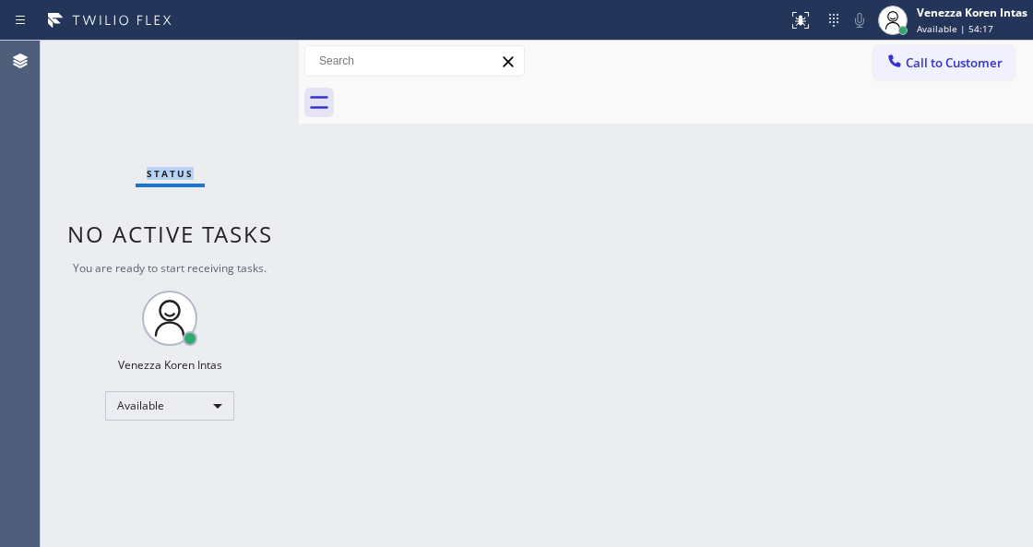
click at [116, 103] on div "Status No active tasks You are ready to start receiving tasks. Venezza Koren In…" at bounding box center [170, 294] width 258 height 506
click at [281, 212] on div "Status No active tasks You are ready to start receiving tasks. Venezza Koren In…" at bounding box center [170, 294] width 258 height 506
click at [570, 341] on div "Back to Dashboard Change Sender ID Customers Technicians Select a contact Outbo…" at bounding box center [666, 294] width 734 height 506
click at [619, 398] on div "Back to Dashboard Change Sender ID Customers Technicians Select a contact Outbo…" at bounding box center [666, 294] width 734 height 506
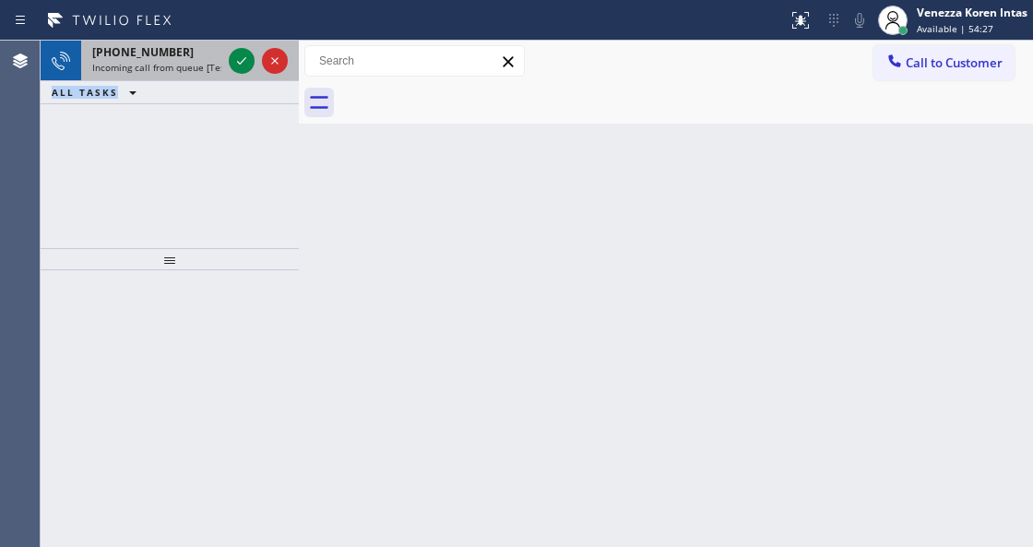
click at [183, 77] on div "[PHONE_NUMBER] Incoming call from queue [Test] All ALL TASKS ALL TASKS ACTIVE T…" at bounding box center [170, 73] width 258 height 64
drag, startPoint x: 162, startPoint y: 53, endPoint x: 186, endPoint y: 273, distance: 220.8
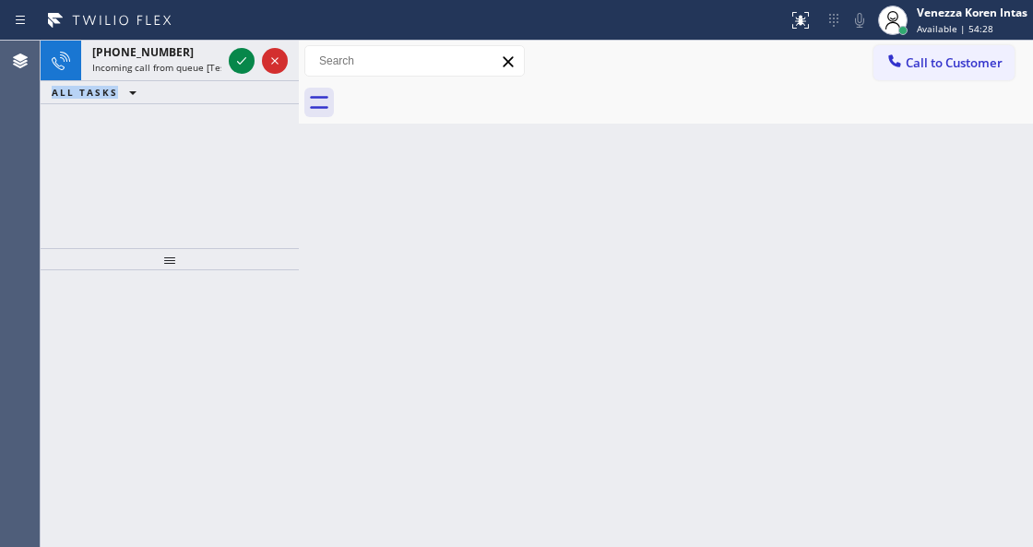
click at [162, 53] on span "[PHONE_NUMBER]" at bounding box center [142, 52] width 101 height 16
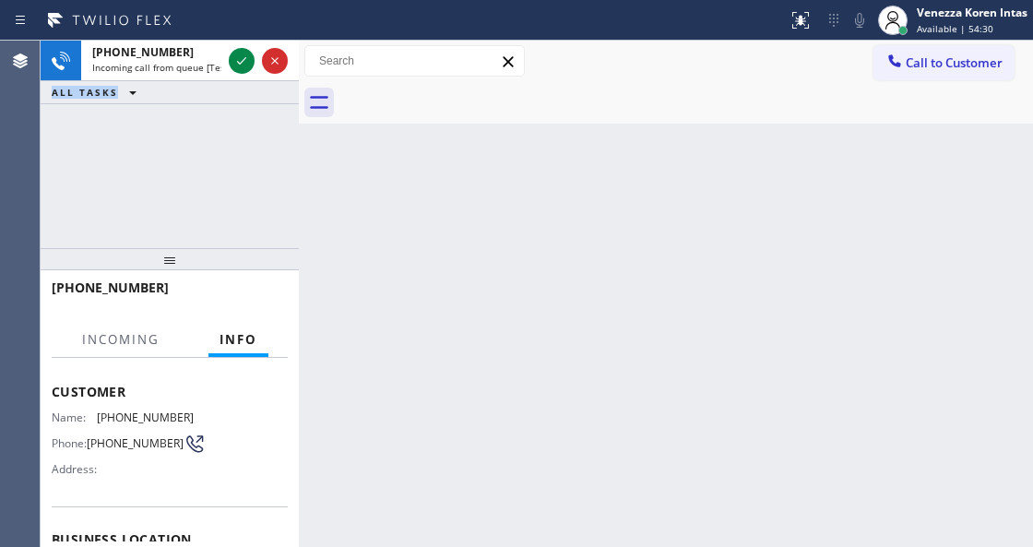
scroll to position [184, 0]
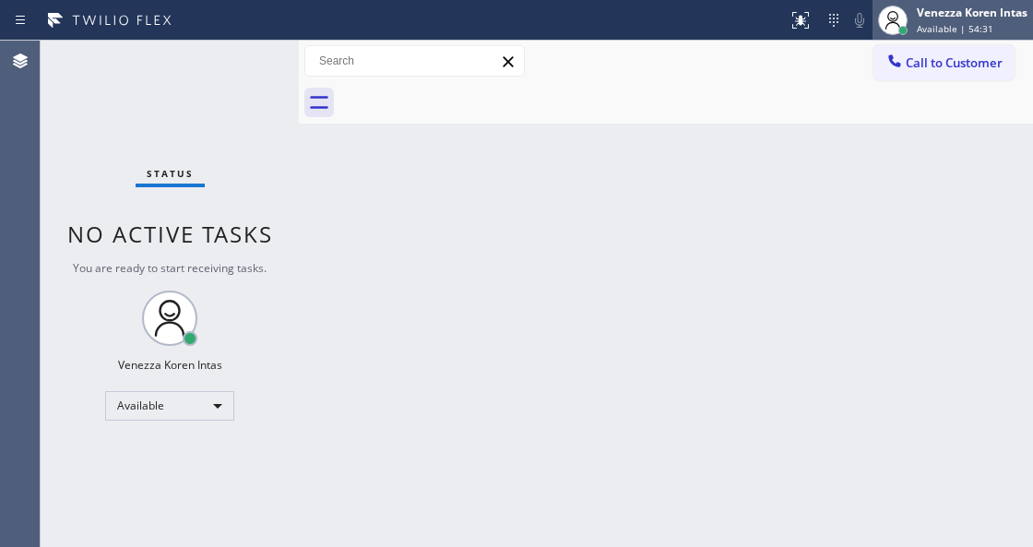
click at [933, 25] on span "Available | 54:31" at bounding box center [955, 28] width 77 height 13
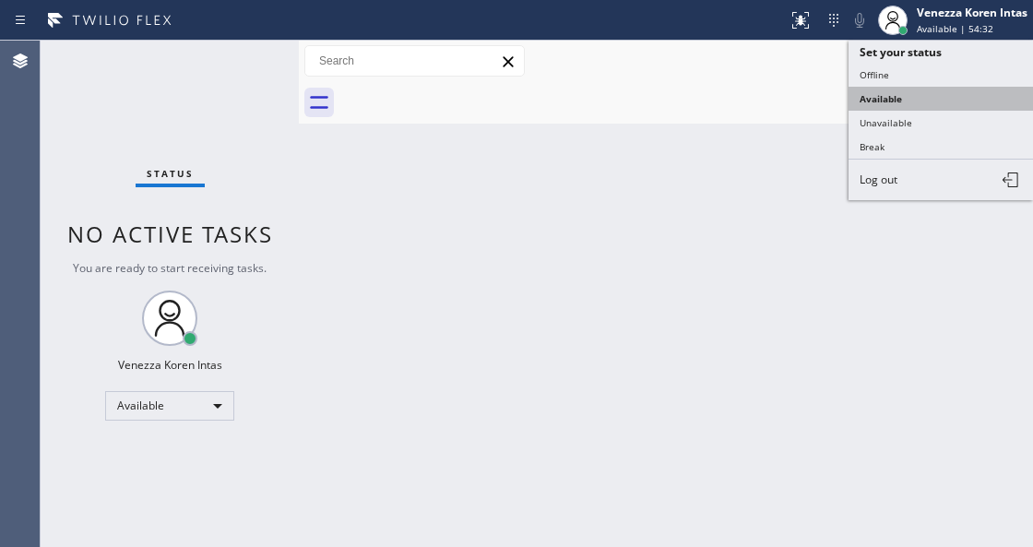
click at [919, 105] on button "Available" at bounding box center [941, 99] width 184 height 24
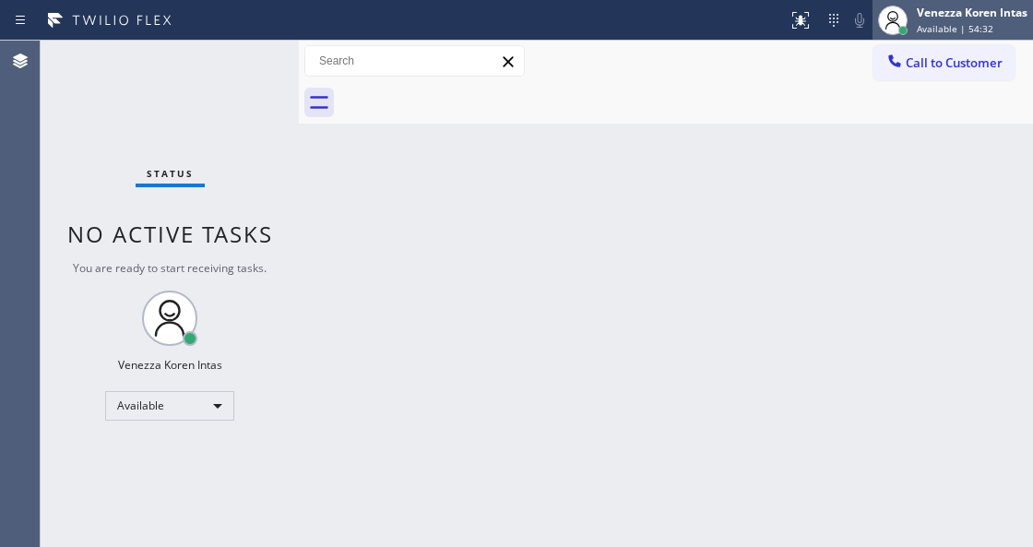
click at [914, 0] on div "Venezza Koren Intas Available | 54:32" at bounding box center [953, 20] width 160 height 41
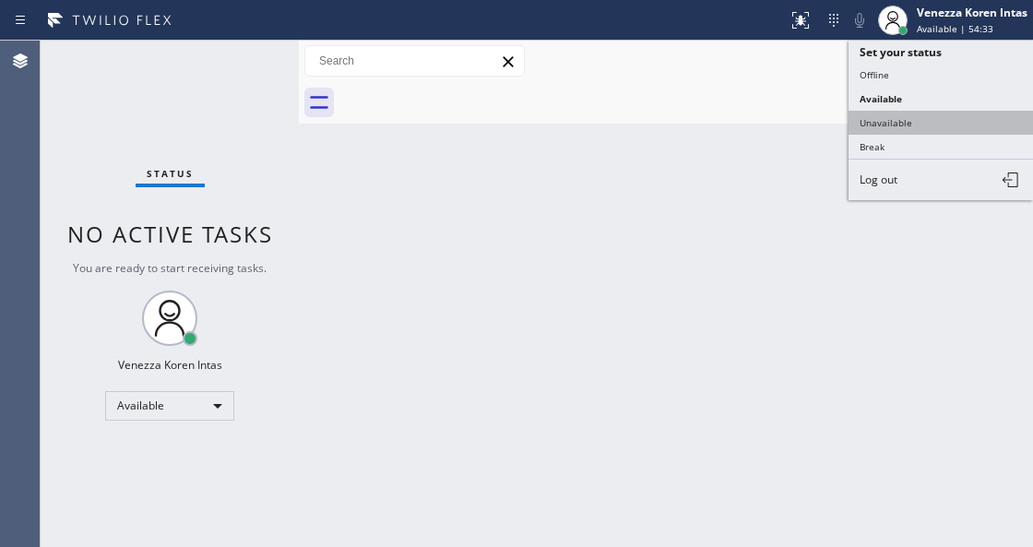
click at [880, 117] on button "Unavailable" at bounding box center [941, 123] width 184 height 24
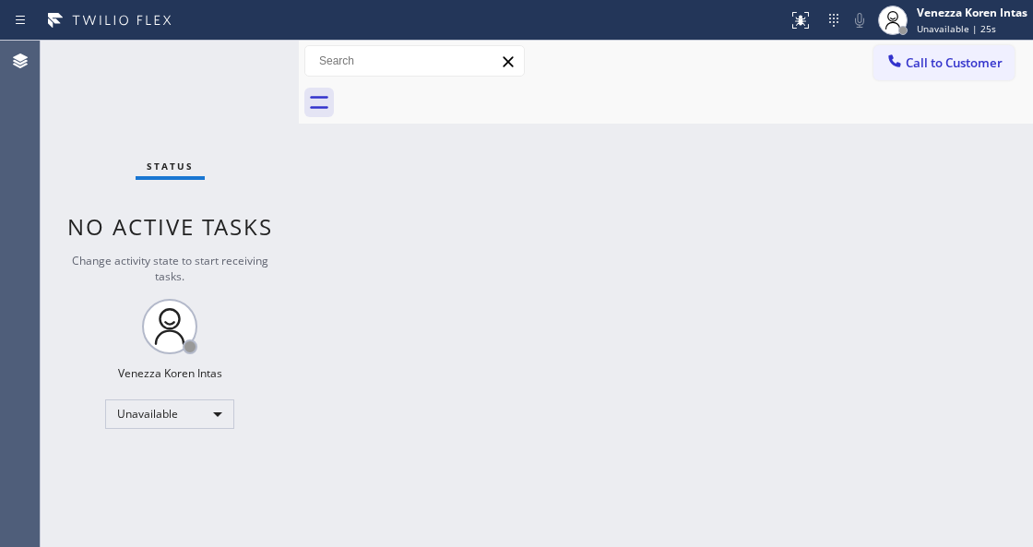
drag, startPoint x: 393, startPoint y: 476, endPoint x: 402, endPoint y: 546, distance: 70.7
click at [392, 484] on div "Back to Dashboard Change Sender ID Customers Technicians Select a contact Outbo…" at bounding box center [666, 294] width 734 height 506
click at [951, 33] on span "Unavailable | 23:00" at bounding box center [961, 28] width 89 height 13
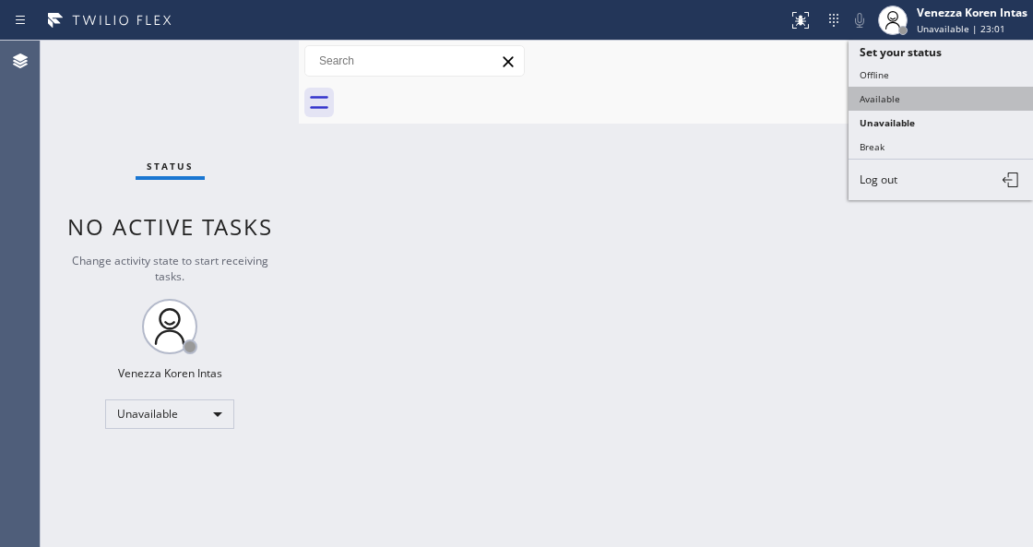
click at [930, 90] on button "Available" at bounding box center [941, 99] width 184 height 24
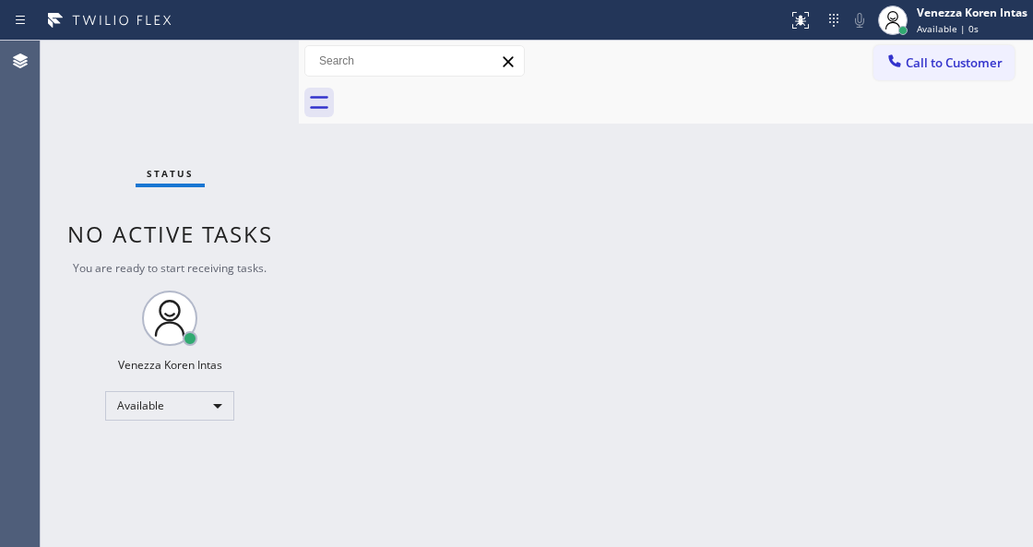
click at [567, 389] on div "Back to Dashboard Change Sender ID Customers Technicians Select a contact Outbo…" at bounding box center [666, 294] width 734 height 506
click at [221, 115] on div "Status No active tasks You are ready to start receiving tasks. Venezza Koren In…" at bounding box center [170, 294] width 258 height 506
click at [148, 104] on div "Status No active tasks You are ready to start receiving tasks. Venezza Koren In…" at bounding box center [170, 294] width 258 height 506
drag, startPoint x: 566, startPoint y: 103, endPoint x: 517, endPoint y: 408, distance: 308.4
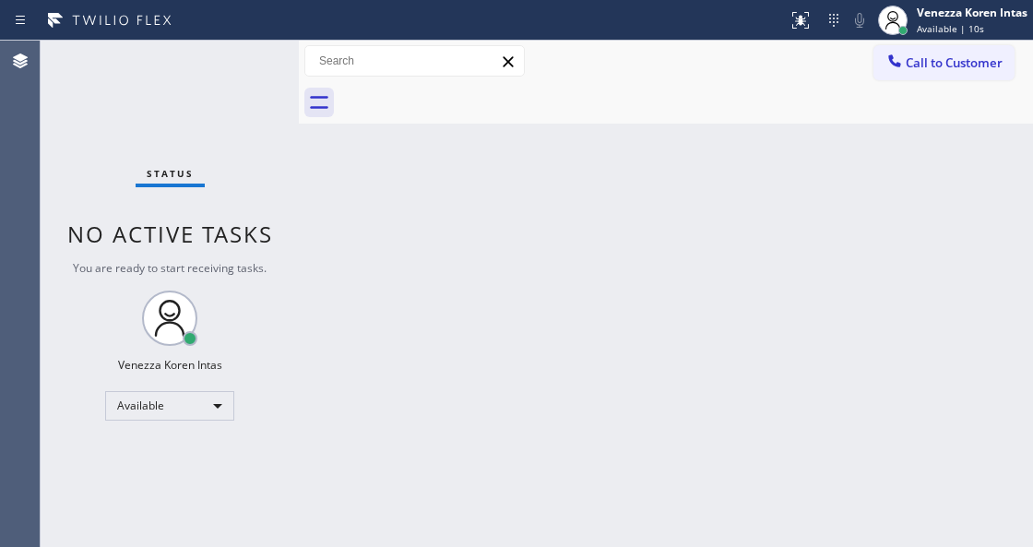
click at [573, 125] on div "Back to Dashboard Change Sender ID Customers Technicians Select a contact Outbo…" at bounding box center [666, 294] width 734 height 506
click at [196, 113] on div "Status No active tasks You are ready to start receiving tasks. Venezza Koren In…" at bounding box center [170, 294] width 258 height 506
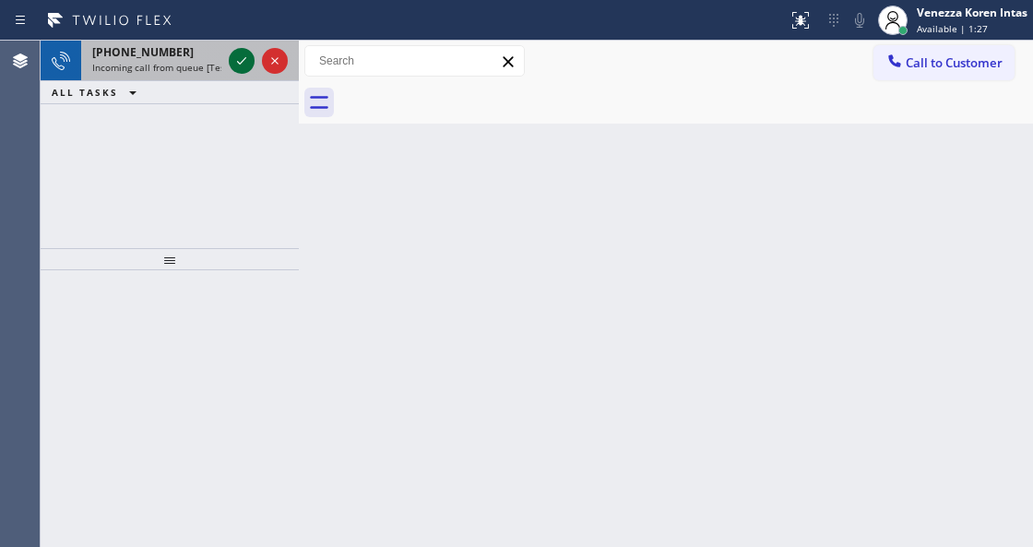
click at [242, 63] on icon at bounding box center [241, 60] width 9 height 7
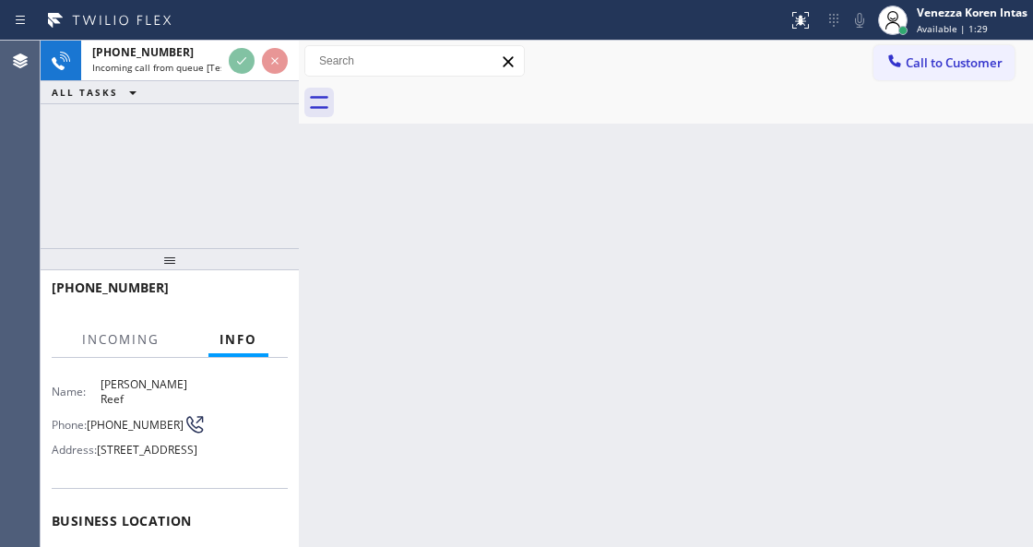
scroll to position [184, 0]
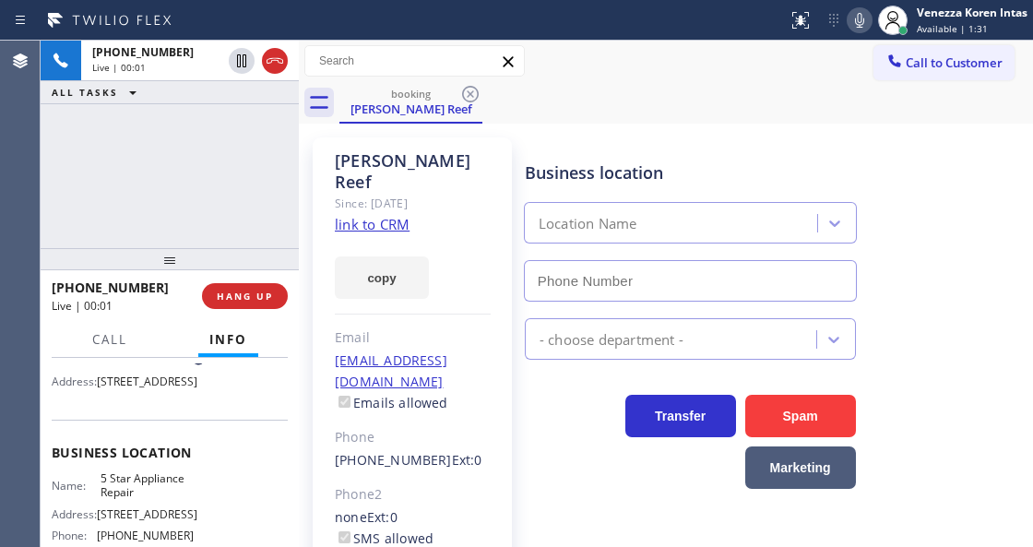
type input "[PHONE_NUMBER]"
click at [384, 215] on link "link to CRM" at bounding box center [372, 224] width 75 height 18
click at [852, 24] on icon at bounding box center [860, 20] width 22 height 22
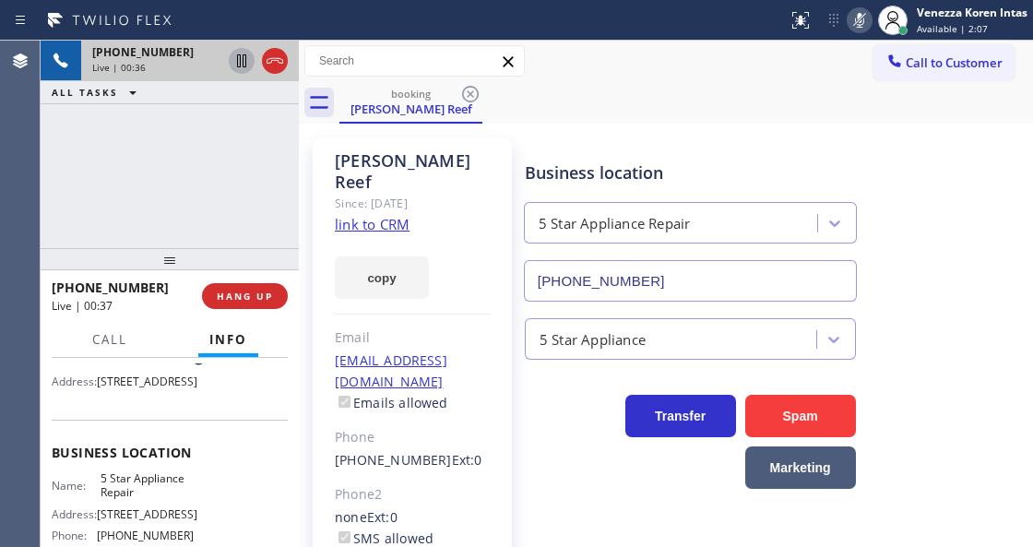
click at [238, 65] on icon at bounding box center [242, 61] width 22 height 22
click at [867, 30] on icon at bounding box center [860, 20] width 22 height 22
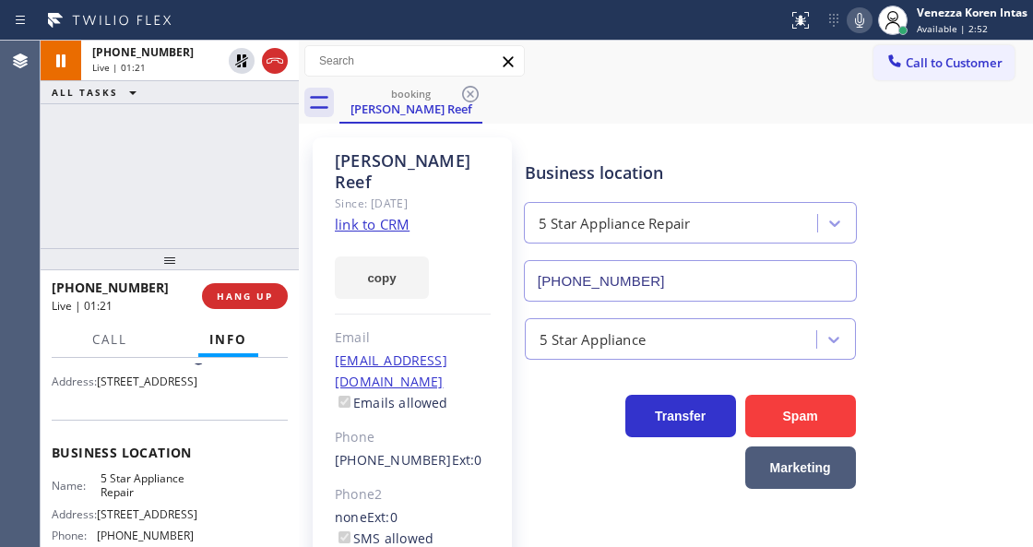
drag, startPoint x: 240, startPoint y: 53, endPoint x: 248, endPoint y: 81, distance: 28.9
click at [240, 55] on icon at bounding box center [242, 61] width 22 height 22
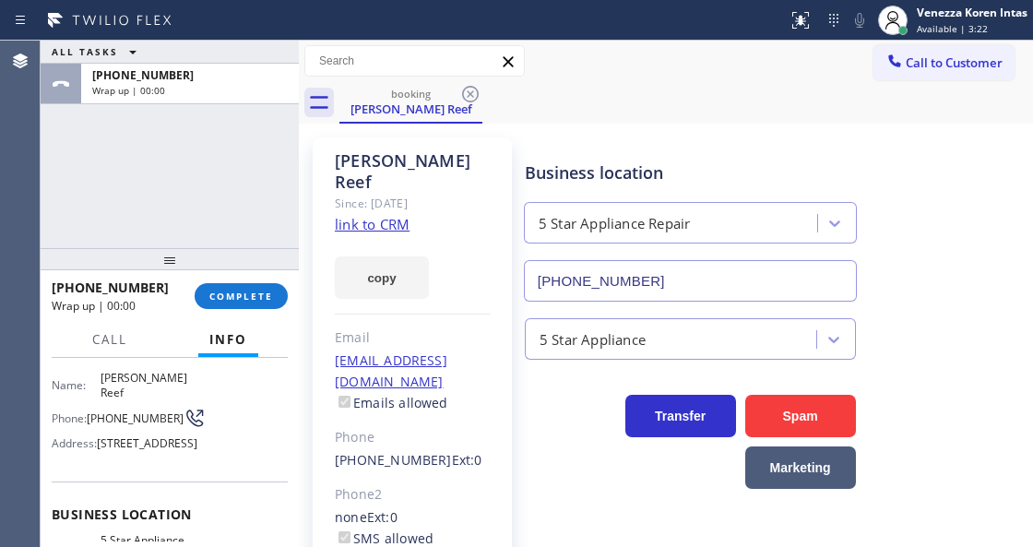
click at [299, 227] on div at bounding box center [299, 294] width 0 height 506
click at [259, 308] on button "COMPLETE" at bounding box center [241, 296] width 93 height 26
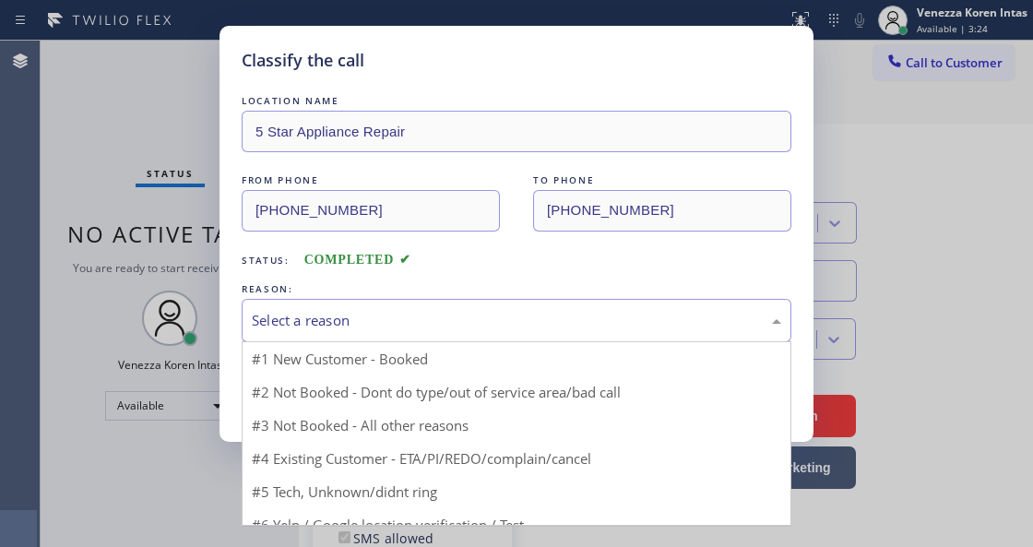
click at [445, 324] on div "Select a reason" at bounding box center [516, 320] width 529 height 21
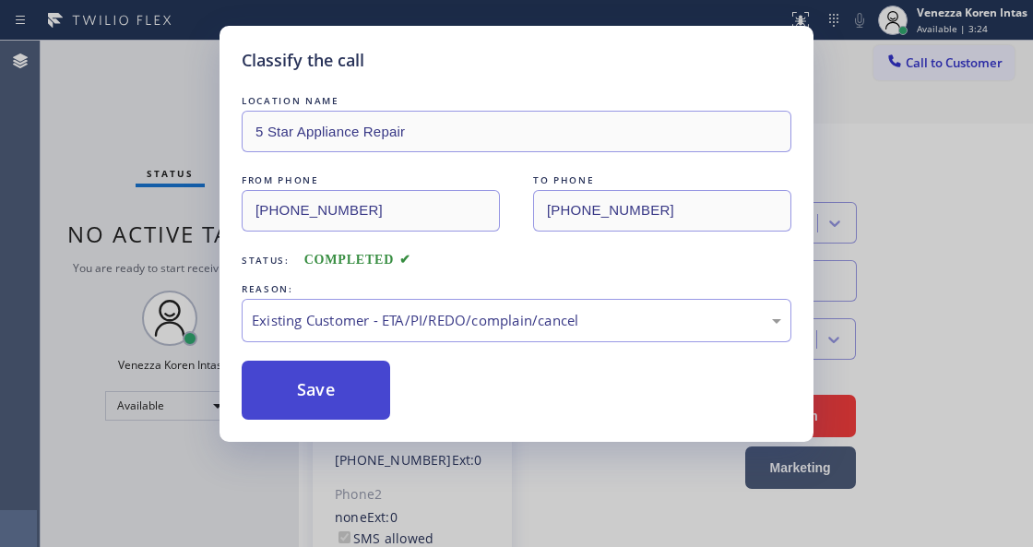
click at [375, 387] on button "Save" at bounding box center [316, 390] width 148 height 59
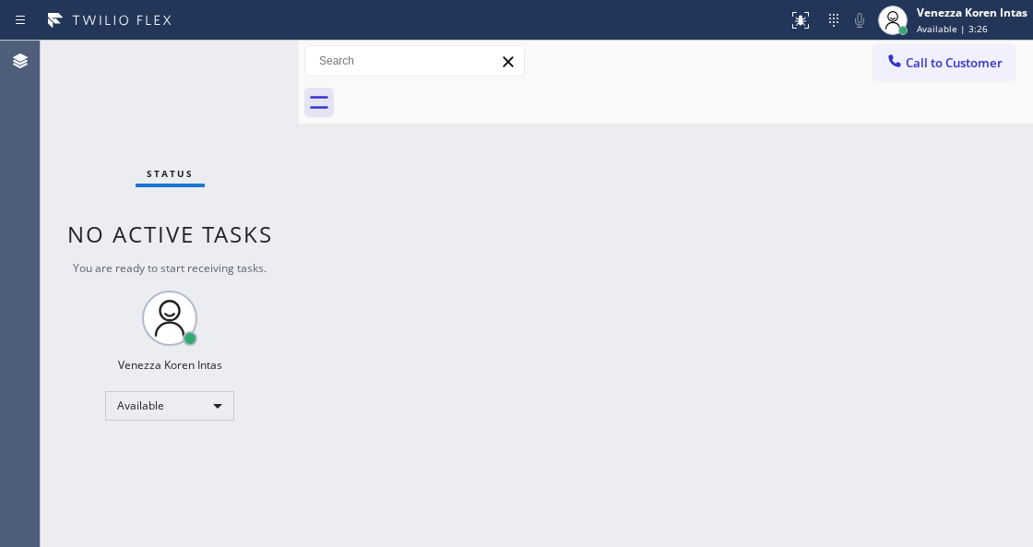
click at [266, 60] on div "Status No active tasks You are ready to start receiving tasks. Venezza Koren In…" at bounding box center [170, 294] width 258 height 506
click at [342, 273] on div "Back to Dashboard Change Sender ID Customers Technicians Select a contact Outbo…" at bounding box center [666, 294] width 734 height 506
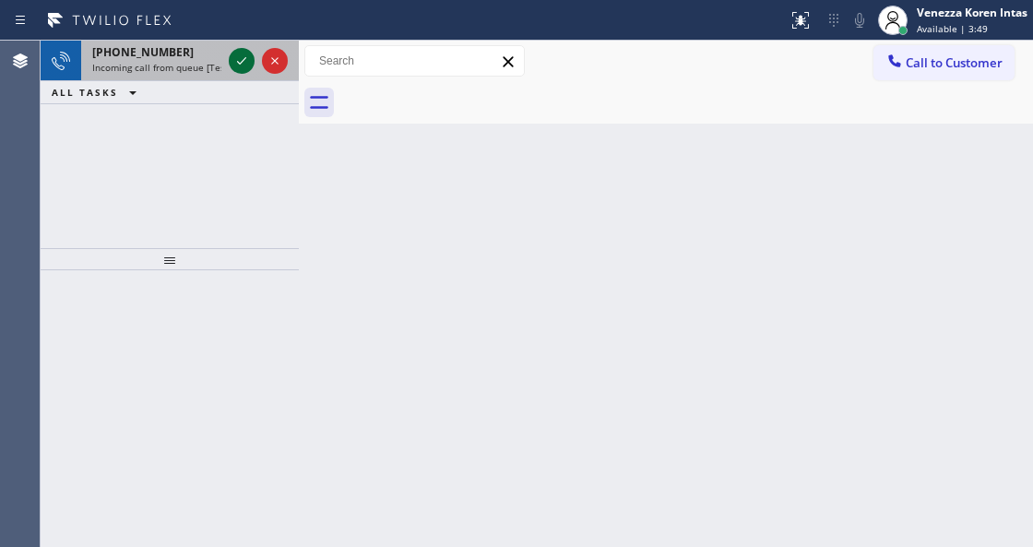
click at [243, 53] on icon at bounding box center [242, 61] width 22 height 22
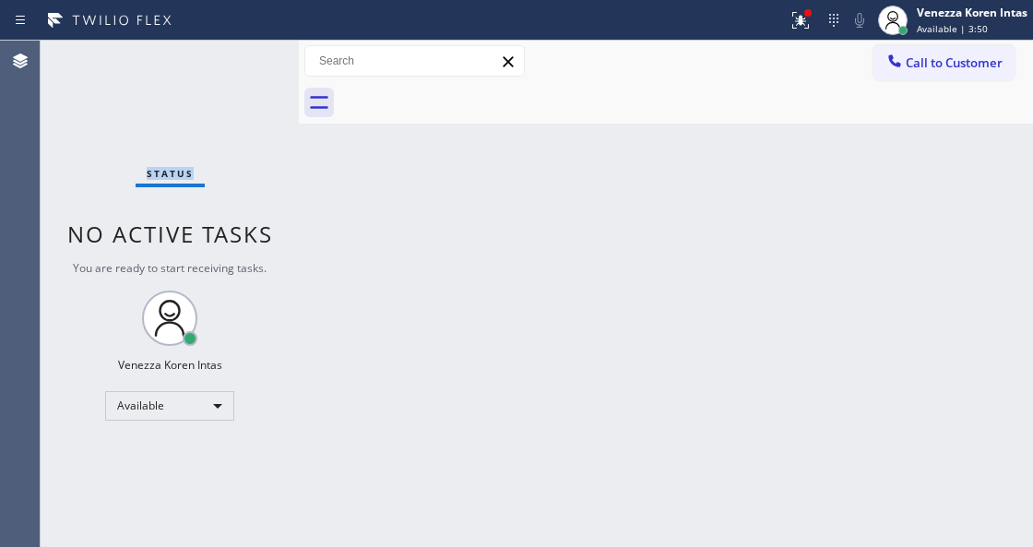
click at [243, 53] on div "Status No active tasks You are ready to start receiving tasks. Venezza Koren In…" at bounding box center [170, 294] width 258 height 506
click at [252, 70] on div "Status No active tasks You are ready to start receiving tasks. Venezza Koren In…" at bounding box center [170, 294] width 258 height 506
click at [314, 170] on div "Back to Dashboard Change Sender ID Customers Technicians Select a contact Outbo…" at bounding box center [666, 294] width 734 height 506
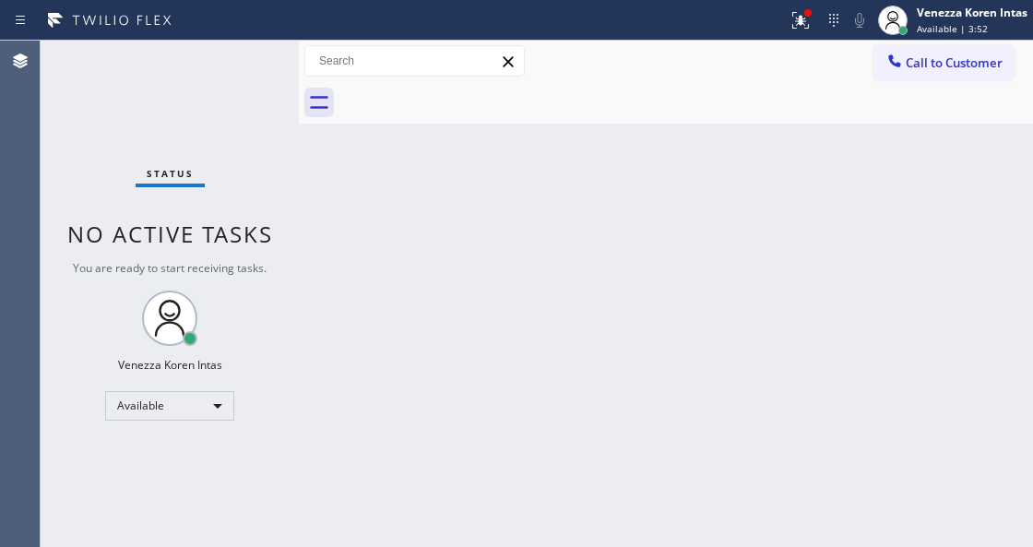
click at [439, 223] on div "Back to Dashboard Change Sender ID Customers Technicians Select a contact Outbo…" at bounding box center [666, 294] width 734 height 506
click at [515, 243] on div "Back to Dashboard Change Sender ID Customers Technicians Select a contact Outbo…" at bounding box center [666, 294] width 734 height 506
click at [576, 346] on div "Back to Dashboard Change Sender ID Customers Technicians Select a contact Outbo…" at bounding box center [666, 294] width 734 height 506
click at [224, 79] on div "Status No active tasks You are ready to start receiving tasks. Venezza Koren In…" at bounding box center [170, 294] width 258 height 506
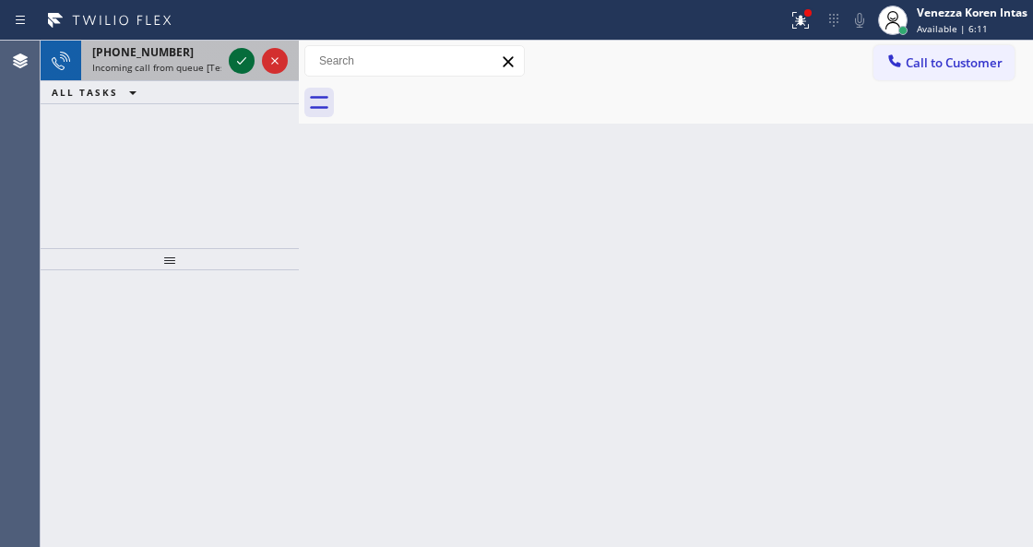
drag, startPoint x: 247, startPoint y: 65, endPoint x: 237, endPoint y: 65, distance: 10.1
click at [242, 65] on icon at bounding box center [242, 61] width 22 height 22
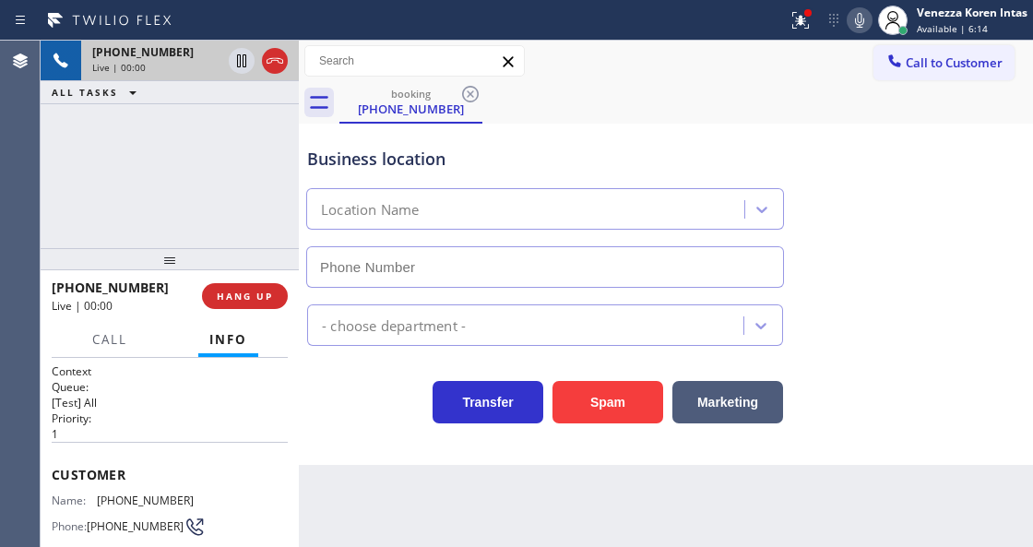
type input "[PHONE_NUMBER]"
click at [280, 56] on icon at bounding box center [275, 61] width 22 height 22
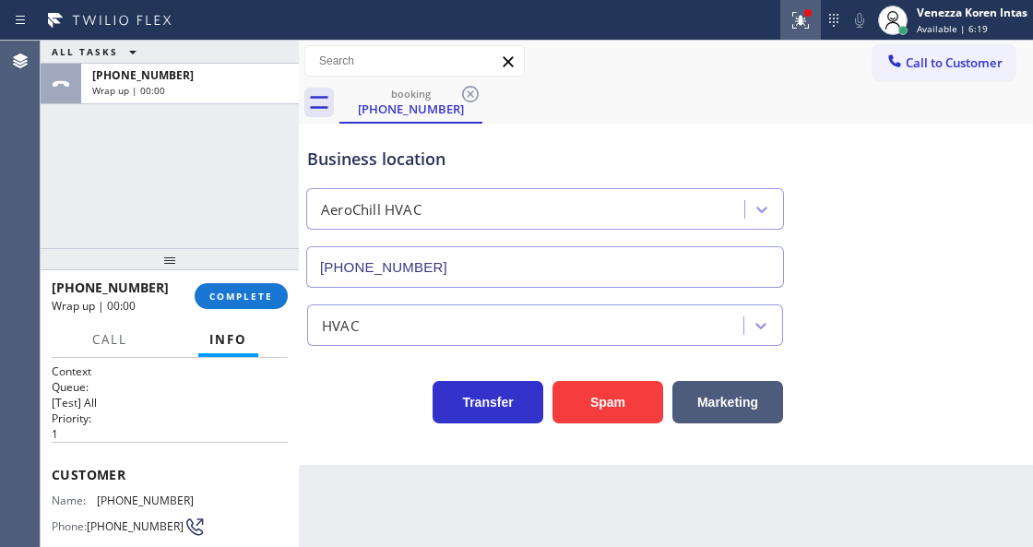
click at [793, 12] on icon at bounding box center [797, 18] width 11 height 13
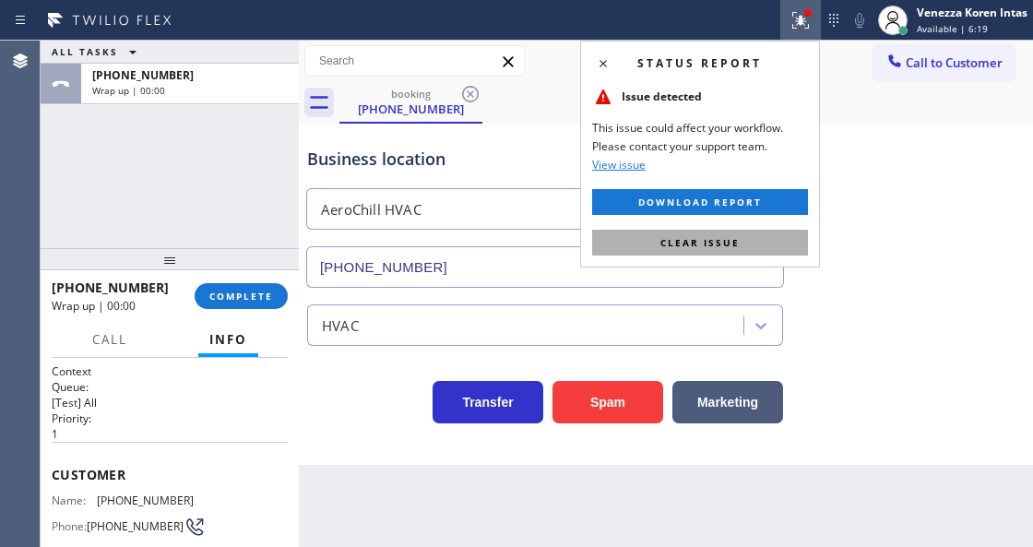
click at [713, 241] on span "Clear issue" at bounding box center [699, 242] width 79 height 13
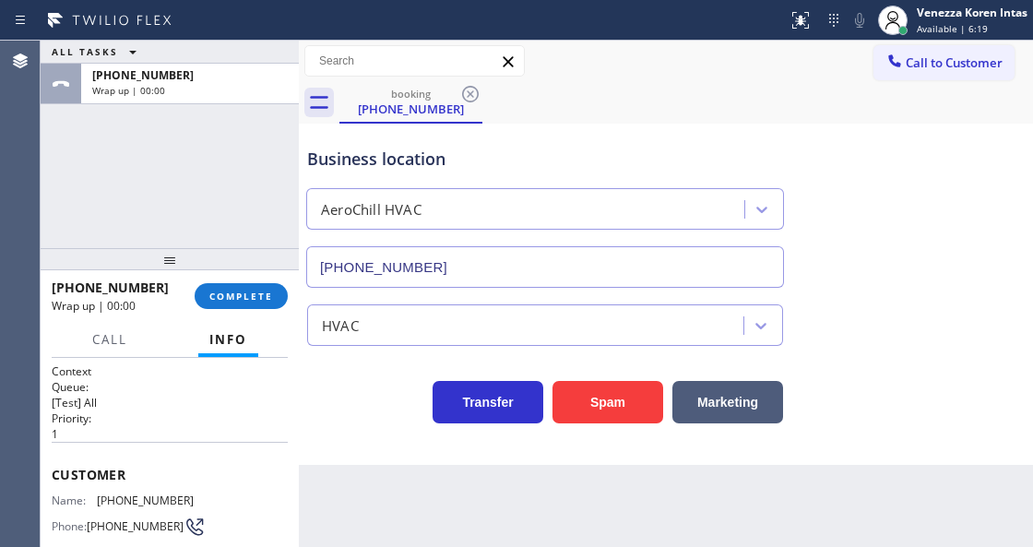
click at [866, 238] on div "Business location AeroChill HVAC [PHONE_NUMBER]" at bounding box center [665, 204] width 725 height 167
drag, startPoint x: 182, startPoint y: 284, endPoint x: 279, endPoint y: 304, distance: 99.0
click at [193, 293] on div "[PHONE_NUMBER] Wrap up | 00:29" at bounding box center [123, 296] width 143 height 48
click at [279, 304] on button "COMPLETE" at bounding box center [241, 296] width 93 height 26
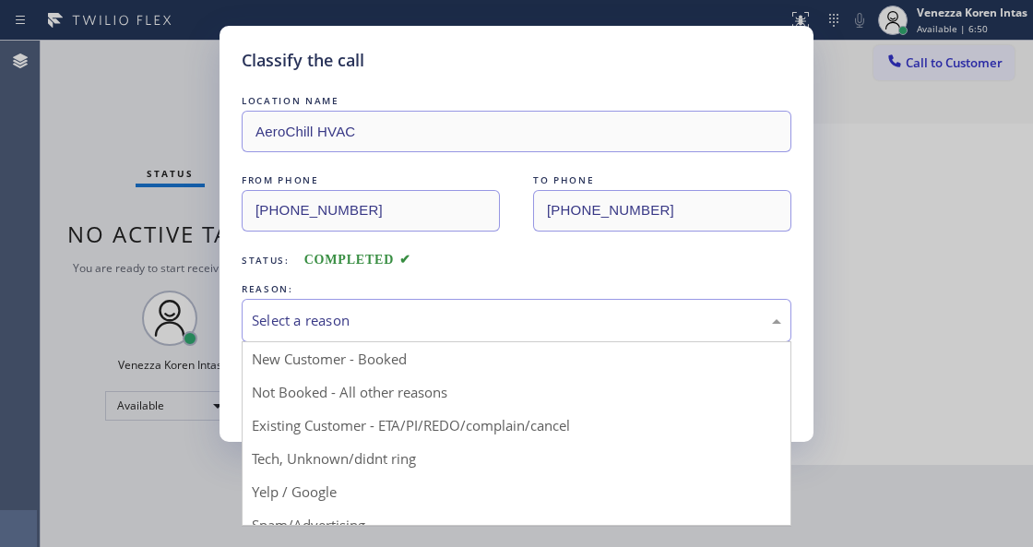
drag, startPoint x: 428, startPoint y: 328, endPoint x: 404, endPoint y: 432, distance: 106.1
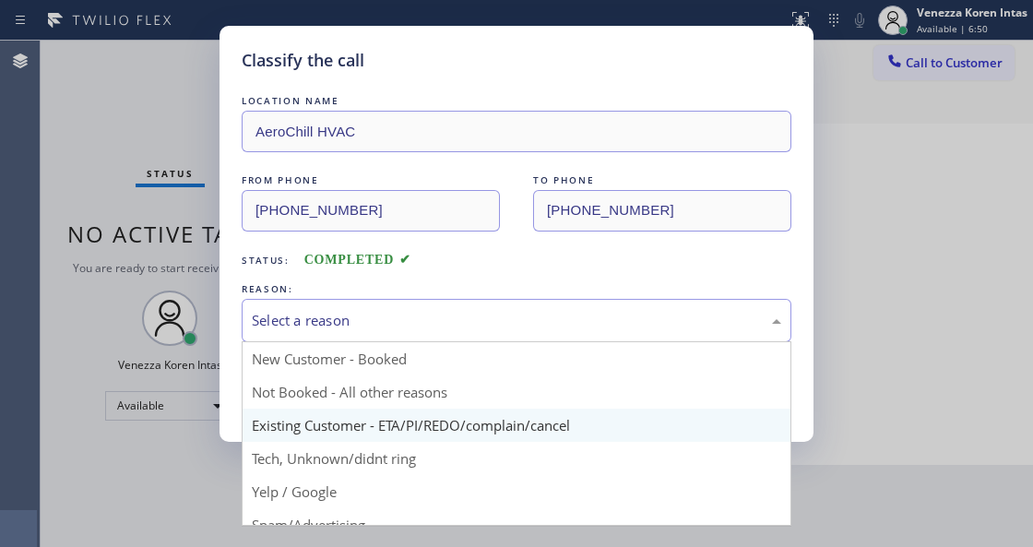
click at [425, 335] on div "Select a reason" at bounding box center [517, 320] width 550 height 43
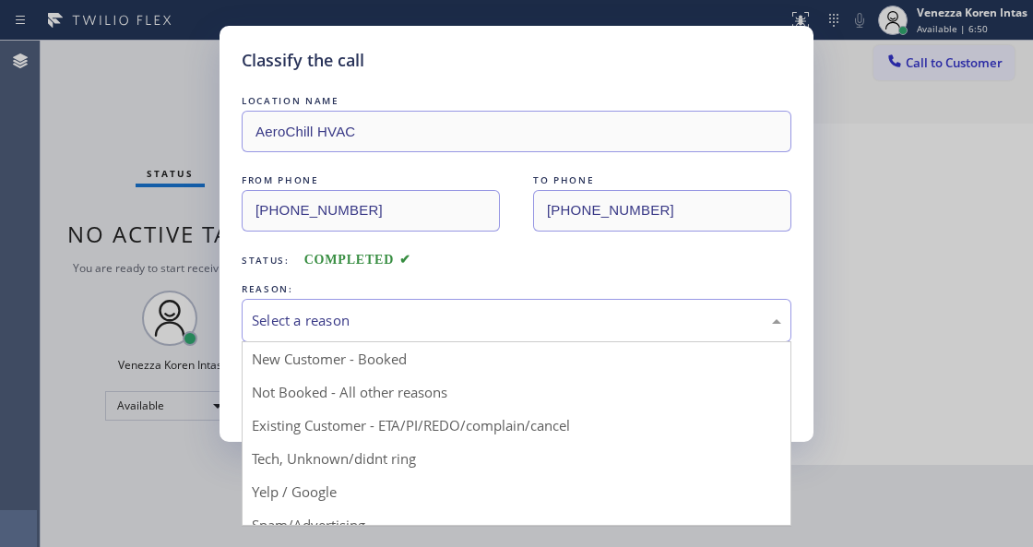
drag, startPoint x: 400, startPoint y: 456, endPoint x: 354, endPoint y: 377, distance: 91.0
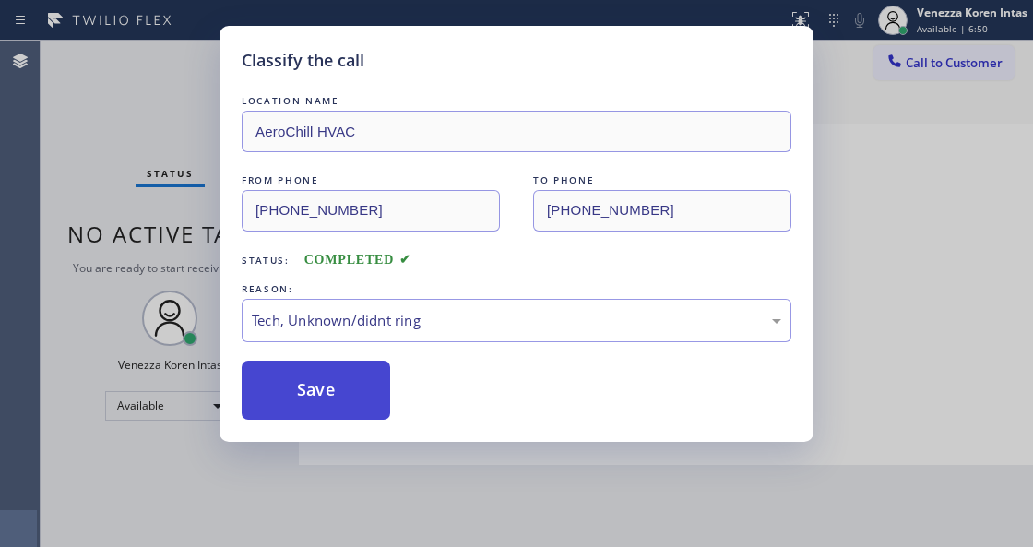
click at [353, 375] on button "Save" at bounding box center [316, 390] width 148 height 59
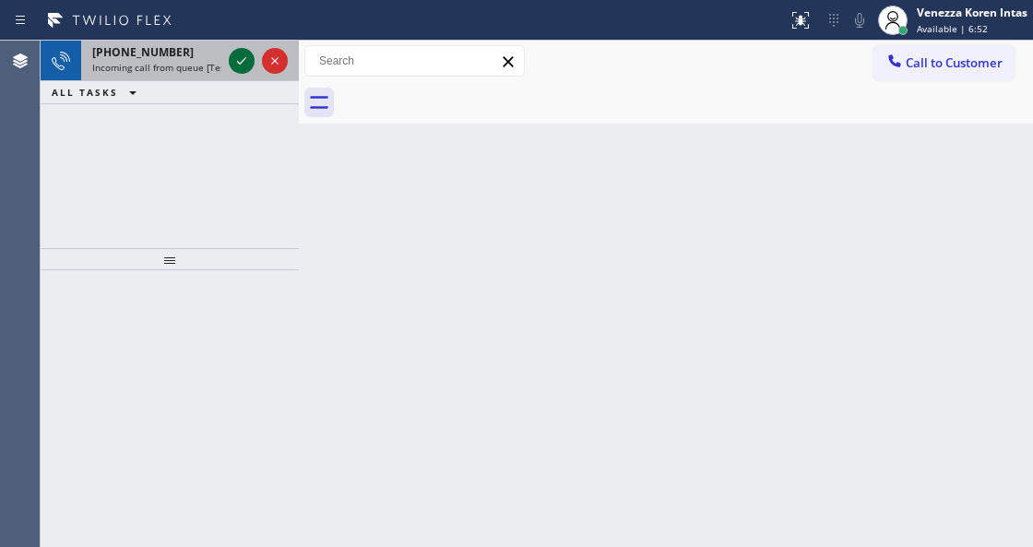
click at [243, 64] on icon at bounding box center [242, 61] width 22 height 22
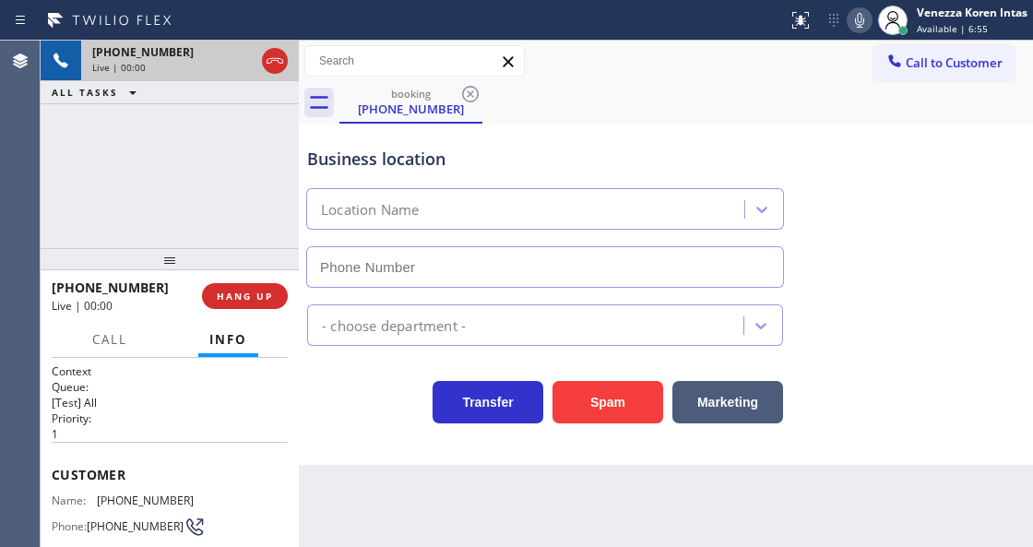
type input "[PHONE_NUMBER]"
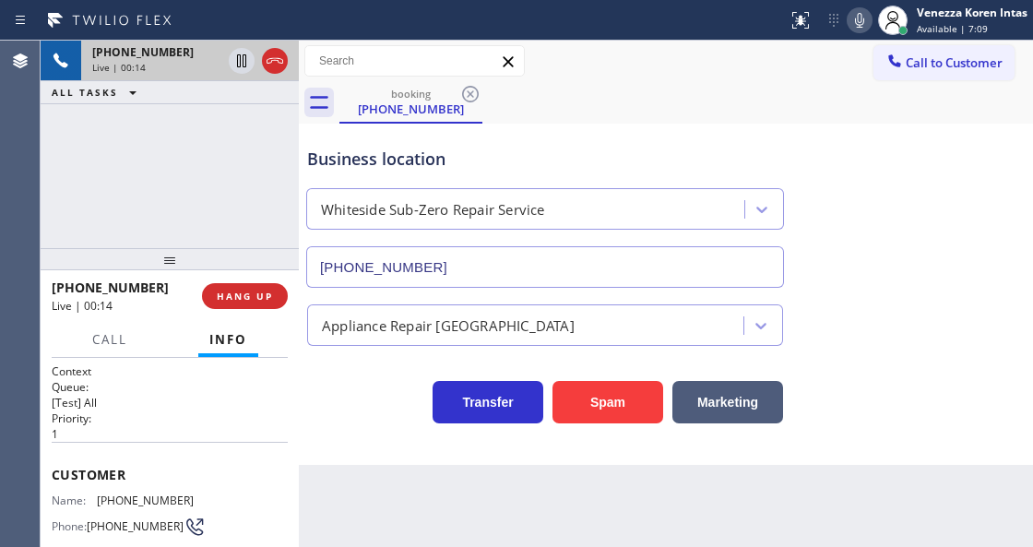
click at [580, 11] on div at bounding box center [393, 21] width 773 height 30
click at [244, 190] on div "[PHONE_NUMBER] Live | 00:15 ALL TASKS ALL TASKS ACTIVE TASKS TASKS IN WRAP UP" at bounding box center [170, 145] width 258 height 208
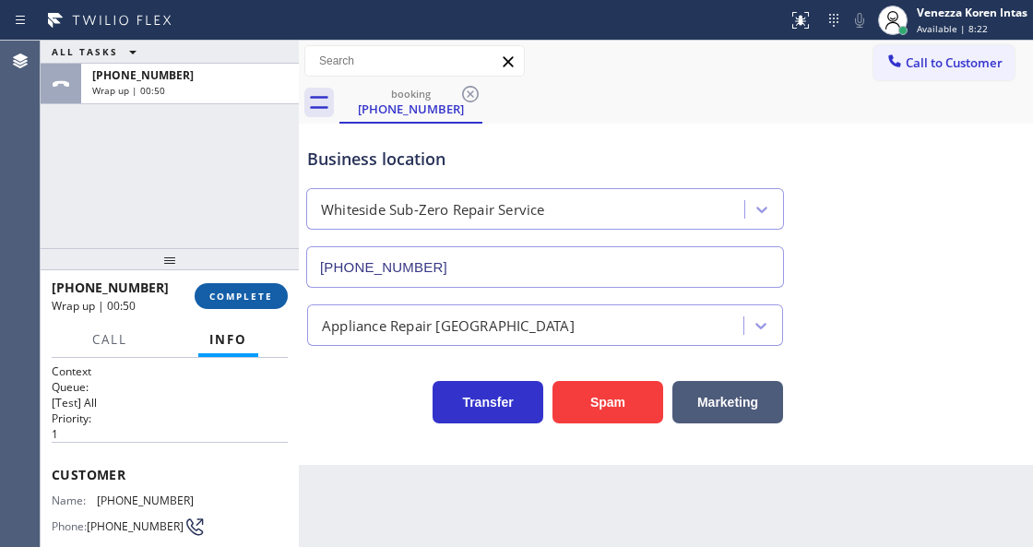
click at [245, 304] on button "COMPLETE" at bounding box center [241, 296] width 93 height 26
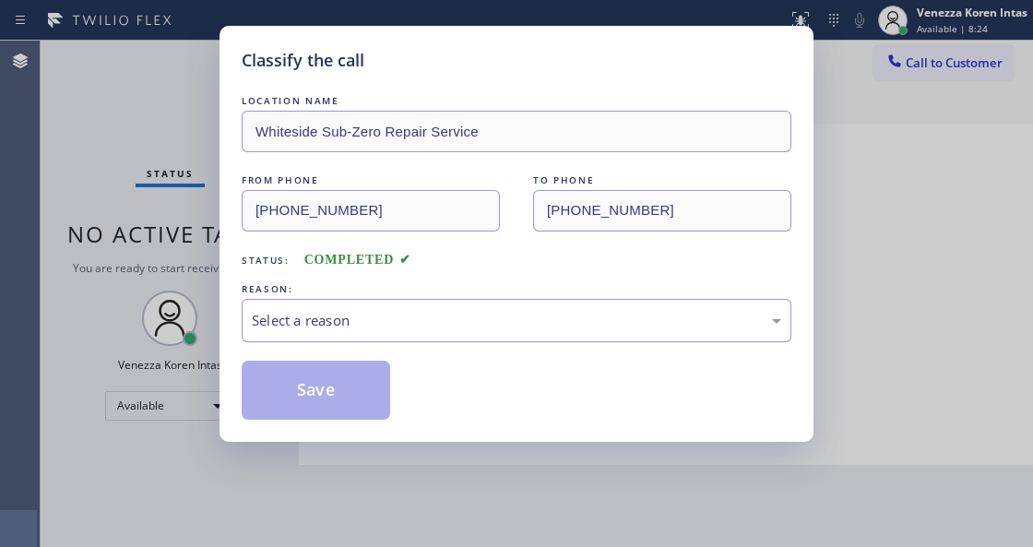
click at [413, 321] on div "Select a reason" at bounding box center [516, 320] width 529 height 21
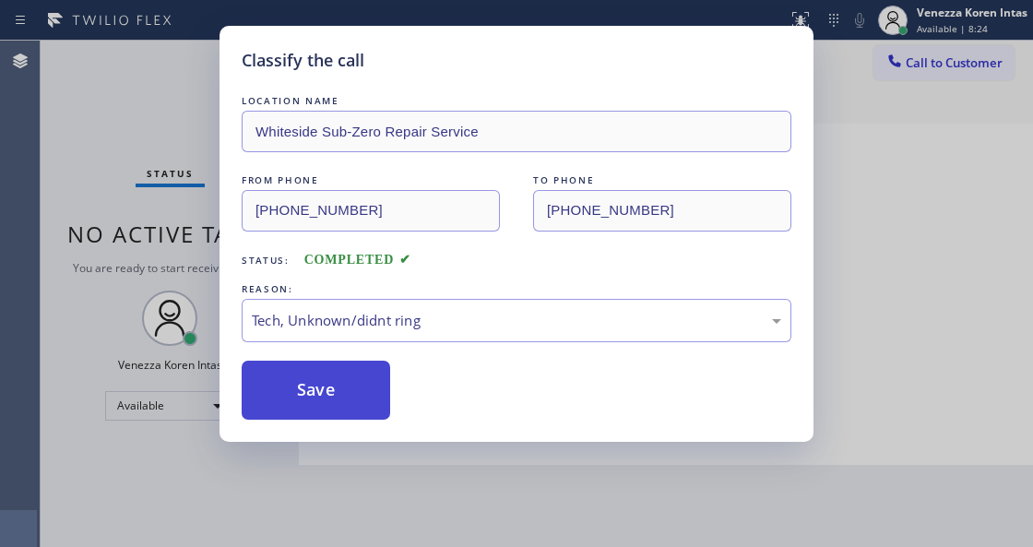
click at [325, 402] on button "Save" at bounding box center [316, 390] width 148 height 59
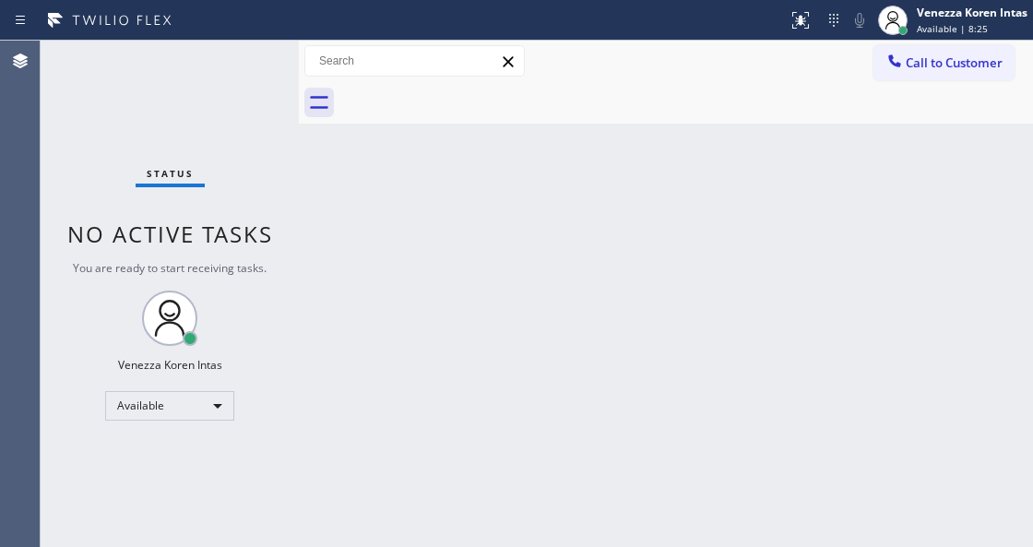
click at [253, 83] on div "Status No active tasks You are ready to start receiving tasks. Venezza Koren In…" at bounding box center [170, 294] width 258 height 506
click at [235, 64] on div "Status No active tasks You are ready to start receiving tasks. Venezza Koren In…" at bounding box center [170, 294] width 258 height 506
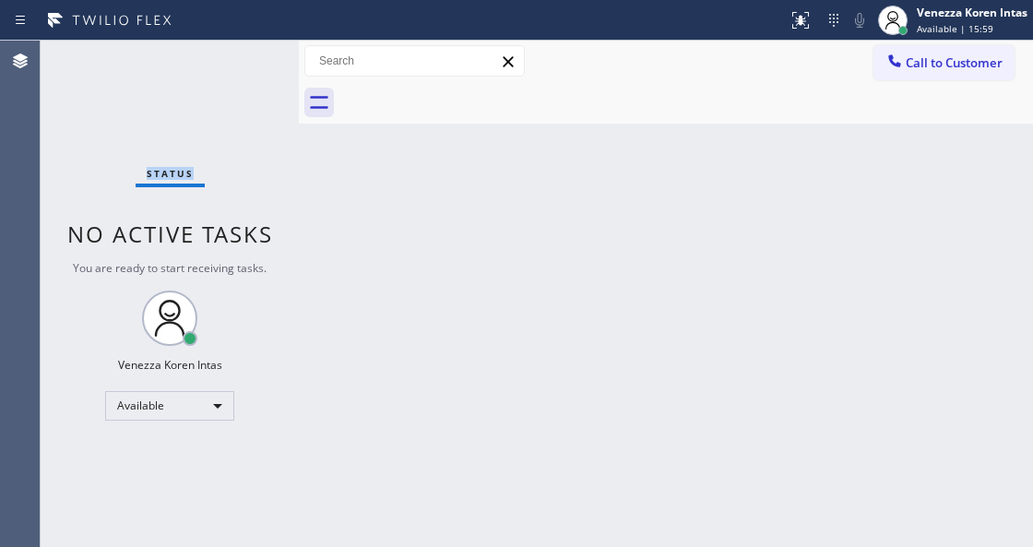
click at [235, 64] on div "Status No active tasks You are ready to start receiving tasks. Venezza Koren In…" at bounding box center [170, 294] width 258 height 506
click at [218, 77] on div "Status No active tasks You are ready to start receiving tasks. Venezza Koren In…" at bounding box center [170, 294] width 258 height 506
click at [243, 56] on div "Status No active tasks You are ready to start receiving tasks. Venezza Koren In…" at bounding box center [170, 294] width 258 height 506
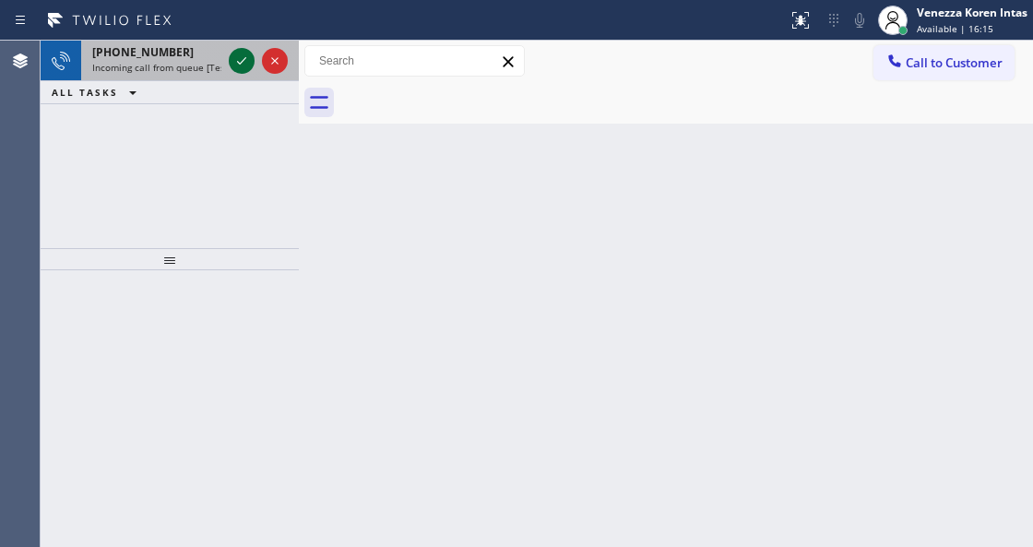
click at [243, 56] on icon at bounding box center [242, 61] width 22 height 22
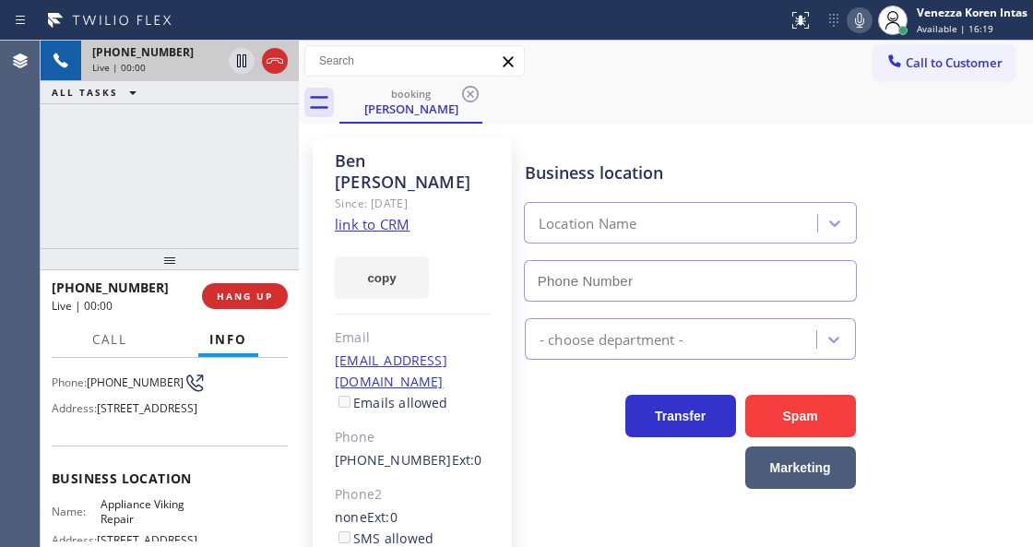
type input "[PHONE_NUMBER]"
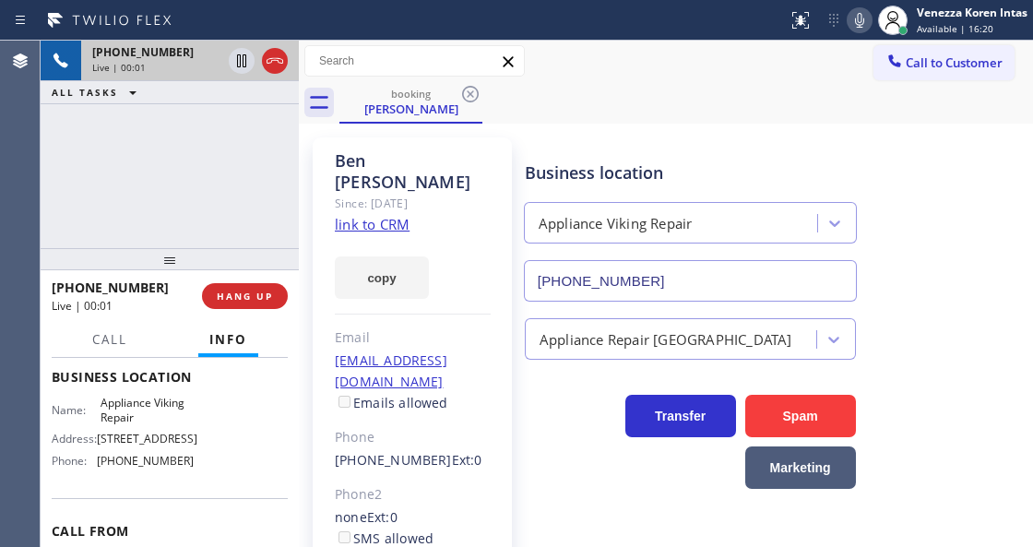
click at [398, 215] on link "link to CRM" at bounding box center [372, 224] width 75 height 18
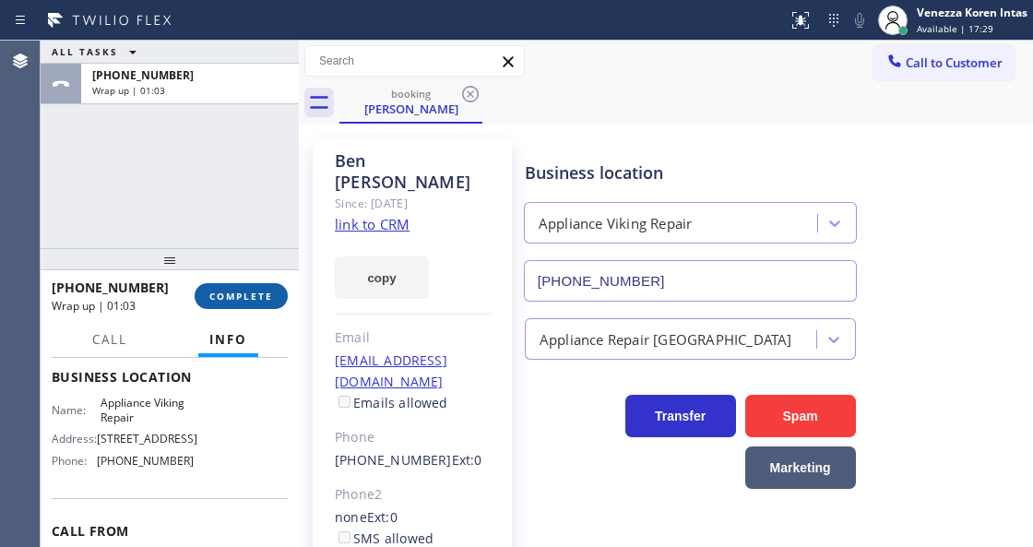
click at [225, 307] on button "COMPLETE" at bounding box center [241, 296] width 93 height 26
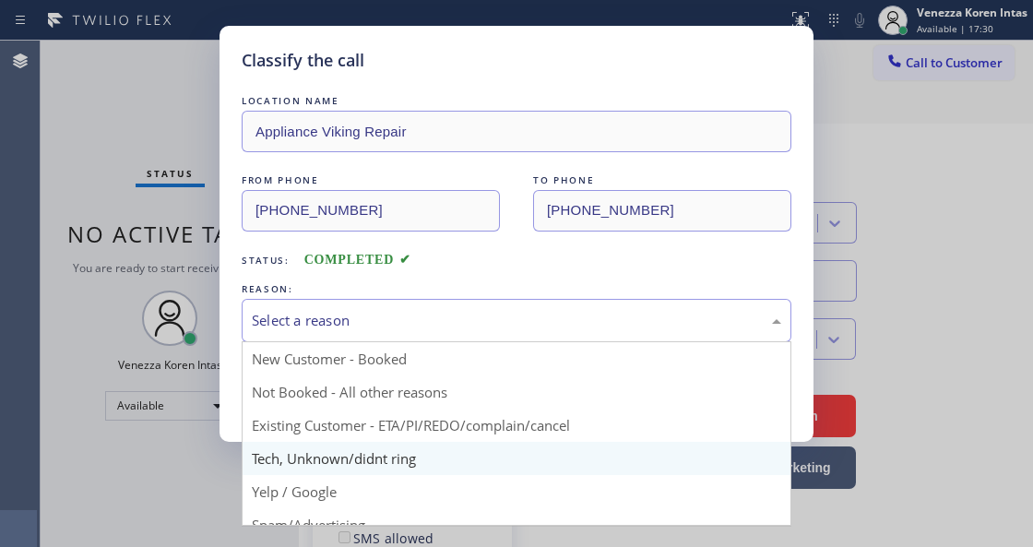
drag, startPoint x: 382, startPoint y: 339, endPoint x: 426, endPoint y: 452, distance: 121.8
click at [382, 341] on div "Select a reason" at bounding box center [517, 320] width 550 height 43
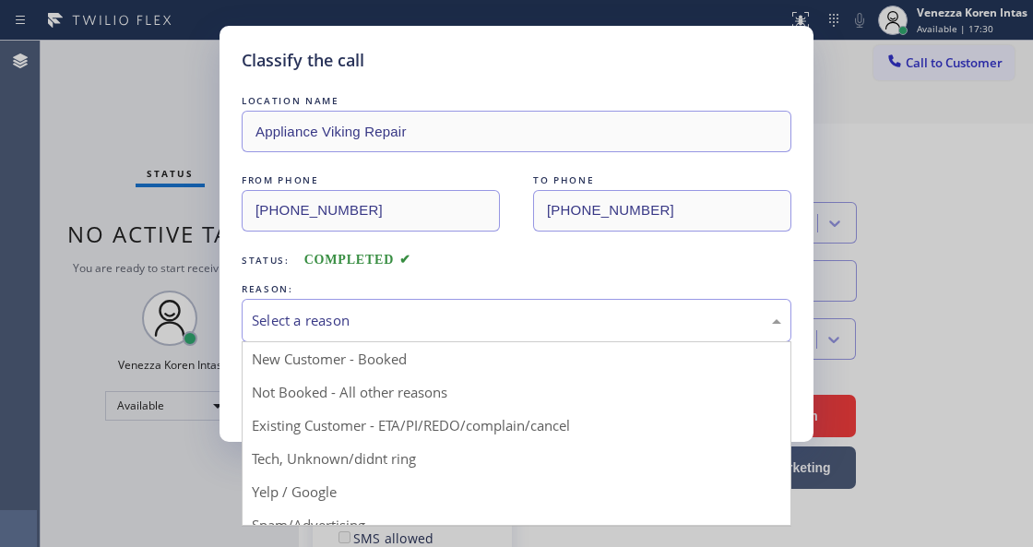
drag, startPoint x: 436, startPoint y: 427, endPoint x: 356, endPoint y: 408, distance: 82.5
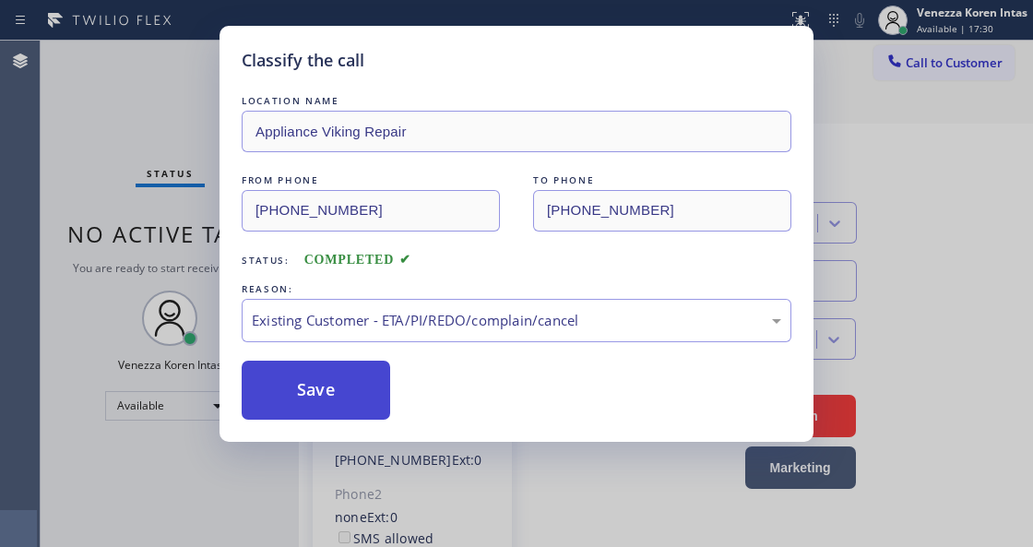
click at [356, 408] on button "Save" at bounding box center [316, 390] width 148 height 59
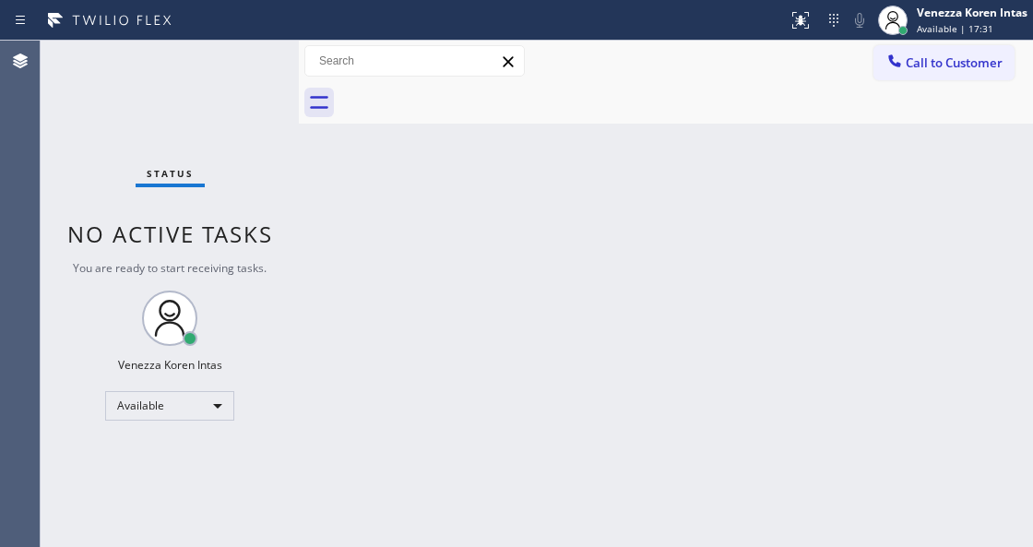
click at [220, 66] on div "Status No active tasks You are ready to start receiving tasks. Venezza Koren In…" at bounding box center [170, 294] width 258 height 506
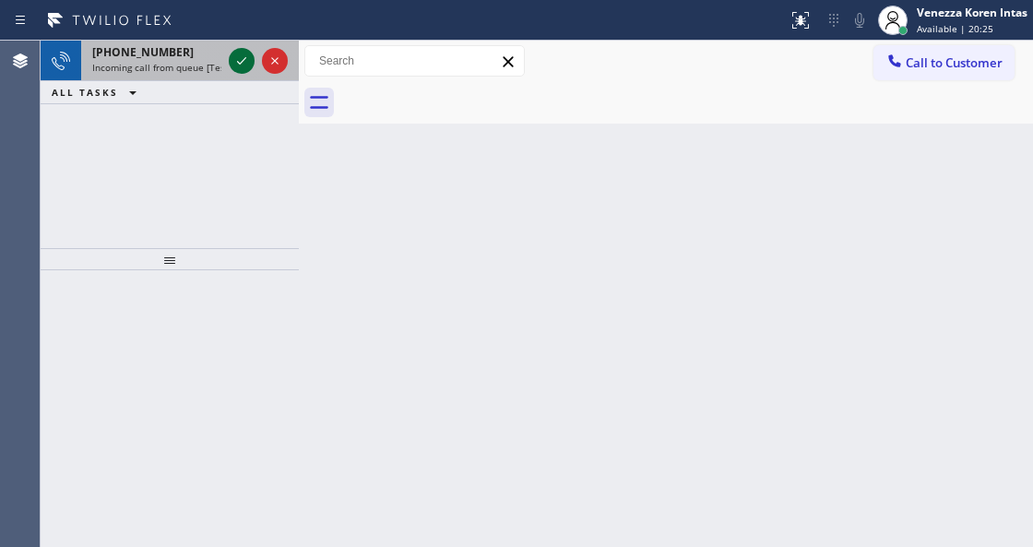
click at [245, 72] on button at bounding box center [242, 61] width 26 height 26
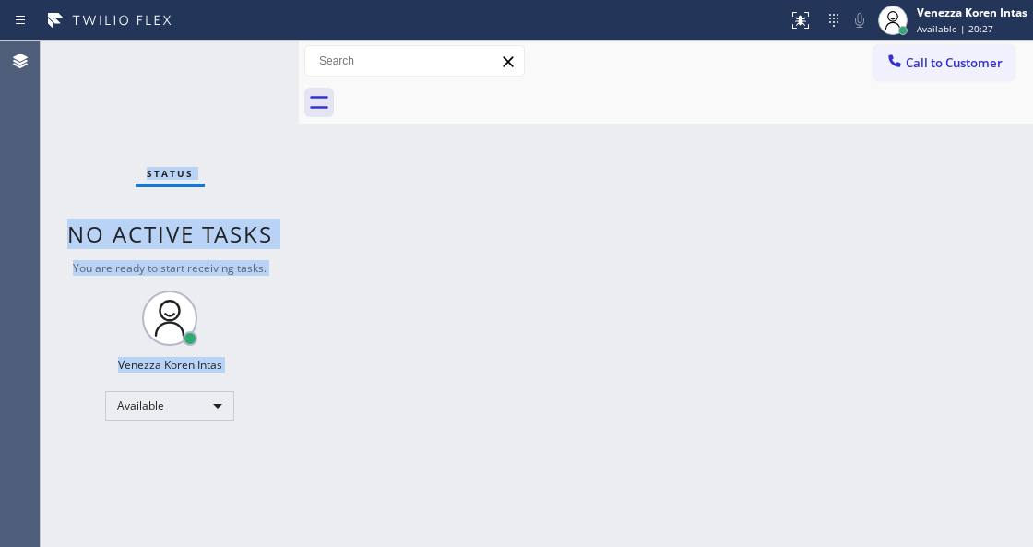
click at [242, 63] on div "Status No active tasks You are ready to start receiving tasks. Venezza Koren In…" at bounding box center [170, 294] width 258 height 506
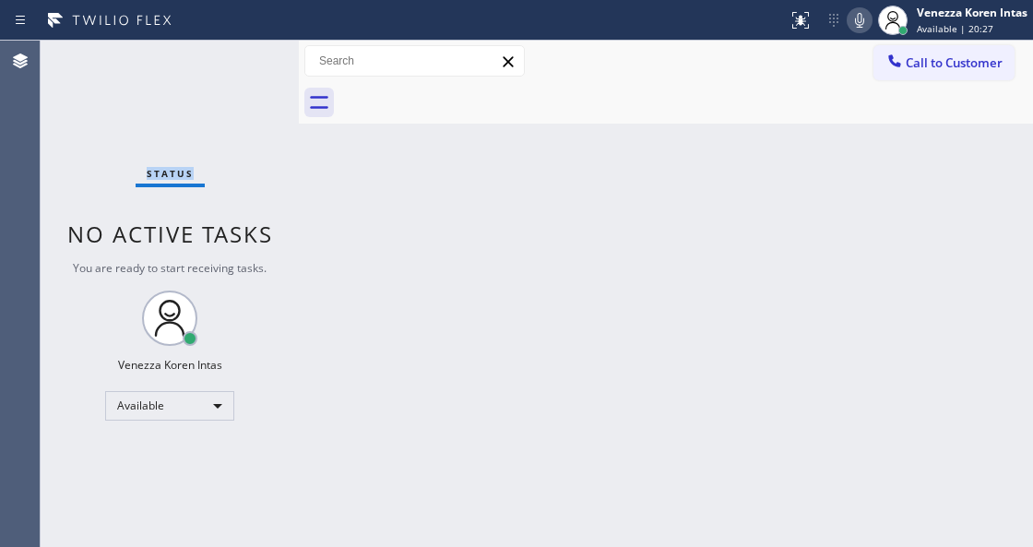
click at [242, 63] on div "Status No active tasks You are ready to start receiving tasks. Venezza Koren In…" at bounding box center [170, 294] width 258 height 506
click at [349, 290] on div "Back to Dashboard Change Sender ID Customers Technicians Select a contact Outbo…" at bounding box center [666, 294] width 734 height 506
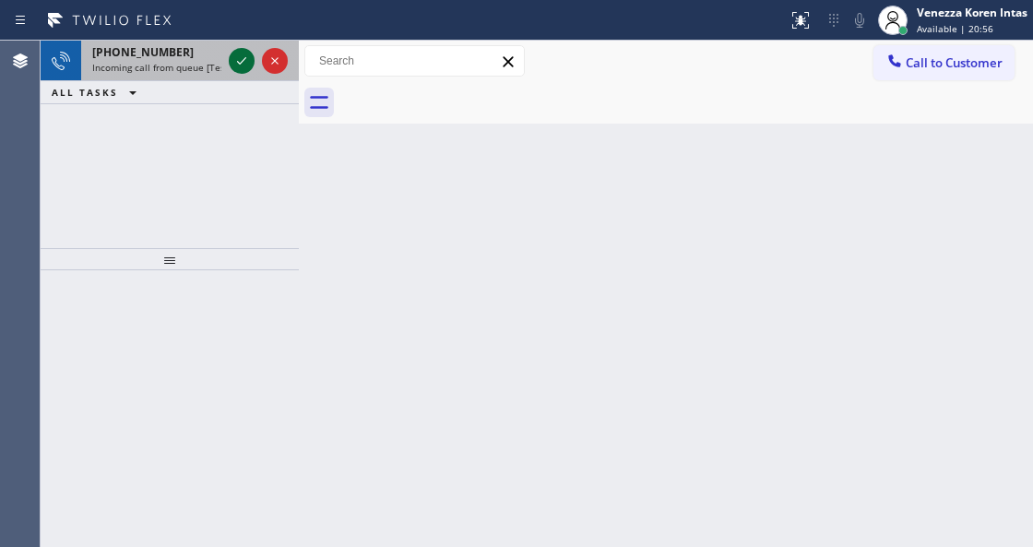
click at [231, 65] on icon at bounding box center [242, 61] width 22 height 22
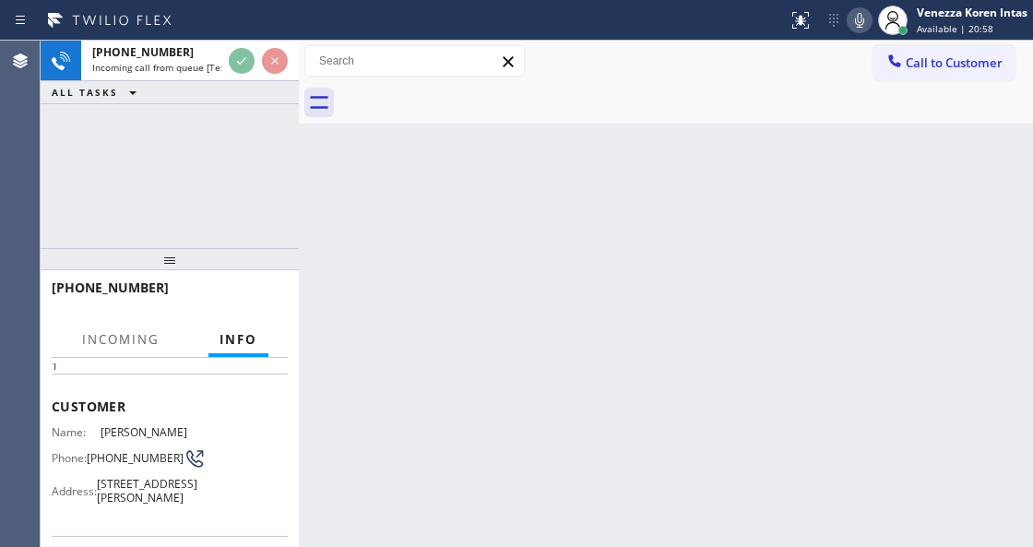
scroll to position [184, 0]
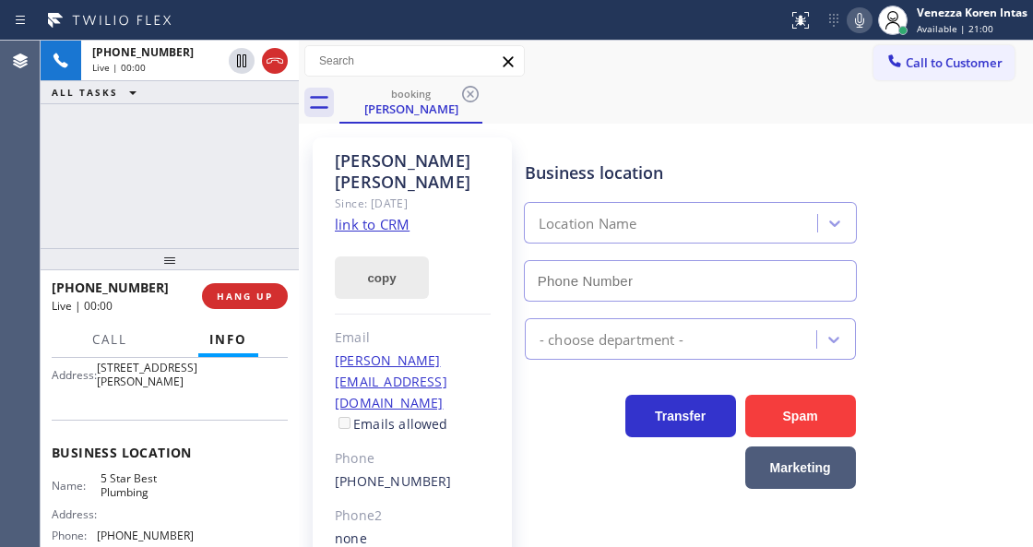
type input "[PHONE_NUMBER]"
click at [373, 215] on link "link to CRM" at bounding box center [372, 224] width 75 height 18
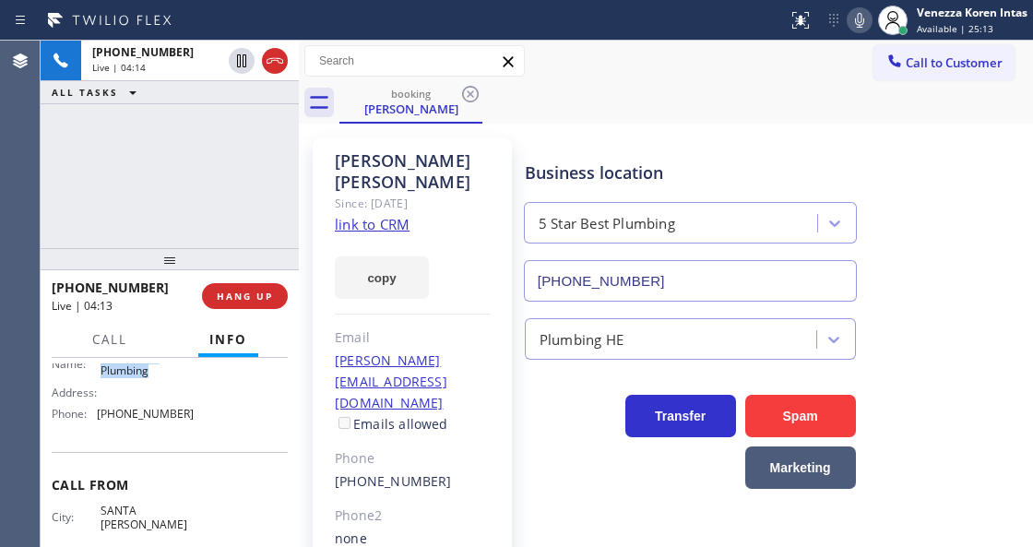
drag, startPoint x: 92, startPoint y: 372, endPoint x: 167, endPoint y: 398, distance: 79.4
click at [167, 398] on div "Business location Name: 5 Star Best Plumbing Address: Phone: [PHONE_NUMBER]" at bounding box center [170, 375] width 236 height 154
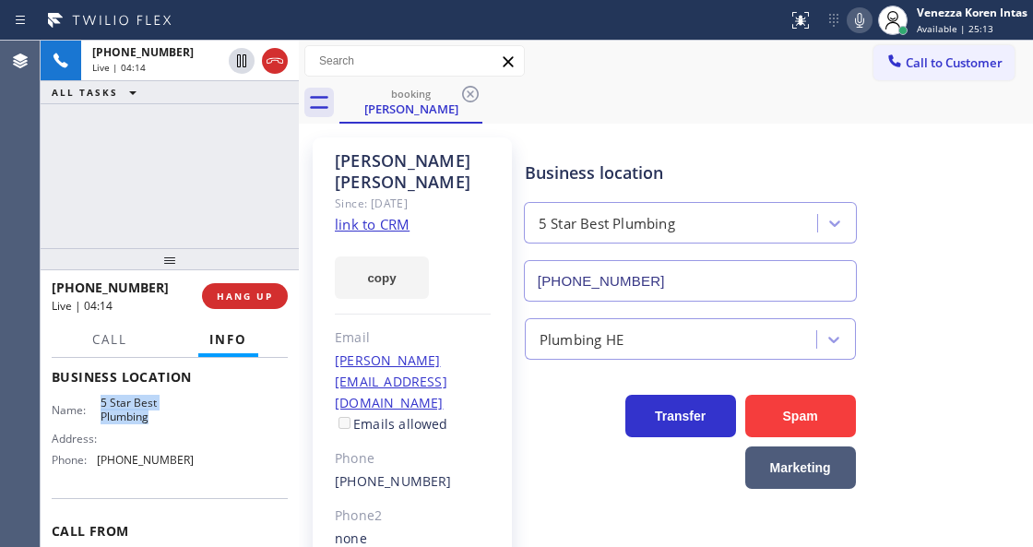
scroll to position [184, 0]
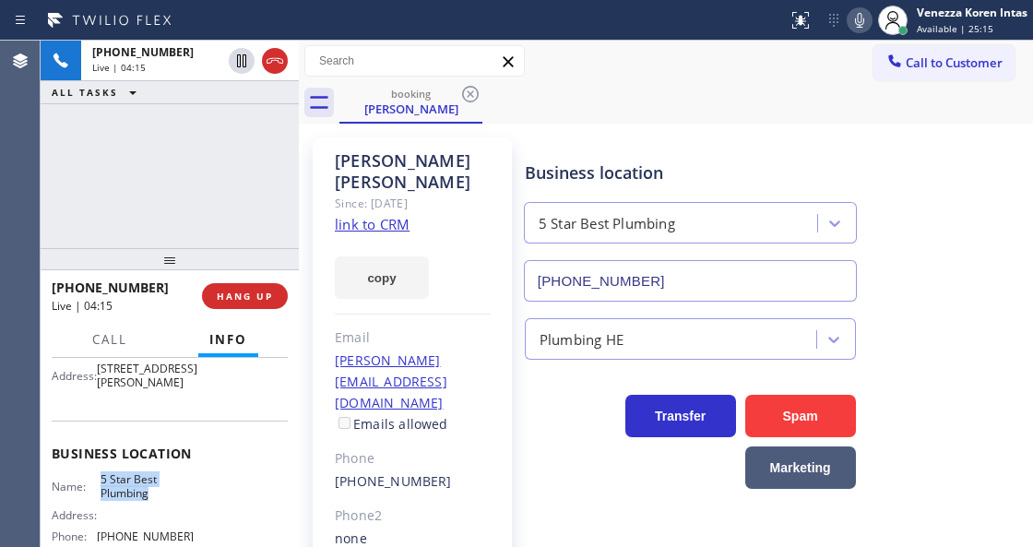
copy span "5 Star Best Plumbing"
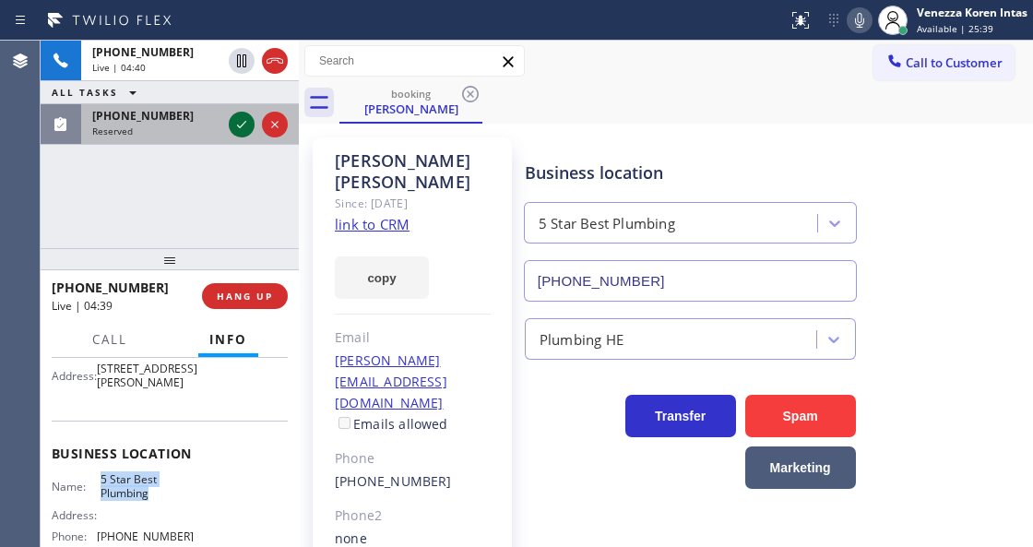
click at [236, 125] on icon at bounding box center [242, 124] width 22 height 22
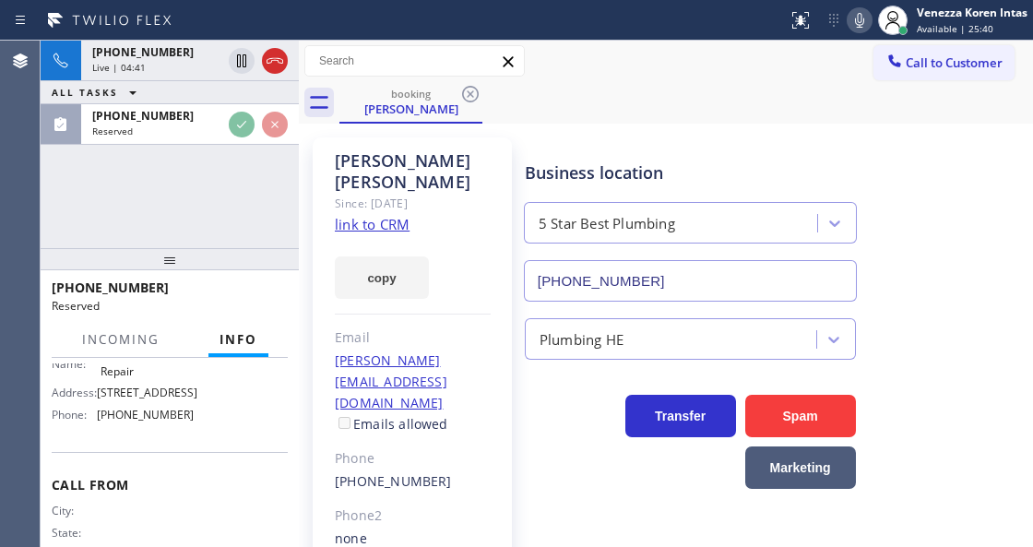
scroll to position [321, 0]
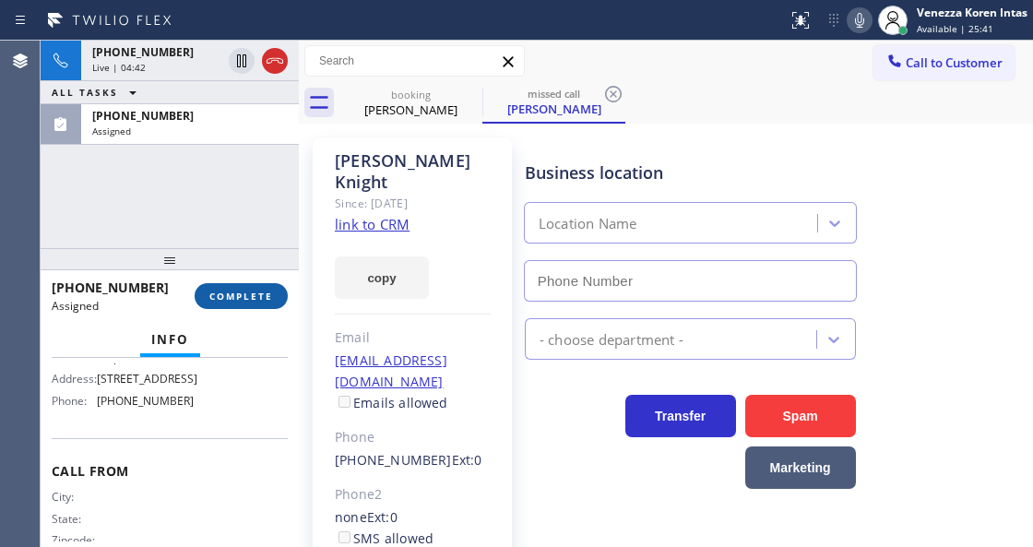
type input "[PHONE_NUMBER]"
click at [244, 300] on span "COMPLETE" at bounding box center [241, 296] width 64 height 13
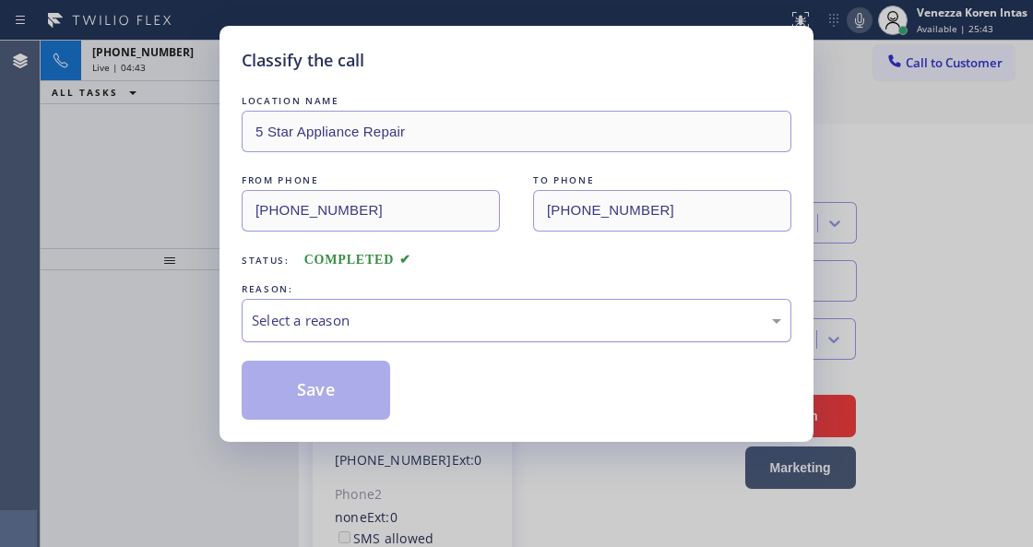
drag, startPoint x: 445, startPoint y: 319, endPoint x: 441, endPoint y: 328, distance: 9.9
click at [444, 321] on div "Select a reason" at bounding box center [516, 320] width 529 height 21
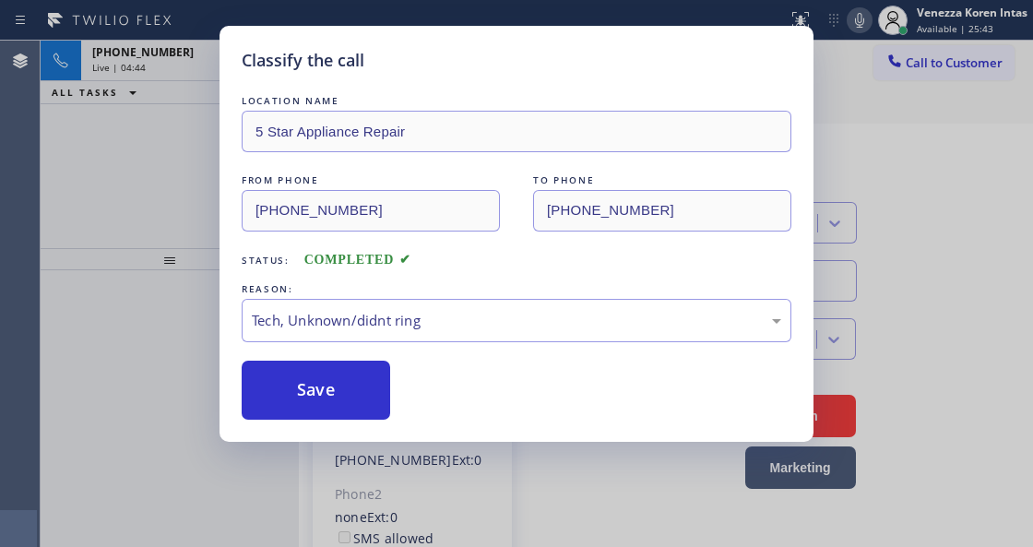
click at [374, 400] on button "Save" at bounding box center [316, 390] width 148 height 59
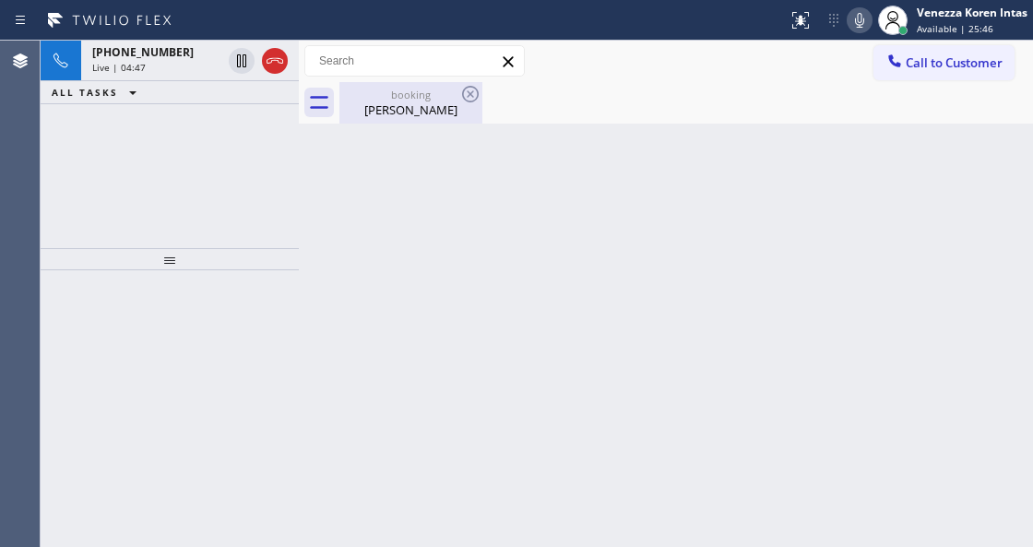
drag, startPoint x: 397, startPoint y: 87, endPoint x: 394, endPoint y: 109, distance: 22.3
click at [397, 87] on div "booking [PERSON_NAME]" at bounding box center [410, 103] width 139 height 42
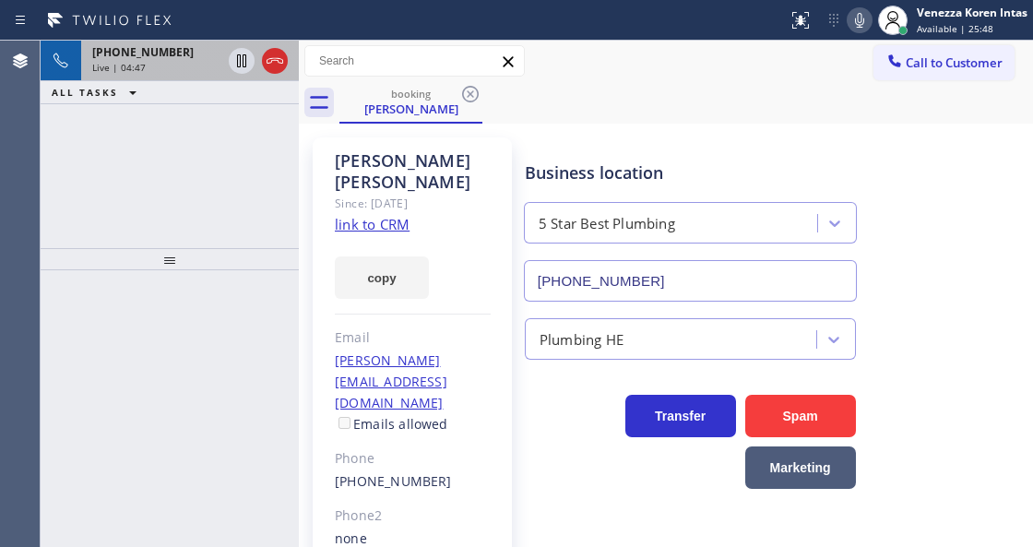
click at [136, 47] on span "[PHONE_NUMBER]" at bounding box center [142, 52] width 101 height 16
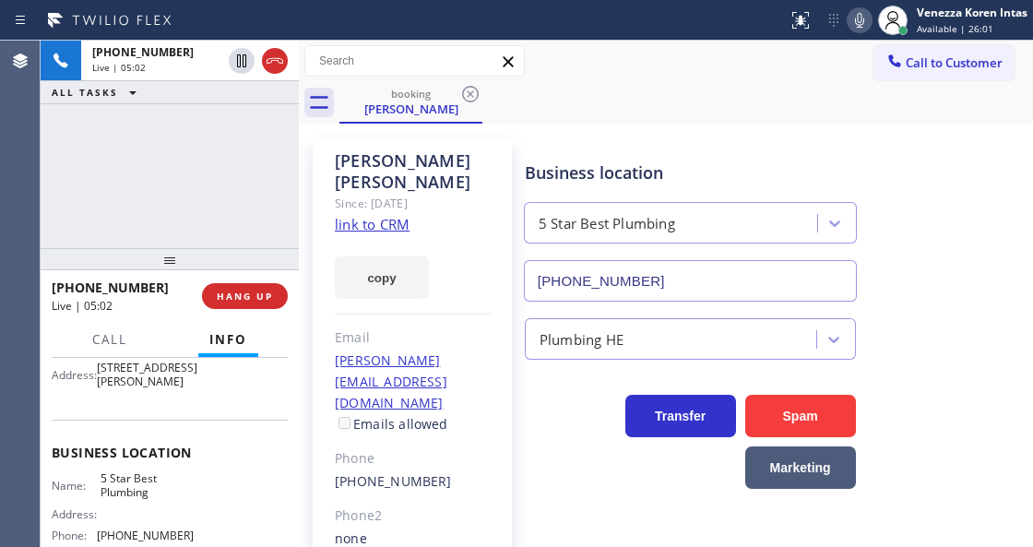
scroll to position [245, 0]
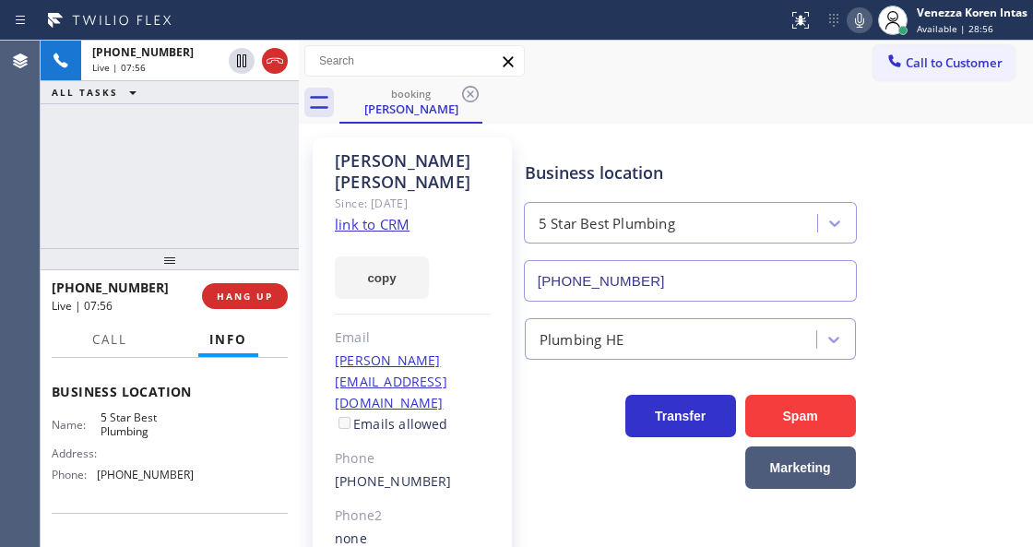
click at [661, 24] on div at bounding box center [393, 21] width 773 height 30
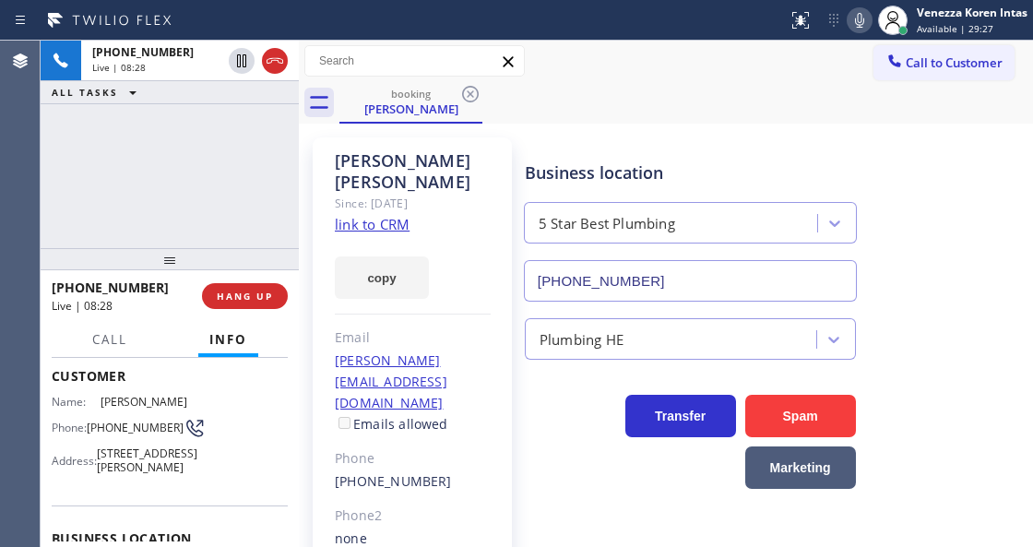
scroll to position [61, 0]
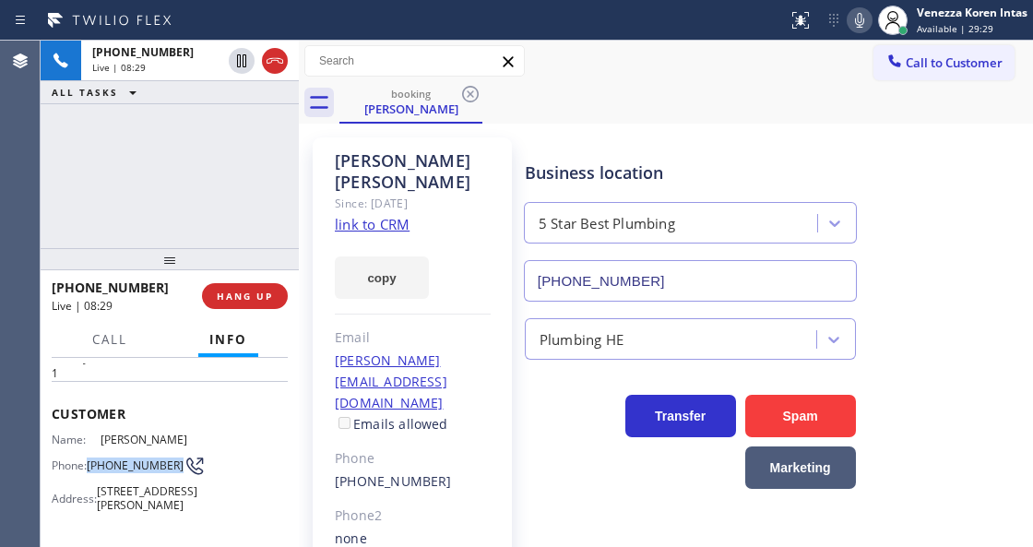
drag, startPoint x: 130, startPoint y: 466, endPoint x: 89, endPoint y: 451, distance: 44.1
click at [89, 455] on div "Phone: [PHONE_NUMBER]" at bounding box center [123, 466] width 142 height 22
copy span "[PHONE_NUMBER]"
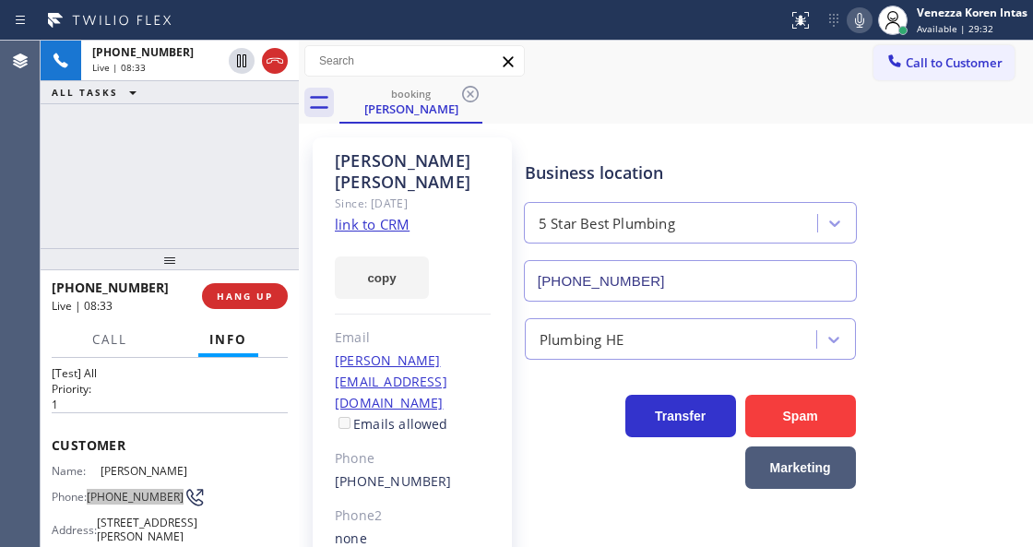
scroll to position [0, 0]
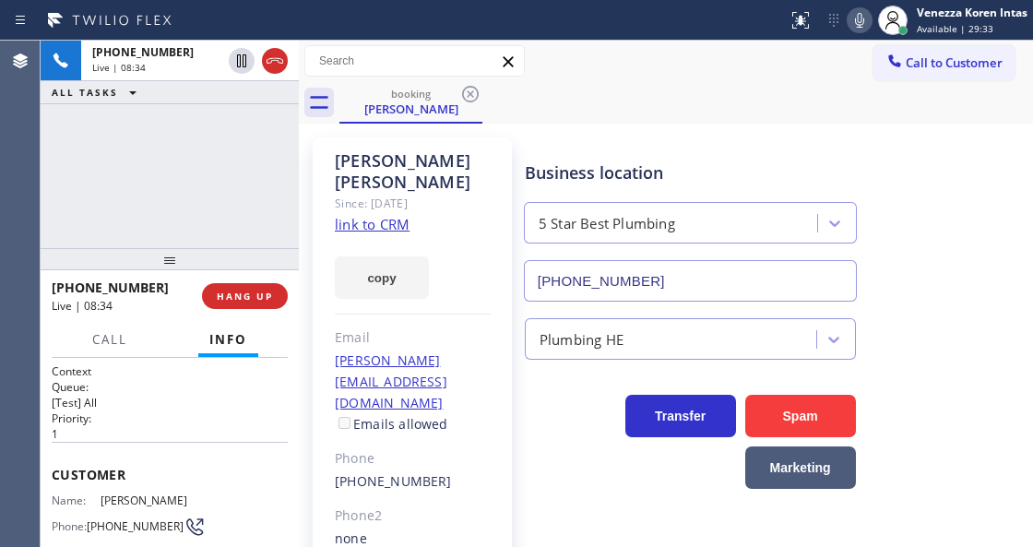
click at [488, 249] on div "[PERSON_NAME] Since: [DATE] link to CRM copy Email [PERSON_NAME][EMAIL_ADDRESS]…" at bounding box center [412, 454] width 199 height 634
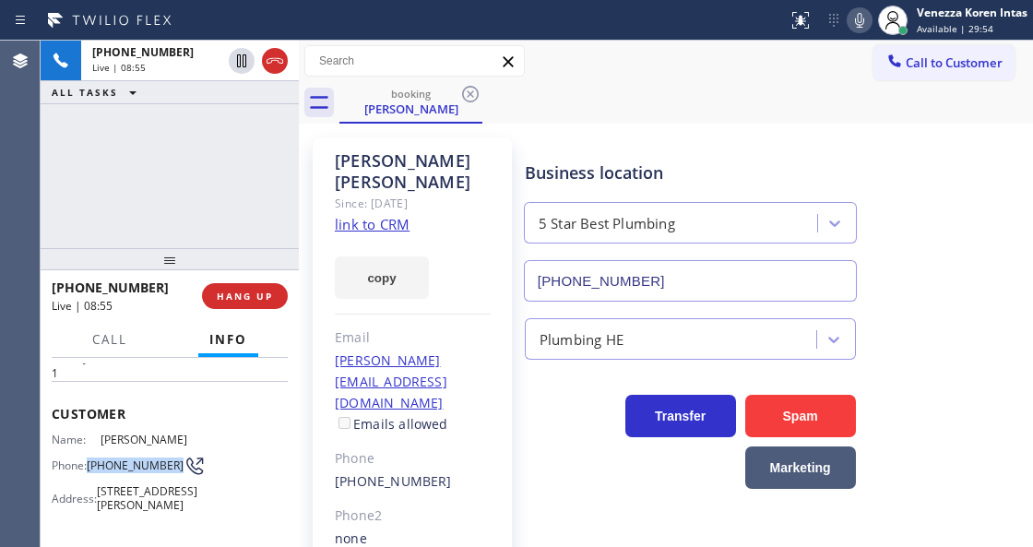
drag, startPoint x: 125, startPoint y: 474, endPoint x: 92, endPoint y: 453, distance: 38.6
click at [92, 458] on span "[PHONE_NUMBER]" at bounding box center [135, 465] width 97 height 14
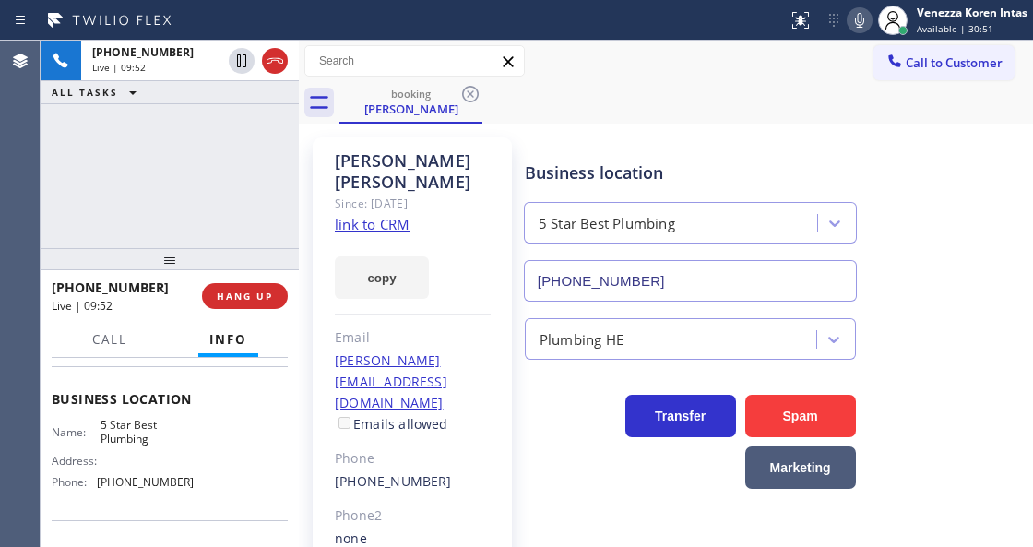
scroll to position [307, 0]
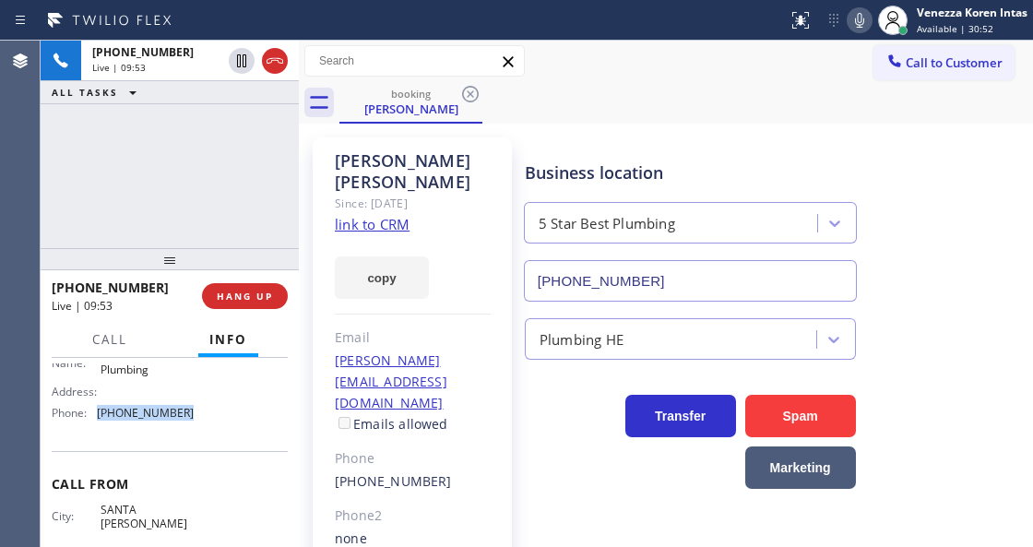
drag, startPoint x: 195, startPoint y: 450, endPoint x: 88, endPoint y: 435, distance: 108.0
click at [88, 428] on div "Name: 5 Star Best Plumbing Address: Phone: [PHONE_NUMBER]" at bounding box center [170, 388] width 236 height 79
click at [861, 13] on icon at bounding box center [860, 20] width 22 height 22
click at [315, 193] on div "[PERSON_NAME] Since: [DATE] link to CRM copy Email [PERSON_NAME][EMAIL_ADDRESS]…" at bounding box center [412, 454] width 199 height 634
click at [101, 173] on div "[PHONE_NUMBER] Live | 13:25 ALL TASKS ALL TASKS ACTIVE TASKS TASKS IN WRAP UP" at bounding box center [170, 145] width 258 height 208
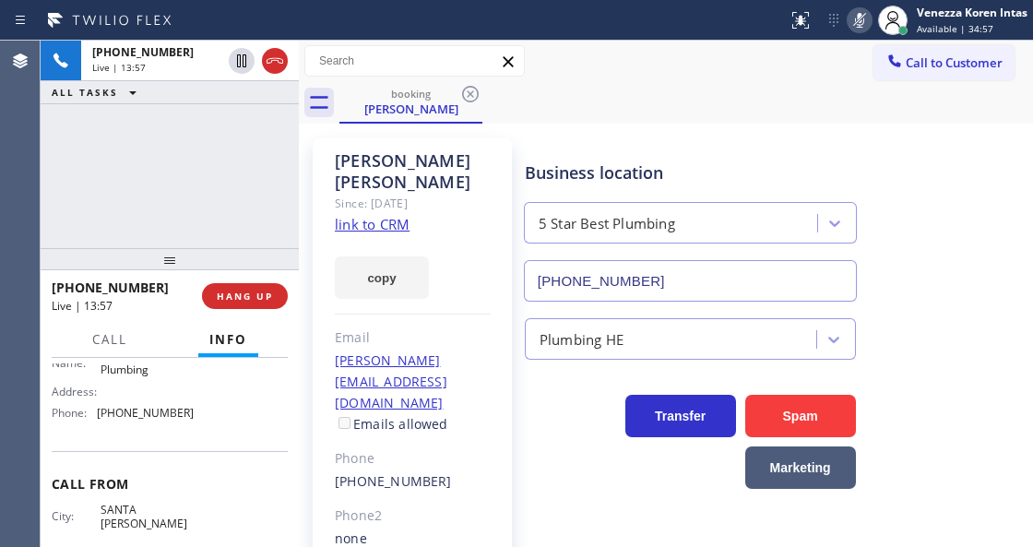
click at [865, 19] on icon at bounding box center [860, 20] width 22 height 22
click at [624, 125] on div "[PERSON_NAME] Since: [DATE] link to CRM copy Email [PERSON_NAME][EMAIL_ADDRESS]…" at bounding box center [666, 454] width 734 height 661
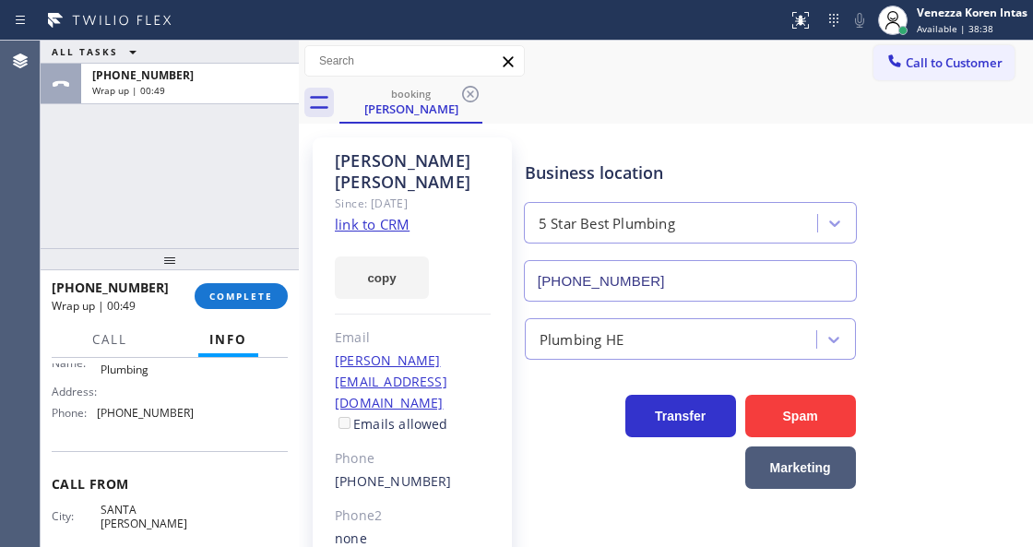
drag, startPoint x: 259, startPoint y: 277, endPoint x: 275, endPoint y: 284, distance: 17.3
click at [259, 278] on div "[PHONE_NUMBER] Wrap up | 00:49 COMPLETE" at bounding box center [170, 296] width 236 height 48
click at [290, 291] on div "[PHONE_NUMBER] Wrap up | 00:49 COMPLETE" at bounding box center [170, 296] width 258 height 52
click at [278, 297] on button "COMPLETE" at bounding box center [241, 296] width 93 height 26
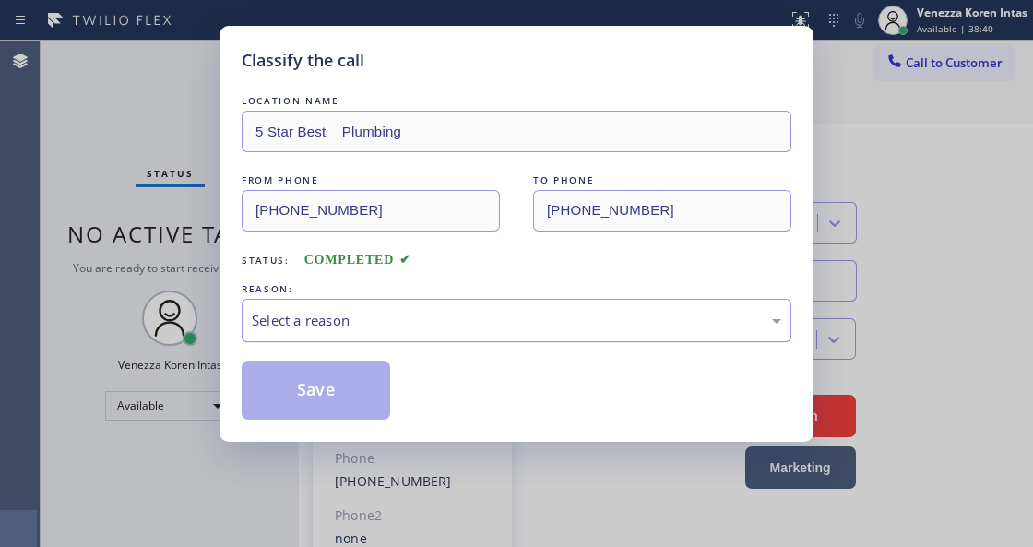
click at [352, 342] on div "Select a reason" at bounding box center [517, 320] width 550 height 43
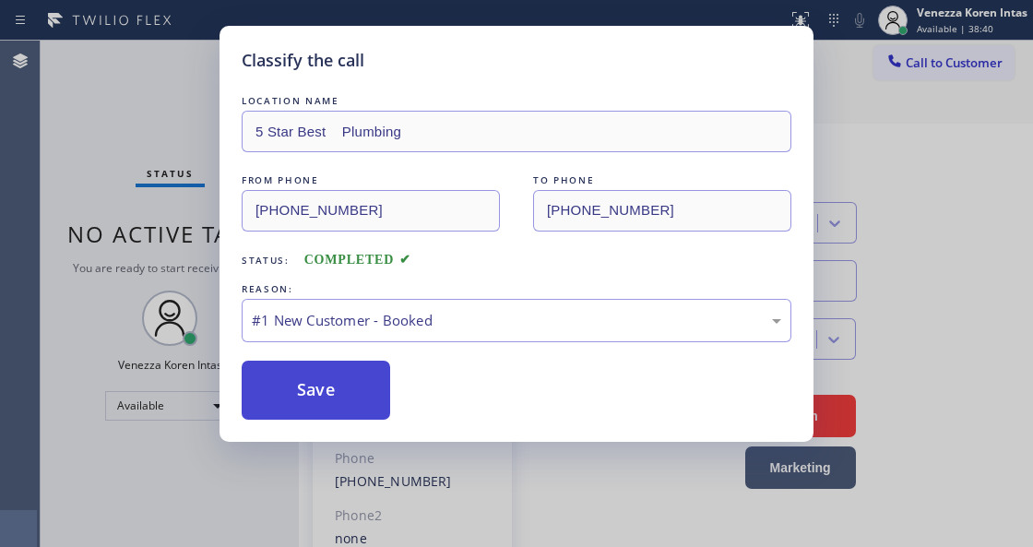
click at [347, 382] on button "Save" at bounding box center [316, 390] width 148 height 59
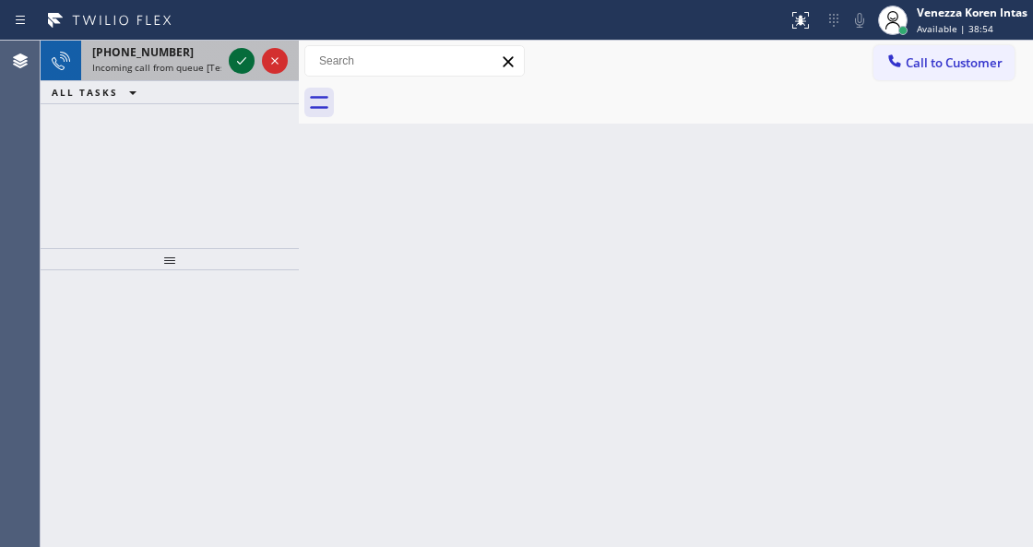
click at [238, 68] on icon at bounding box center [242, 61] width 22 height 22
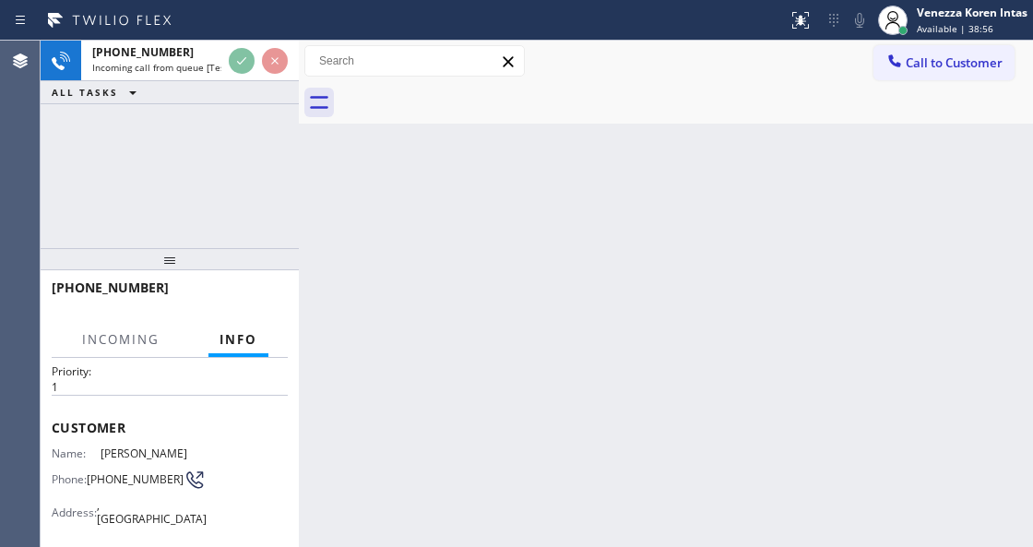
scroll to position [184, 0]
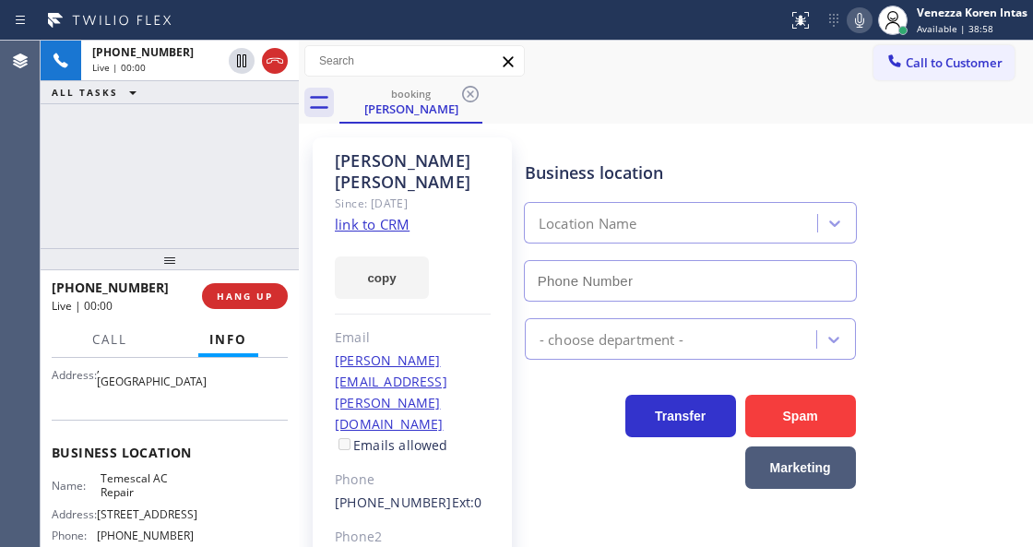
type input "[PHONE_NUMBER]"
click at [238, 138] on div "[PHONE_NUMBER] Live | 00:00 ALL TASKS ALL TASKS ACTIVE TASKS TASKS IN WRAP UP" at bounding box center [170, 145] width 258 height 208
click at [398, 215] on link "link to CRM" at bounding box center [372, 224] width 75 height 18
click at [628, 107] on div "booking [PERSON_NAME]" at bounding box center [686, 103] width 694 height 42
click at [659, 17] on div at bounding box center [393, 21] width 773 height 30
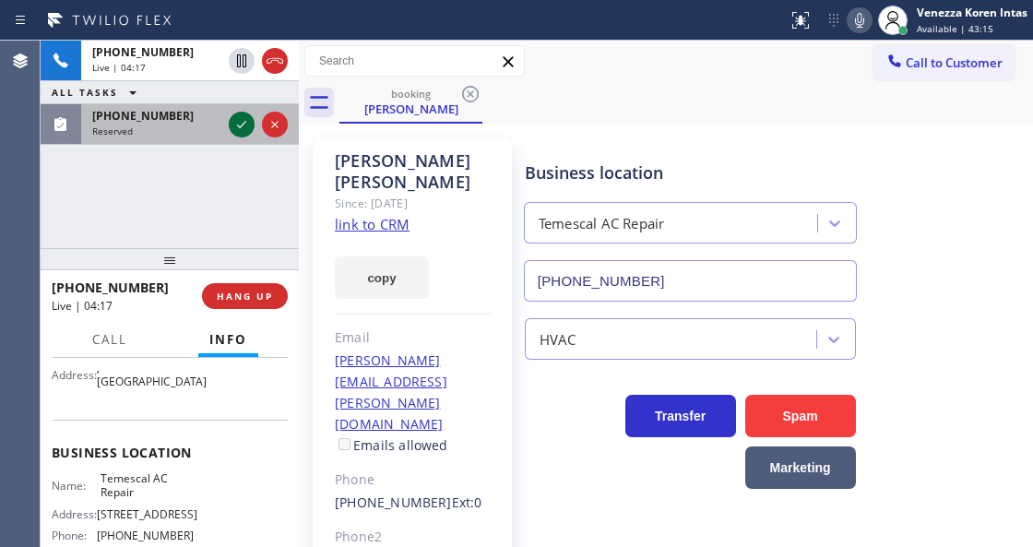
click at [236, 125] on icon at bounding box center [242, 124] width 22 height 22
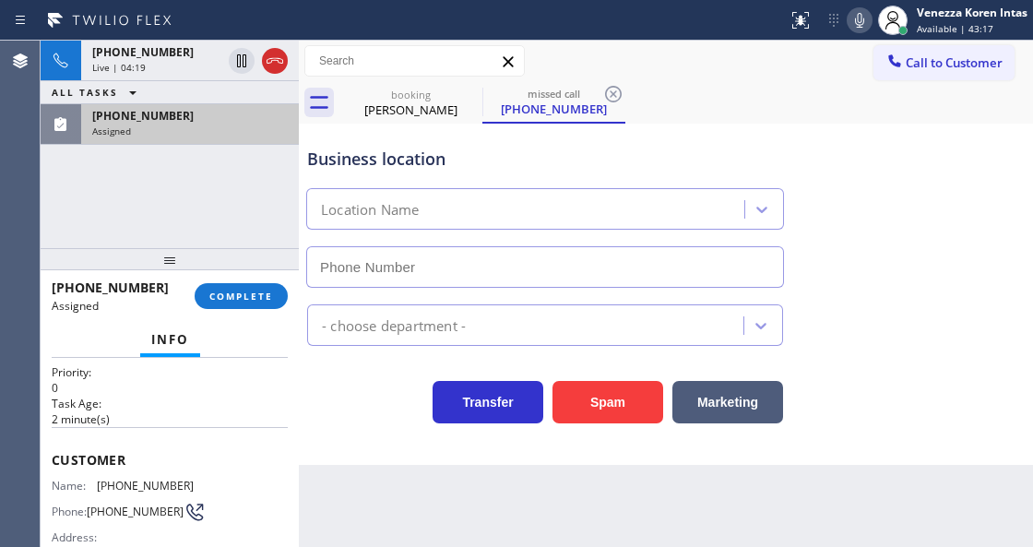
type input "[PHONE_NUMBER]"
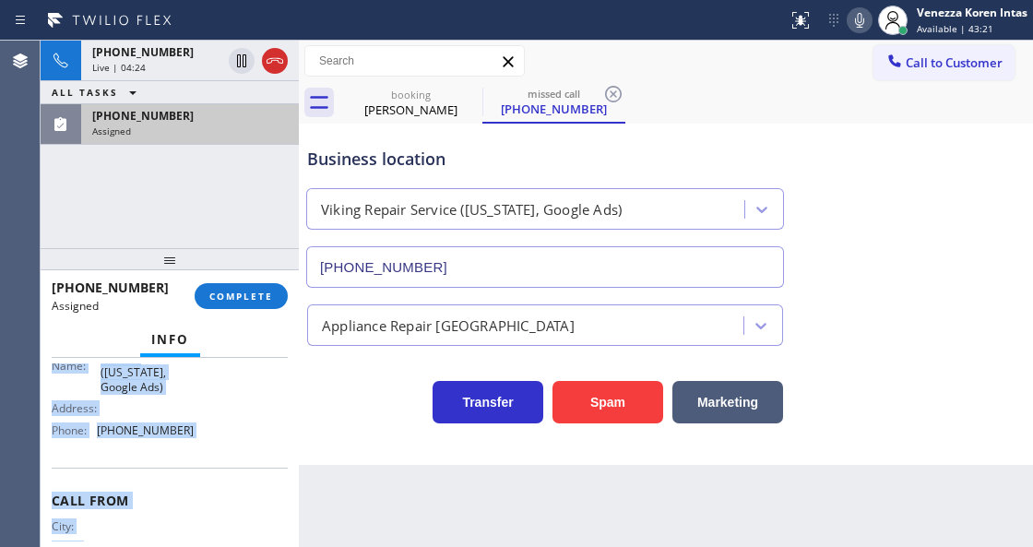
scroll to position [399, 0]
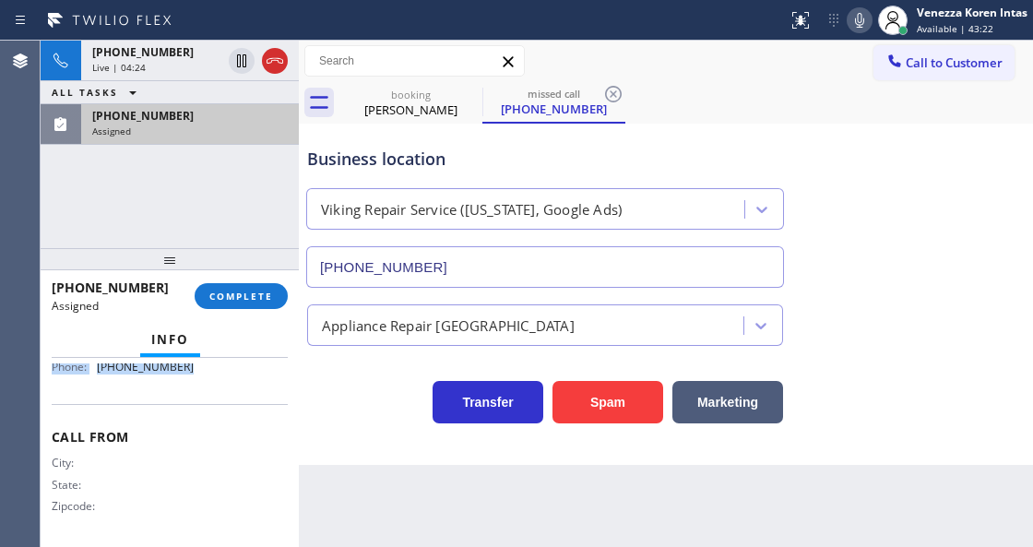
drag, startPoint x: 52, startPoint y: 373, endPoint x: 212, endPoint y: 397, distance: 162.3
click at [212, 397] on div "Context Queue: Appliance Repair High End Priority: 0 Task Age: [DEMOGRAPHIC_DAT…" at bounding box center [170, 253] width 236 height 579
click at [235, 302] on span "COMPLETE" at bounding box center [241, 296] width 64 height 13
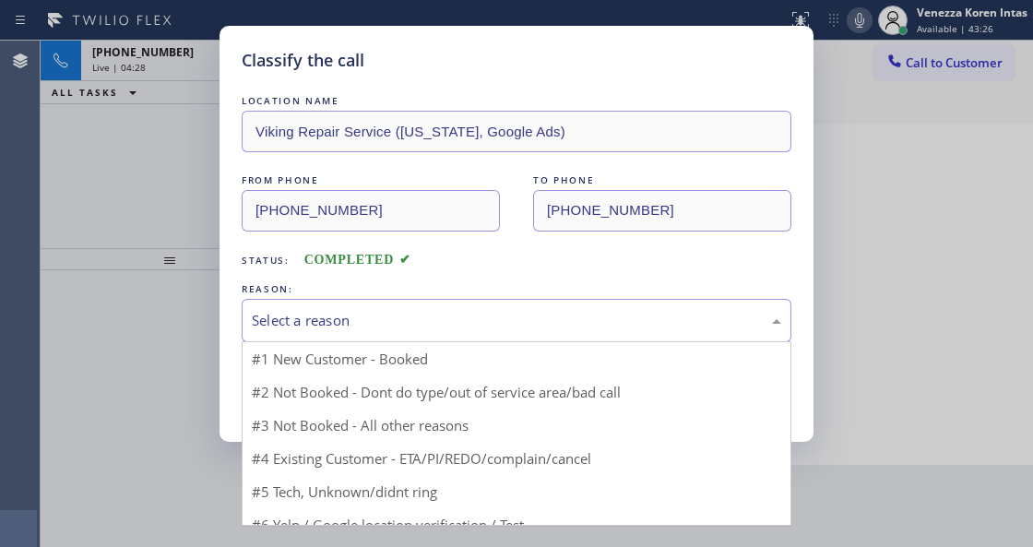
click at [371, 315] on div "Select a reason" at bounding box center [516, 320] width 529 height 21
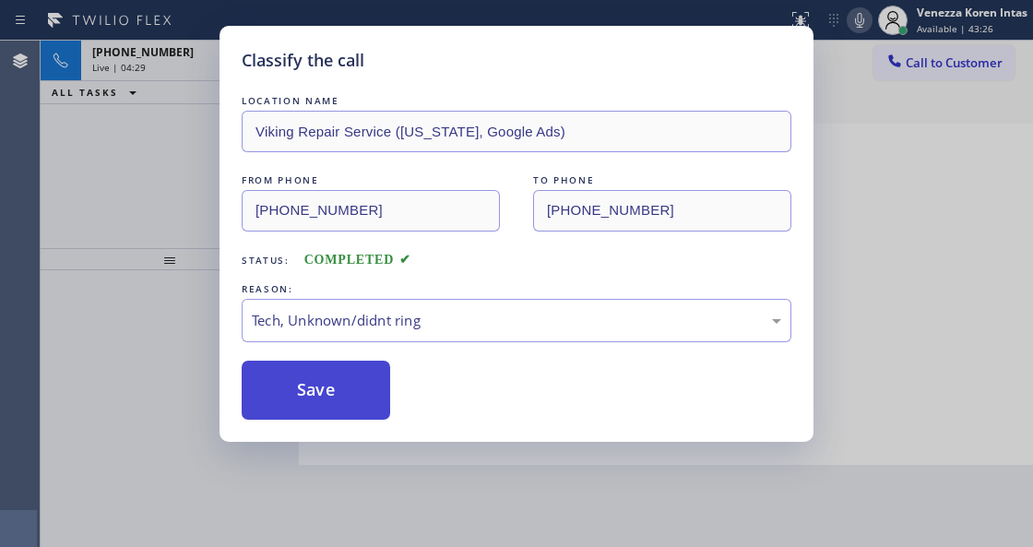
click at [358, 407] on button "Save" at bounding box center [316, 390] width 148 height 59
type input "[PHONE_NUMBER]"
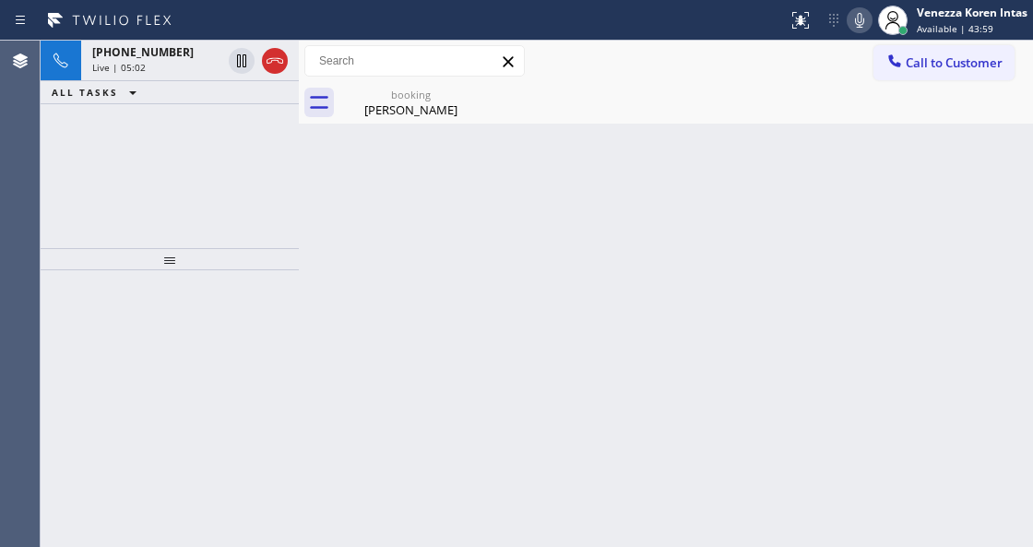
click at [407, 249] on div "Back to Dashboard Change Sender ID Customers Technicians Select a contact Outbo…" at bounding box center [666, 294] width 734 height 506
click at [409, 144] on div "Back to Dashboard Change Sender ID Customers Technicians Select a contact Outbo…" at bounding box center [666, 294] width 734 height 506
click at [409, 114] on div "[PERSON_NAME]" at bounding box center [410, 109] width 139 height 17
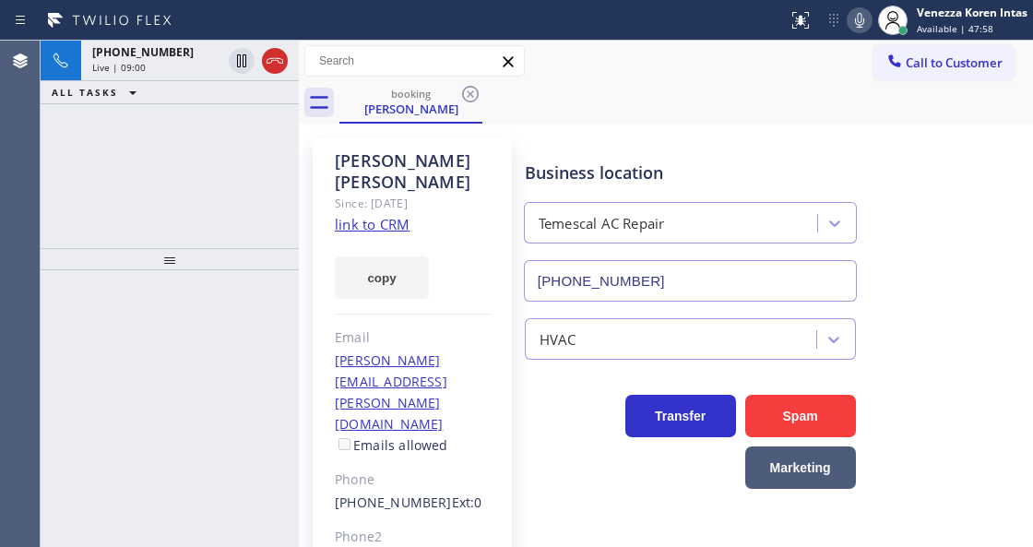
click at [633, 33] on div at bounding box center [393, 21] width 773 height 30
click at [855, 22] on icon at bounding box center [859, 20] width 9 height 15
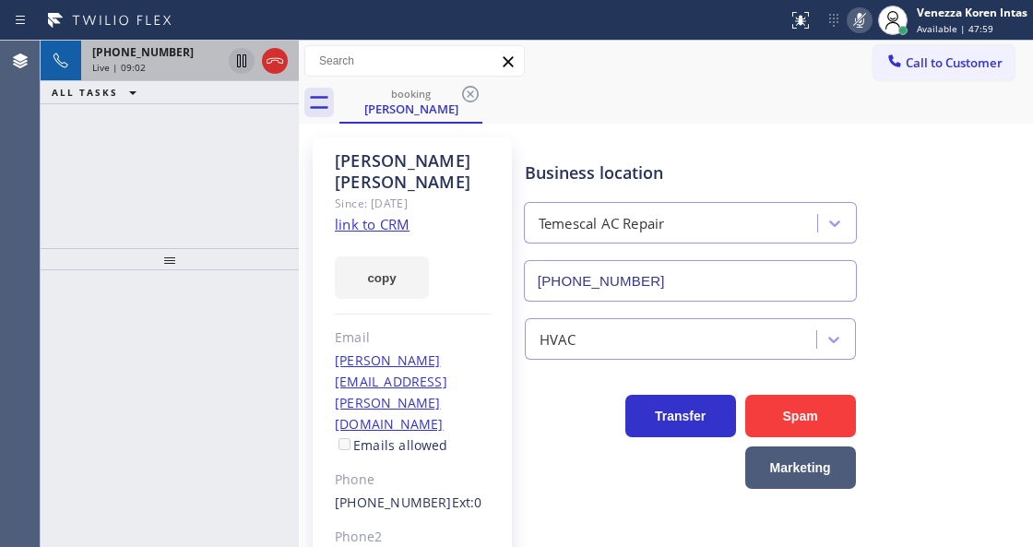
click at [244, 62] on icon at bounding box center [241, 60] width 9 height 13
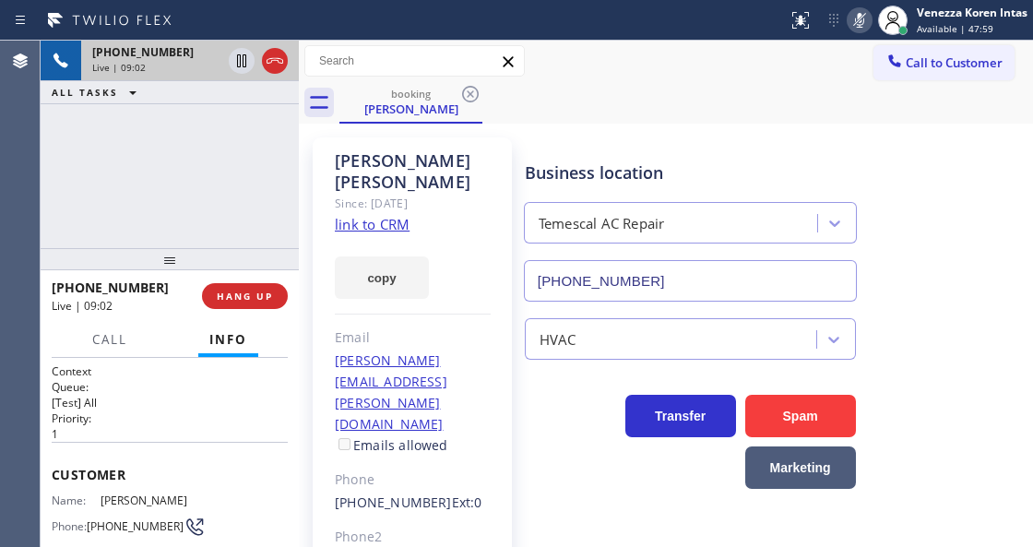
click at [168, 58] on span "[PHONE_NUMBER]" at bounding box center [142, 52] width 101 height 16
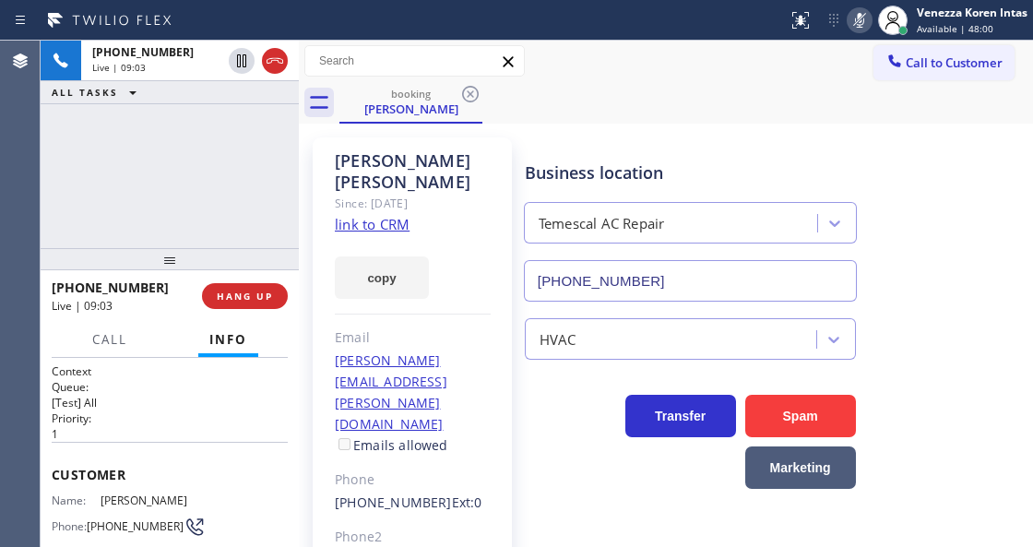
click at [408, 193] on div "Since: [DATE]" at bounding box center [413, 203] width 156 height 21
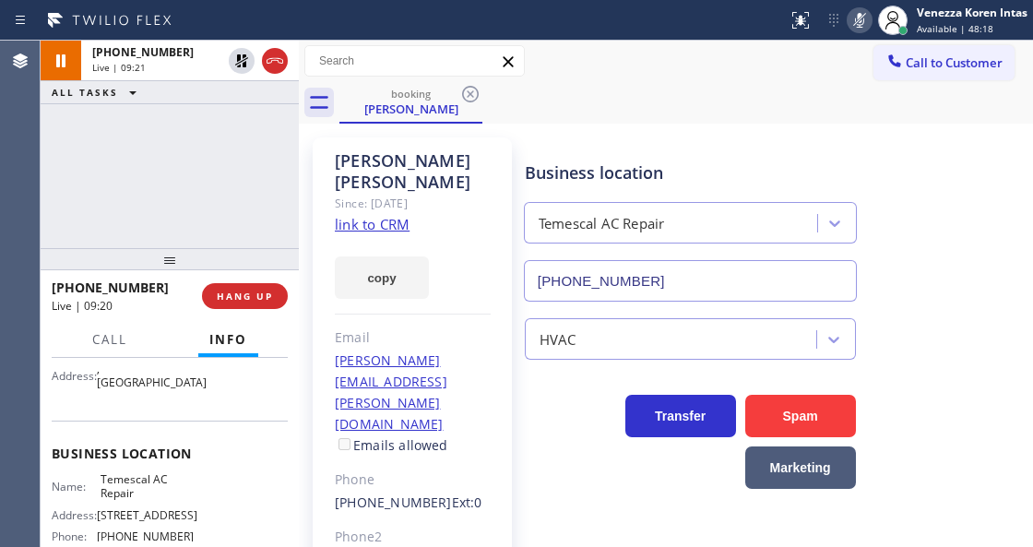
scroll to position [184, 0]
drag, startPoint x: 98, startPoint y: 472, endPoint x: 155, endPoint y: 488, distance: 59.3
click at [155, 488] on div "Name: Temescal AC Repair" at bounding box center [123, 485] width 142 height 29
drag, startPoint x: 865, startPoint y: 26, endPoint x: 856, endPoint y: 59, distance: 34.5
click at [865, 26] on icon at bounding box center [860, 20] width 22 height 22
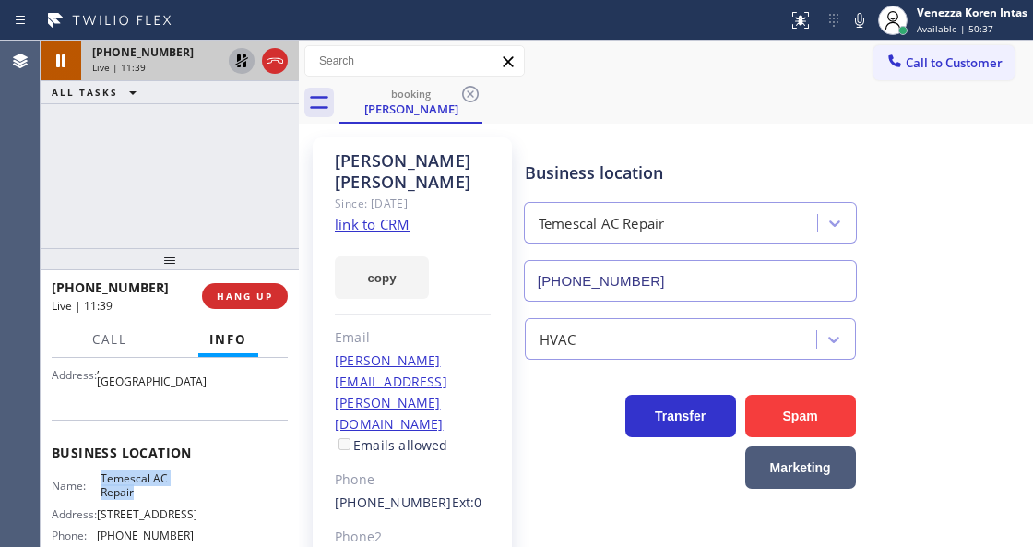
click at [245, 65] on icon at bounding box center [241, 60] width 13 height 13
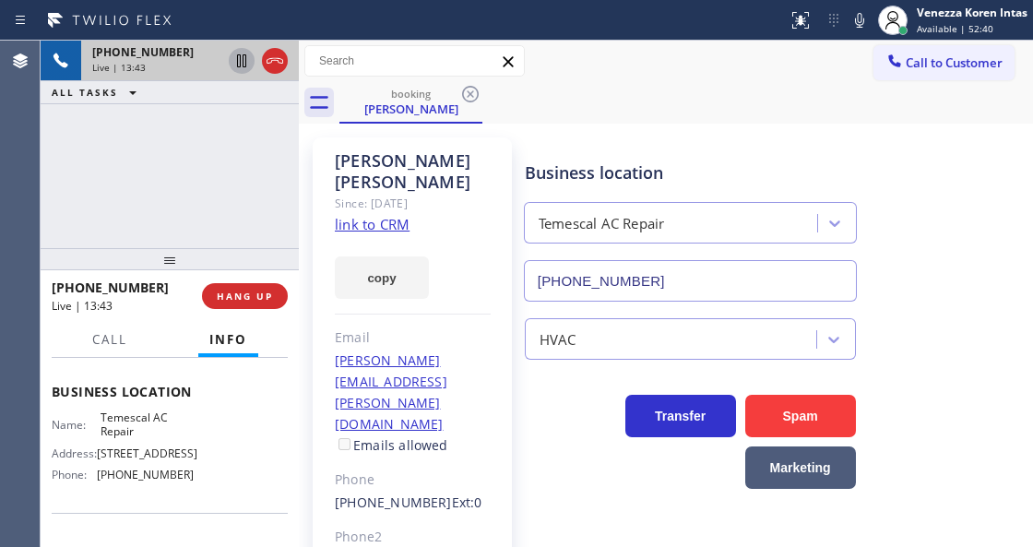
click at [250, 137] on div "[PHONE_NUMBER] Live | 13:43 ALL TASKS ALL TASKS ACTIVE TASKS TASKS IN WRAP UP" at bounding box center [170, 145] width 258 height 208
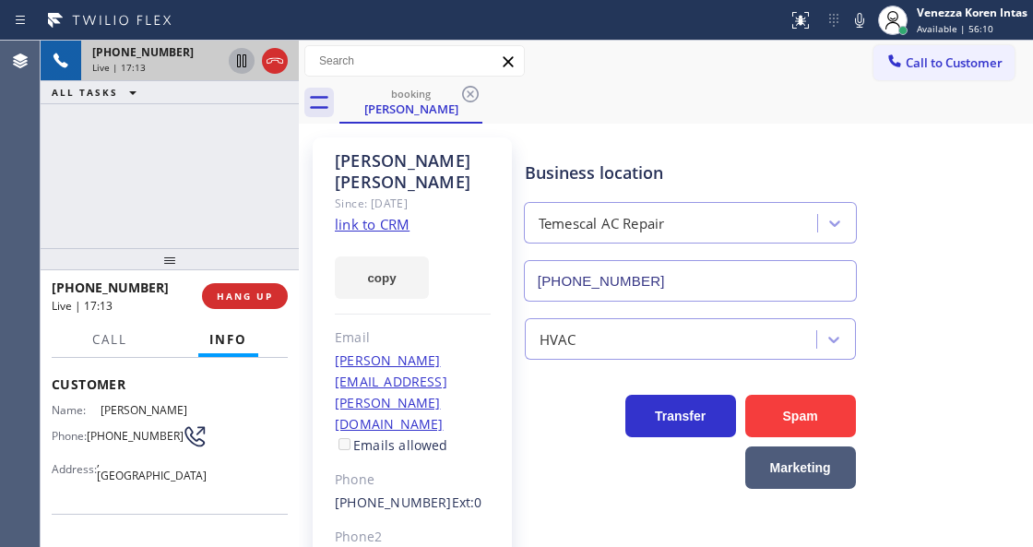
scroll to position [61, 0]
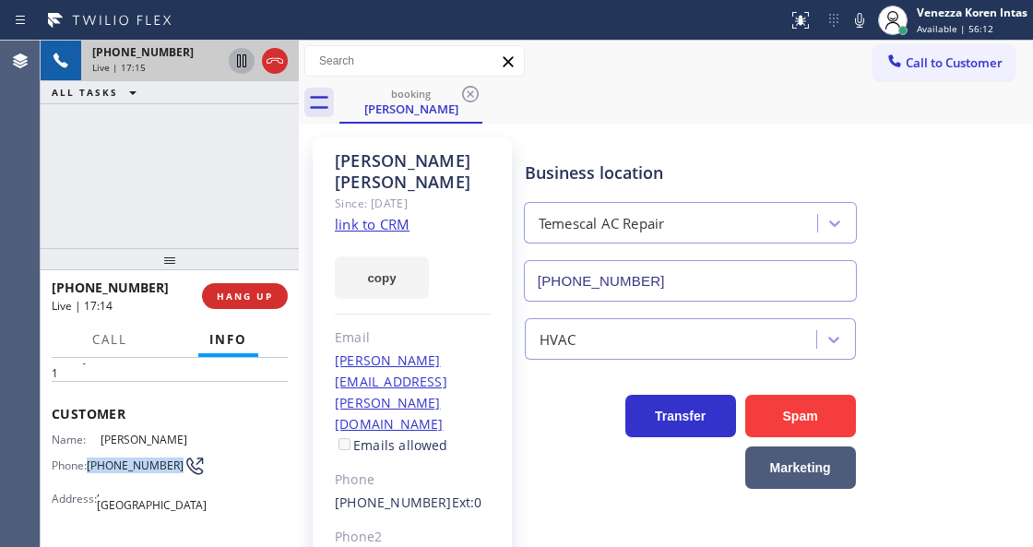
drag, startPoint x: 125, startPoint y: 478, endPoint x: 90, endPoint y: 461, distance: 38.8
click at [90, 461] on div "Name: [PERSON_NAME] Phone: [PHONE_NUMBER] Address: [GEOGRAPHIC_DATA]" at bounding box center [123, 476] width 142 height 87
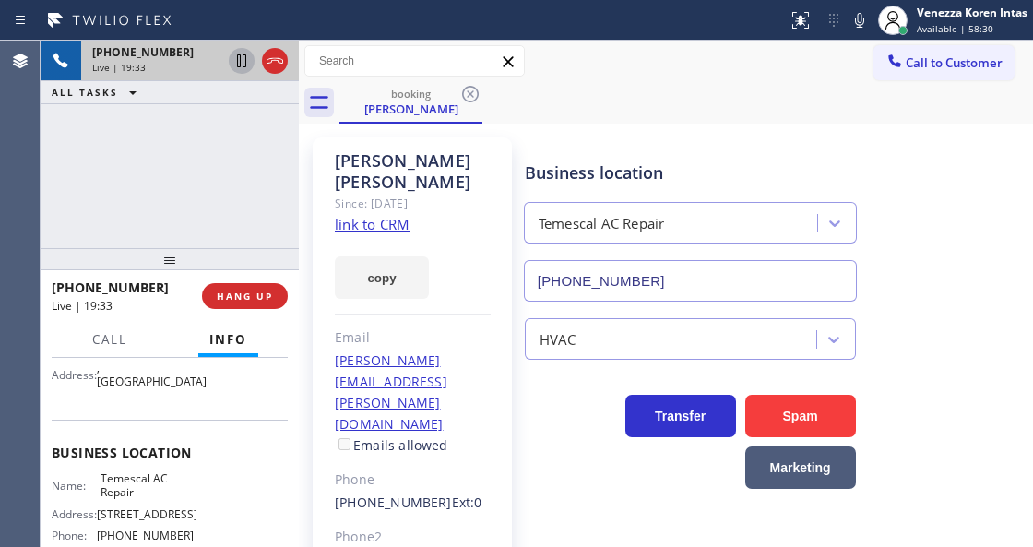
scroll to position [245, 0]
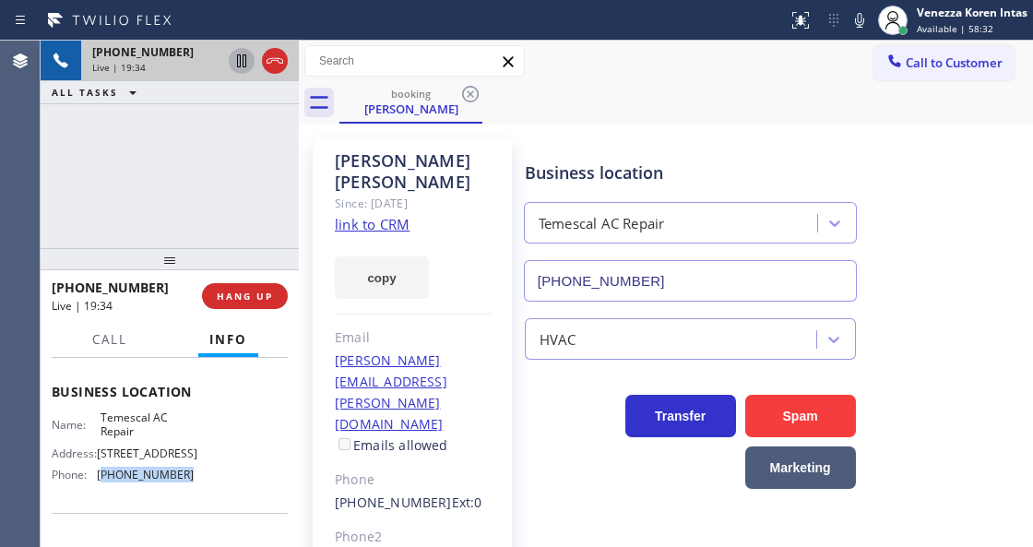
drag, startPoint x: 179, startPoint y: 477, endPoint x: 101, endPoint y: 478, distance: 77.5
click at [101, 478] on span "[PHONE_NUMBER]" at bounding box center [145, 475] width 97 height 14
click at [546, 117] on div "booking [PERSON_NAME]" at bounding box center [686, 103] width 694 height 42
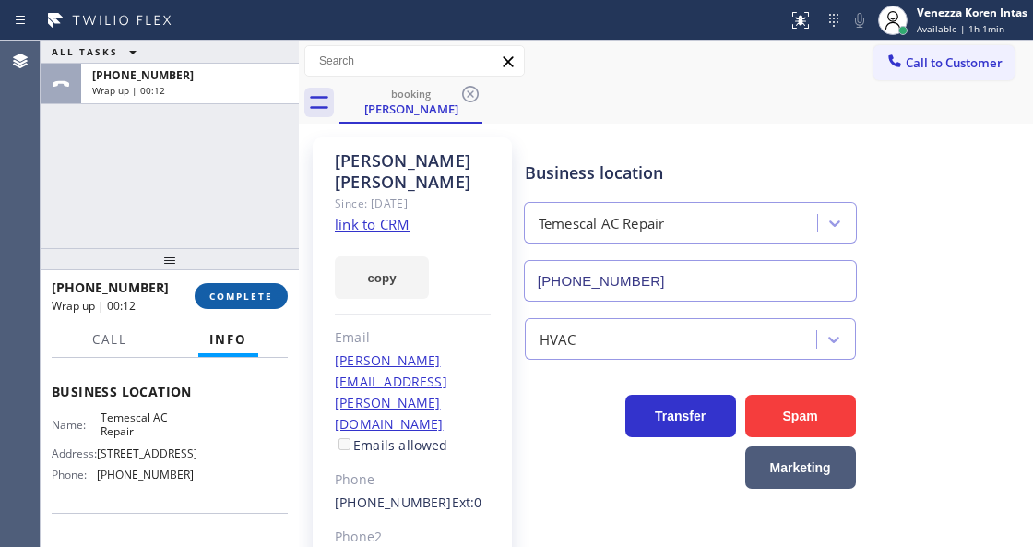
click at [219, 305] on button "COMPLETE" at bounding box center [241, 296] width 93 height 26
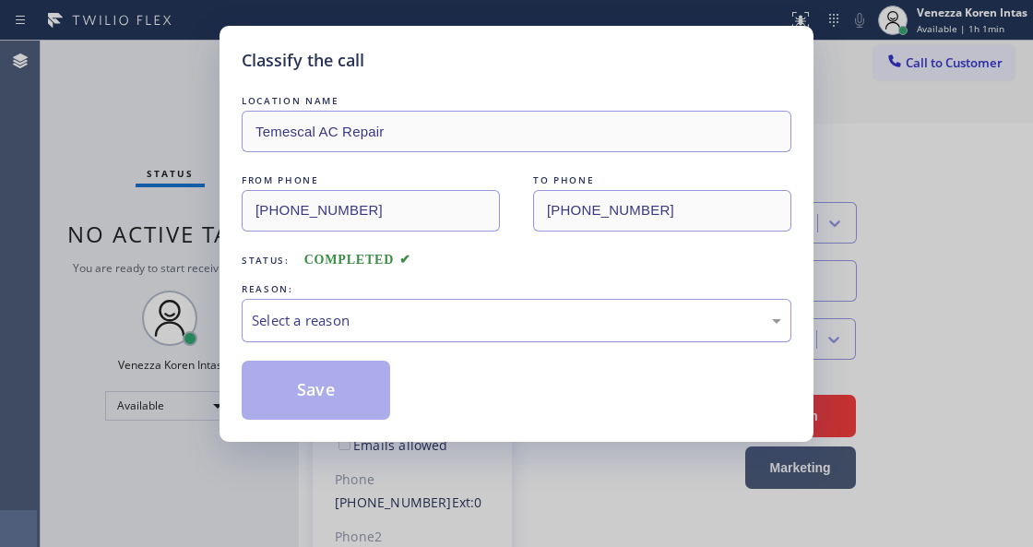
drag, startPoint x: 420, startPoint y: 314, endPoint x: 422, endPoint y: 329, distance: 15.9
click at [419, 313] on div "Select a reason" at bounding box center [516, 320] width 529 height 21
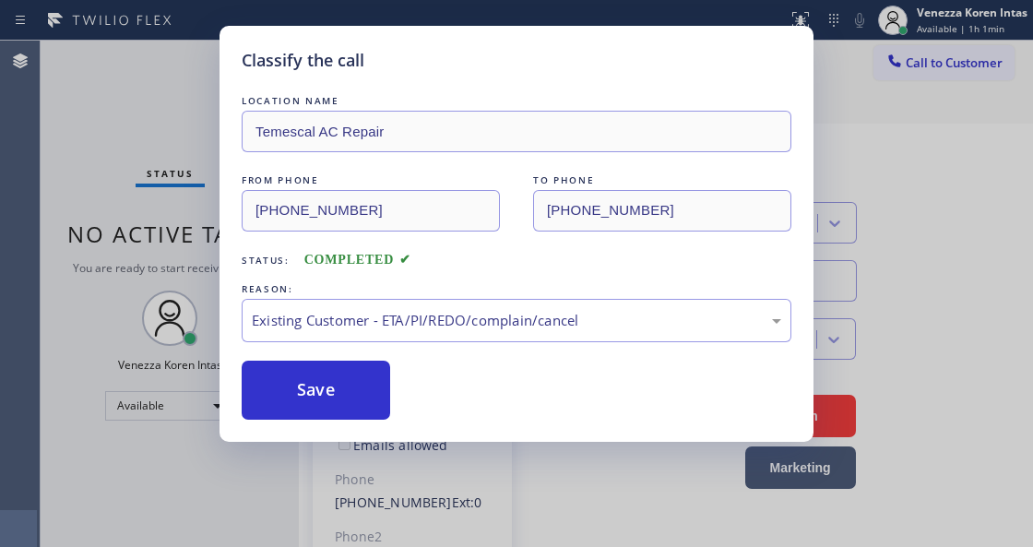
drag, startPoint x: 332, startPoint y: 405, endPoint x: 330, endPoint y: 352, distance: 52.6
click at [332, 404] on button "Save" at bounding box center [316, 390] width 148 height 59
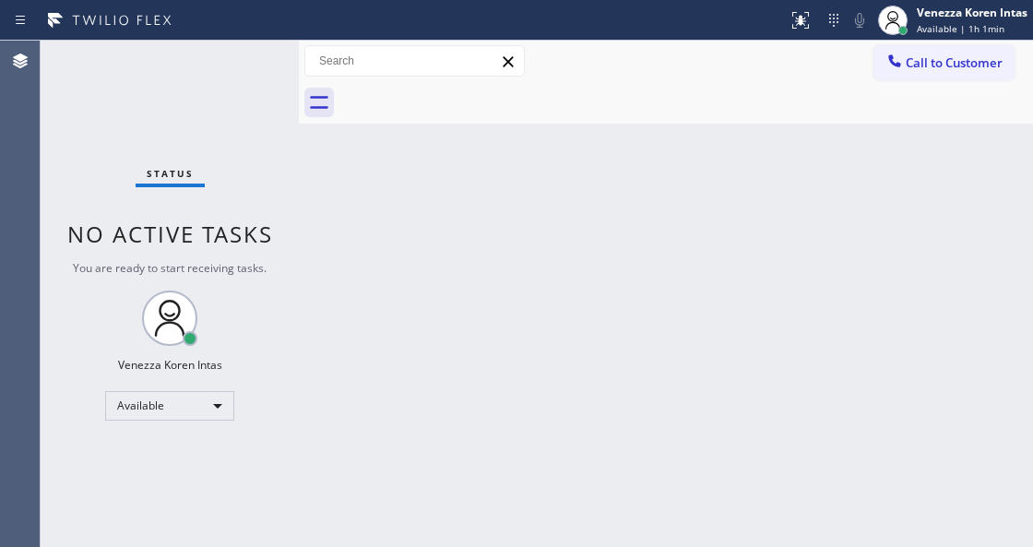
drag, startPoint x: 208, startPoint y: 82, endPoint x: 24, endPoint y: 159, distance: 199.7
click at [204, 86] on div "Status No active tasks You are ready to start receiving tasks. Venezza Koren In…" at bounding box center [170, 294] width 258 height 506
click at [246, 86] on div "Status No active tasks You are ready to start receiving tasks. Venezza Koren In…" at bounding box center [170, 294] width 258 height 506
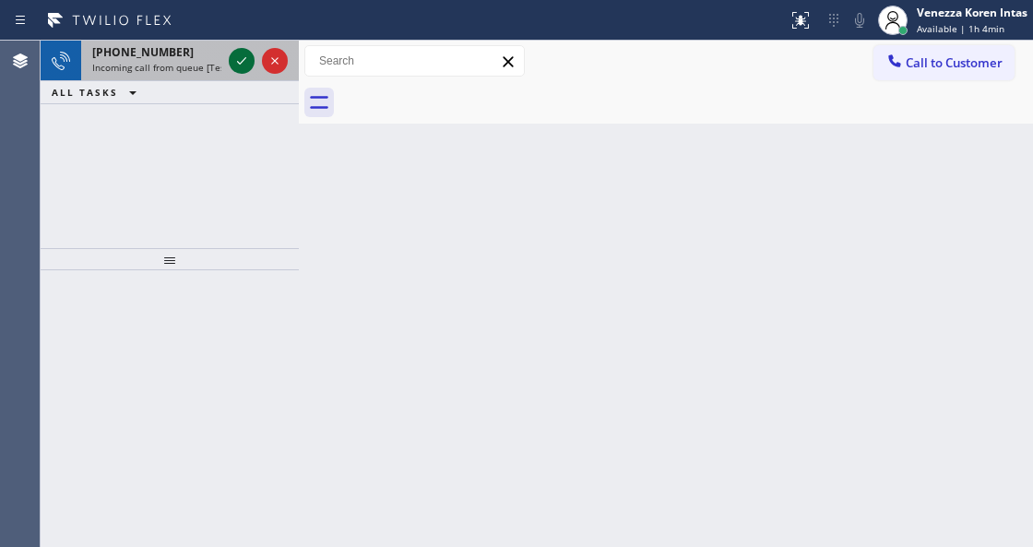
click at [249, 64] on icon at bounding box center [242, 61] width 22 height 22
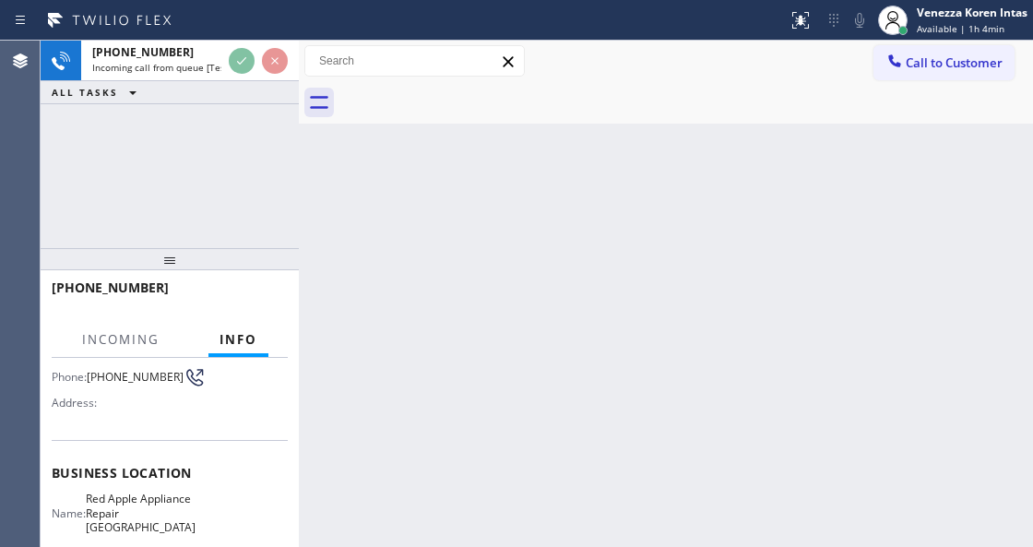
scroll to position [245, 0]
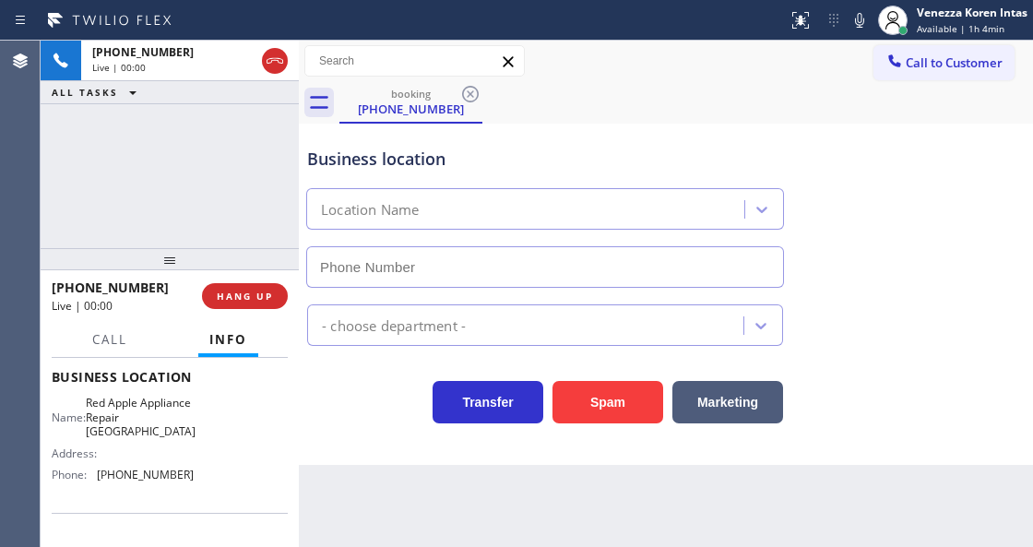
type input "[PHONE_NUMBER]"
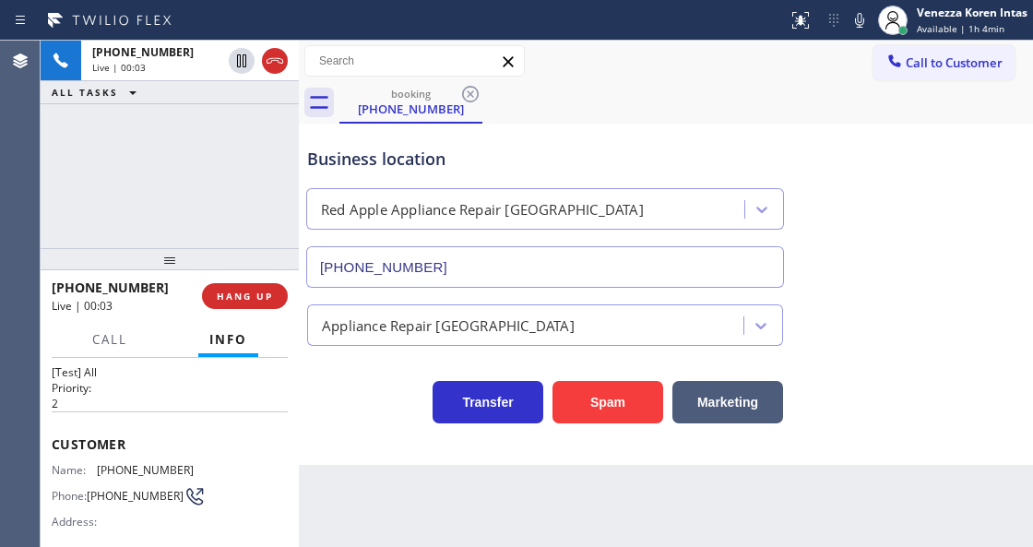
scroll to position [0, 0]
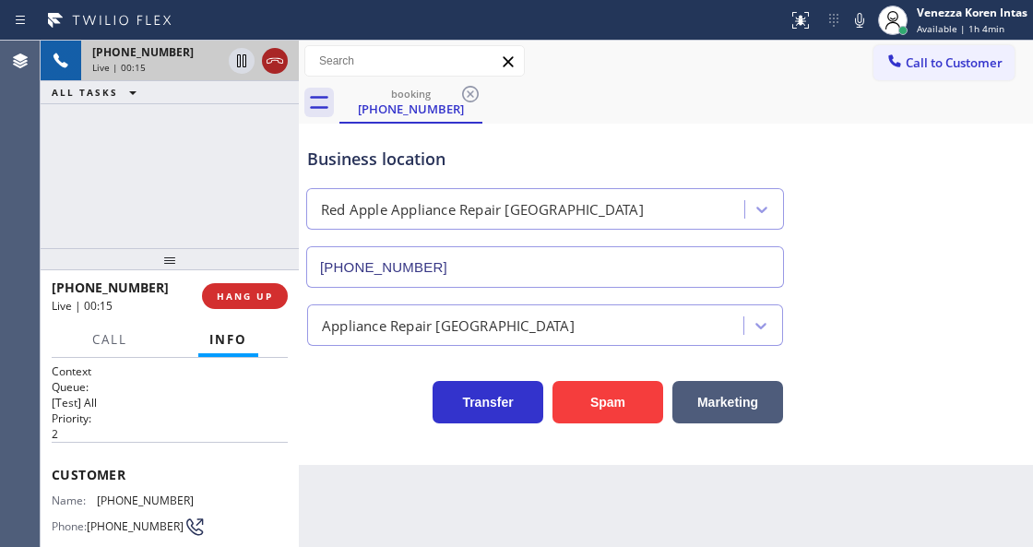
click at [275, 57] on icon at bounding box center [275, 61] width 22 height 22
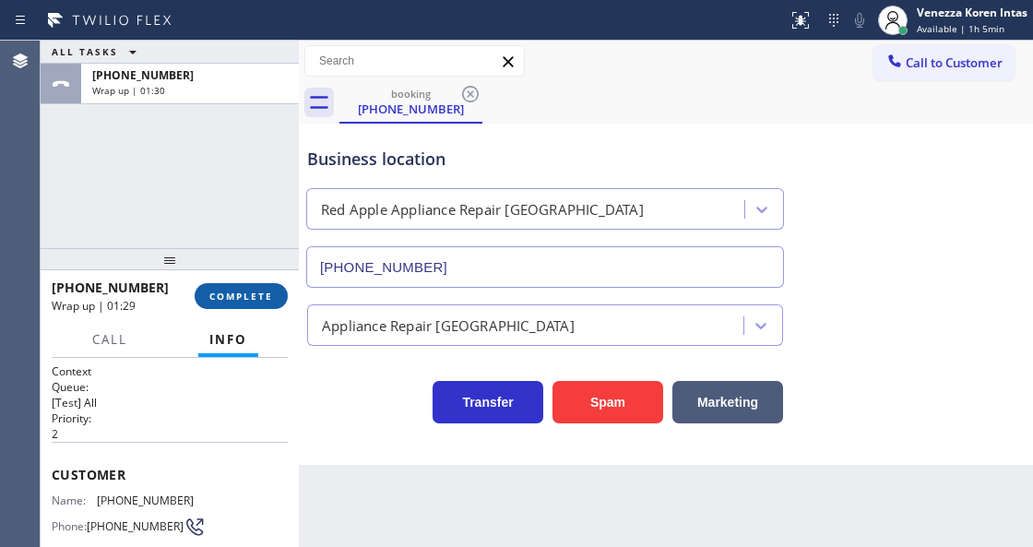
click at [234, 294] on span "COMPLETE" at bounding box center [241, 296] width 64 height 13
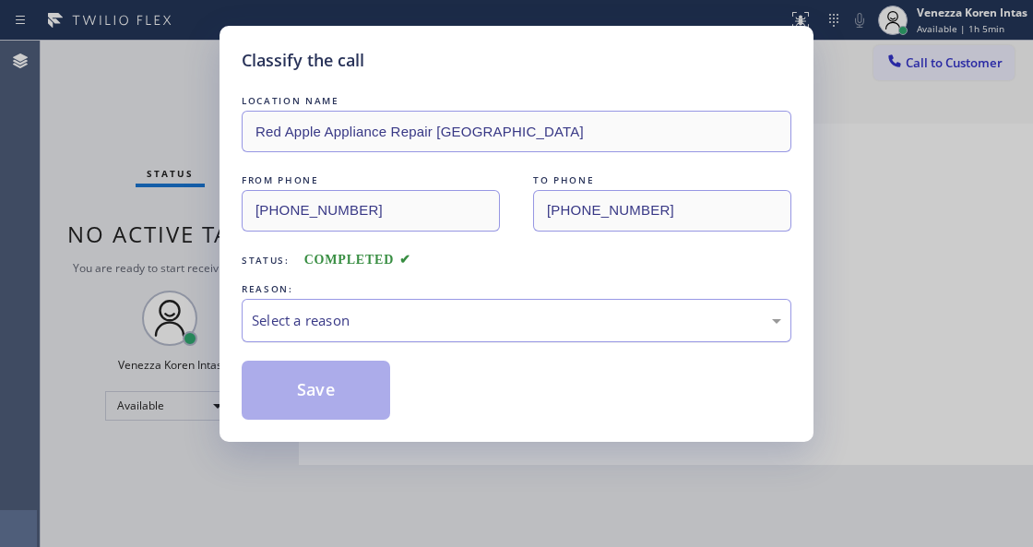
click at [364, 327] on div "Select a reason" at bounding box center [516, 320] width 529 height 21
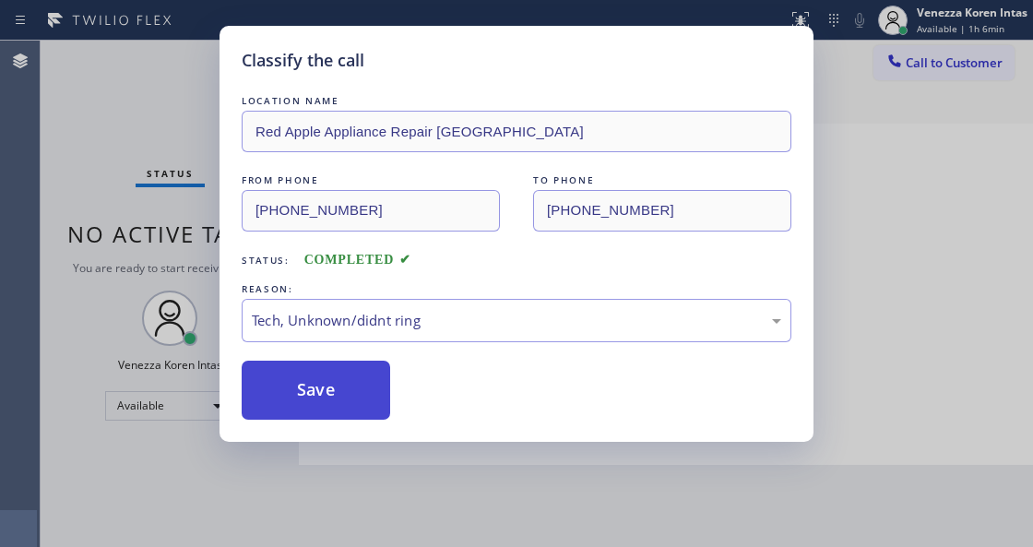
click at [352, 398] on button "Save" at bounding box center [316, 390] width 148 height 59
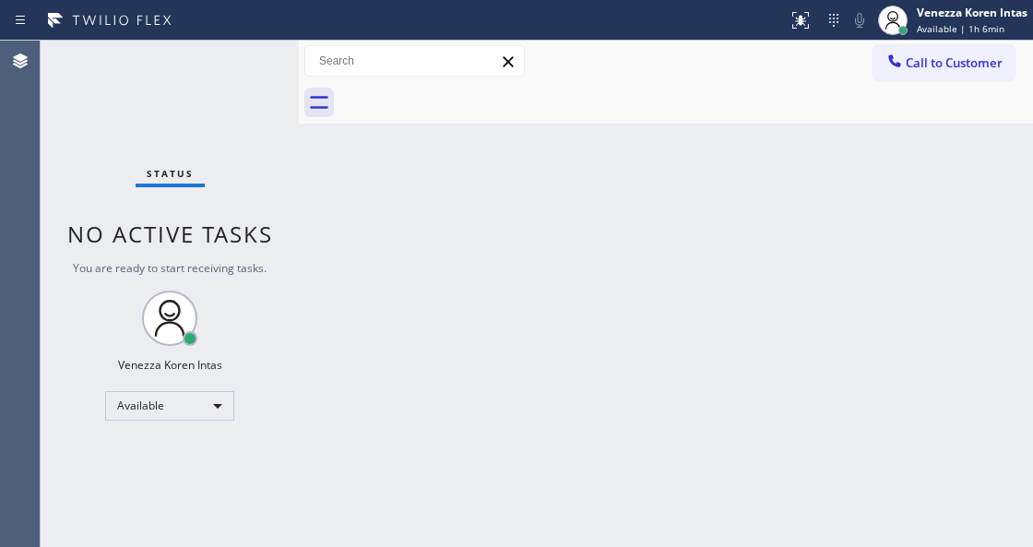
click at [245, 66] on div "Status No active tasks You are ready to start receiving tasks. Venezza Koren In…" at bounding box center [170, 294] width 258 height 506
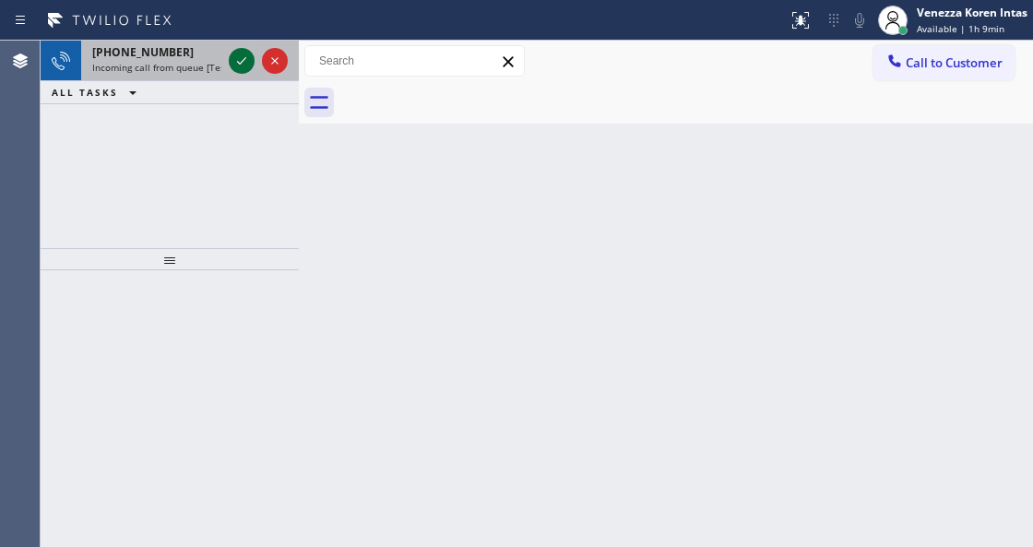
click at [243, 61] on icon at bounding box center [241, 60] width 9 height 7
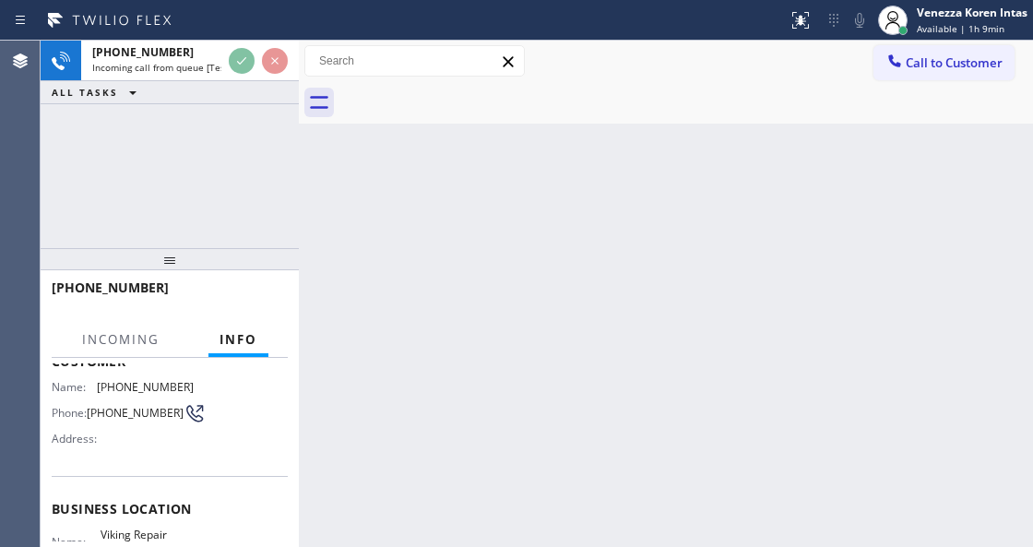
scroll to position [245, 0]
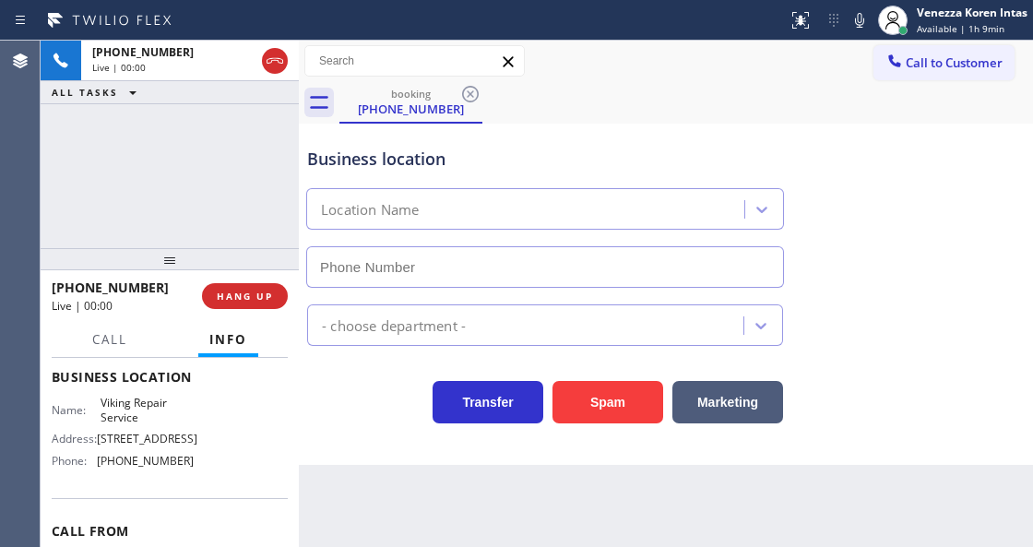
type input "[PHONE_NUMBER]"
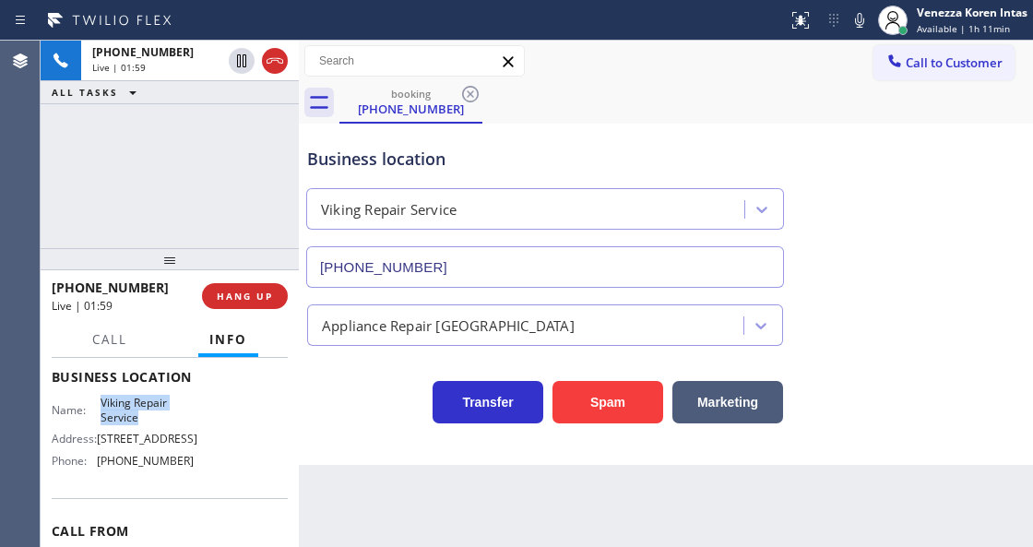
drag, startPoint x: 125, startPoint y: 398, endPoint x: 169, endPoint y: 413, distance: 46.7
click at [169, 413] on div "Name: Viking Repair Service" at bounding box center [123, 410] width 142 height 29
click at [544, 542] on div "Back to Dashboard Change Sender ID Customers Technicians Select a contact Outbo…" at bounding box center [666, 294] width 734 height 506
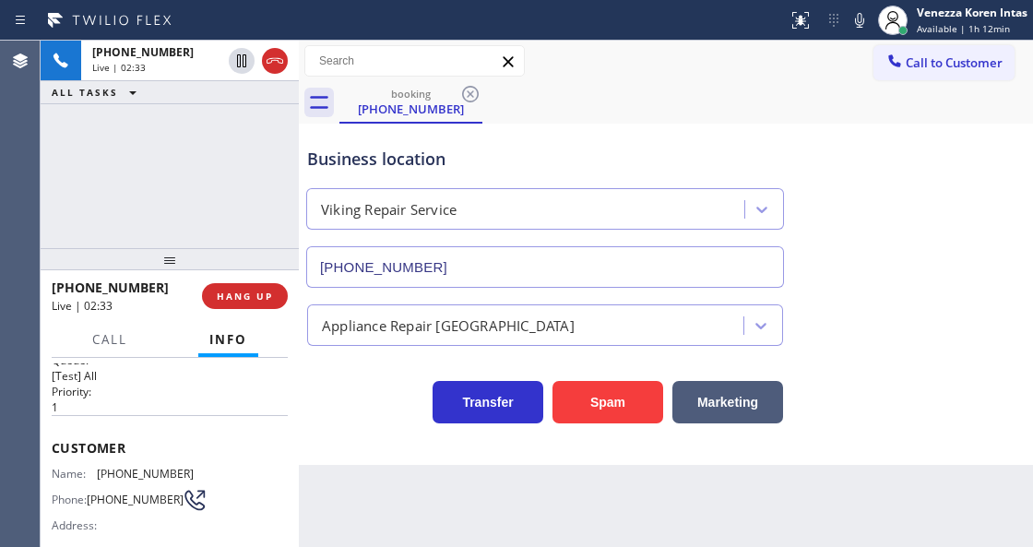
scroll to position [0, 0]
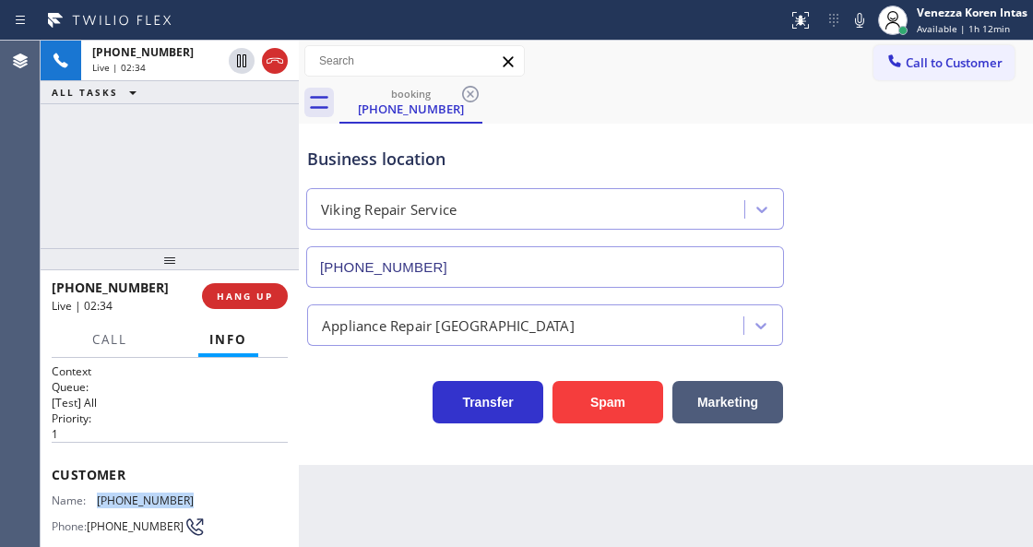
drag, startPoint x: 192, startPoint y: 497, endPoint x: 97, endPoint y: 496, distance: 95.0
click at [97, 496] on div "Name: [PHONE_NUMBER] Phone: [PHONE_NUMBER] Address:" at bounding box center [170, 529] width 236 height 73
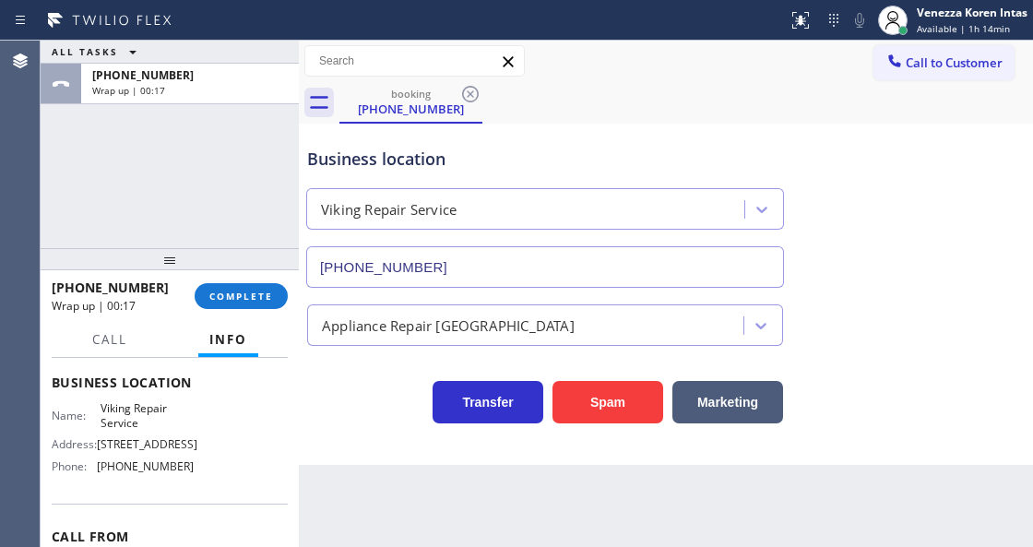
scroll to position [307, 0]
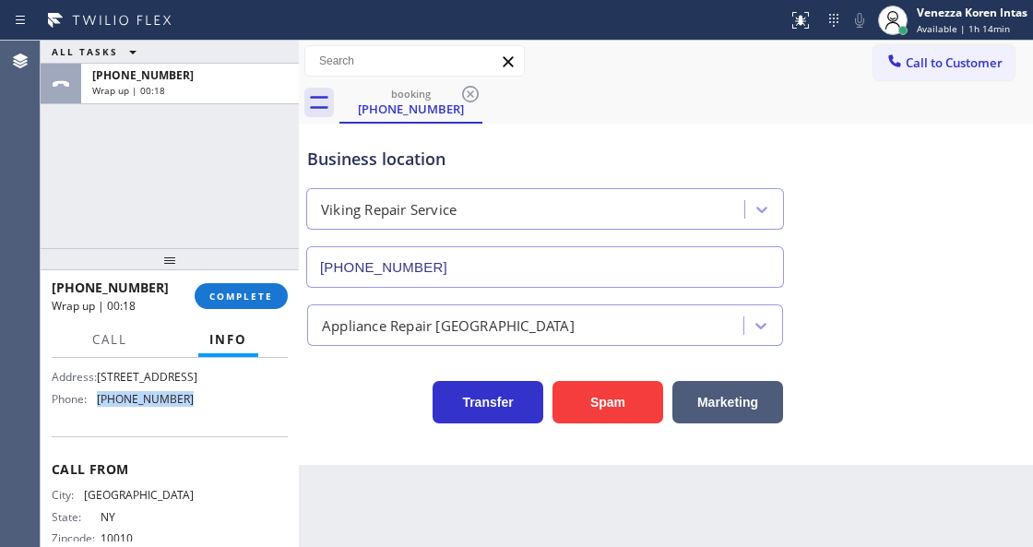
drag, startPoint x: 185, startPoint y: 398, endPoint x: 97, endPoint y: 404, distance: 88.8
click at [96, 404] on div "Name: Viking Repair Service Address: [STREET_ADDRESS] Phone: [PHONE_NUMBER]" at bounding box center [170, 373] width 236 height 79
click at [255, 293] on span "COMPLETE" at bounding box center [241, 296] width 64 height 13
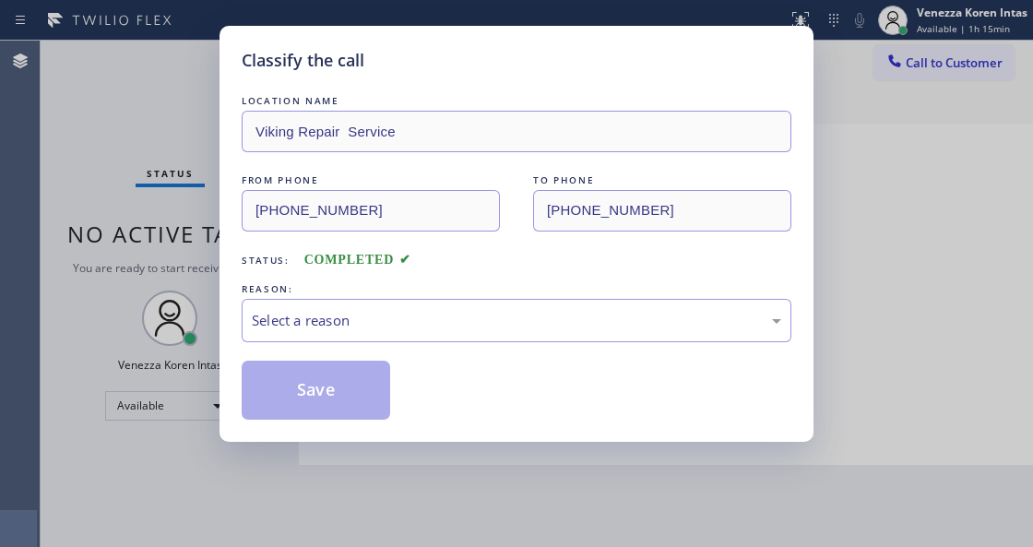
click at [373, 319] on div "Select a reason" at bounding box center [516, 320] width 529 height 21
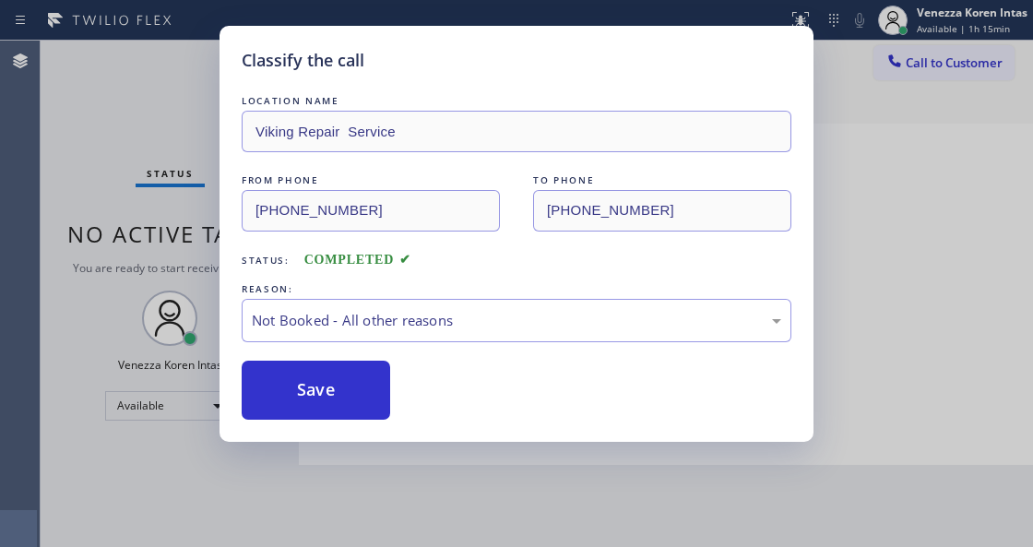
click at [358, 396] on button "Save" at bounding box center [316, 390] width 148 height 59
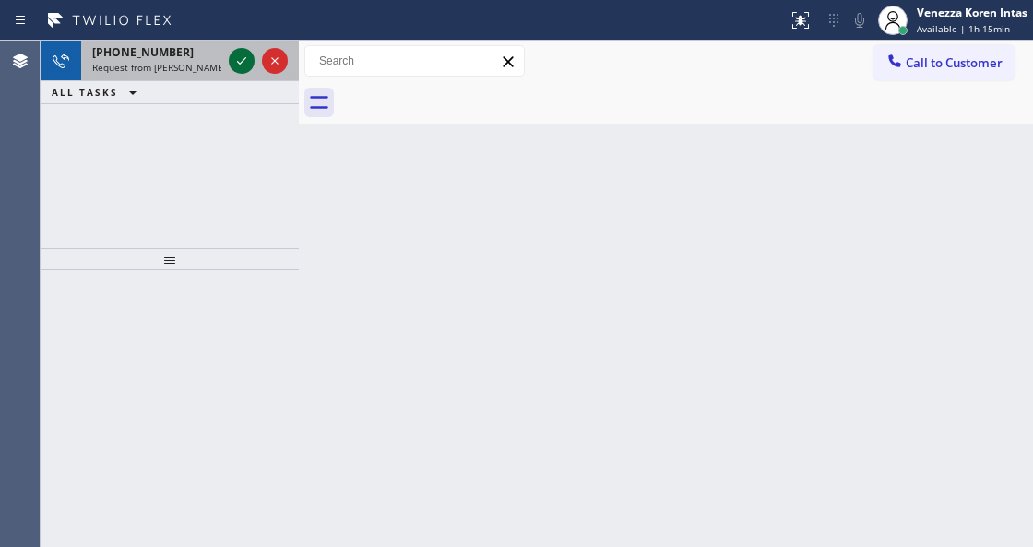
click at [232, 55] on icon at bounding box center [242, 61] width 22 height 22
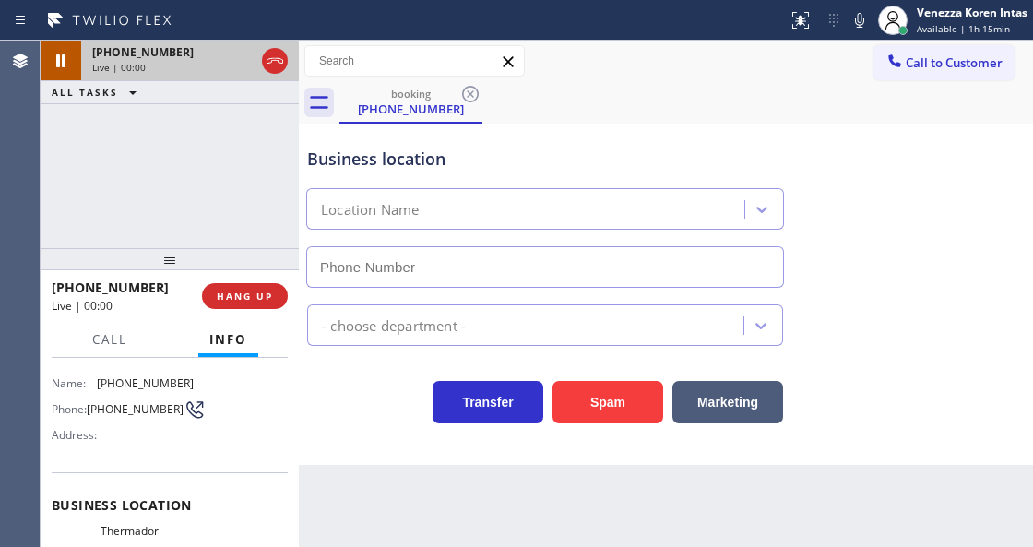
scroll to position [184, 0]
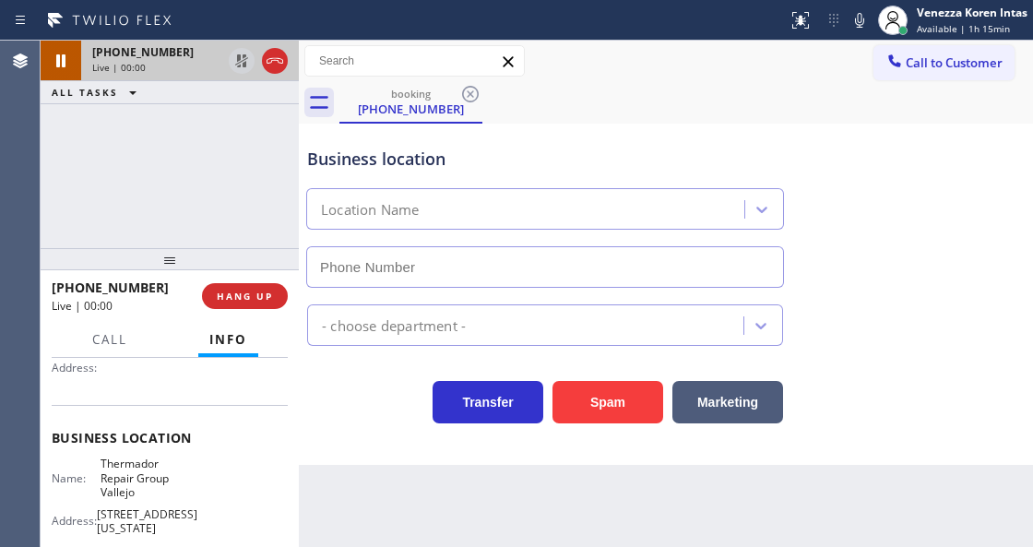
type input "[PHONE_NUMBER]"
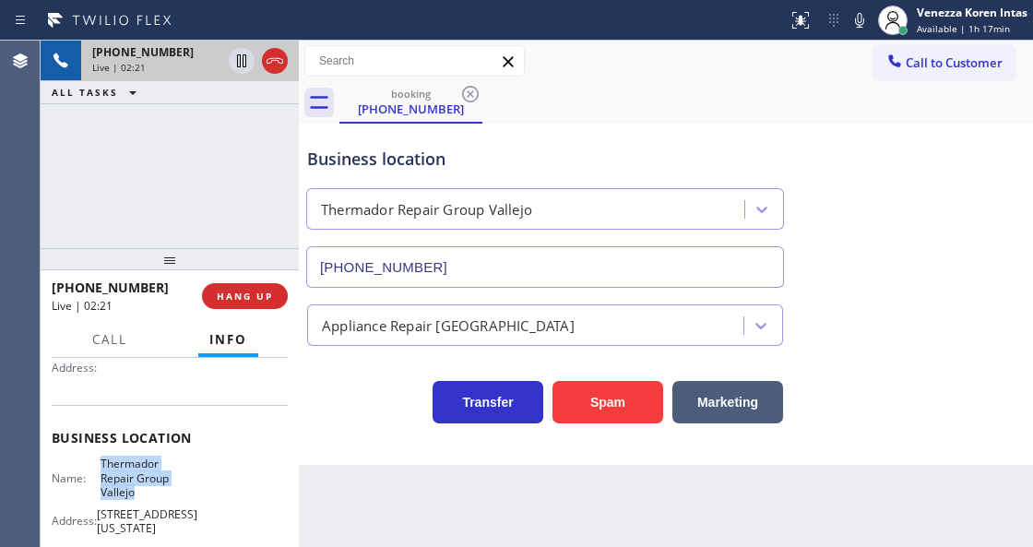
drag, startPoint x: 98, startPoint y: 460, endPoint x: 151, endPoint y: 494, distance: 63.5
click at [151, 494] on div "Name: Thermador Repair Group Vallejo" at bounding box center [123, 478] width 142 height 42
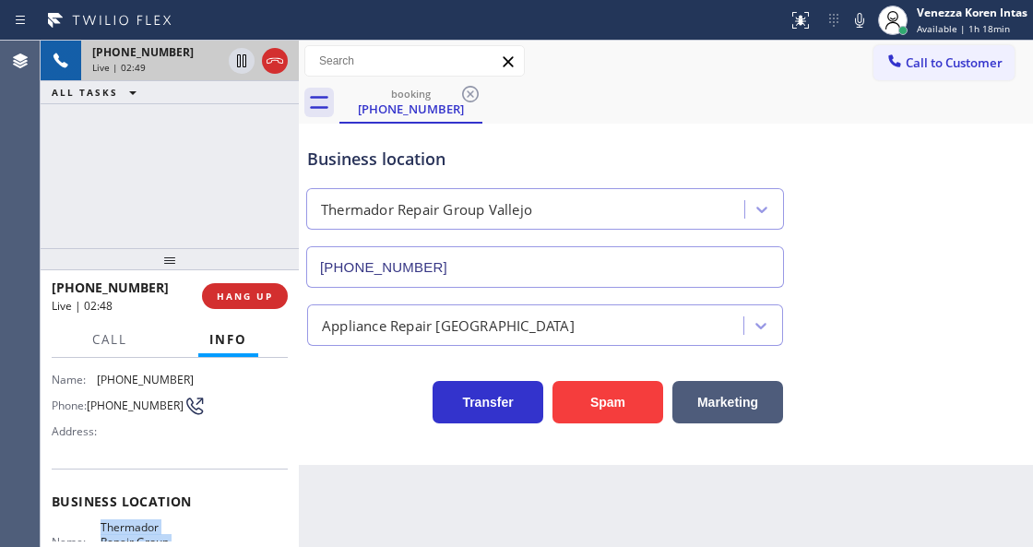
scroll to position [61, 0]
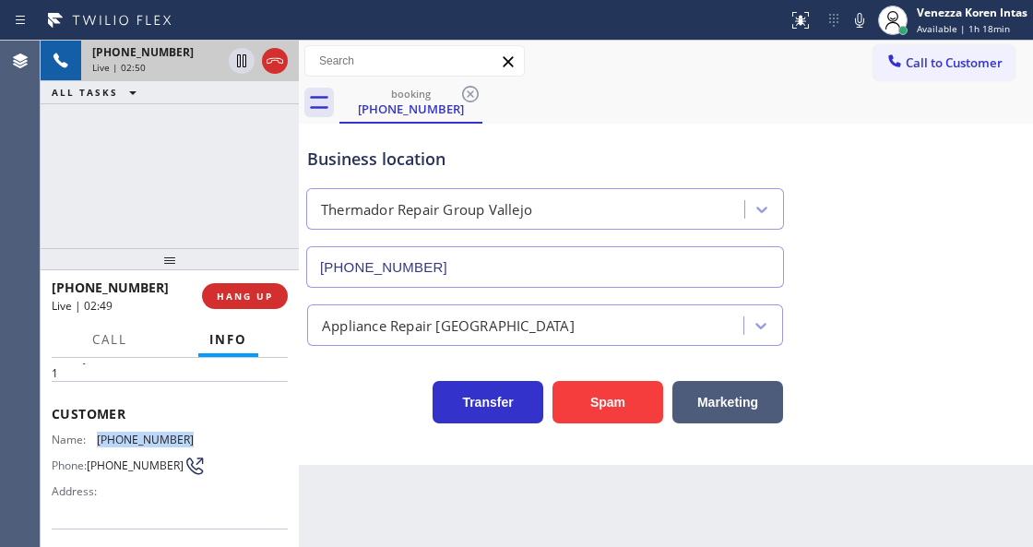
drag, startPoint x: 198, startPoint y: 437, endPoint x: 88, endPoint y: 423, distance: 111.5
click at [88, 423] on div "Customer Name: [PHONE_NUMBER] Phone: [PHONE_NUMBER] Address:" at bounding box center [170, 455] width 236 height 148
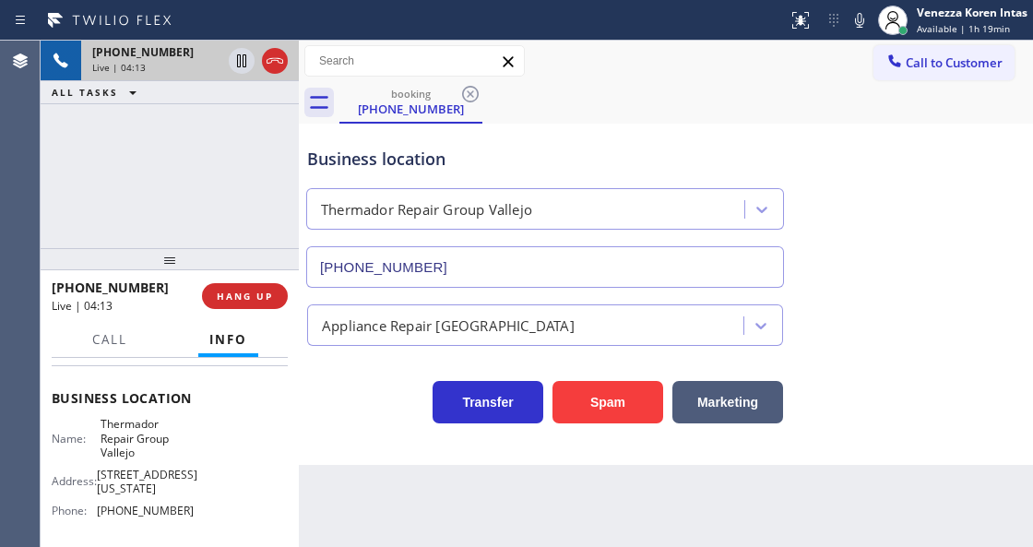
scroll to position [245, 0]
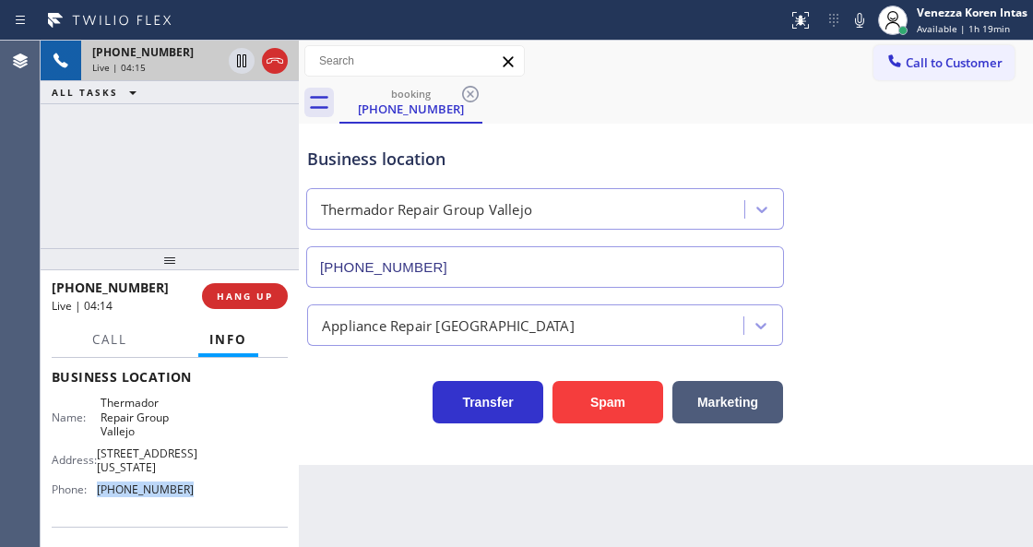
drag, startPoint x: 194, startPoint y: 493, endPoint x: 100, endPoint y: 496, distance: 94.2
click at [100, 496] on div "Name: Thermador Repair Group Vallejo Address: [STREET_ADDRESS][US_STATE] Phone:…" at bounding box center [170, 450] width 236 height 108
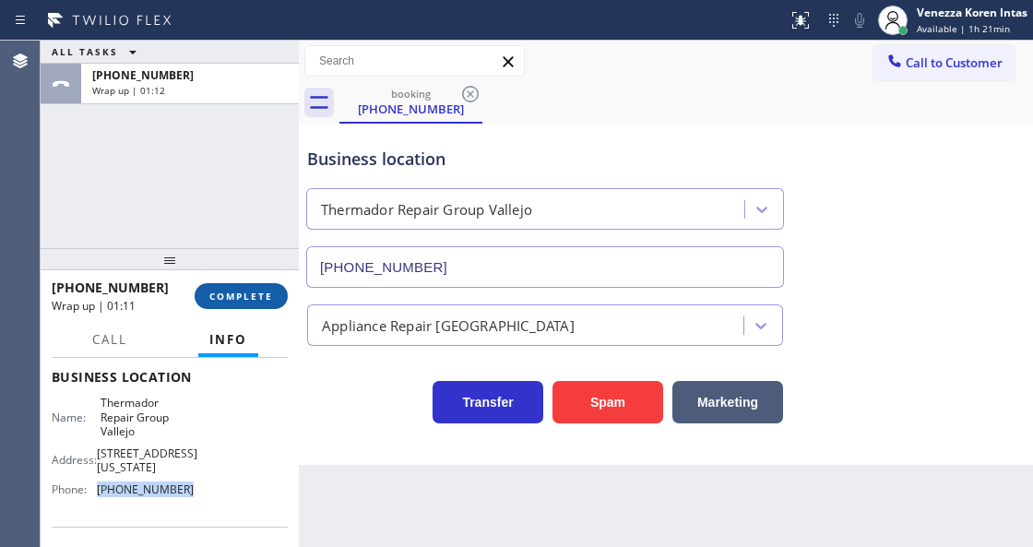
click at [267, 283] on button "COMPLETE" at bounding box center [241, 296] width 93 height 26
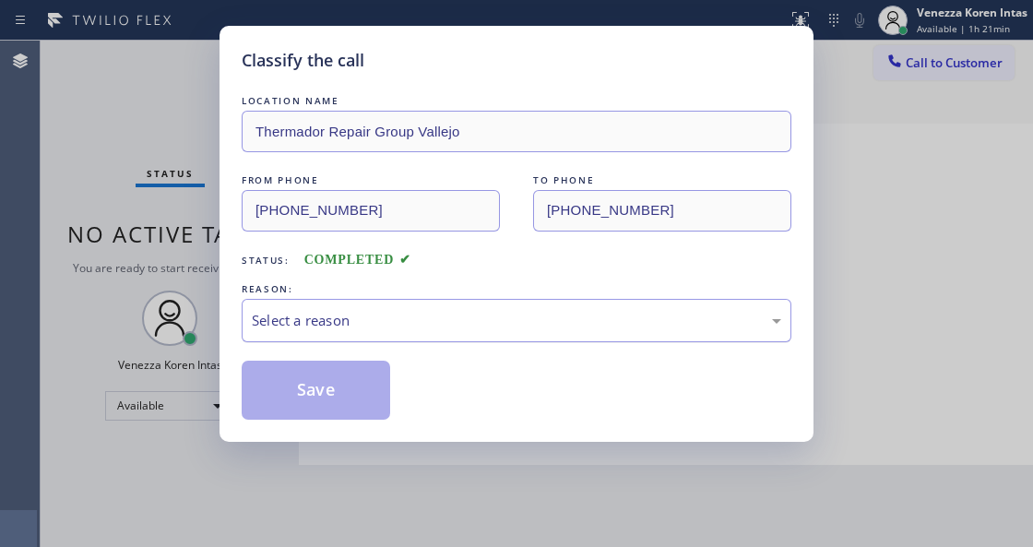
click at [421, 330] on div "Select a reason" at bounding box center [516, 320] width 529 height 21
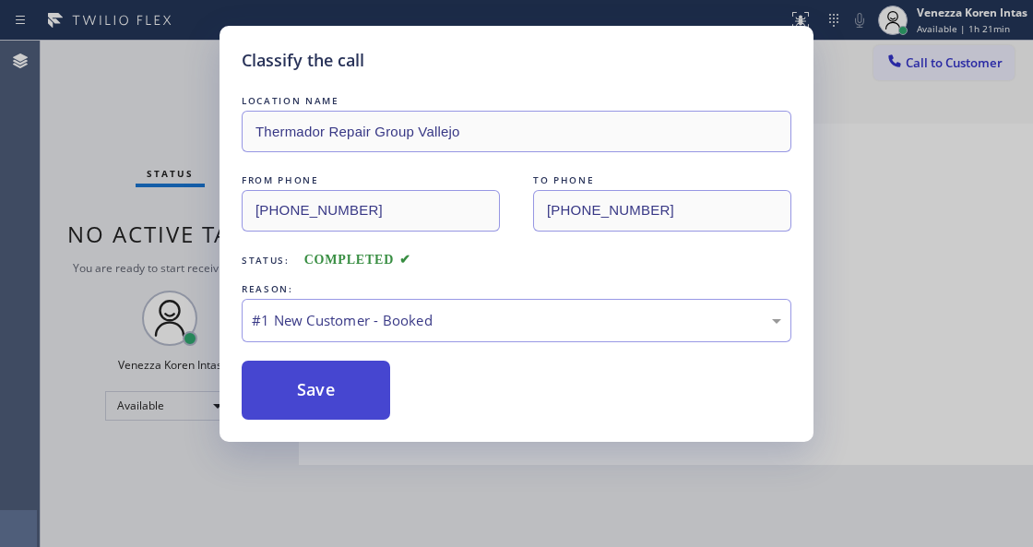
click at [356, 386] on button "Save" at bounding box center [316, 390] width 148 height 59
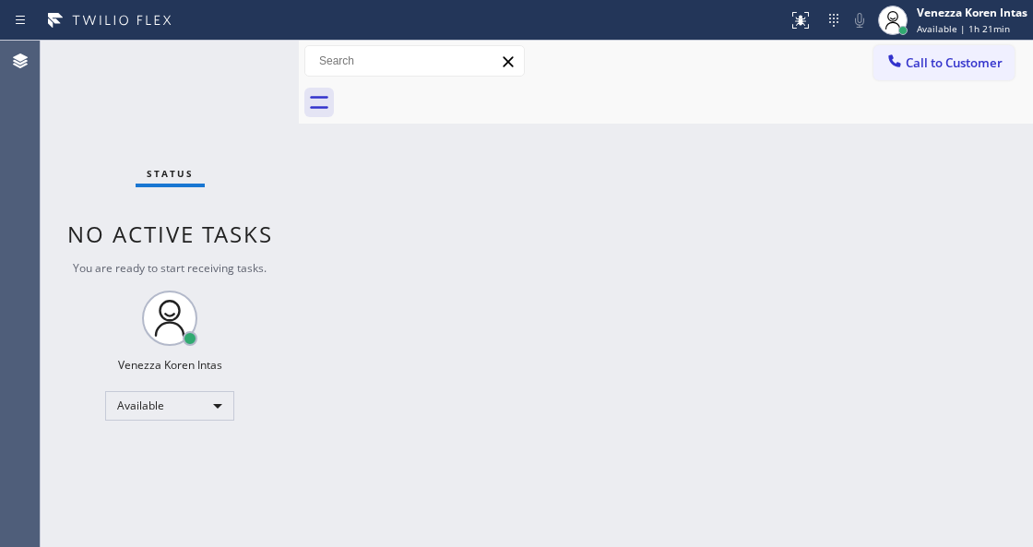
click at [948, 28] on span "Available | 1h 21min" at bounding box center [963, 28] width 93 height 13
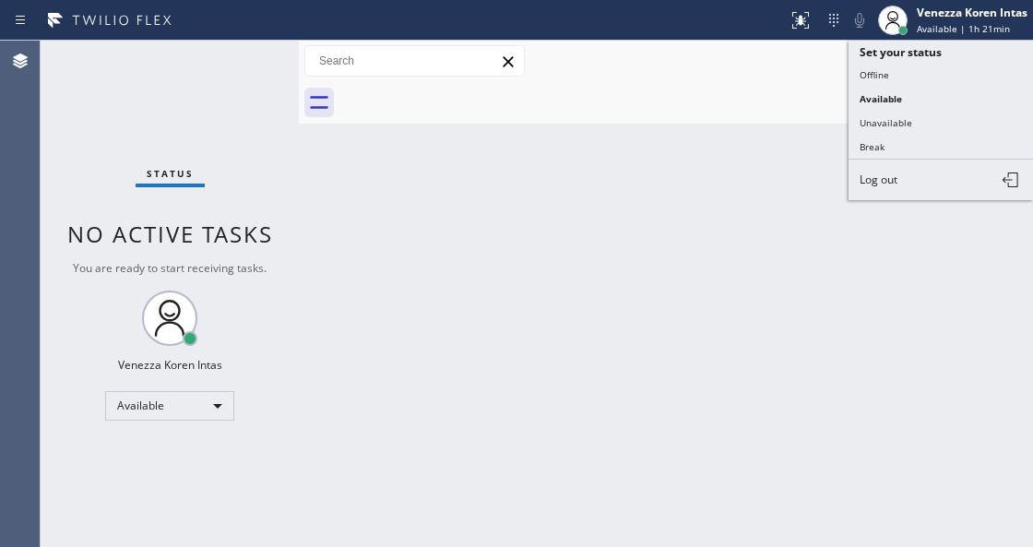
click at [723, 315] on div "Back to Dashboard Change Sender ID Customers Technicians Select a contact Outbo…" at bounding box center [666, 294] width 734 height 506
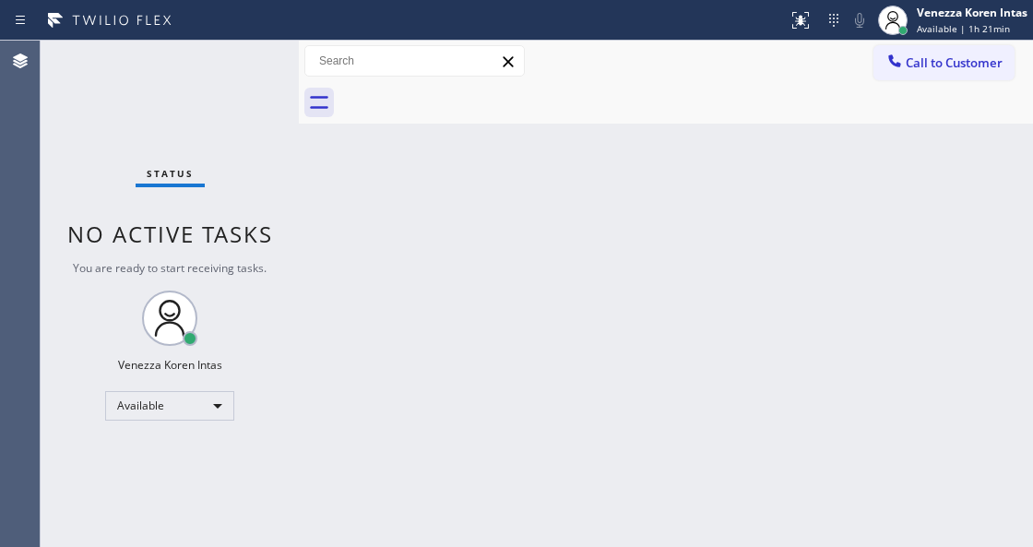
click at [634, 392] on div "Back to Dashboard Change Sender ID Customers Technicians Select a contact Outbo…" at bounding box center [666, 294] width 734 height 506
drag, startPoint x: 191, startPoint y: 207, endPoint x: 253, endPoint y: 265, distance: 84.8
click at [191, 207] on div "Status No active tasks You are ready to start receiving tasks. Venezza Koren In…" at bounding box center [170, 294] width 258 height 506
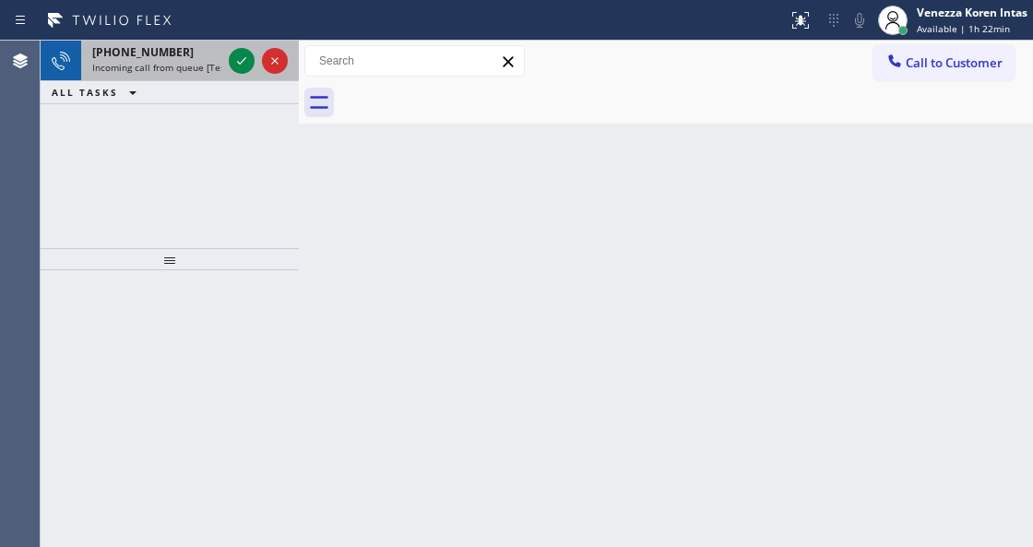
click at [174, 67] on span "Incoming call from queue [Test] All" at bounding box center [168, 67] width 153 height 13
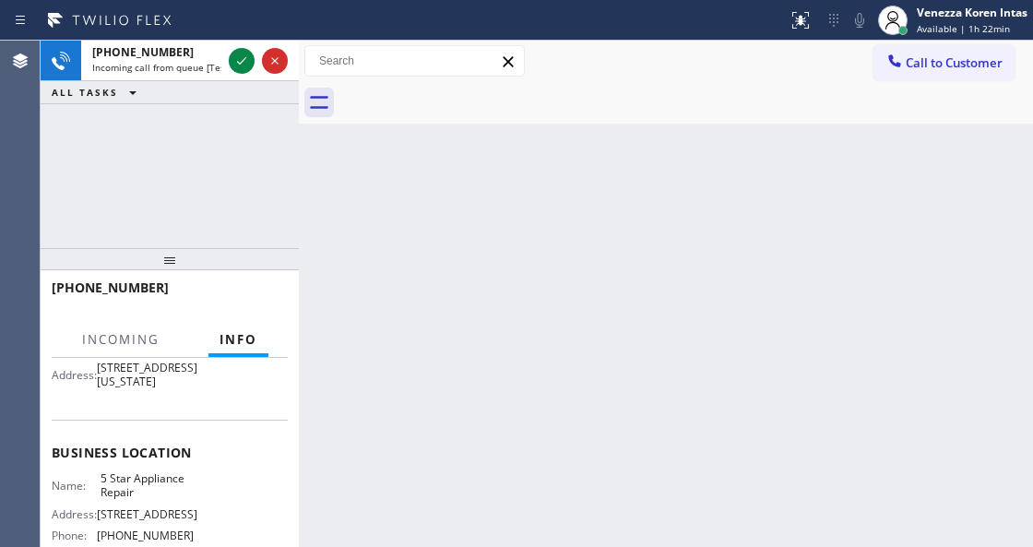
scroll to position [61, 0]
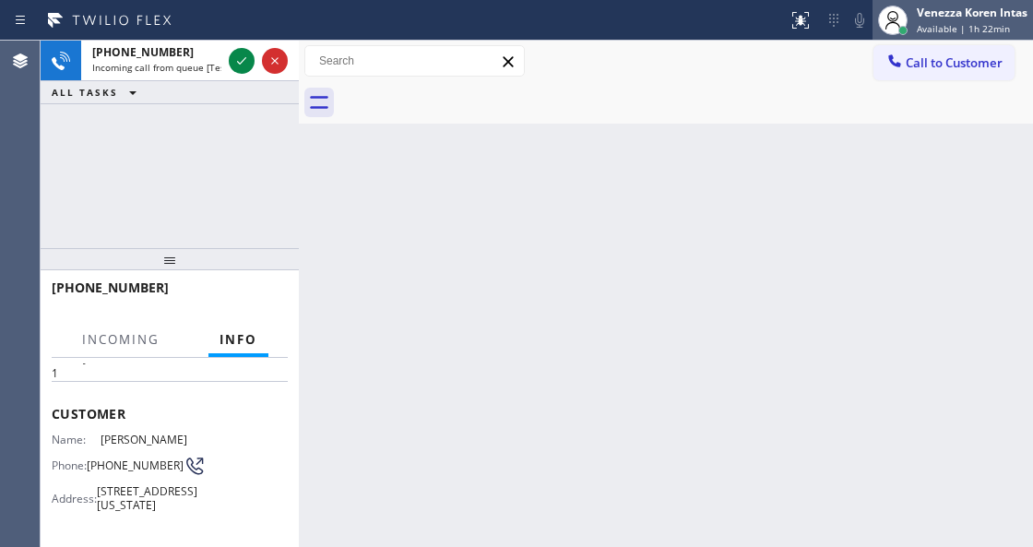
click at [931, 31] on span "Available | 1h 22min" at bounding box center [963, 28] width 93 height 13
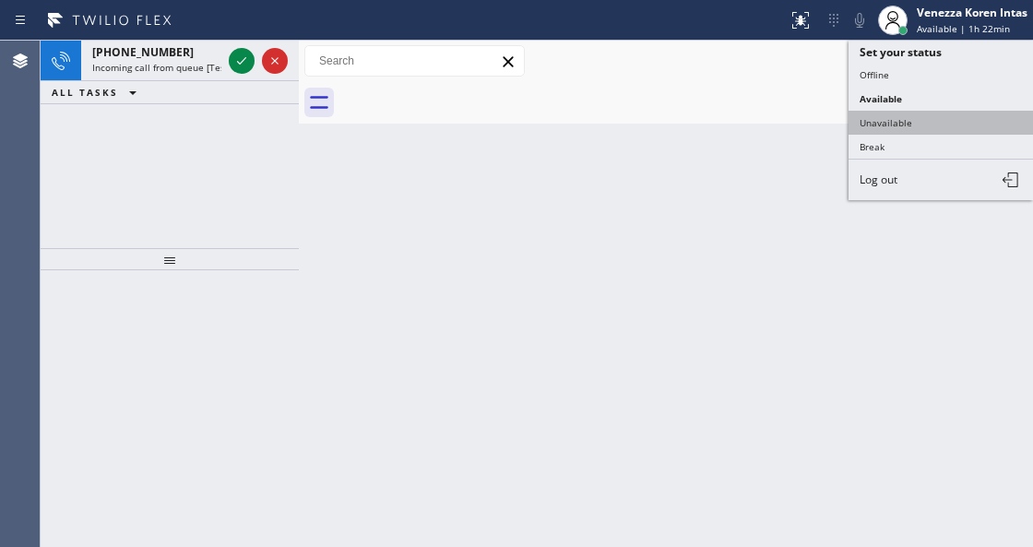
click at [933, 111] on button "Unavailable" at bounding box center [941, 123] width 184 height 24
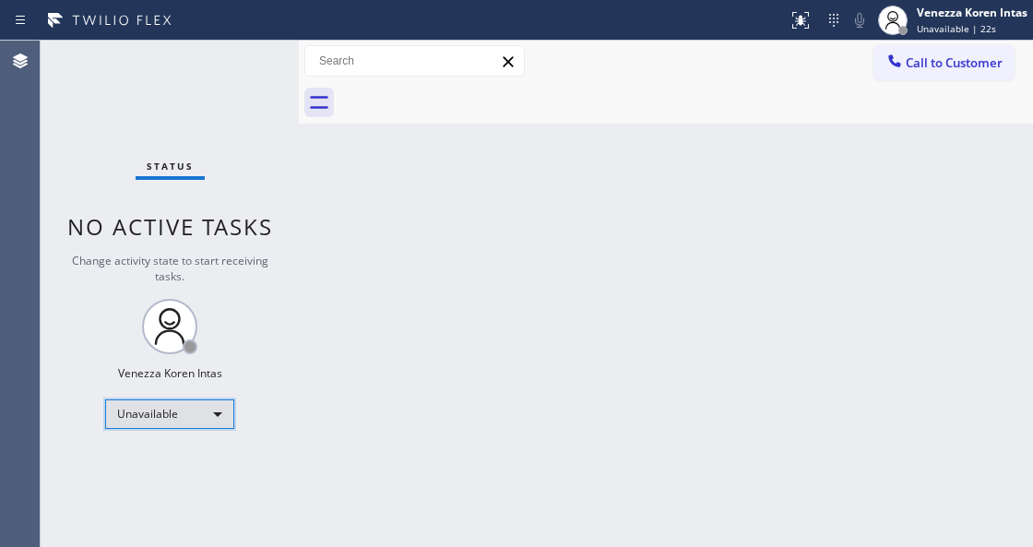
click at [224, 406] on div "Unavailable" at bounding box center [169, 414] width 129 height 30
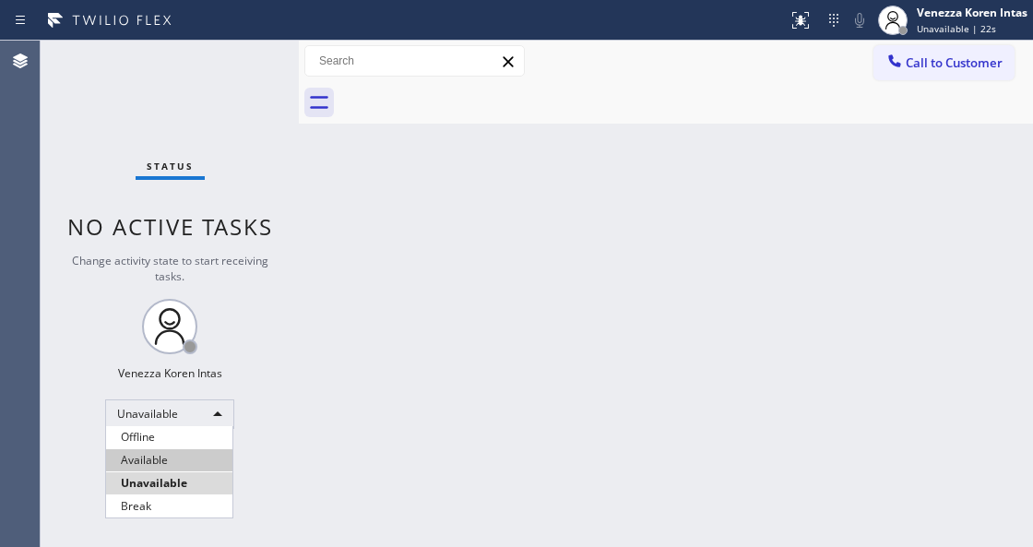
click at [195, 450] on li "Available" at bounding box center [169, 460] width 126 height 22
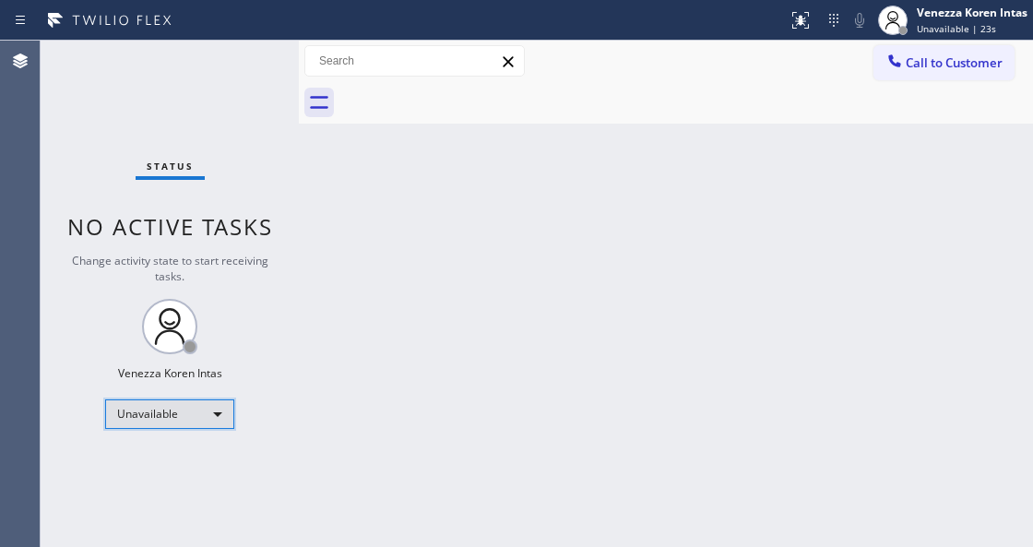
click at [212, 406] on div "Unavailable" at bounding box center [169, 414] width 129 height 30
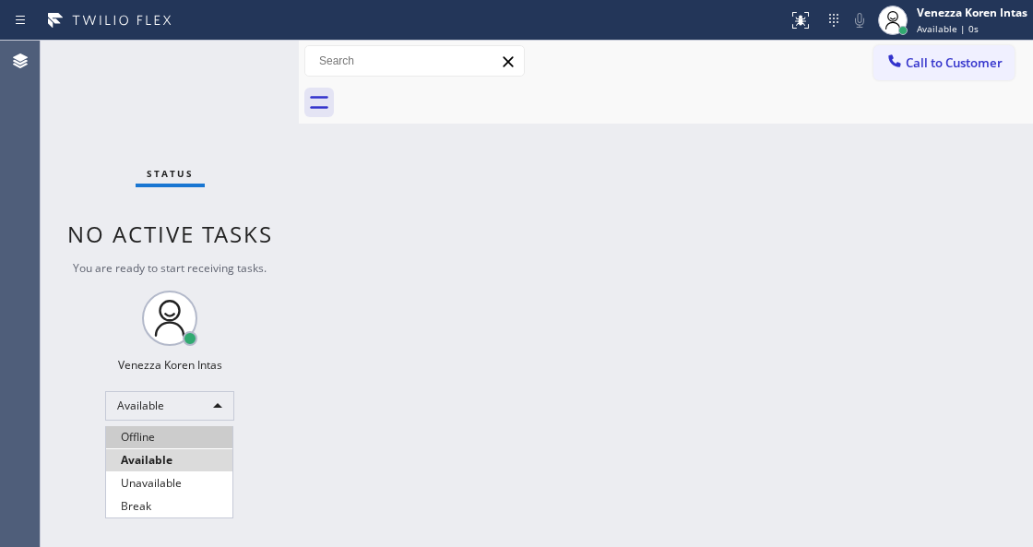
click at [188, 433] on li "Offline" at bounding box center [169, 437] width 126 height 22
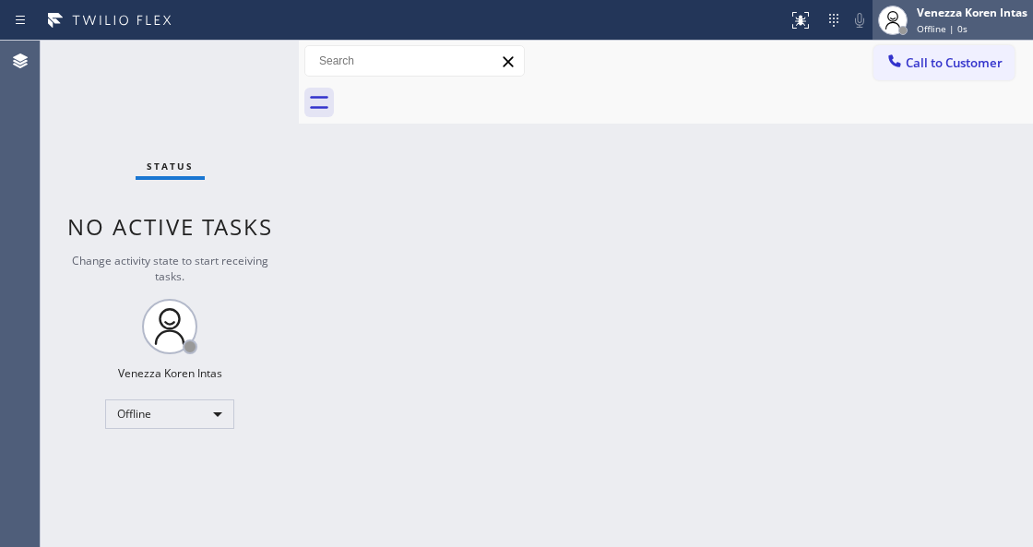
click at [945, 29] on span "Offline | 0s" at bounding box center [942, 28] width 51 height 13
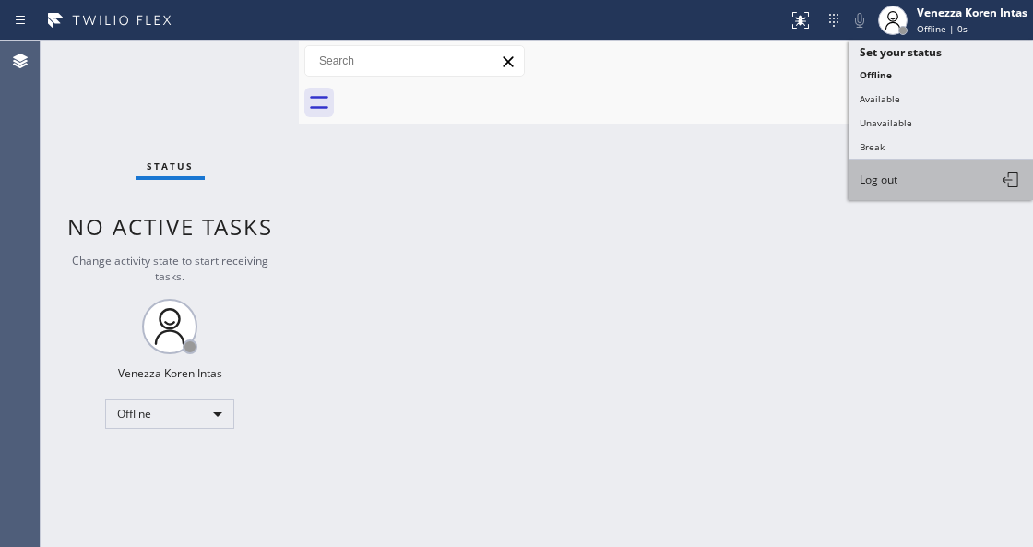
click at [929, 172] on button "Log out" at bounding box center [941, 180] width 184 height 41
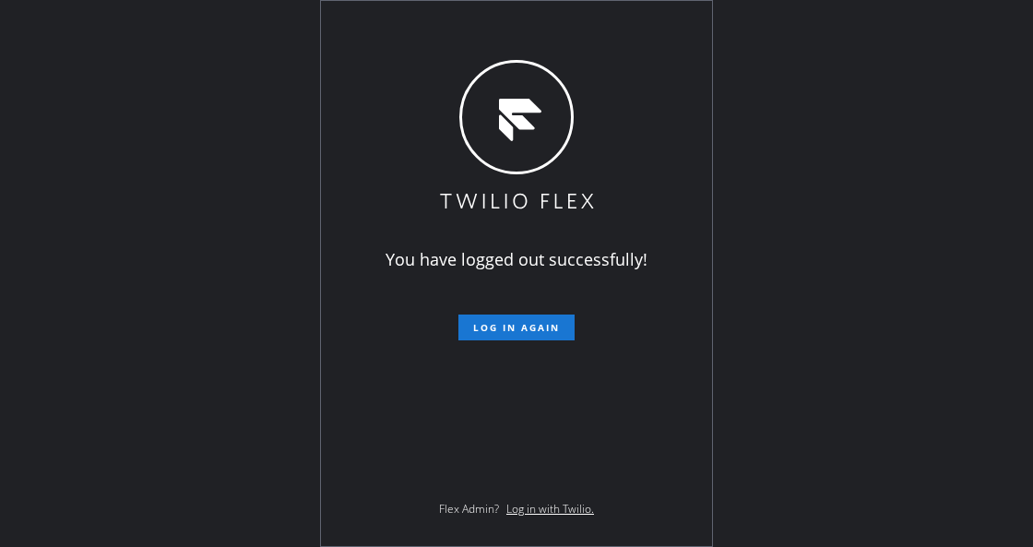
drag, startPoint x: 293, startPoint y: 336, endPoint x: 346, endPoint y: 343, distance: 53.1
click at [294, 334] on div "You have logged out successfully! Log in again Flex Admin? Log in with Twilio." at bounding box center [516, 273] width 1033 height 547
click at [283, 196] on div "You have logged out successfully! Log in again Flex Admin? Log in with Twilio." at bounding box center [516, 273] width 1033 height 547
